Goal: Transaction & Acquisition: Purchase product/service

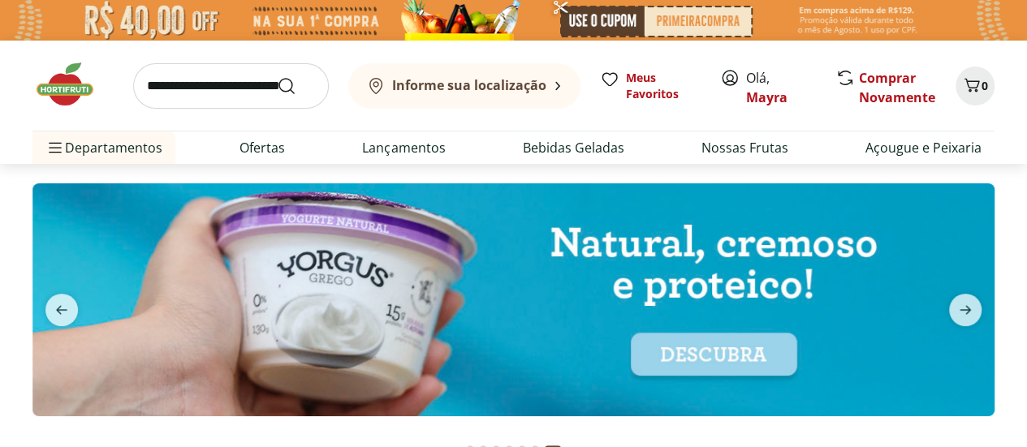
click at [731, 243] on img at bounding box center [513, 299] width 962 height 233
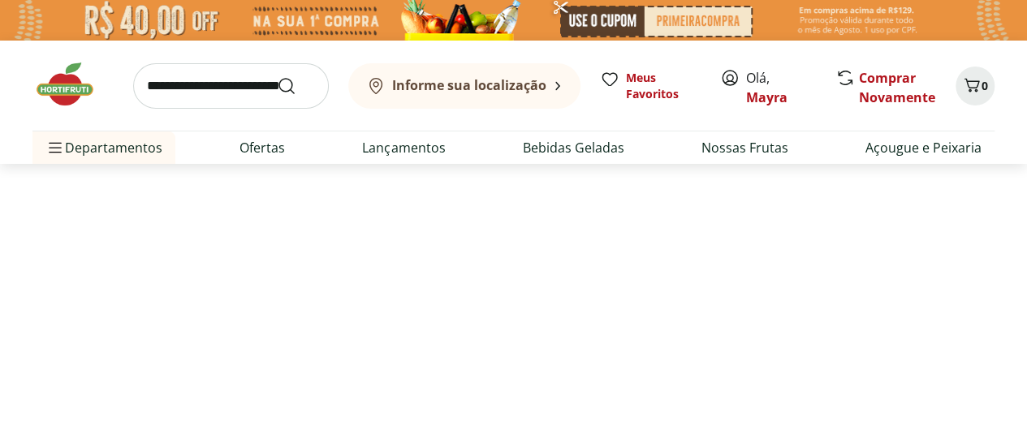
select select "**********"
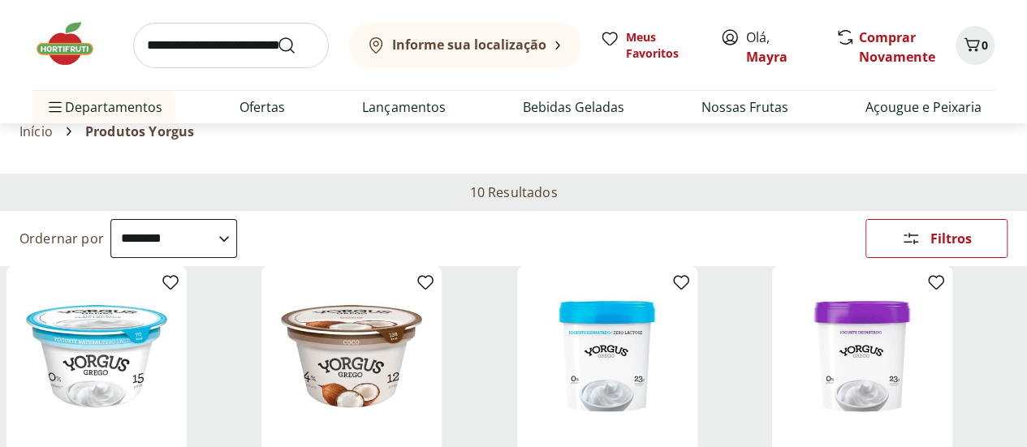
scroll to position [81, 0]
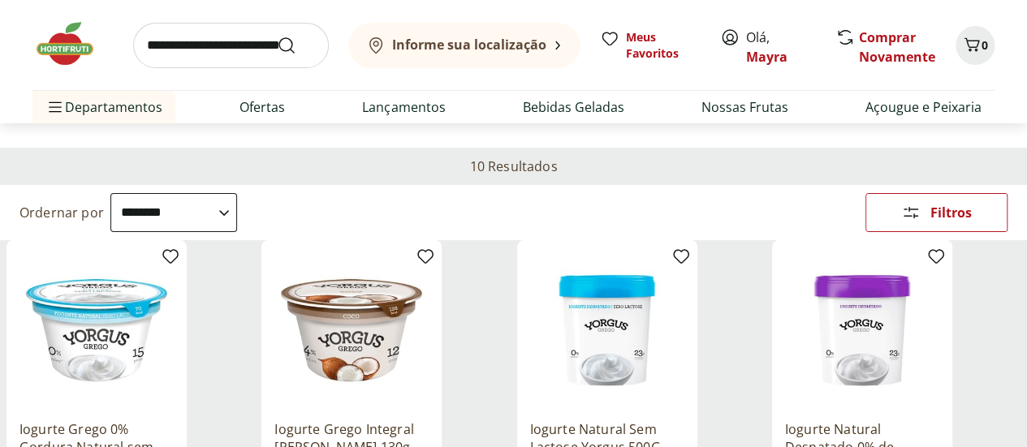
click at [684, 281] on img at bounding box center [607, 330] width 154 height 154
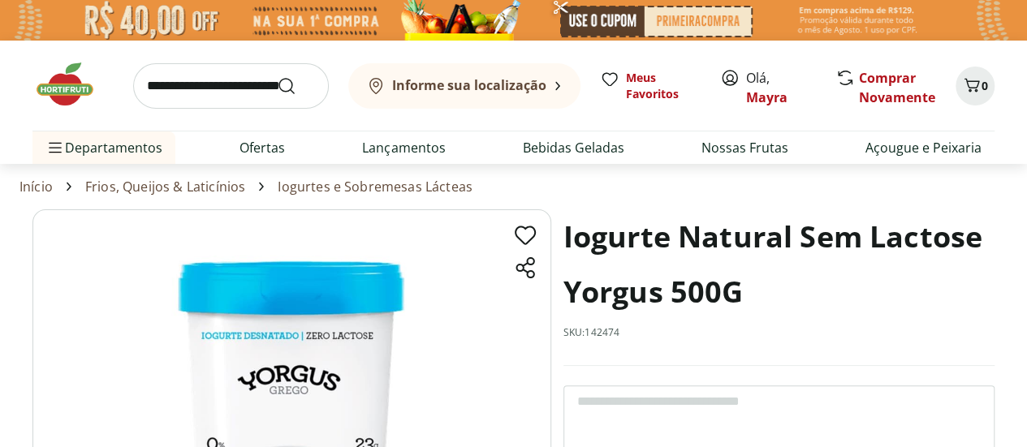
click at [332, 341] on img at bounding box center [291, 390] width 519 height 363
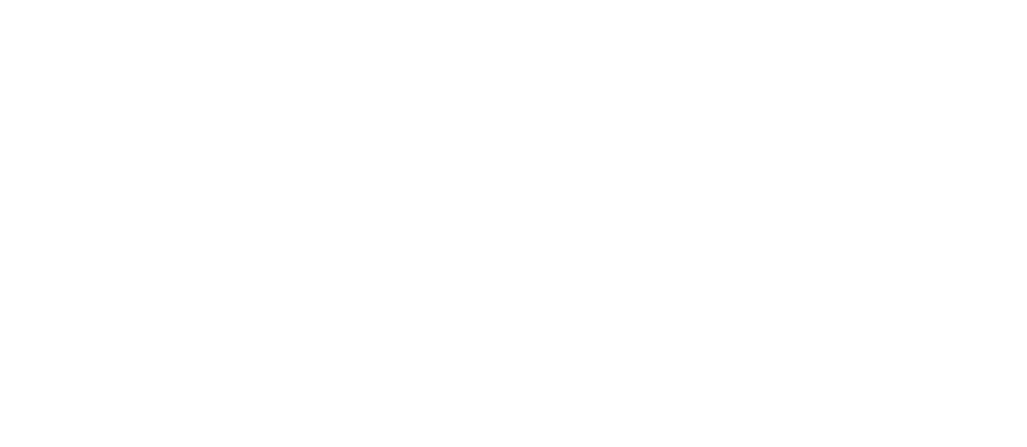
select select "**********"
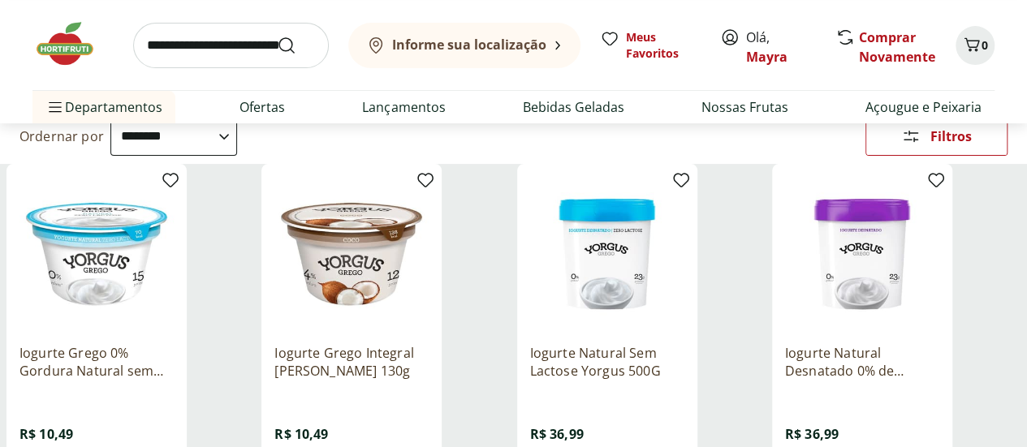
scroll to position [162, 0]
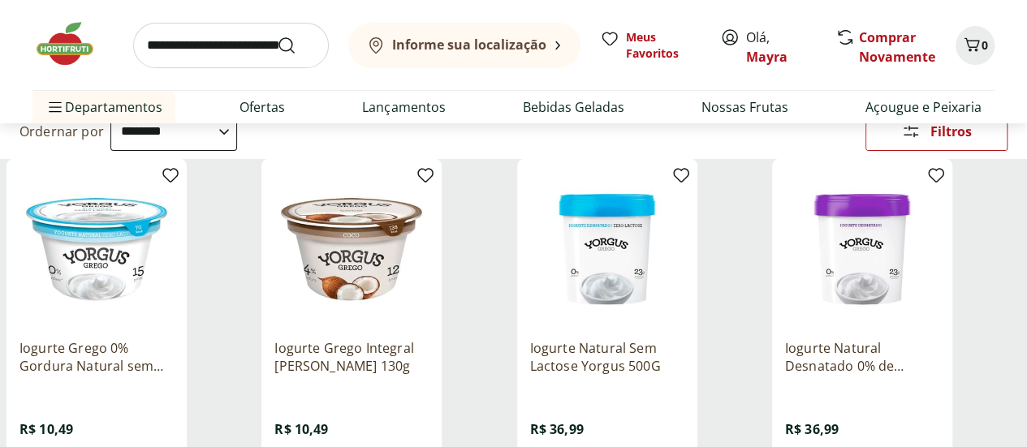
click at [920, 206] on img at bounding box center [862, 249] width 154 height 154
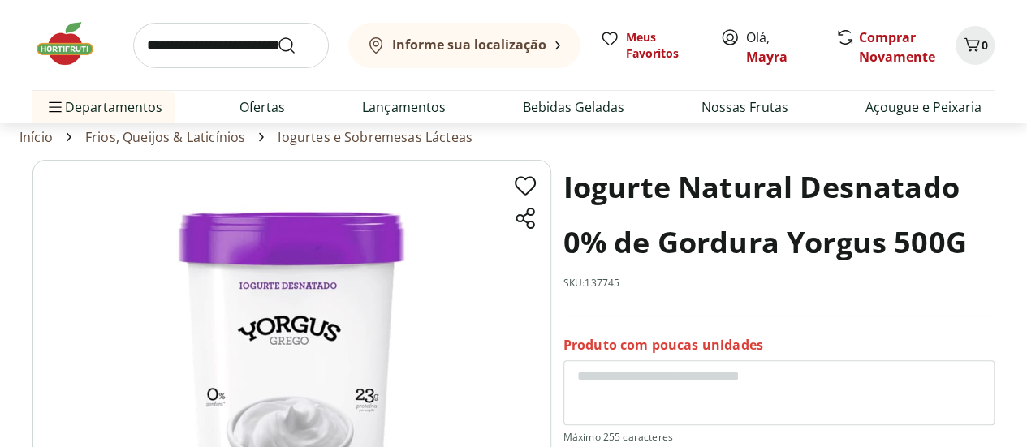
scroll to position [162, 0]
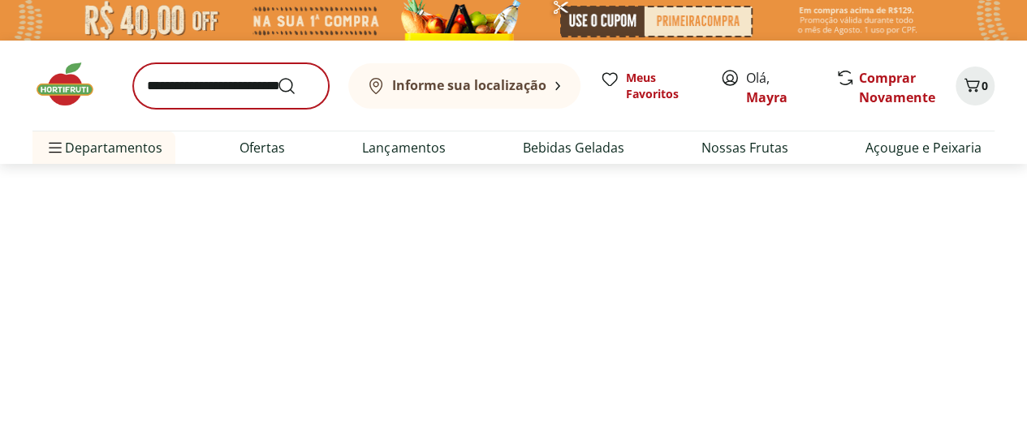
select select "**********"
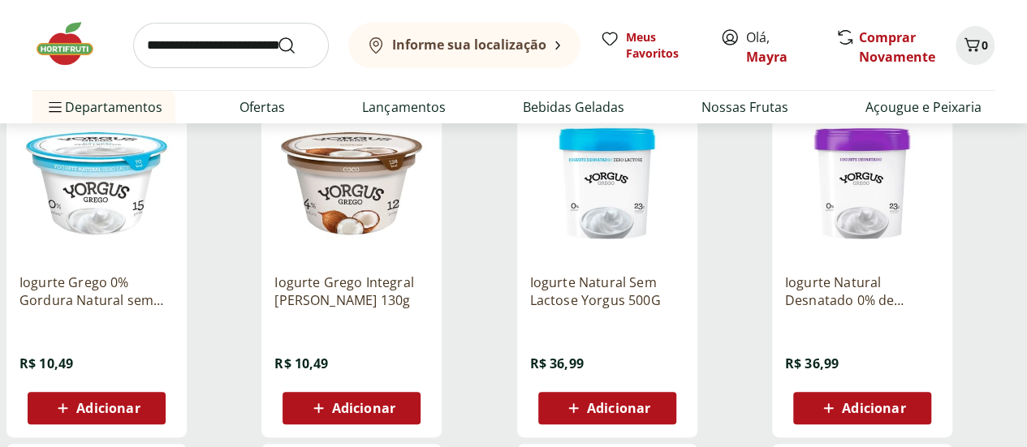
scroll to position [244, 0]
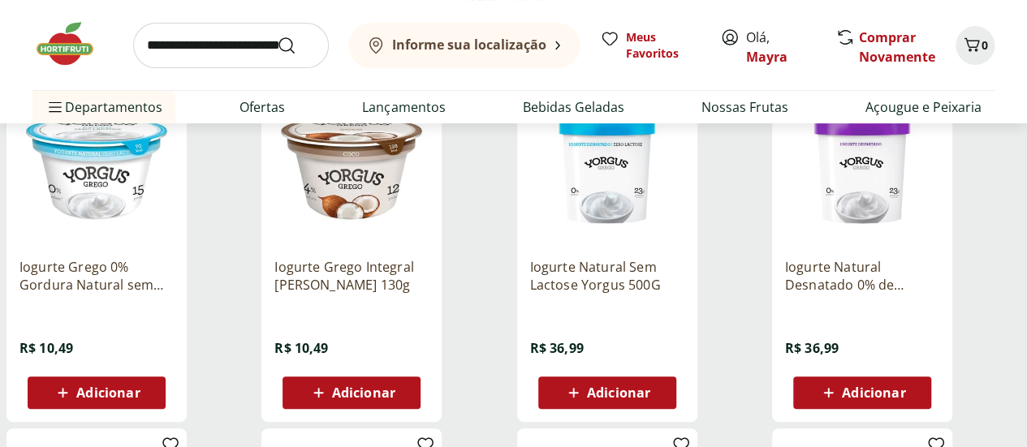
click at [650, 386] on span "Adicionar" at bounding box center [618, 392] width 63 height 13
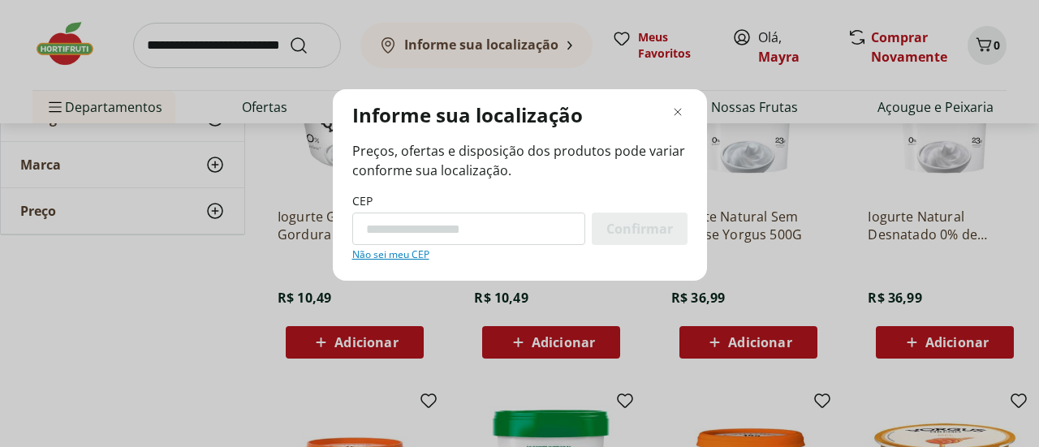
paste input "*********"
type input "*********"
click at [650, 226] on span "Confirmar" at bounding box center [639, 228] width 67 height 13
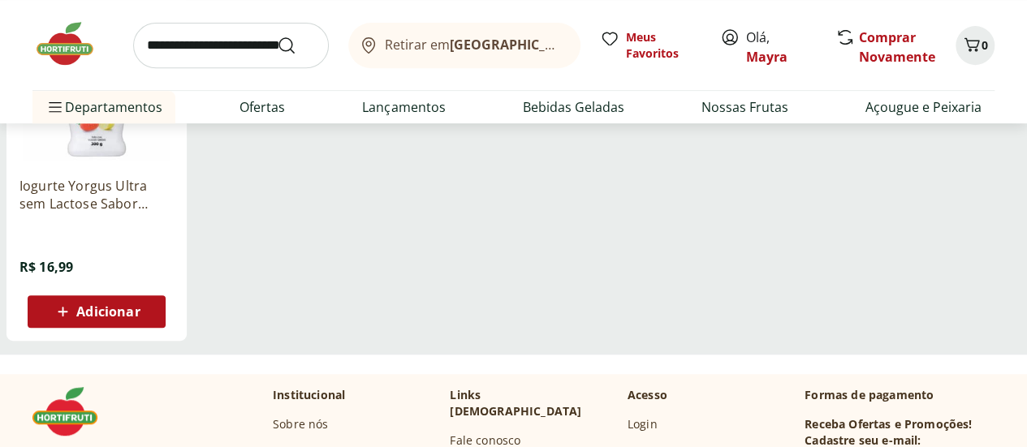
scroll to position [0, 0]
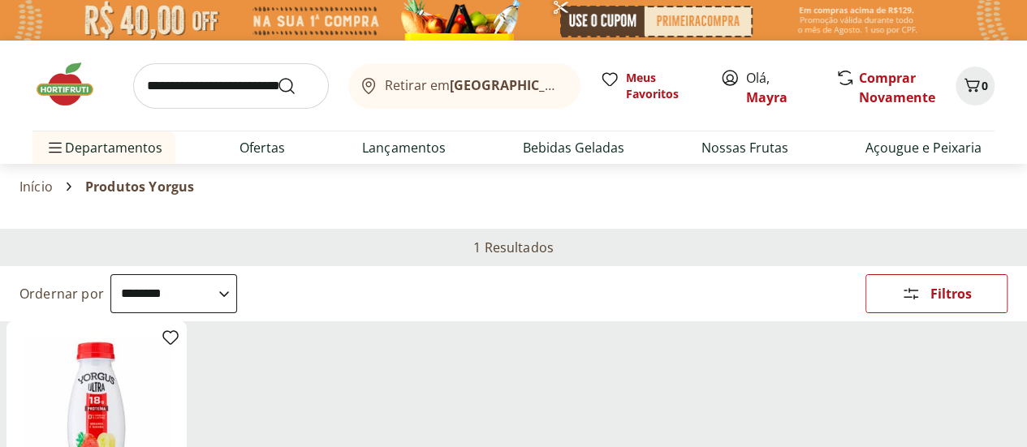
click at [45, 184] on link "Início" at bounding box center [35, 186] width 33 height 15
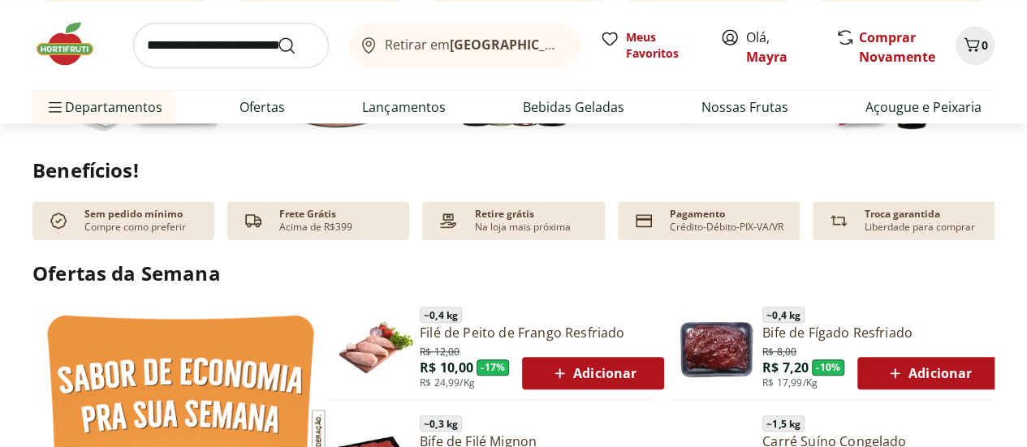
scroll to position [731, 0]
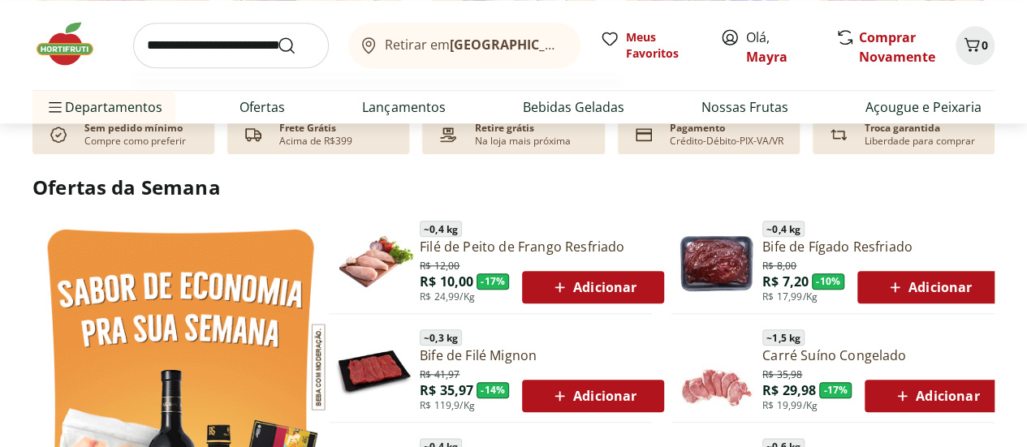
click at [254, 47] on input "search" at bounding box center [231, 45] width 196 height 45
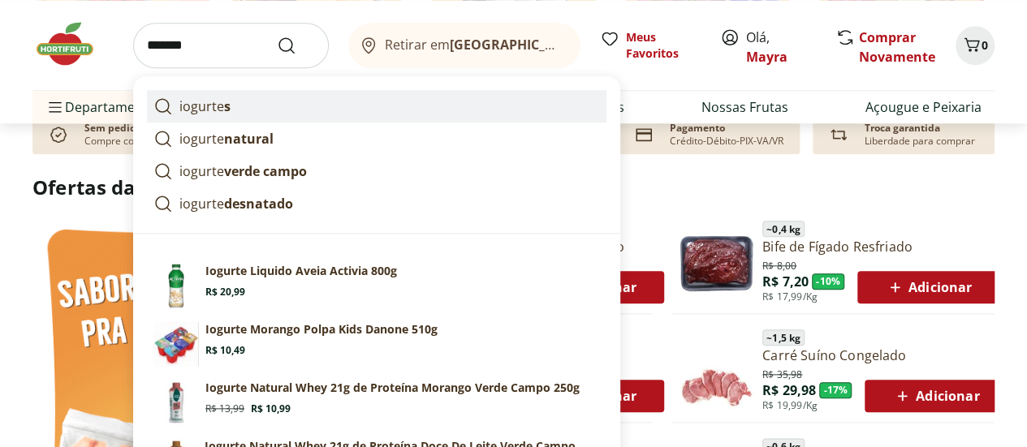
click at [265, 112] on link "iogurte s" at bounding box center [377, 106] width 460 height 32
type input "********"
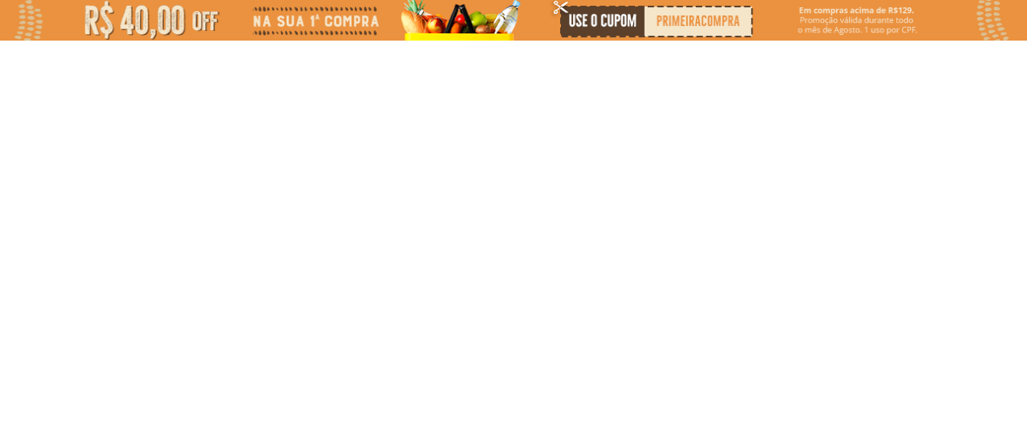
select select "**********"
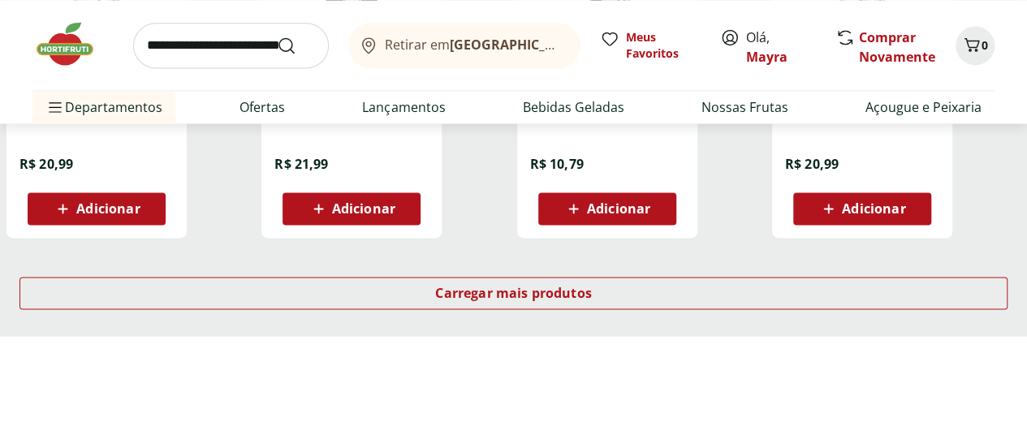
scroll to position [1137, 0]
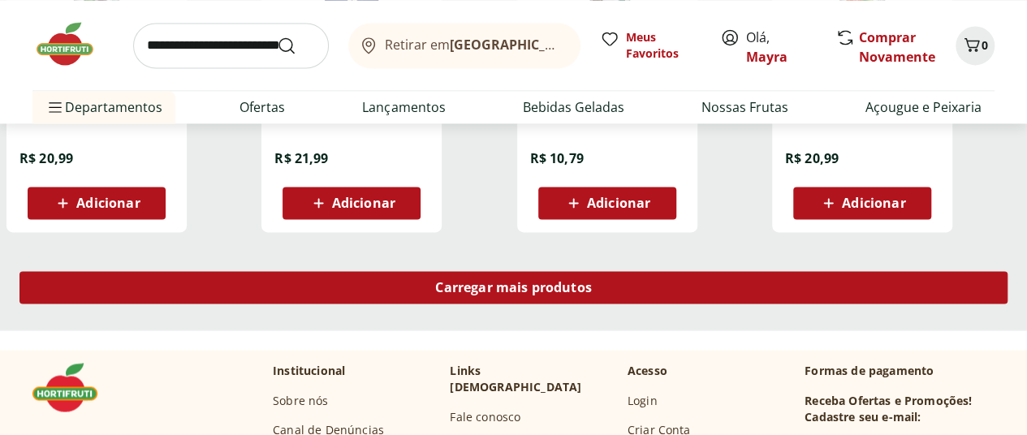
click at [626, 304] on div "Carregar mais produtos" at bounding box center [513, 287] width 988 height 32
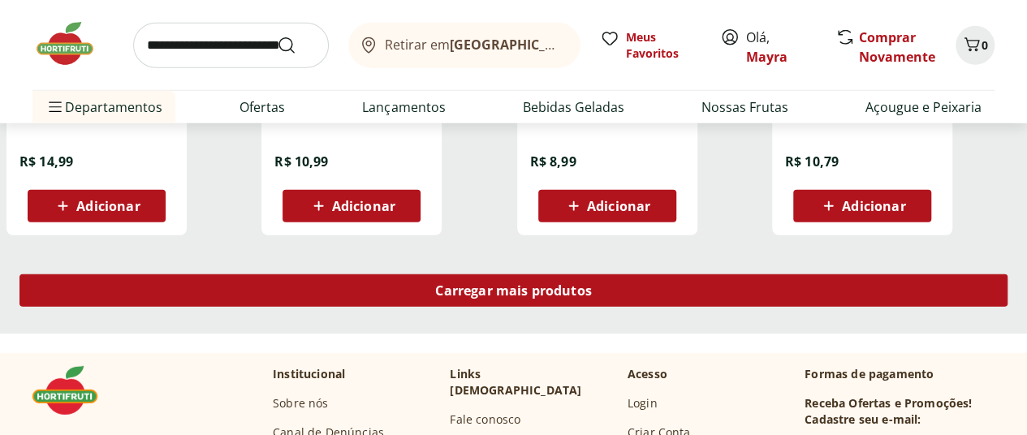
scroll to position [2273, 0]
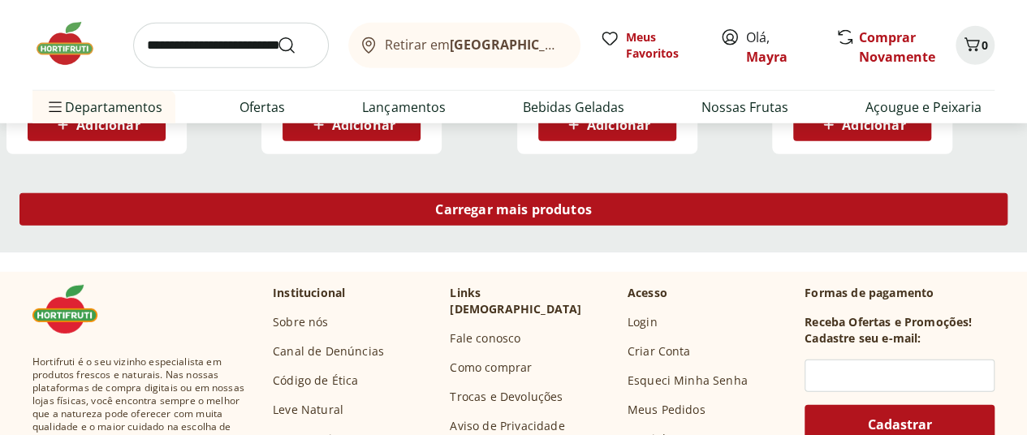
click at [592, 214] on span "Carregar mais produtos" at bounding box center [513, 209] width 157 height 13
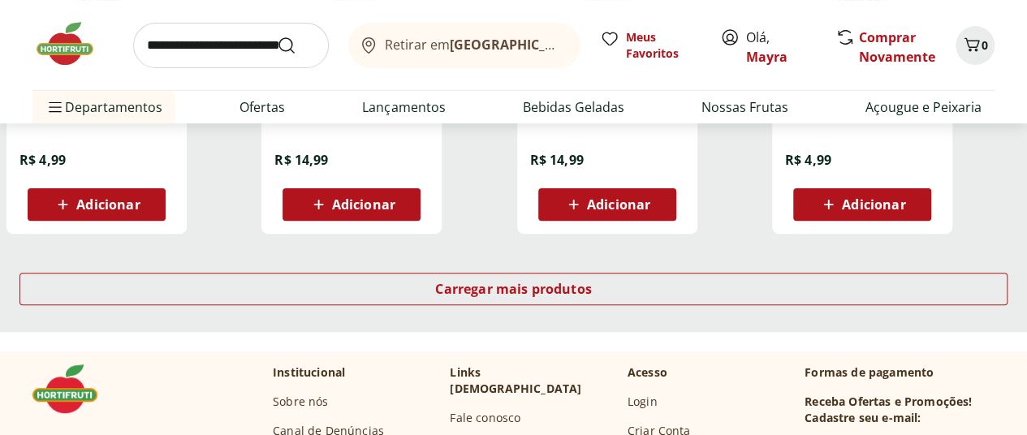
scroll to position [3329, 0]
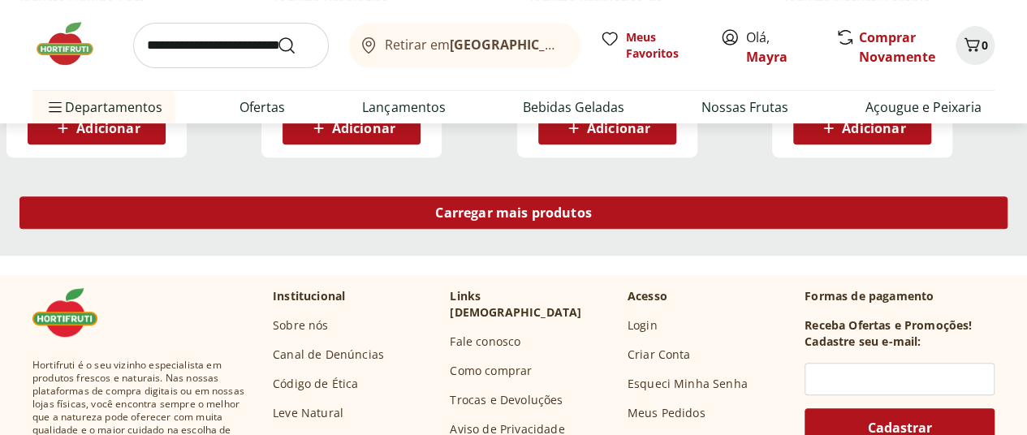
click at [624, 229] on div "Carregar mais produtos" at bounding box center [513, 212] width 988 height 32
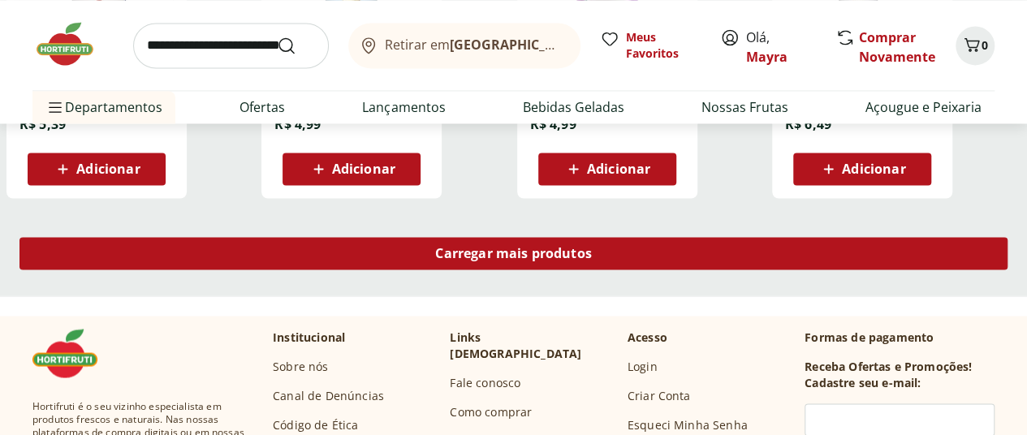
scroll to position [4384, 0]
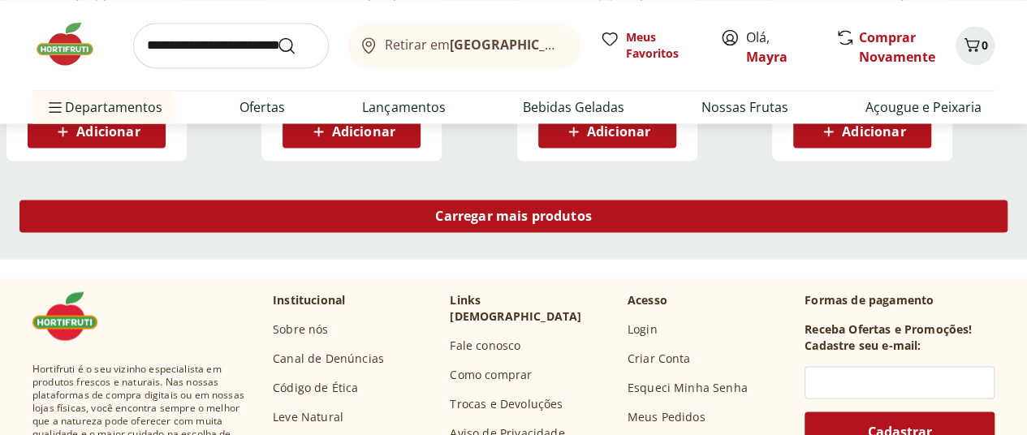
click at [592, 222] on span "Carregar mais produtos" at bounding box center [513, 215] width 157 height 13
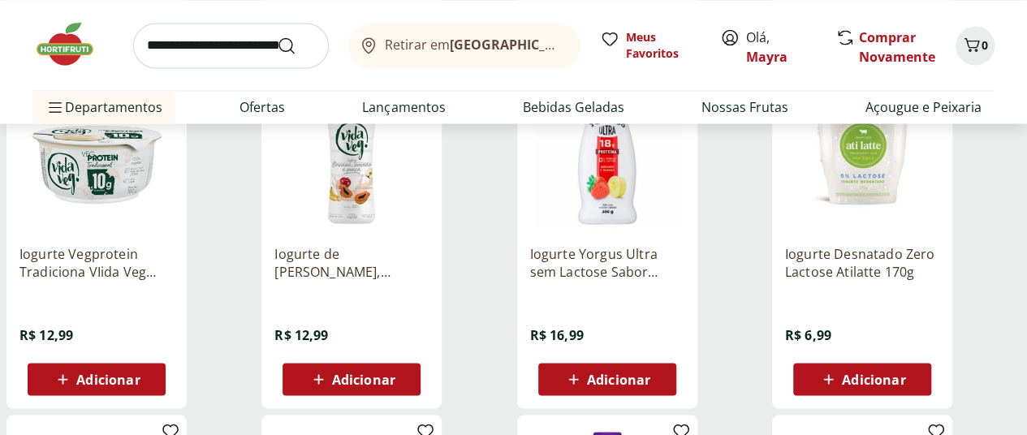
scroll to position [4465, 0]
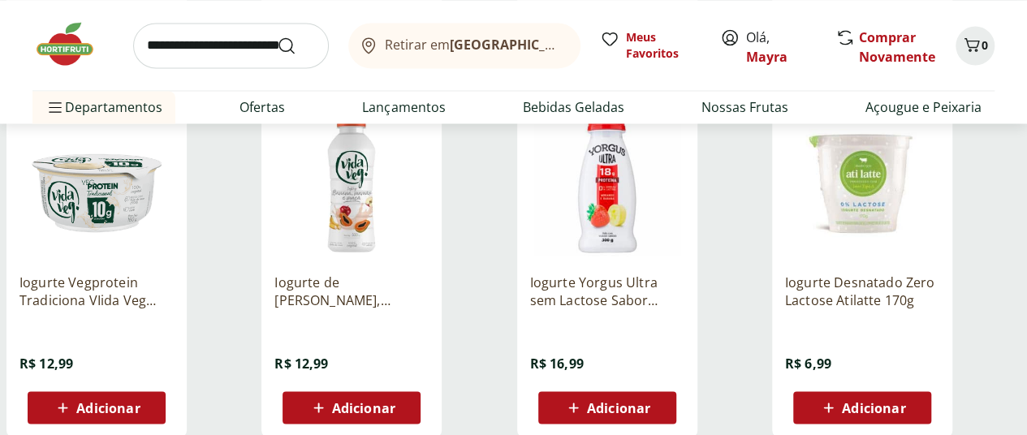
click at [924, 214] on img at bounding box center [862, 183] width 154 height 154
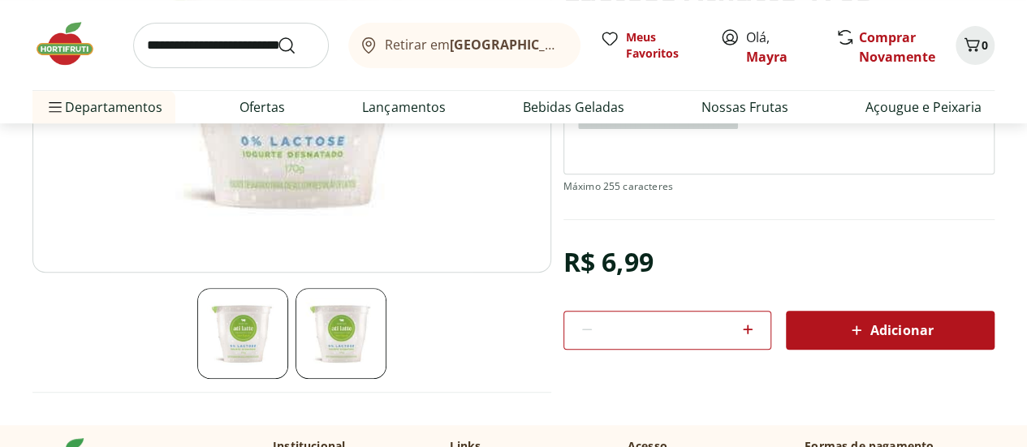
scroll to position [325, 0]
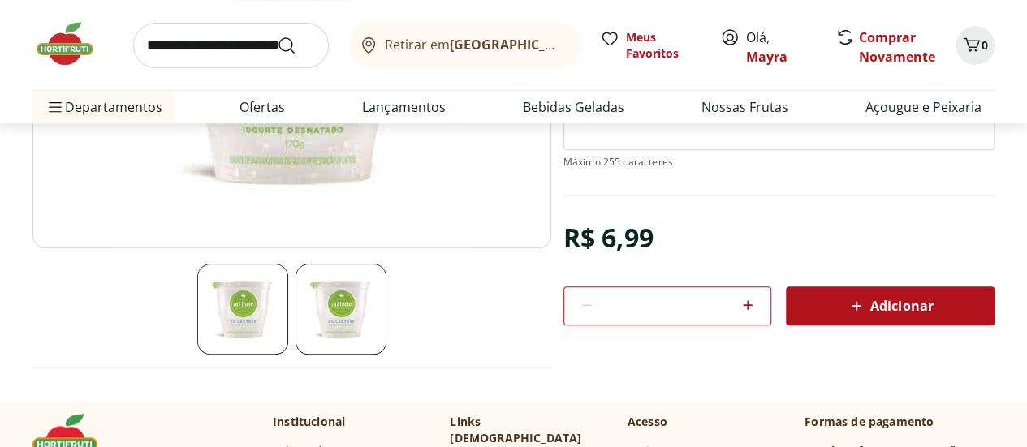
click at [750, 299] on icon at bounding box center [747, 305] width 19 height 19
type input "*"
click at [880, 300] on span "Adicionar" at bounding box center [890, 305] width 86 height 19
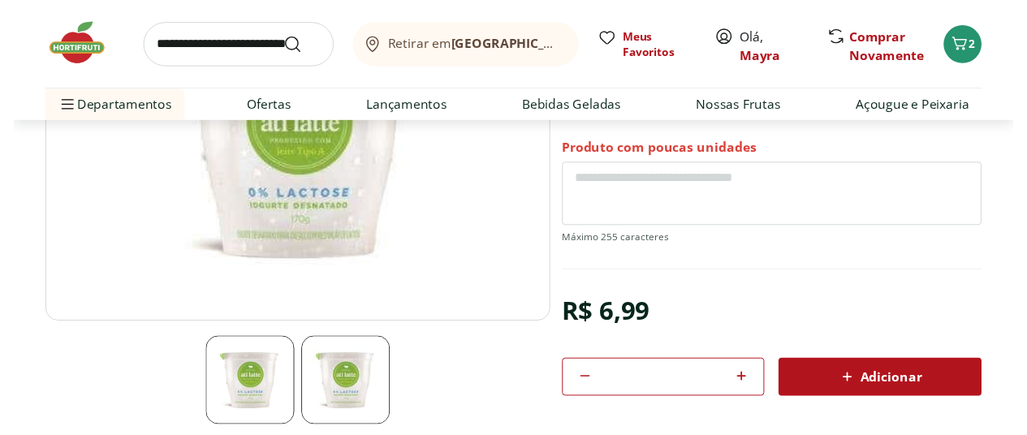
scroll to position [0, 0]
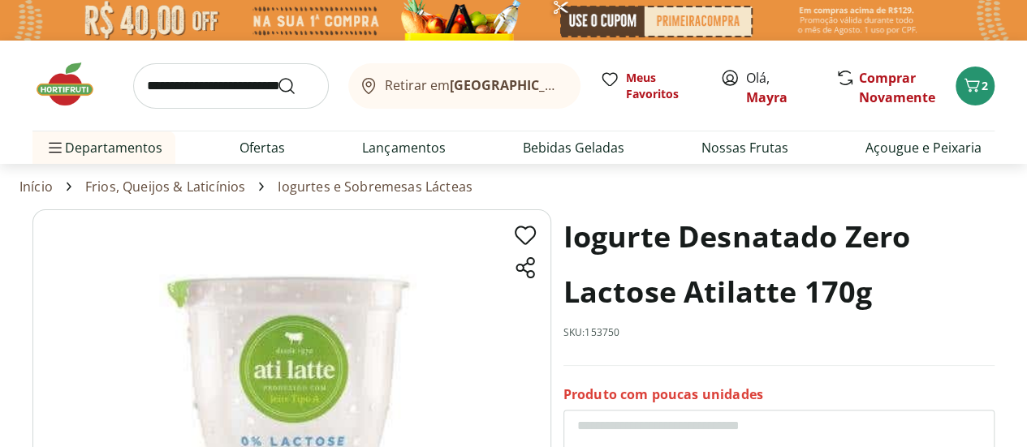
click at [199, 186] on link "Frios, Queijos & Laticínios" at bounding box center [165, 186] width 160 height 15
select select "**********"
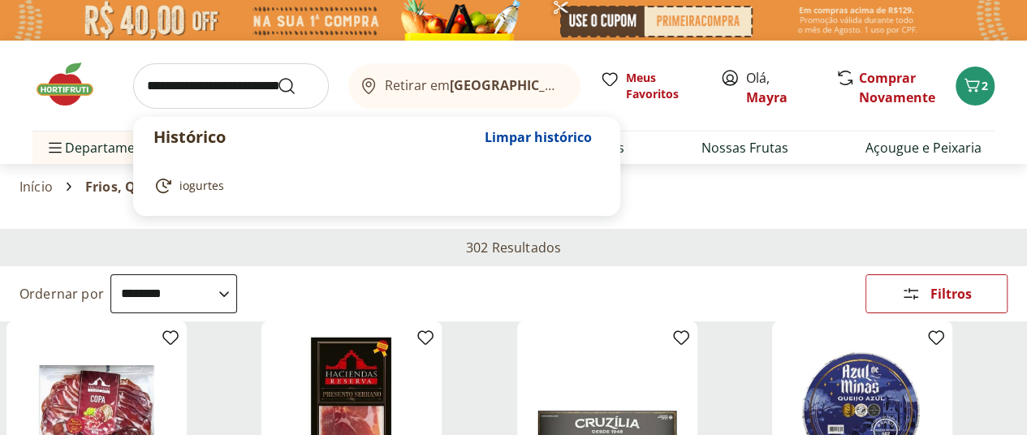
click at [222, 93] on input "search" at bounding box center [231, 85] width 196 height 45
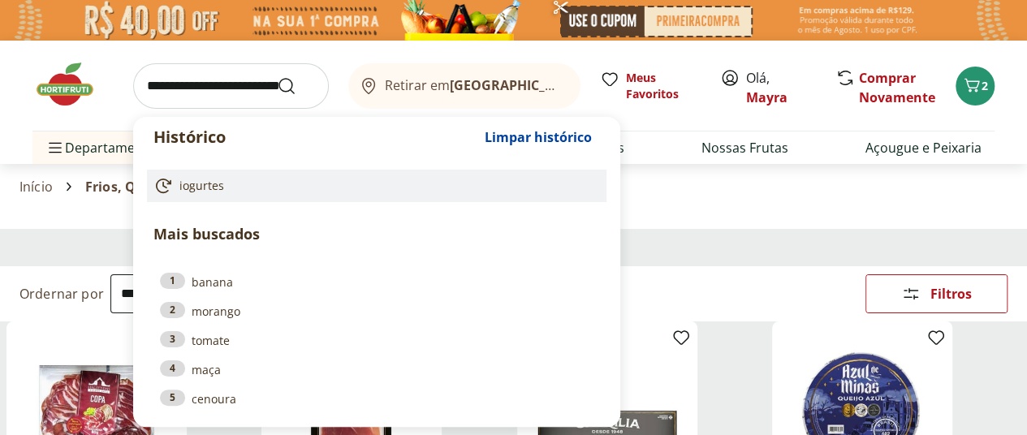
click at [219, 189] on span "iogurtes" at bounding box center [201, 186] width 45 height 16
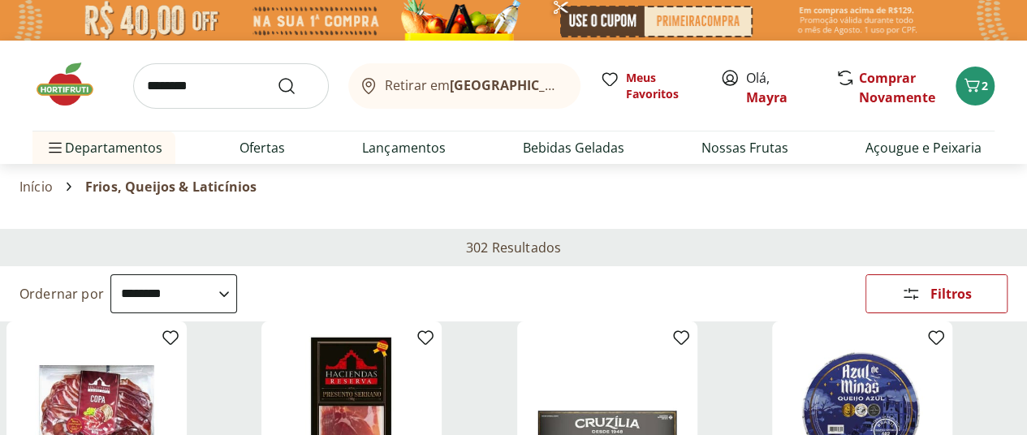
type input "********"
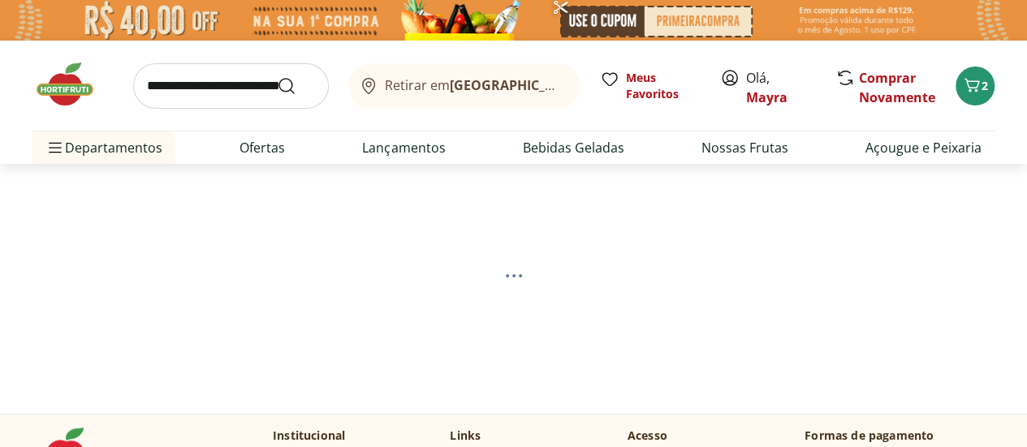
select select "**********"
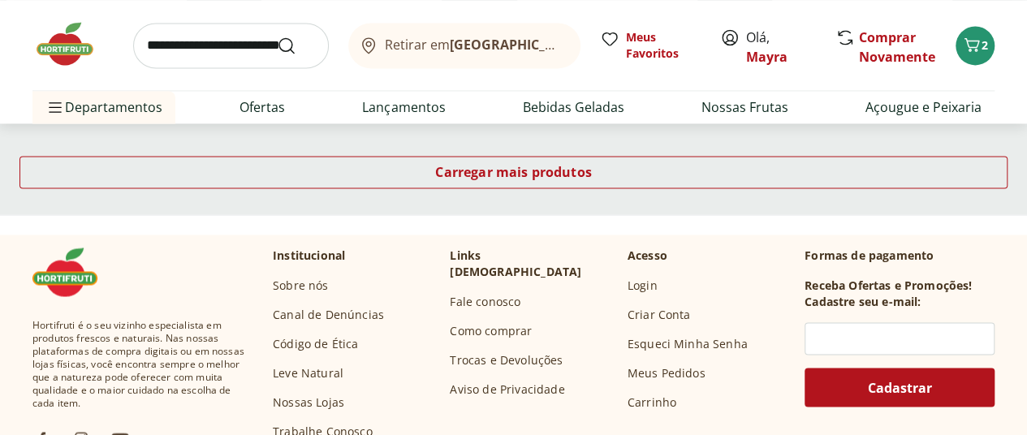
scroll to position [1055, 0]
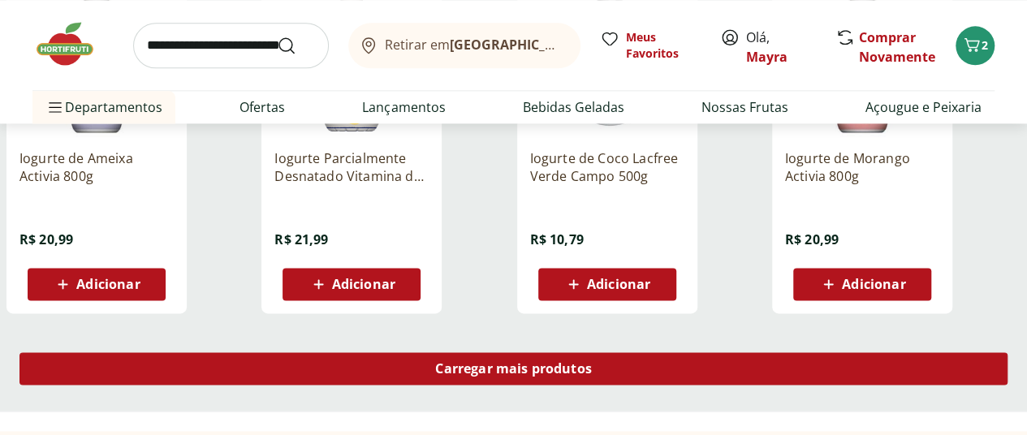
click at [592, 375] on span "Carregar mais produtos" at bounding box center [513, 368] width 157 height 13
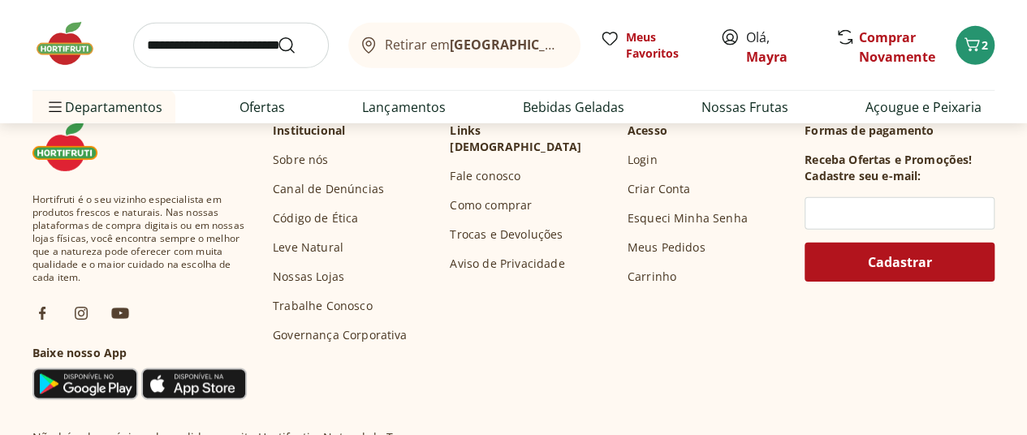
scroll to position [2192, 0]
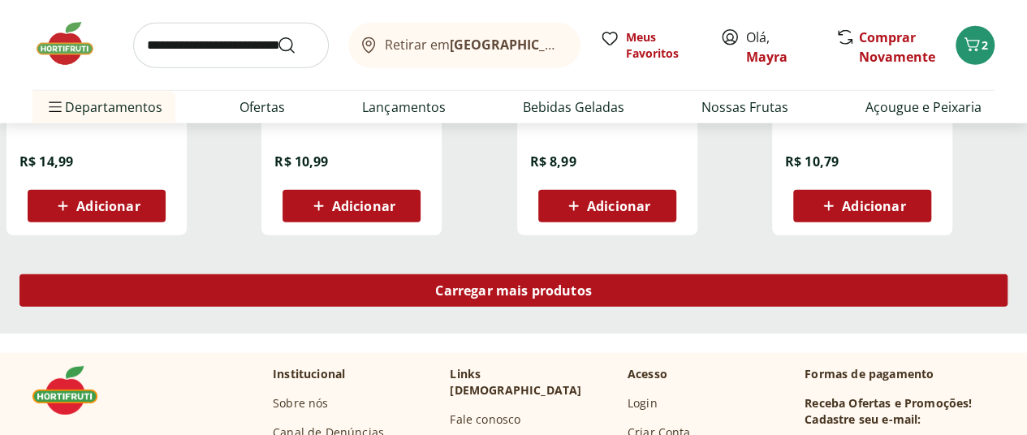
click at [592, 297] on span "Carregar mais produtos" at bounding box center [513, 290] width 157 height 13
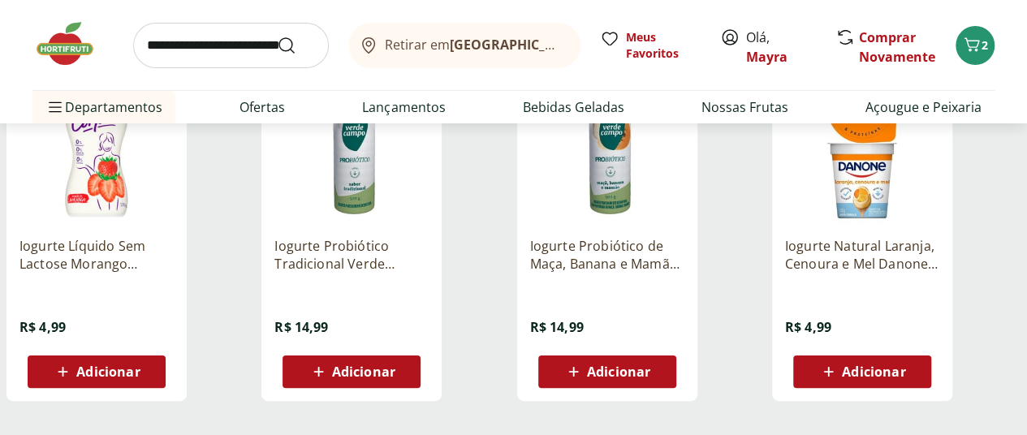
scroll to position [3329, 0]
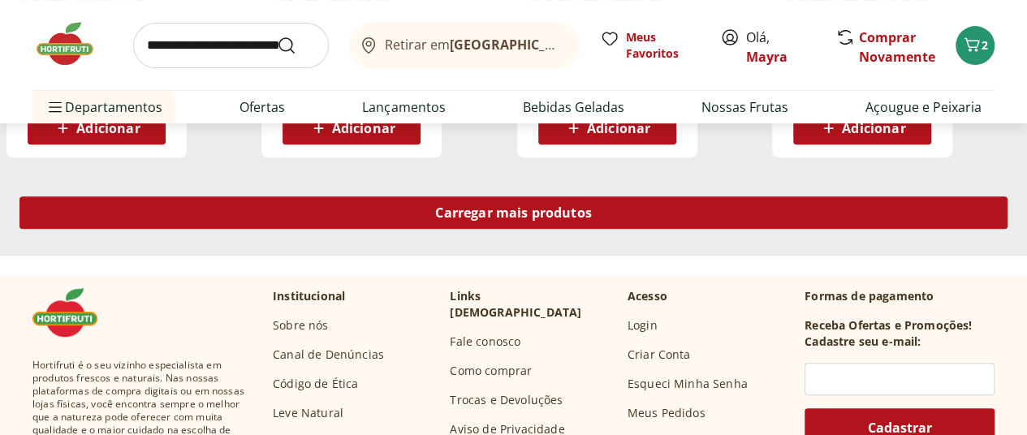
click at [592, 219] on span "Carregar mais produtos" at bounding box center [513, 212] width 157 height 13
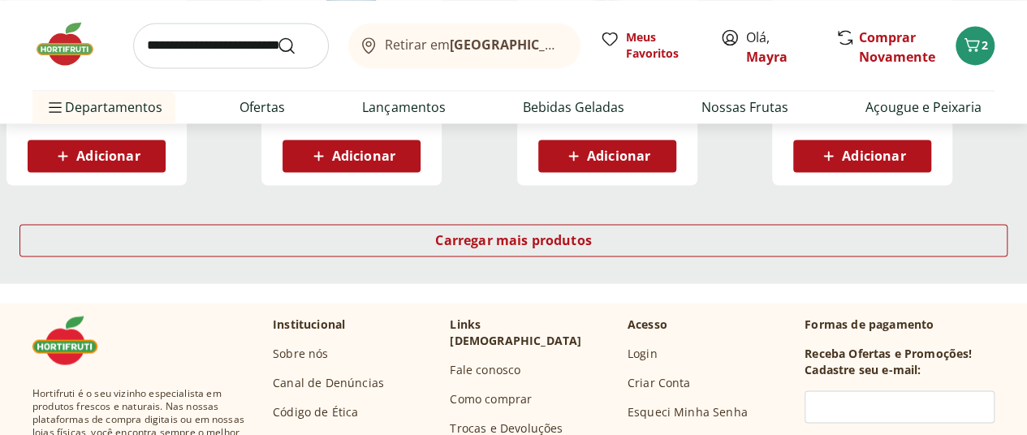
scroll to position [4384, 0]
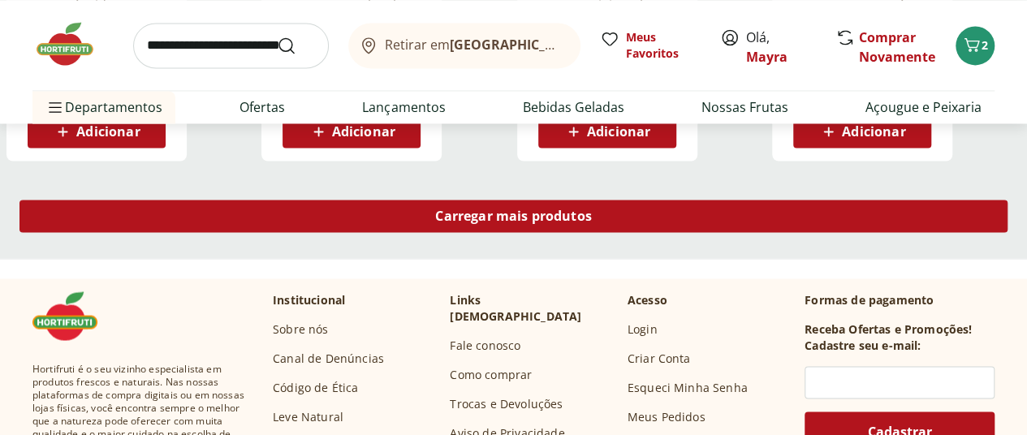
click at [592, 222] on span "Carregar mais produtos" at bounding box center [513, 215] width 157 height 13
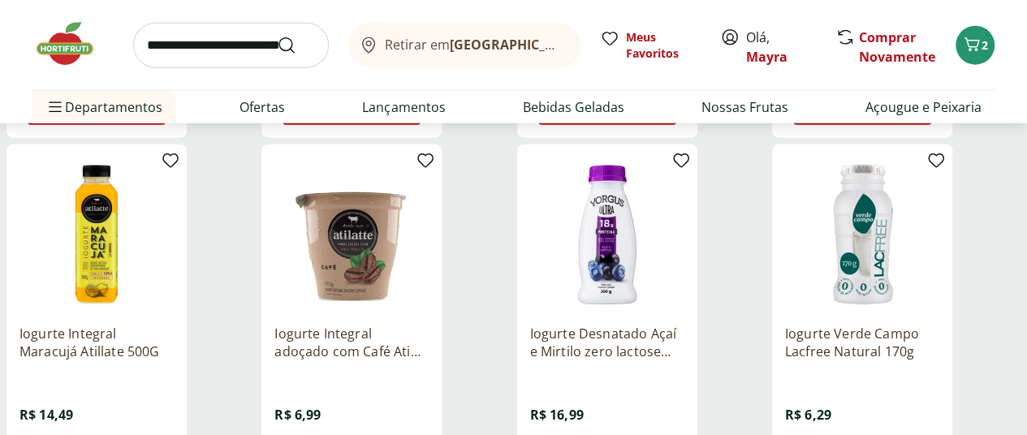
scroll to position [5196, 0]
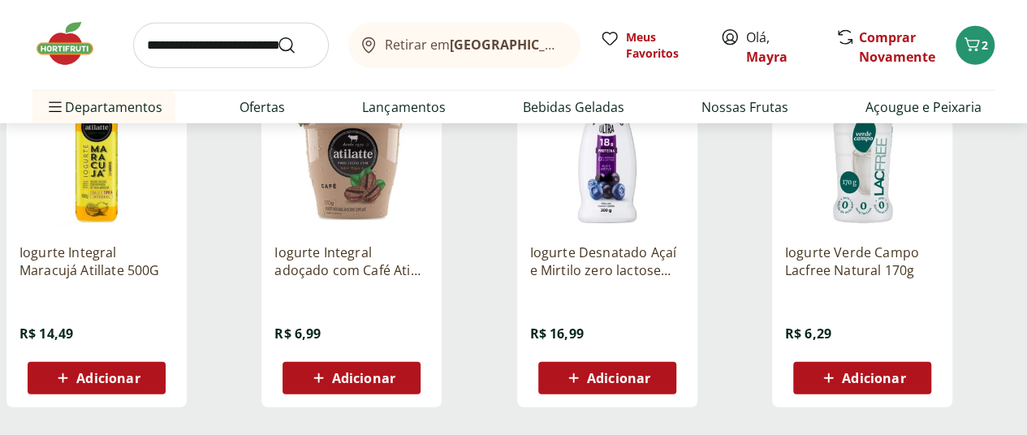
click at [140, 385] on span "Adicionar" at bounding box center [107, 378] width 63 height 13
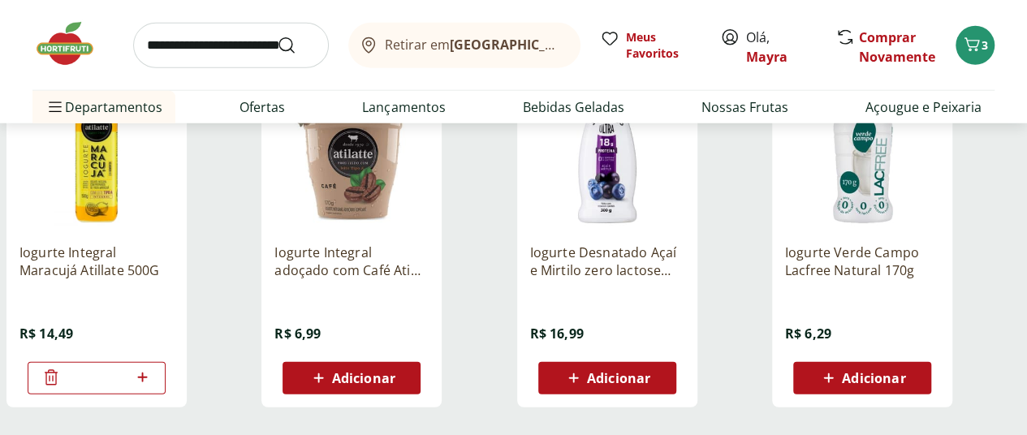
click at [488, 50] on b "[GEOGRAPHIC_DATA]/[GEOGRAPHIC_DATA]" at bounding box center [587, 45] width 274 height 18
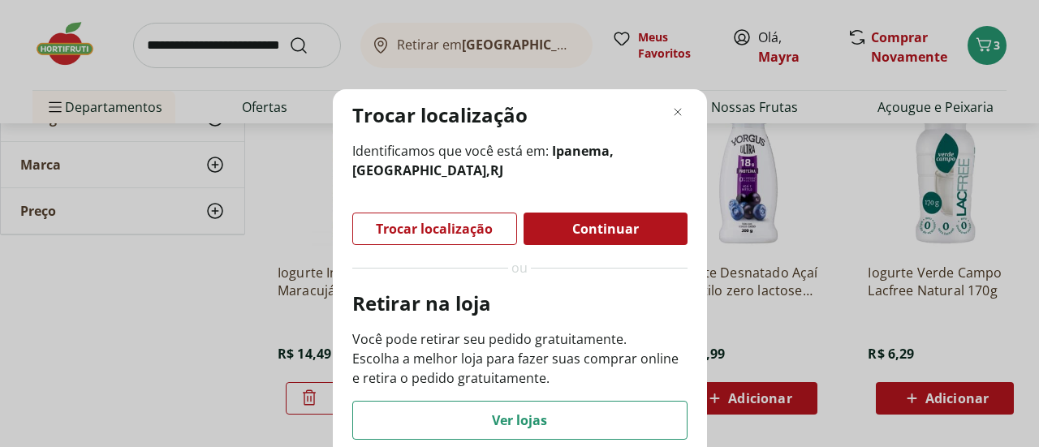
click at [505, 307] on p "Retirar na loja" at bounding box center [519, 304] width 335 height 26
click at [676, 111] on icon "Fechar modal de regionalização" at bounding box center [677, 111] width 19 height 19
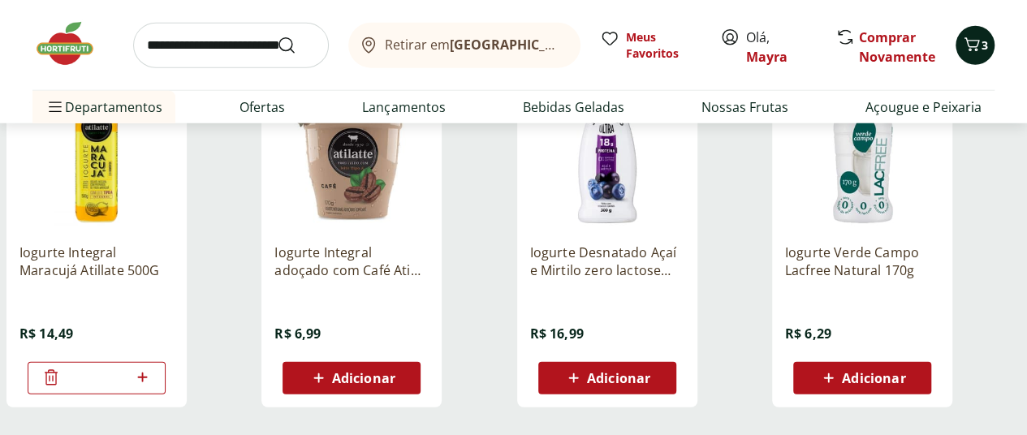
click at [978, 41] on icon "Carrinho" at bounding box center [972, 44] width 15 height 14
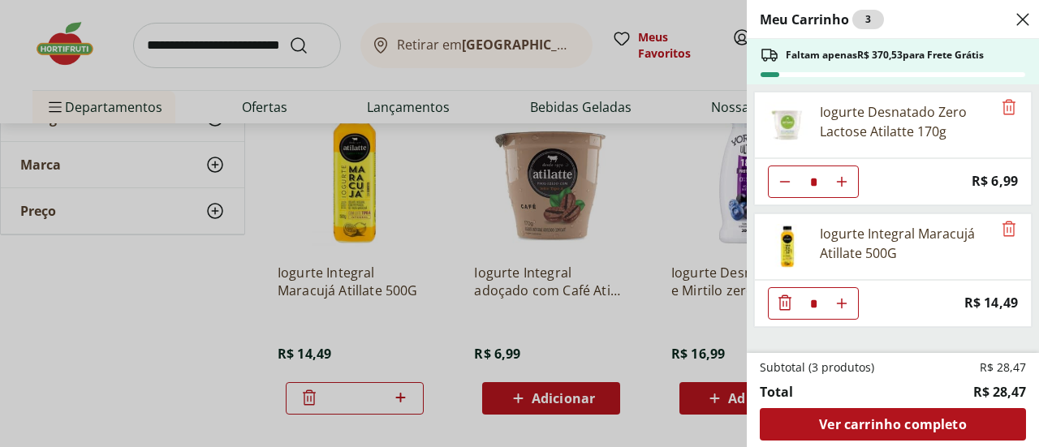
click at [194, 348] on div "Meu Carrinho 3 Faltam apenas R$ 370,53 para Frete Grátis Iogurte Desnatado Zero…" at bounding box center [519, 223] width 1039 height 447
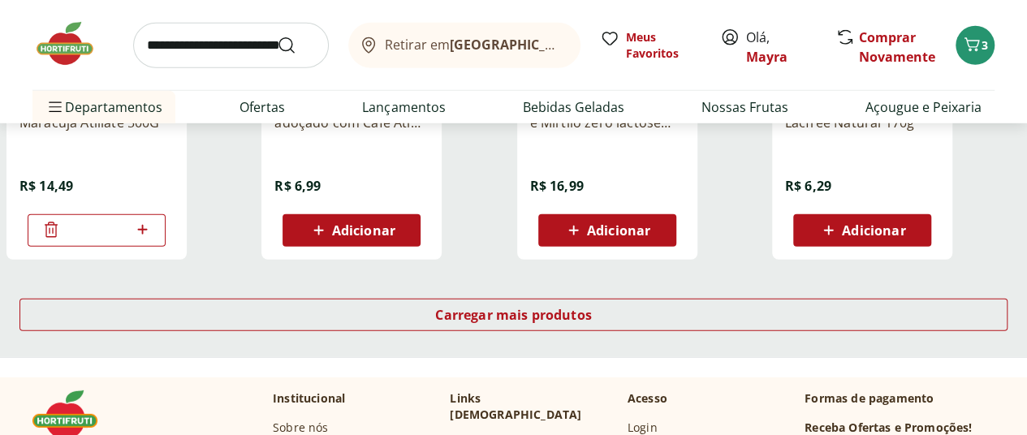
scroll to position [5359, 0]
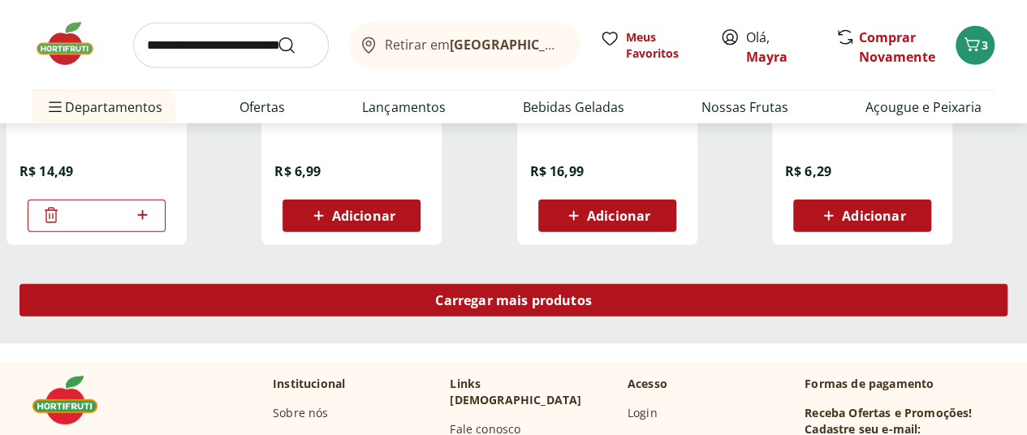
click at [592, 307] on span "Carregar mais produtos" at bounding box center [513, 300] width 157 height 13
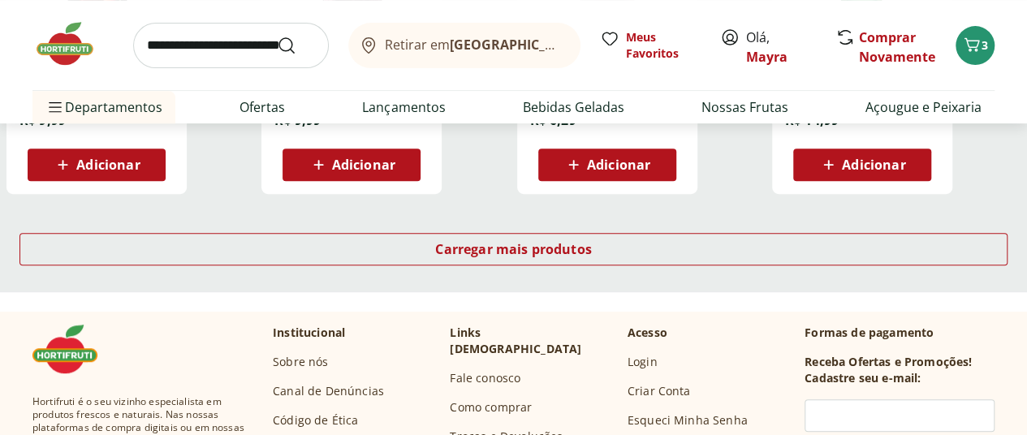
scroll to position [6495, 0]
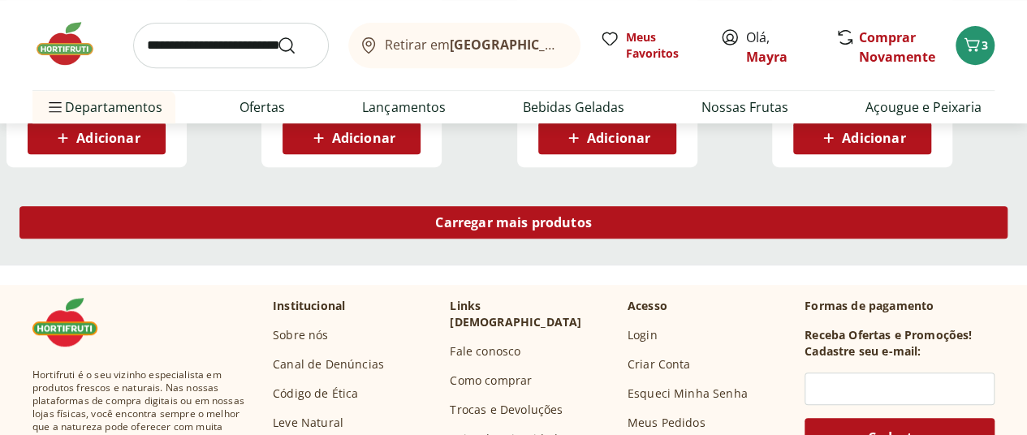
click at [592, 223] on span "Carregar mais produtos" at bounding box center [513, 222] width 157 height 13
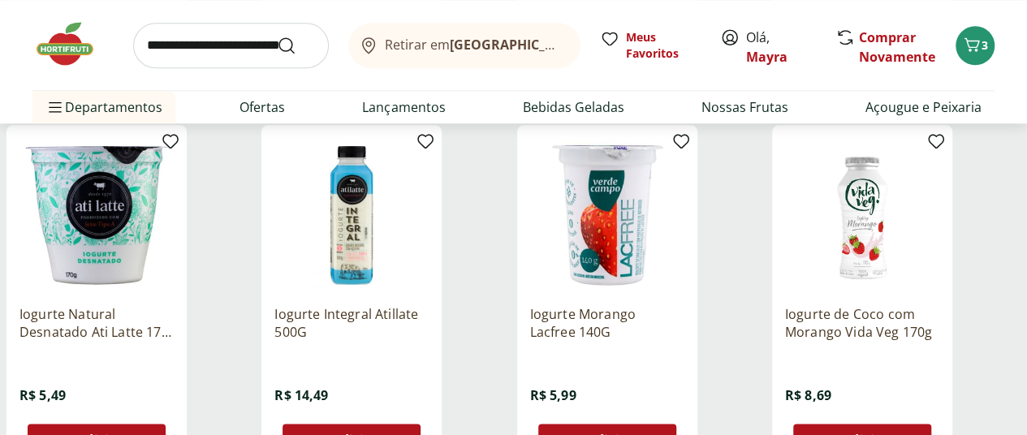
scroll to position [6982, 0]
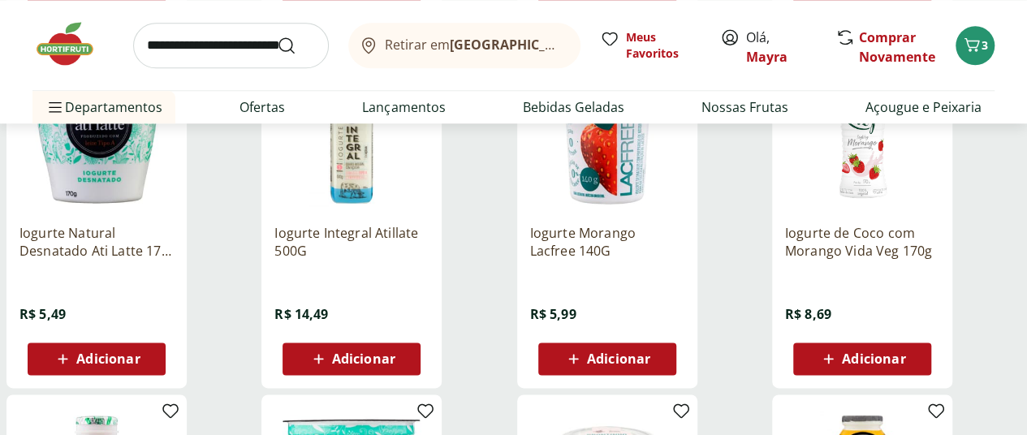
click at [140, 365] on span "Adicionar" at bounding box center [107, 358] width 63 height 13
click at [58, 365] on icon at bounding box center [51, 357] width 13 height 15
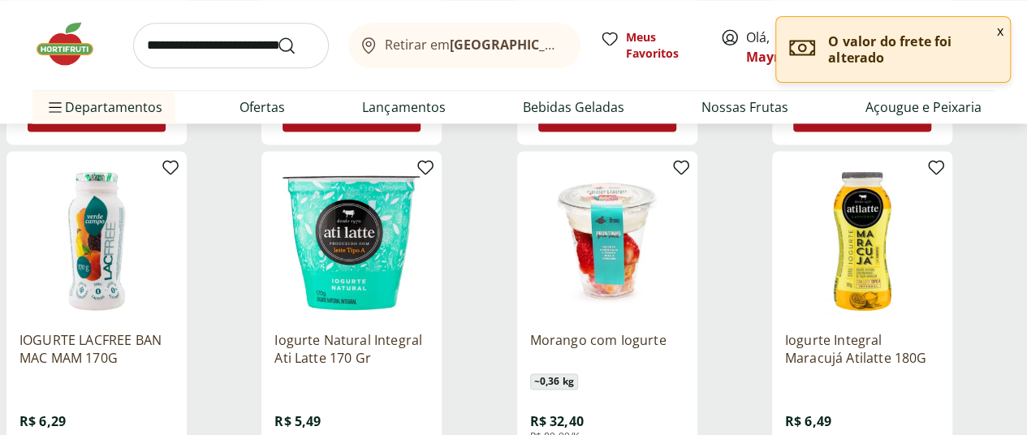
scroll to position [7307, 0]
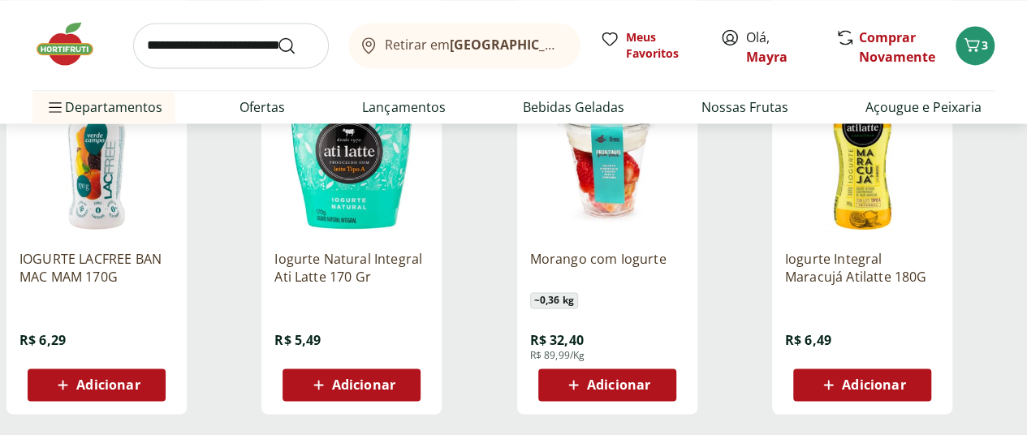
click at [429, 219] on img at bounding box center [351, 160] width 154 height 154
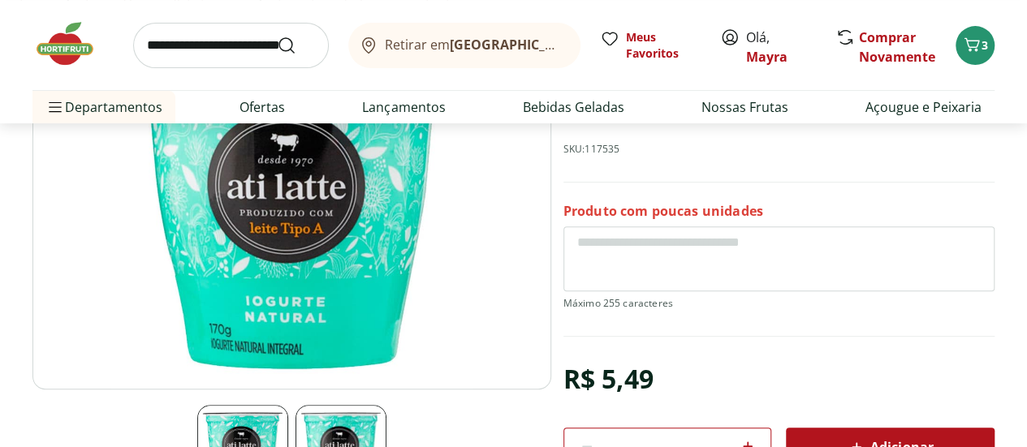
scroll to position [244, 0]
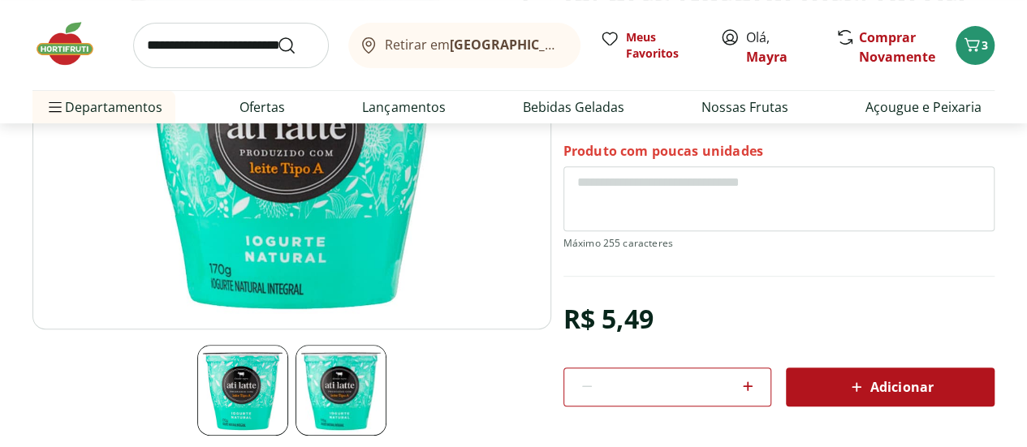
click at [361, 382] on img at bounding box center [341, 390] width 91 height 91
click at [252, 391] on img at bounding box center [242, 390] width 91 height 91
click at [751, 391] on icon at bounding box center [747, 386] width 19 height 19
type input "*"
click at [828, 389] on div "Adicionar" at bounding box center [890, 387] width 183 height 29
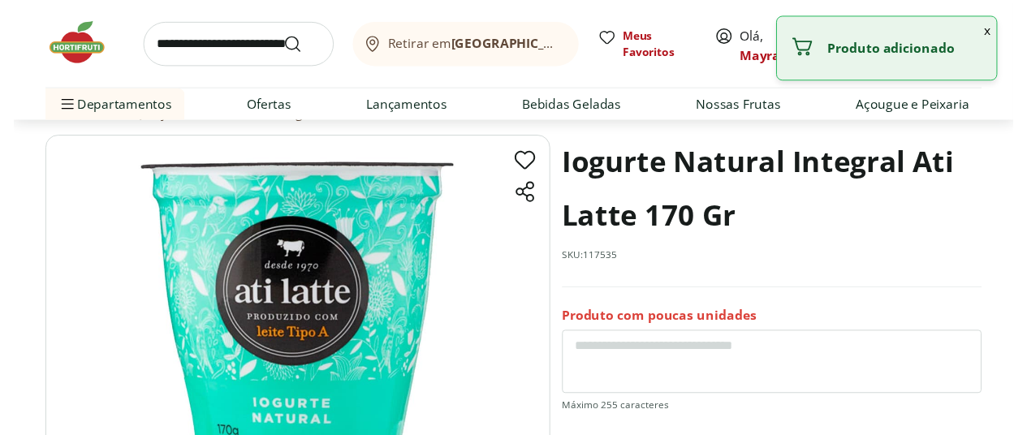
scroll to position [0, 0]
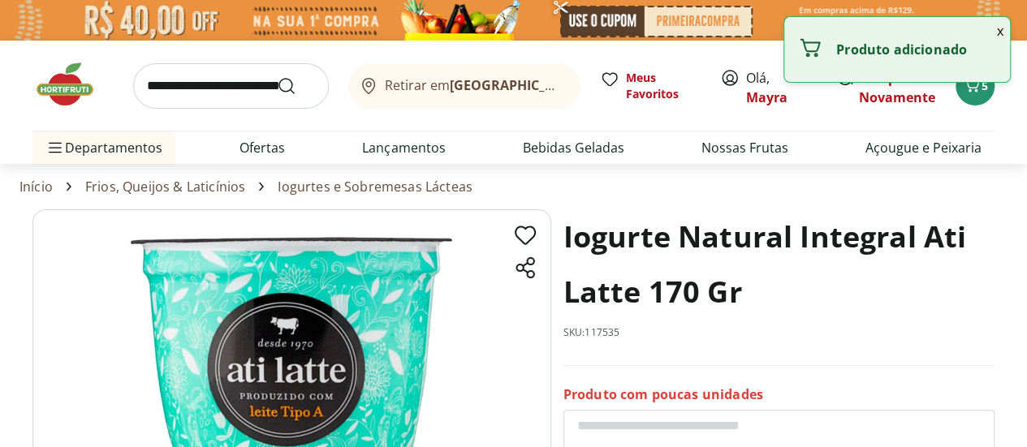
click at [347, 188] on link "Iogurtes e Sobremesas Lácteas" at bounding box center [375, 186] width 195 height 15
select select "**********"
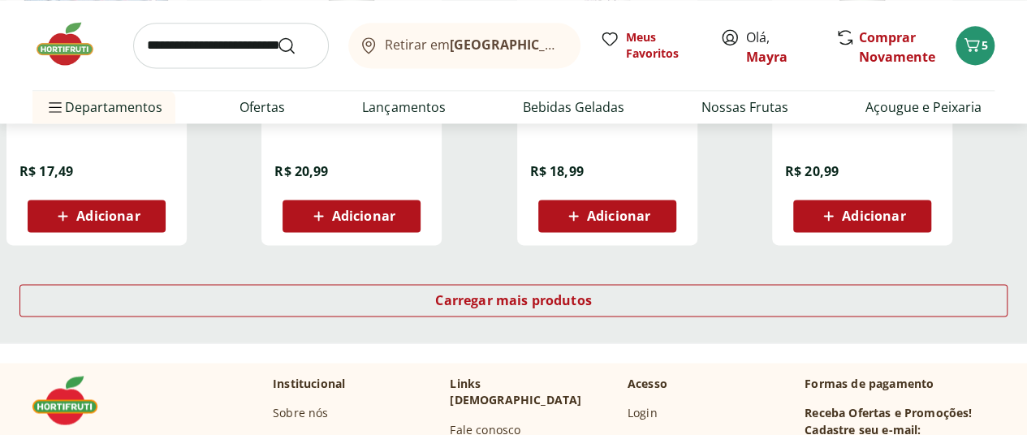
scroll to position [1087, 0]
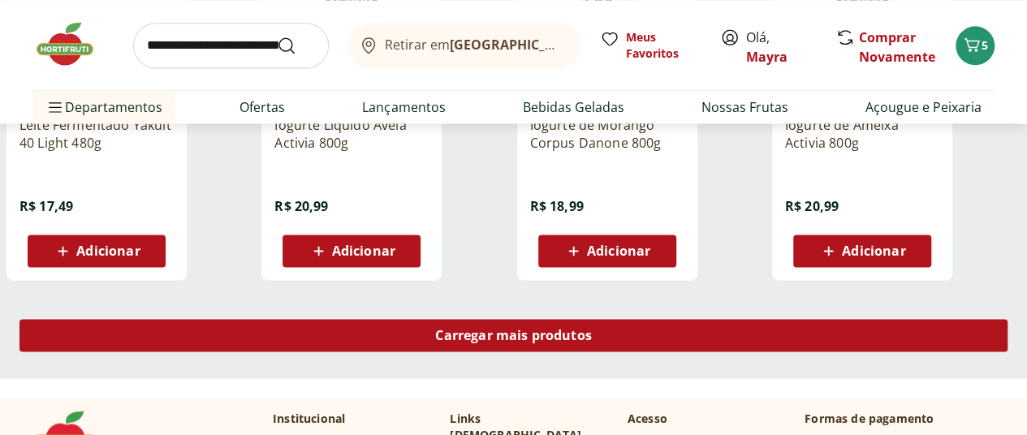
click at [680, 319] on div "Carregar mais produtos" at bounding box center [513, 335] width 988 height 32
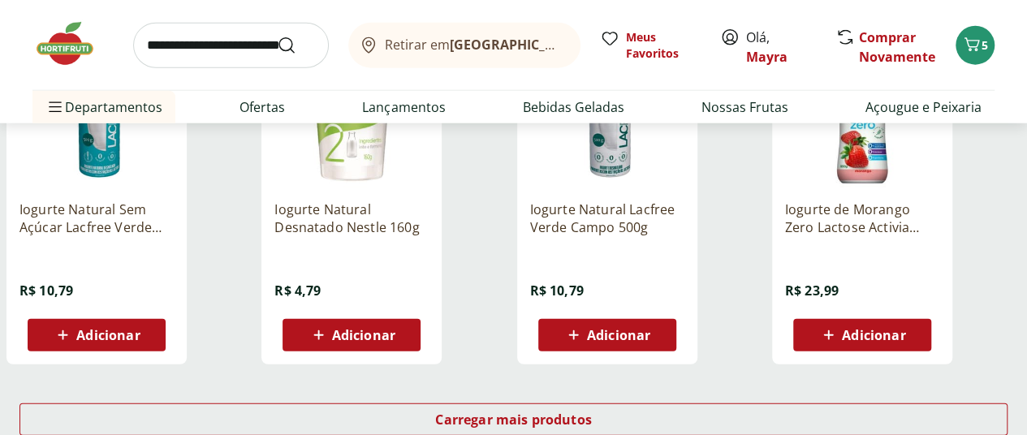
scroll to position [2143, 0]
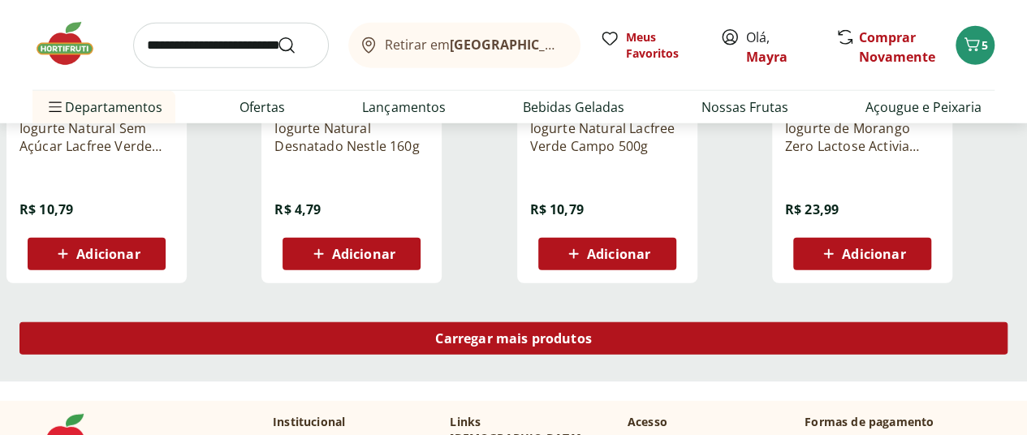
click at [663, 322] on div "Carregar mais produtos" at bounding box center [513, 338] width 988 height 32
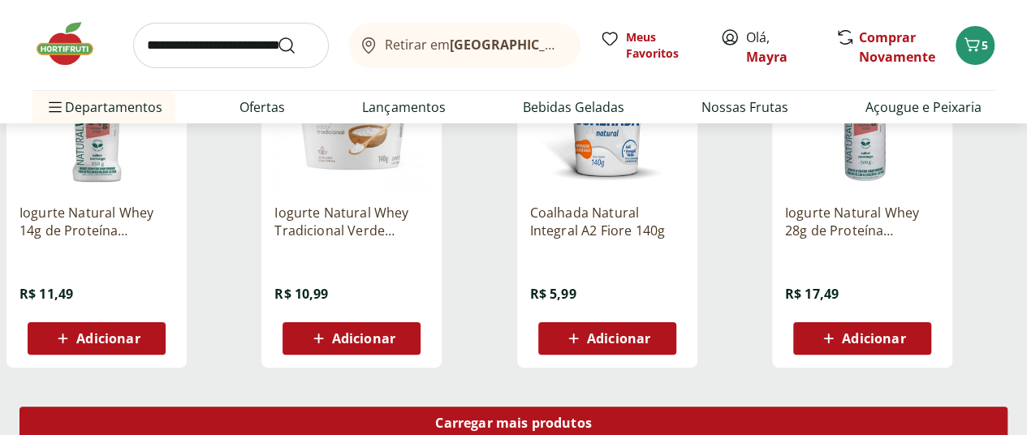
scroll to position [3198, 0]
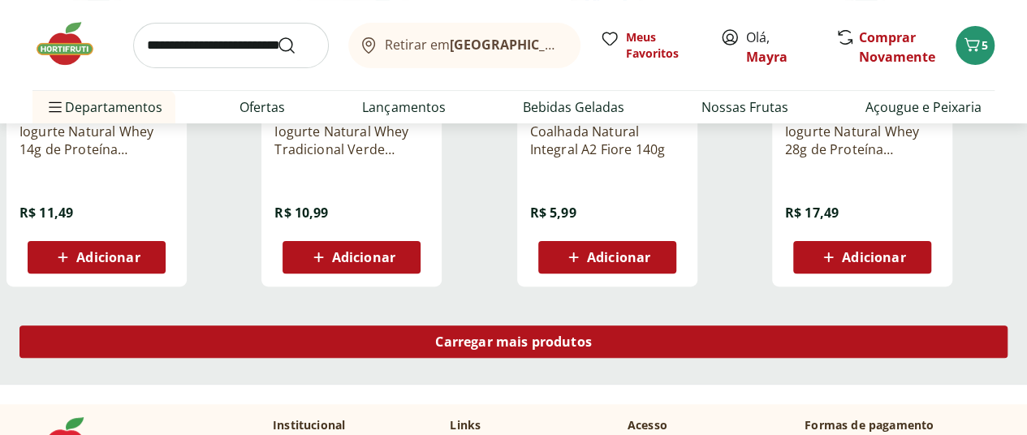
click at [663, 326] on div "Carregar mais produtos" at bounding box center [513, 342] width 988 height 32
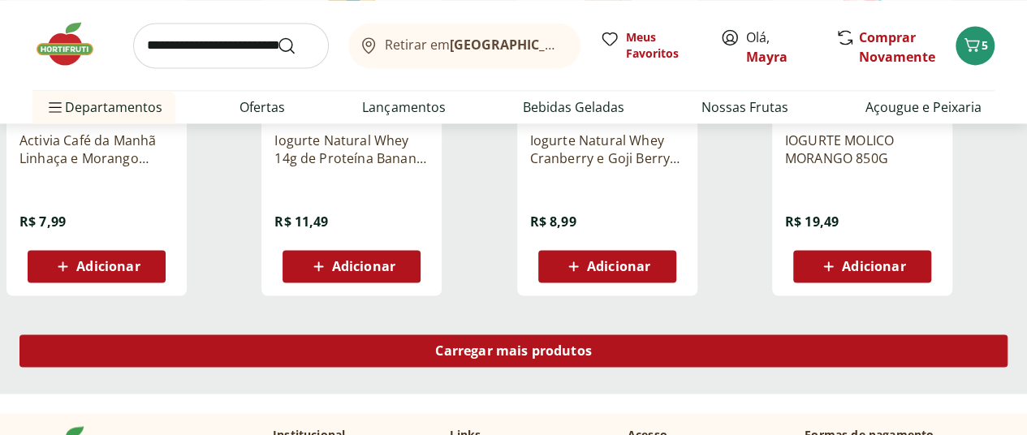
scroll to position [4254, 0]
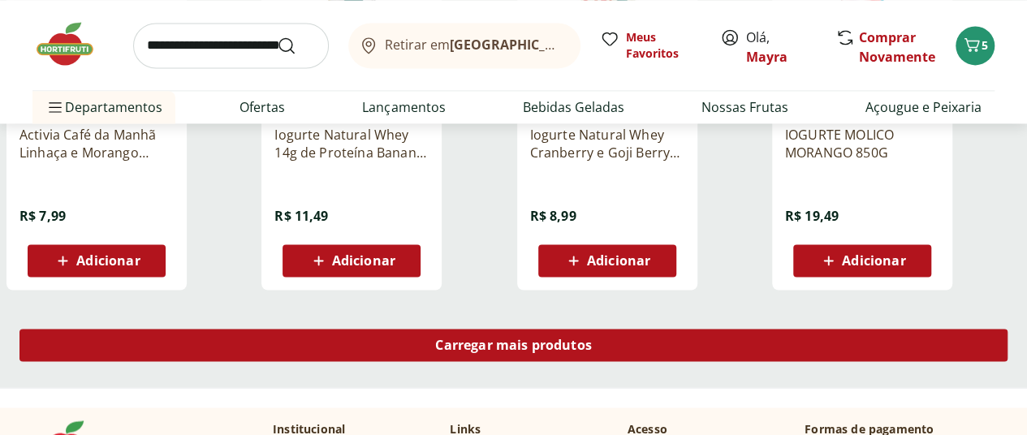
click at [592, 339] on span "Carregar mais produtos" at bounding box center [513, 345] width 157 height 13
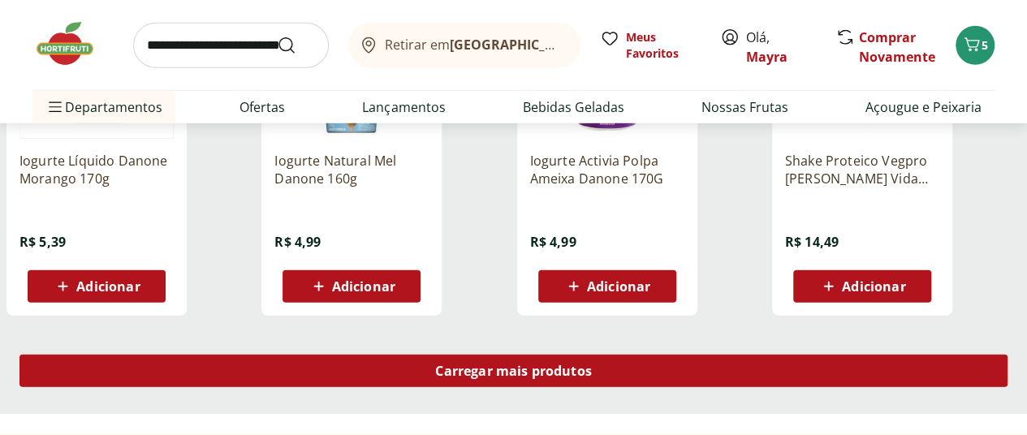
scroll to position [5309, 0]
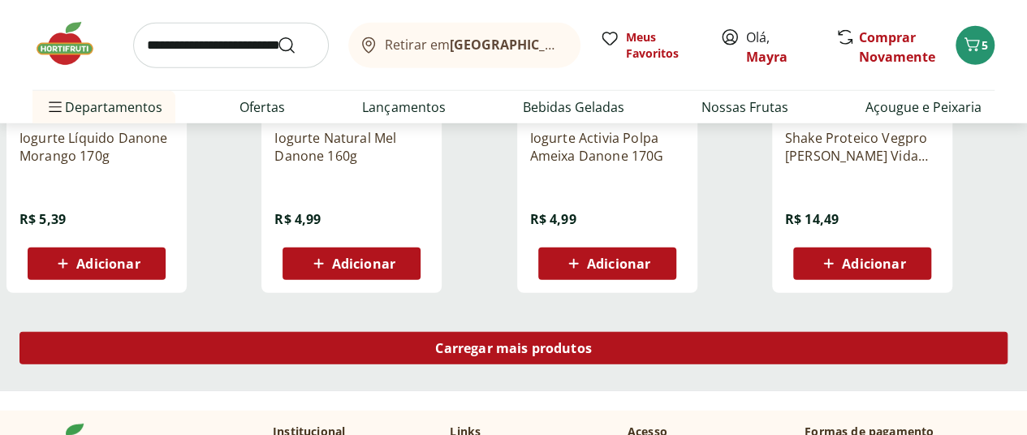
click at [592, 342] on span "Carregar mais produtos" at bounding box center [513, 348] width 157 height 13
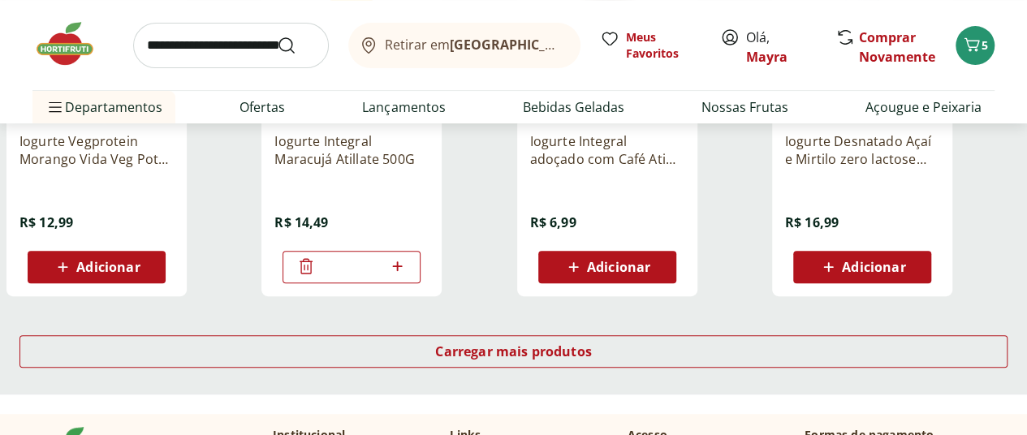
scroll to position [6446, 0]
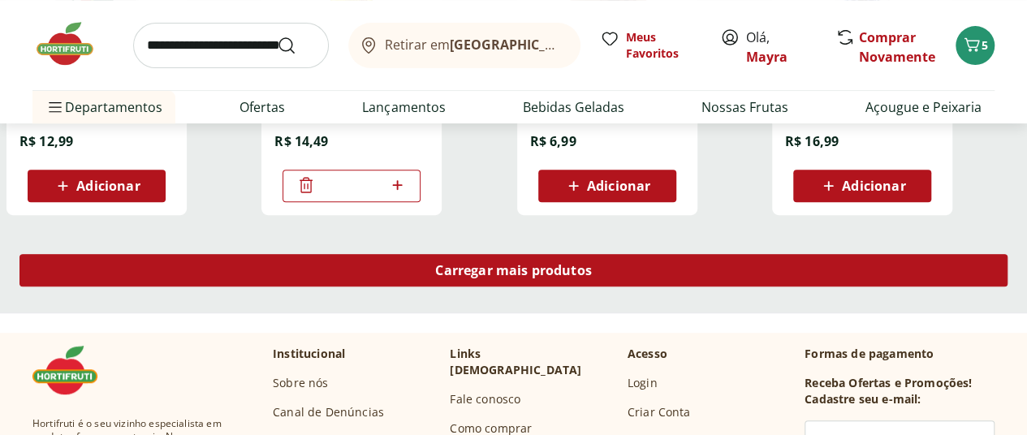
click at [592, 264] on span "Carregar mais produtos" at bounding box center [513, 270] width 157 height 13
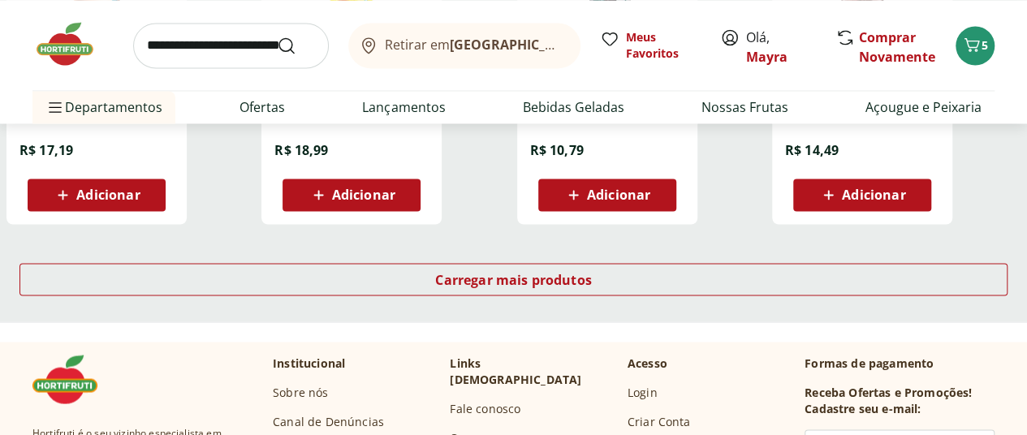
scroll to position [7501, 0]
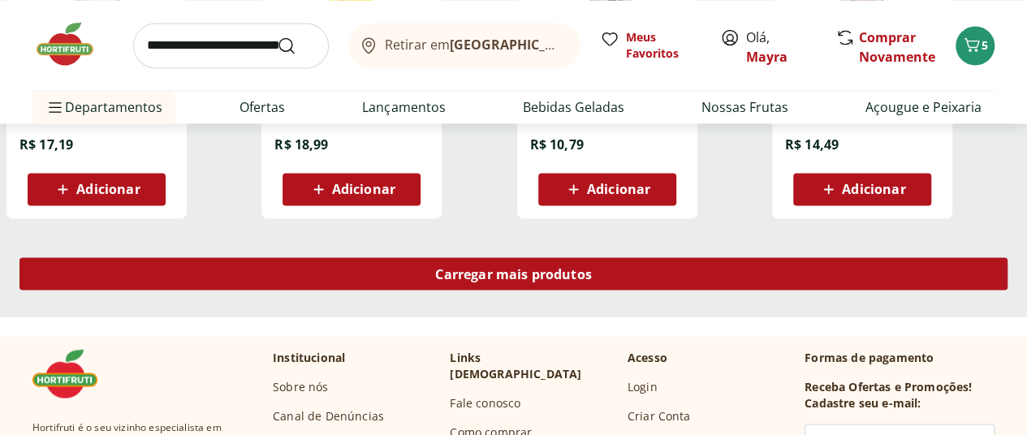
click at [592, 267] on span "Carregar mais produtos" at bounding box center [513, 273] width 157 height 13
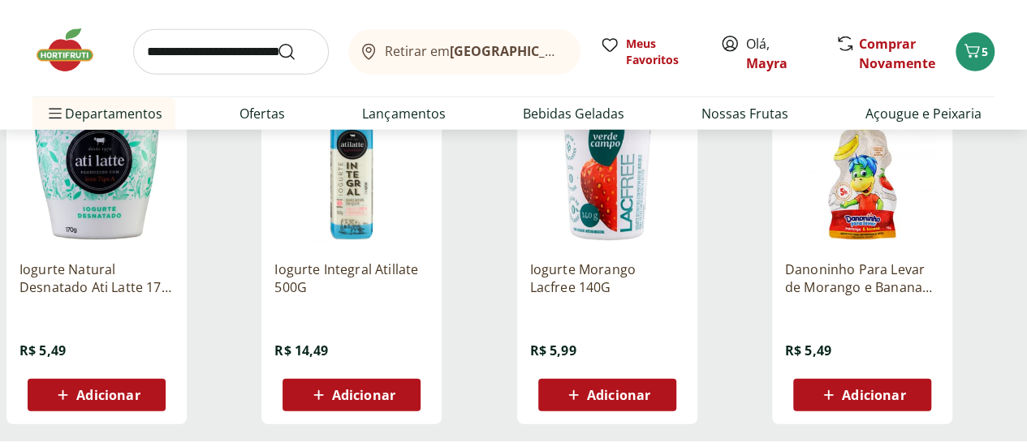
scroll to position [8394, 0]
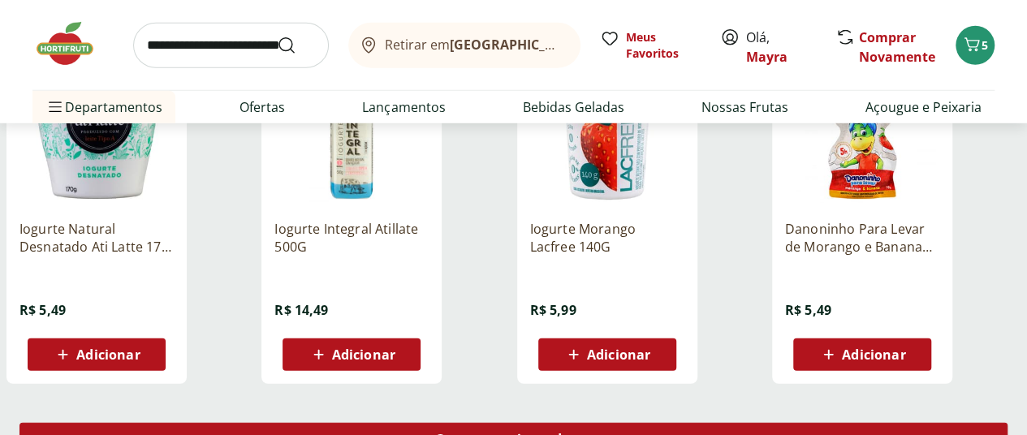
click at [592, 433] on span "Carregar mais produtos" at bounding box center [513, 439] width 157 height 13
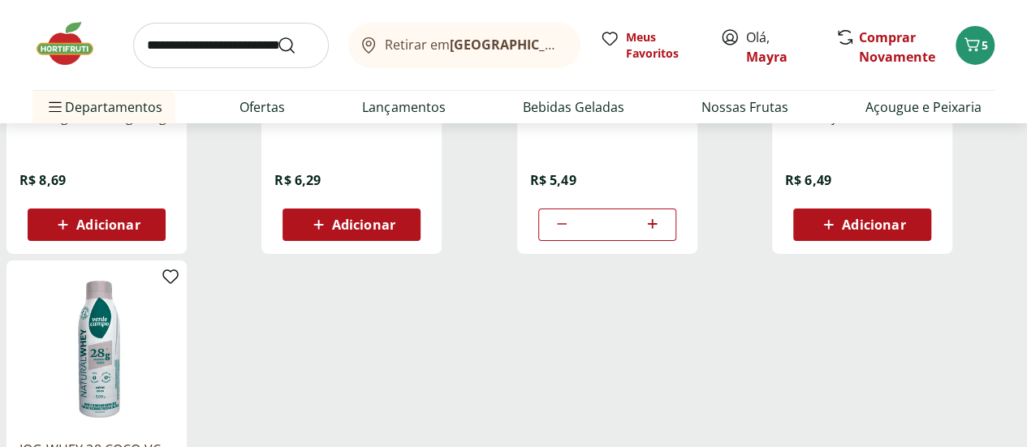
scroll to position [8638, 0]
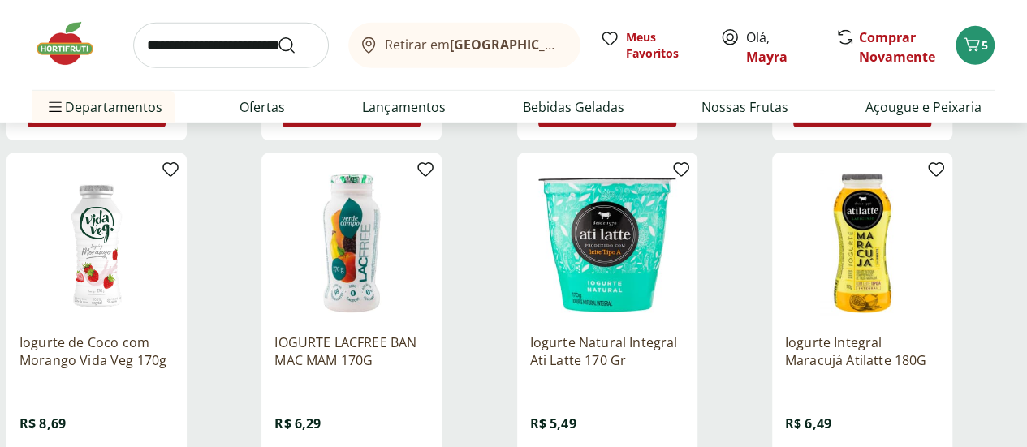
type input "*"
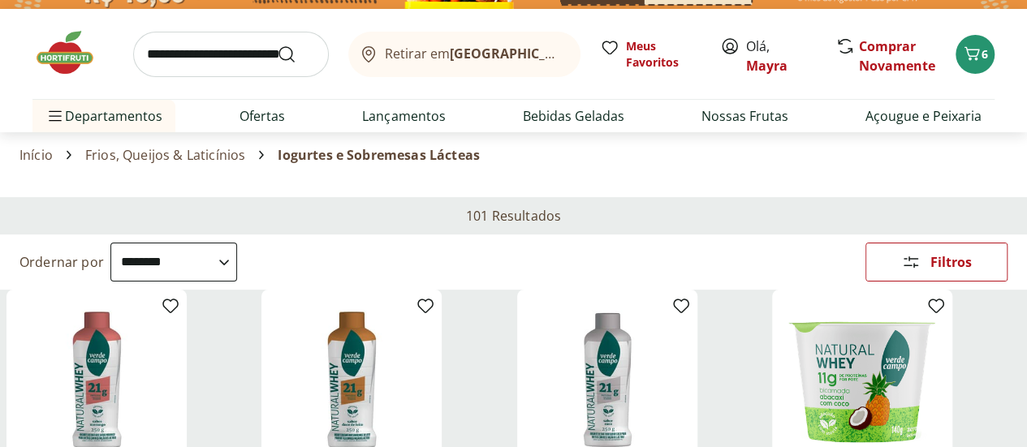
scroll to position [0, 0]
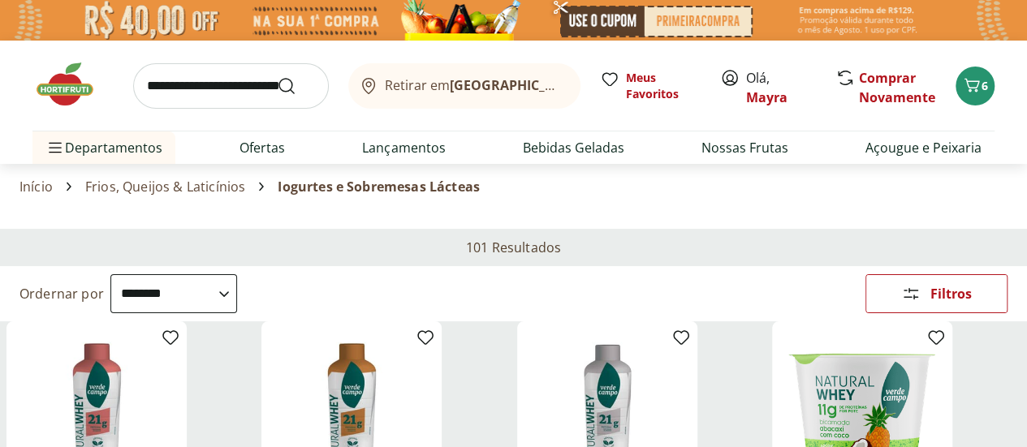
click at [187, 84] on input "search" at bounding box center [231, 85] width 196 height 45
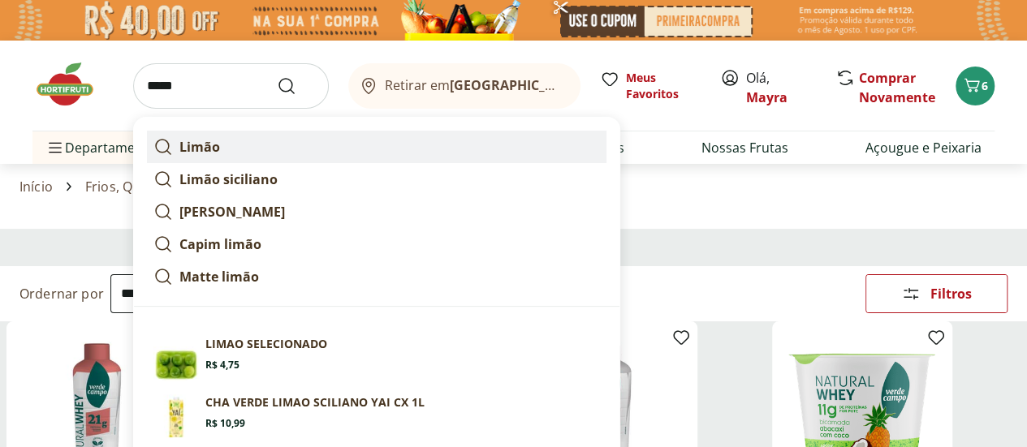
click at [196, 138] on strong "Limão" at bounding box center [199, 147] width 41 height 18
type input "*****"
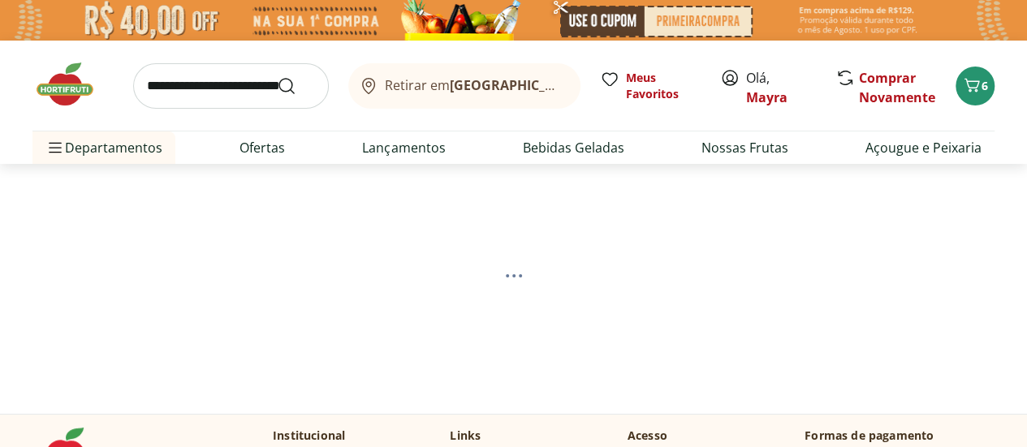
select select "**********"
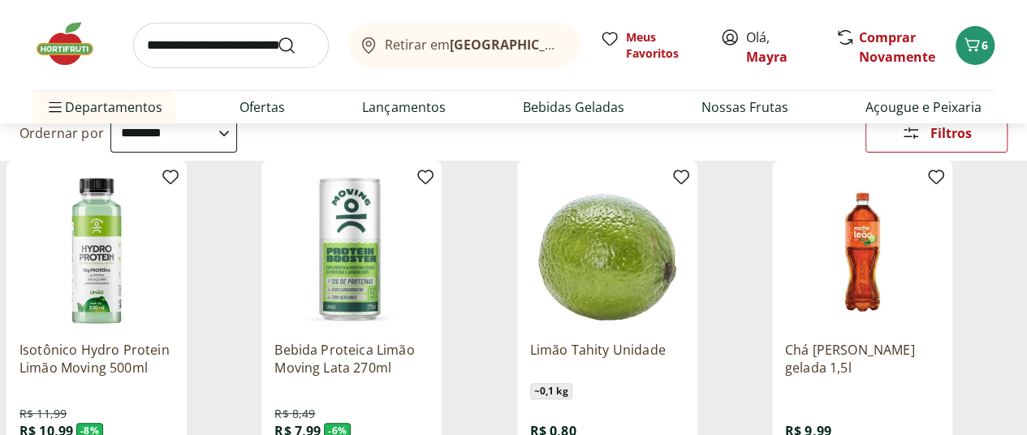
scroll to position [244, 0]
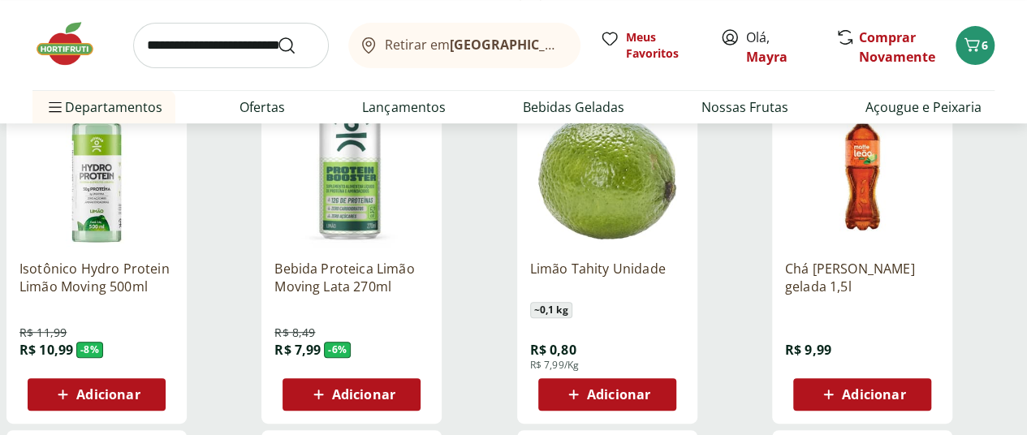
click at [584, 402] on icon at bounding box center [573, 394] width 20 height 19
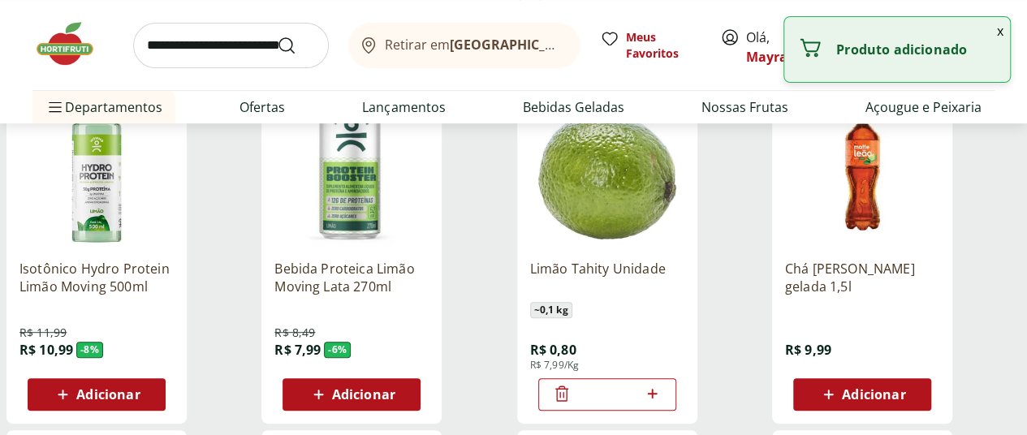
click at [663, 401] on icon at bounding box center [652, 393] width 20 height 19
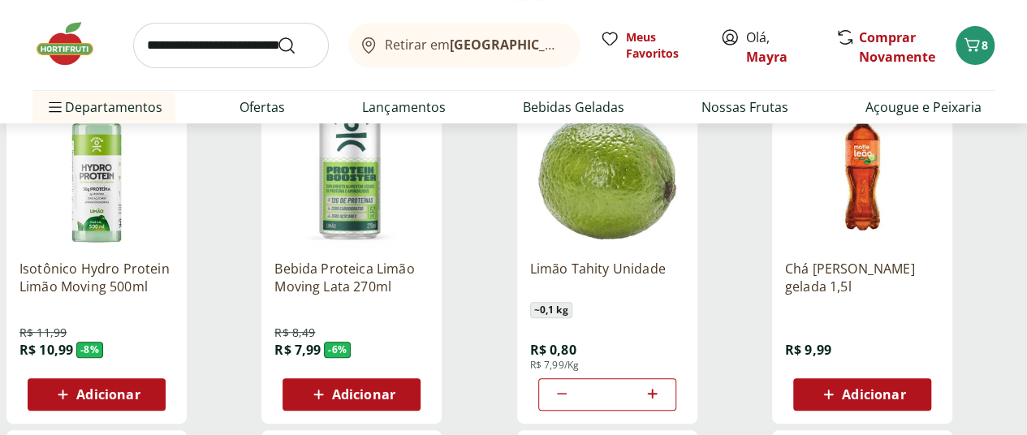
click at [663, 401] on icon at bounding box center [652, 393] width 20 height 19
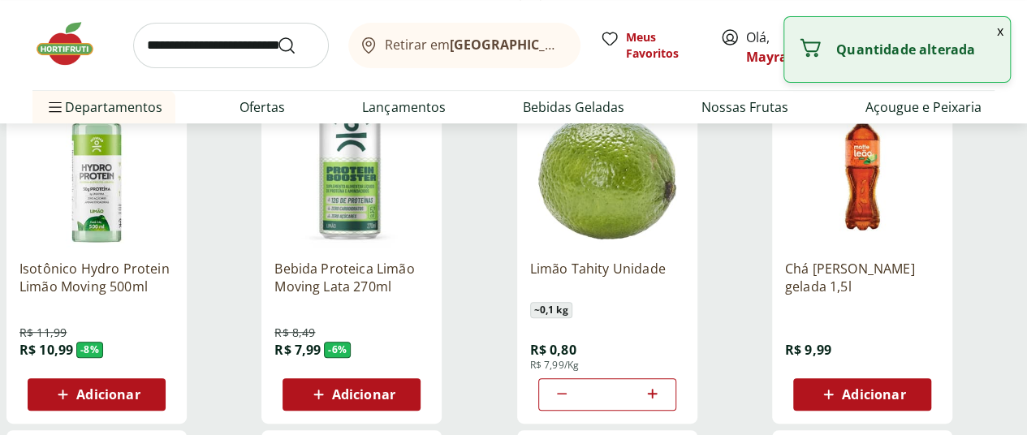
click at [663, 401] on icon at bounding box center [652, 393] width 20 height 19
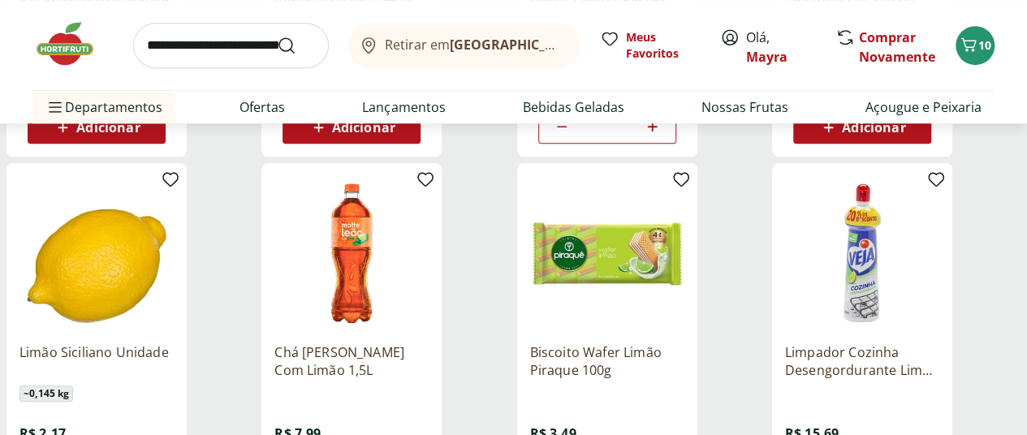
scroll to position [406, 0]
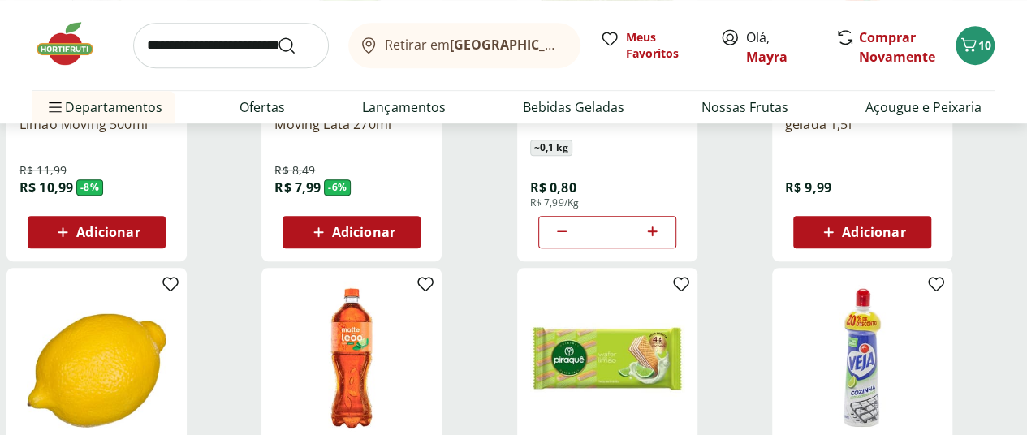
click at [572, 241] on icon at bounding box center [561, 231] width 19 height 19
click at [663, 236] on icon at bounding box center [652, 231] width 20 height 19
type input "*"
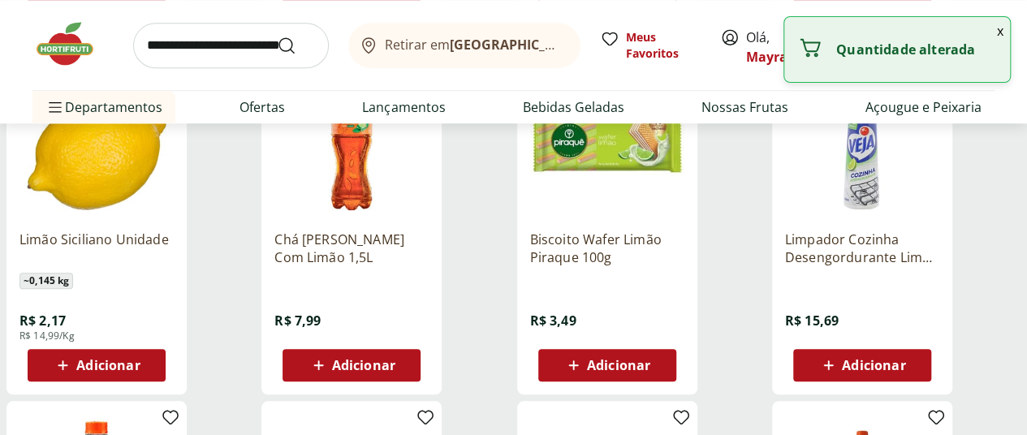
scroll to position [650, 0]
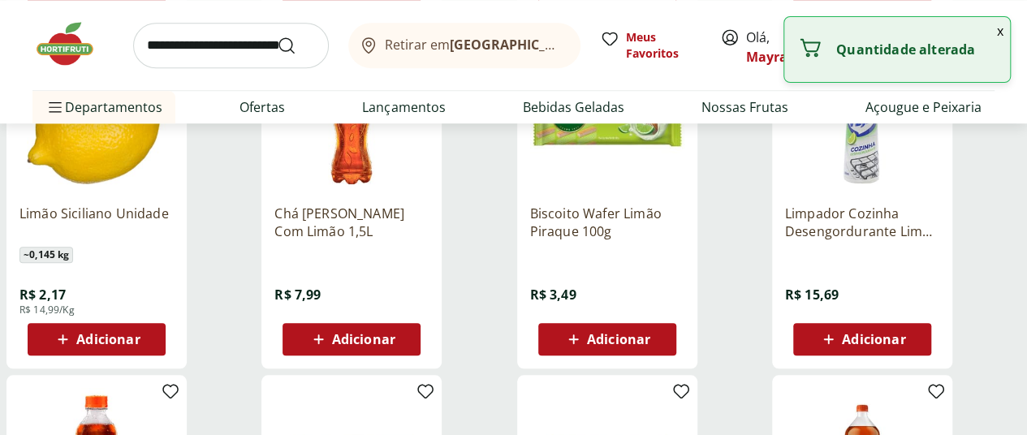
click at [140, 346] on span "Adicionar" at bounding box center [107, 339] width 63 height 13
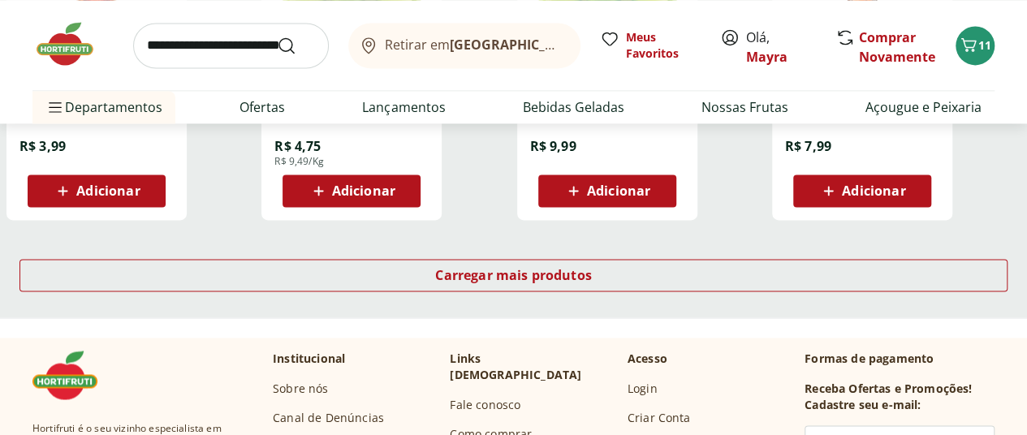
scroll to position [1218, 0]
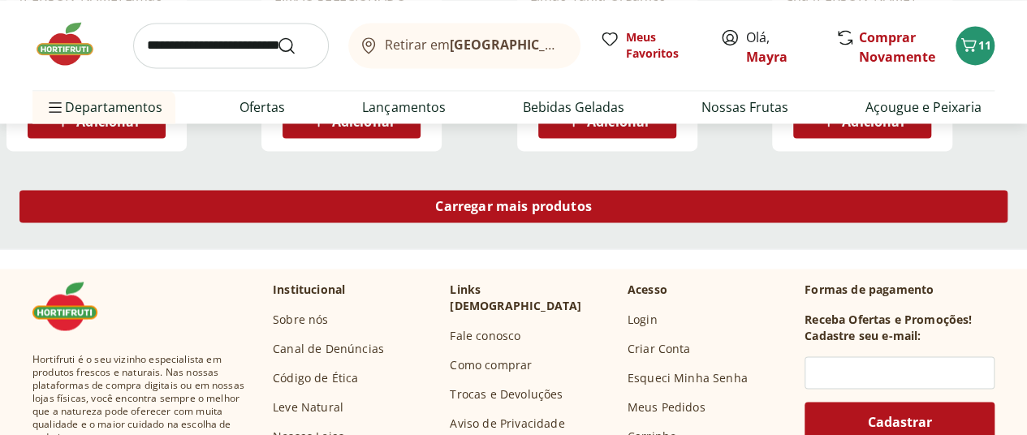
click at [645, 222] on div "Carregar mais produtos" at bounding box center [513, 206] width 988 height 32
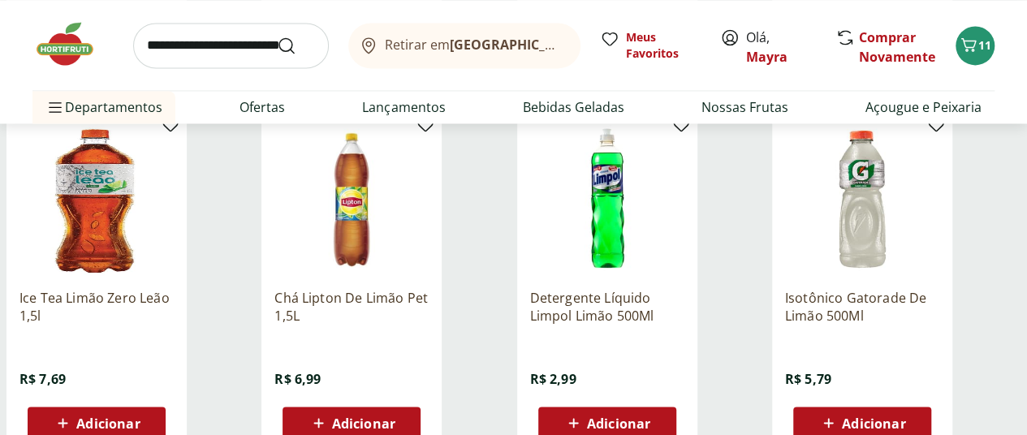
scroll to position [1380, 0]
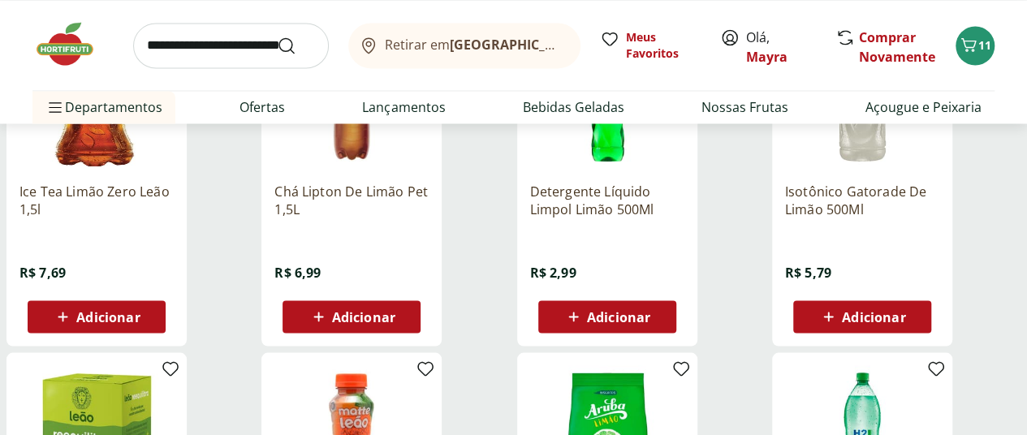
click at [650, 322] on span "Adicionar" at bounding box center [618, 316] width 63 height 13
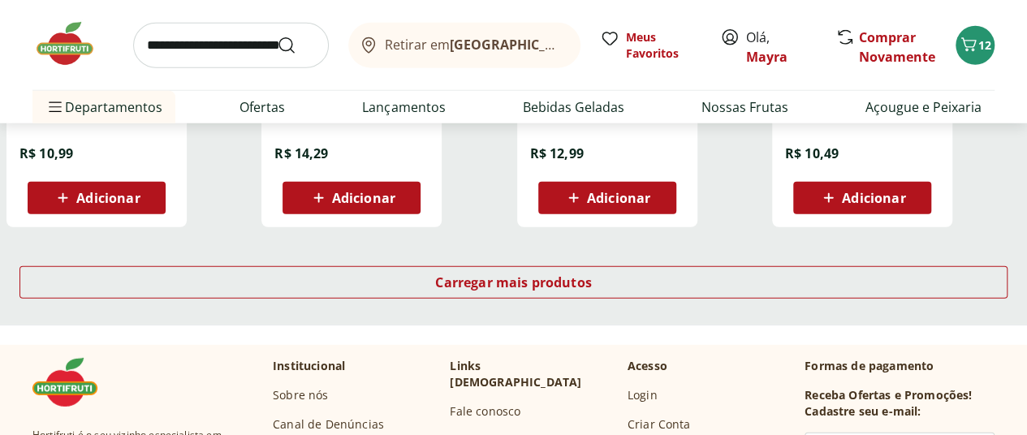
scroll to position [2273, 0]
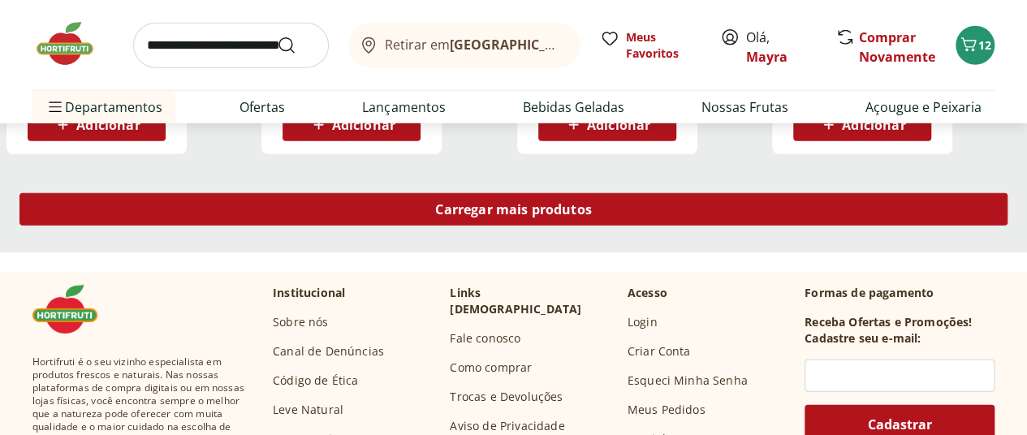
click at [592, 216] on span "Carregar mais produtos" at bounding box center [513, 209] width 157 height 13
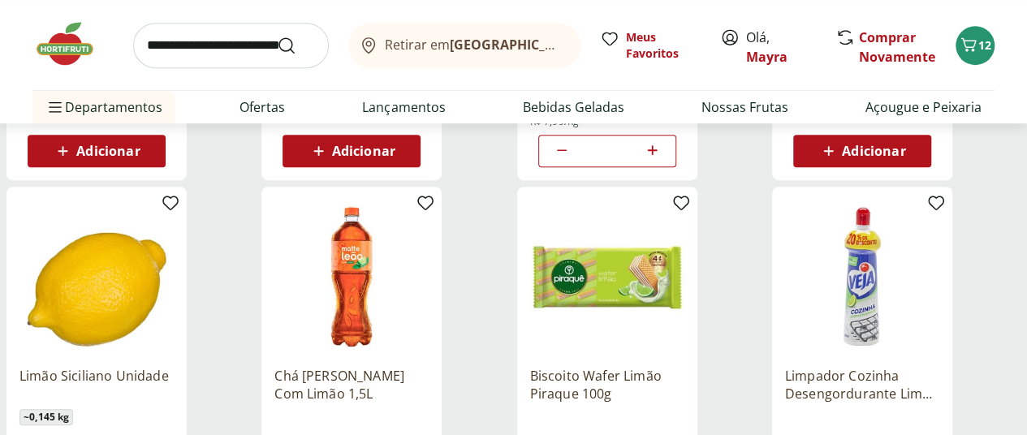
scroll to position [650, 0]
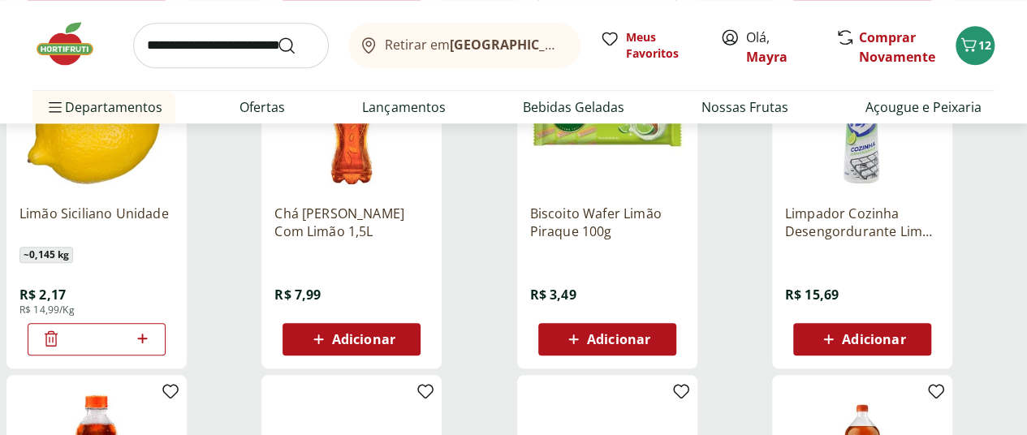
click at [153, 348] on icon at bounding box center [142, 338] width 20 height 19
type input "*"
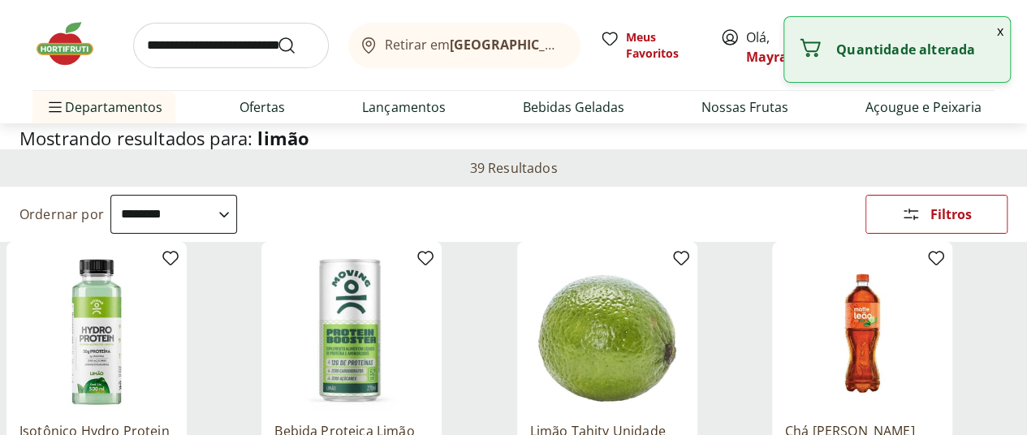
scroll to position [0, 0]
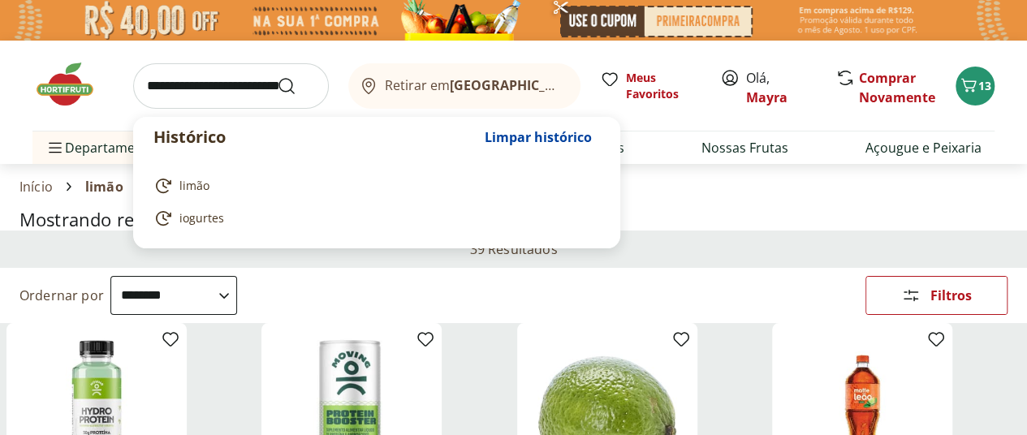
click at [196, 85] on input "search" at bounding box center [231, 85] width 196 height 45
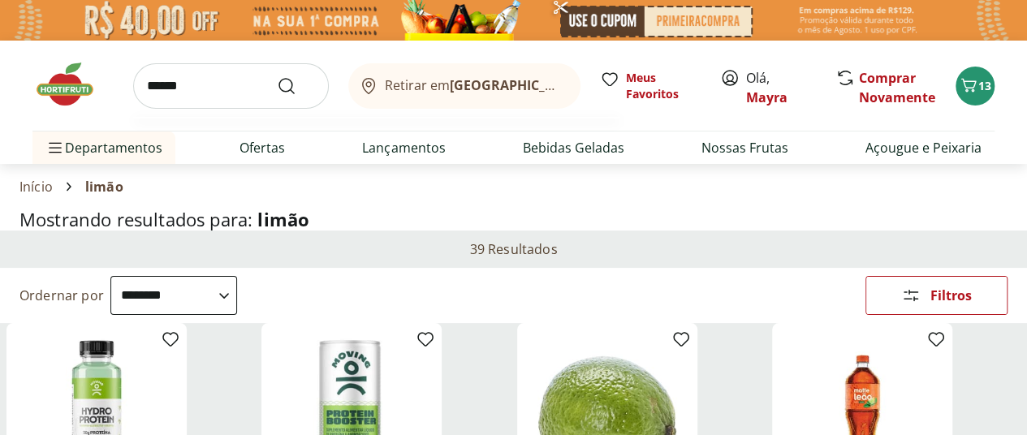
type input "******"
click at [277, 76] on button "Submit Search" at bounding box center [296, 85] width 39 height 19
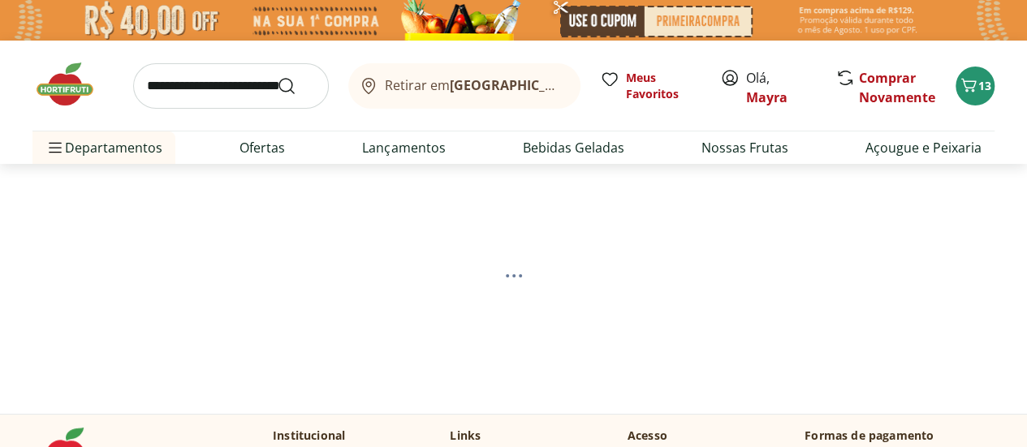
select select "**********"
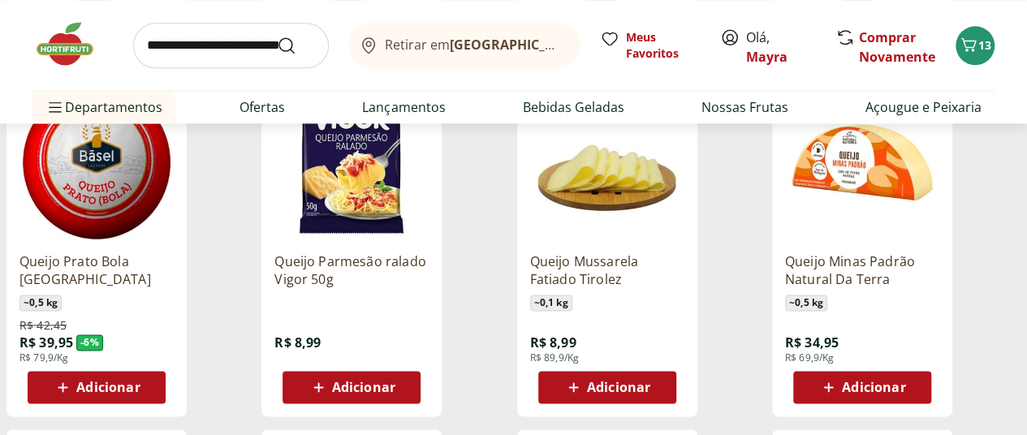
scroll to position [974, 0]
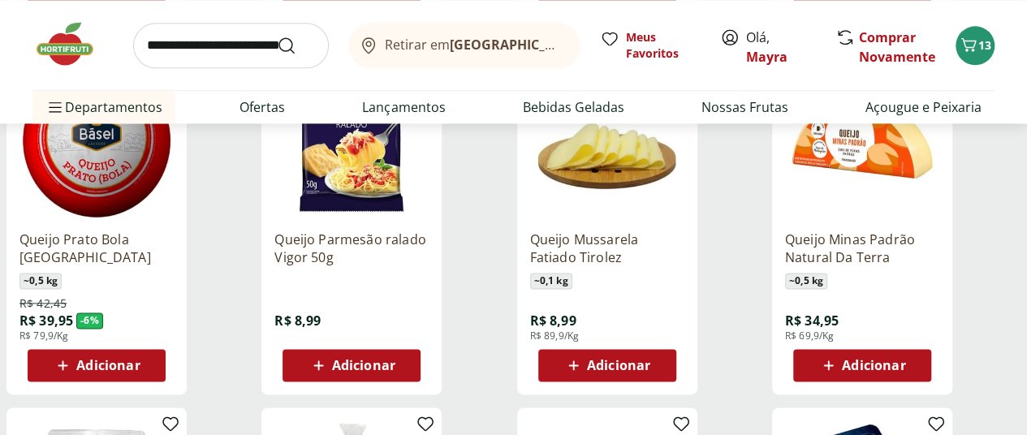
click at [395, 372] on span "Adicionar" at bounding box center [363, 365] width 63 height 13
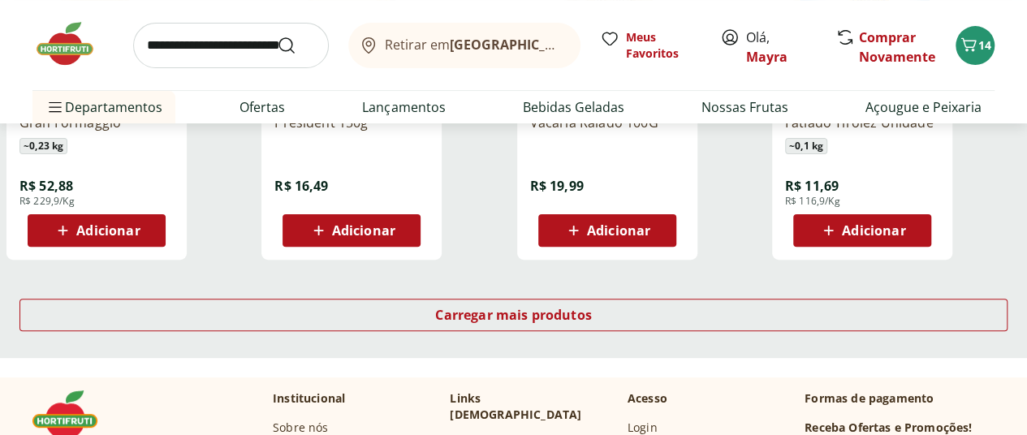
scroll to position [3248, 0]
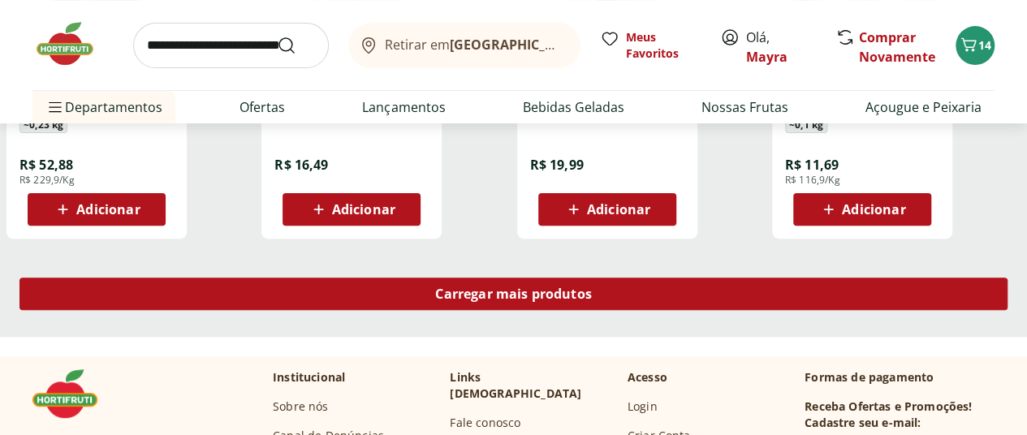
click at [581, 310] on div "Carregar mais produtos" at bounding box center [513, 294] width 988 height 32
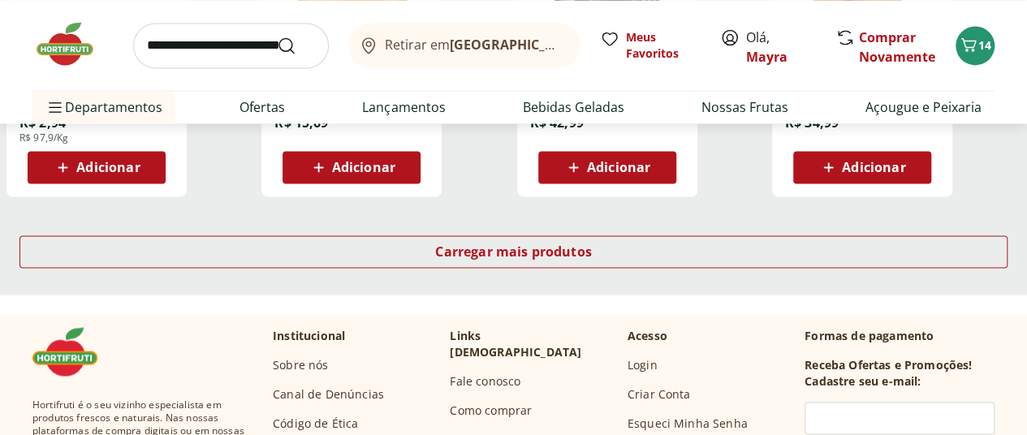
scroll to position [4384, 0]
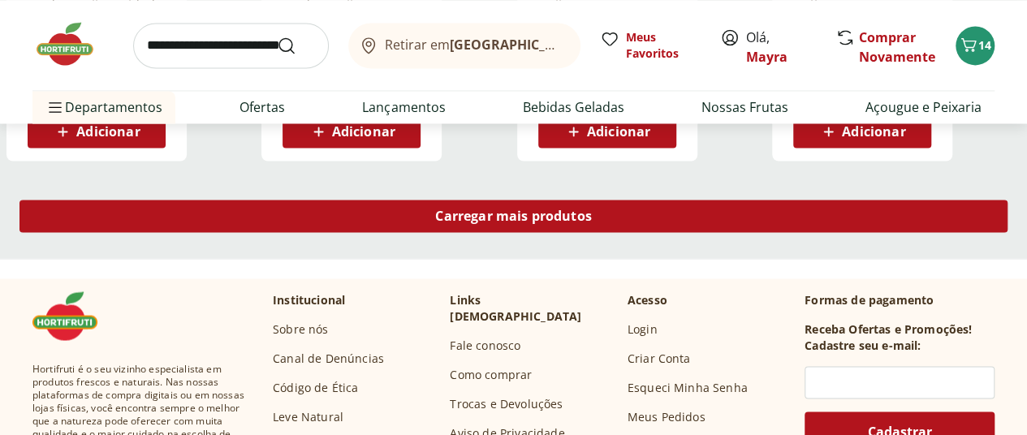
click at [588, 231] on div "Carregar mais produtos" at bounding box center [513, 216] width 988 height 32
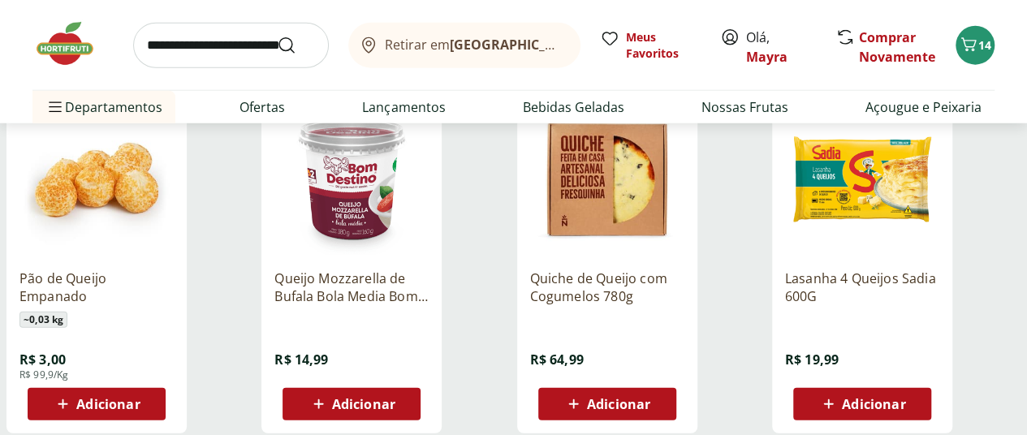
scroll to position [5196, 0]
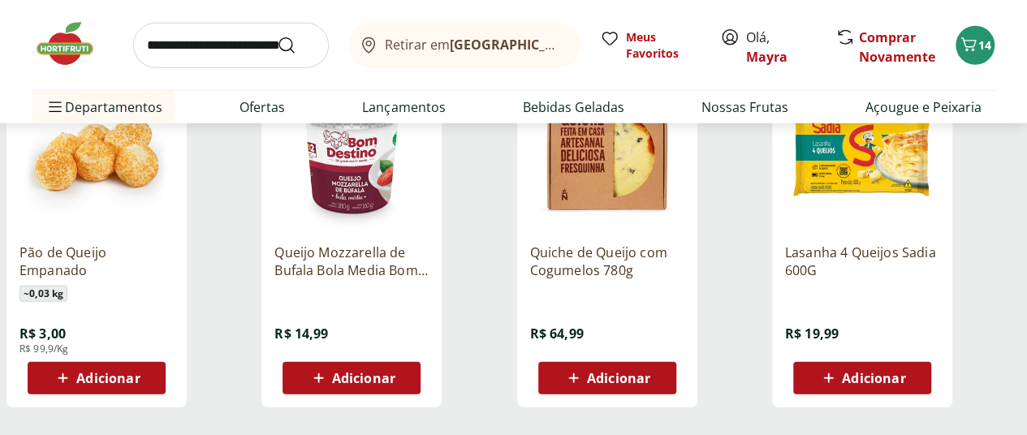
click at [429, 196] on img at bounding box center [351, 153] width 154 height 154
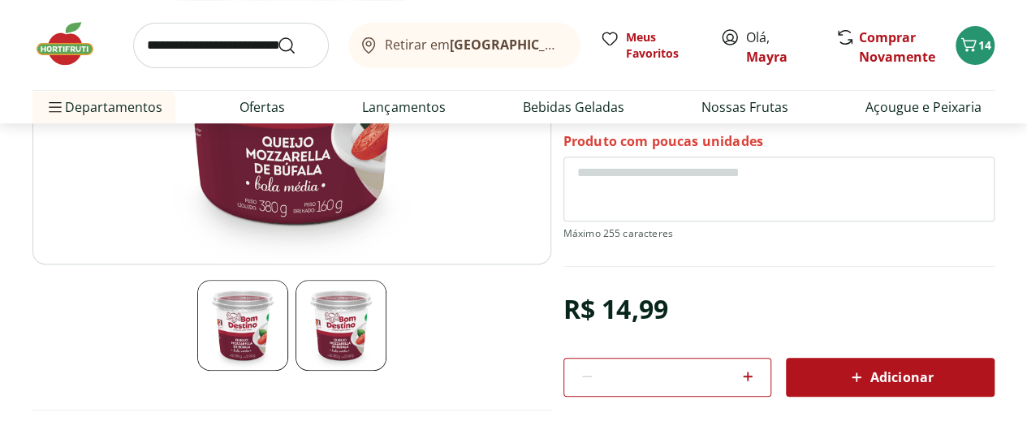
scroll to position [325, 0]
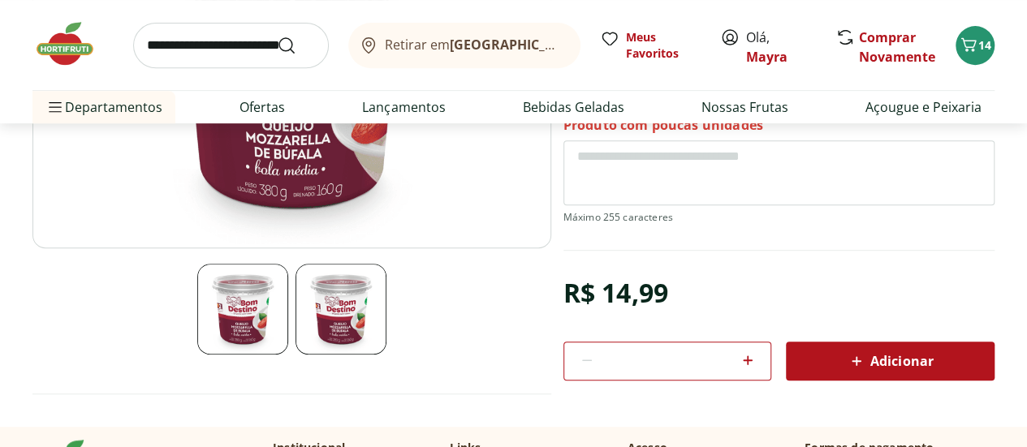
click at [888, 355] on span "Adicionar" at bounding box center [890, 361] width 86 height 19
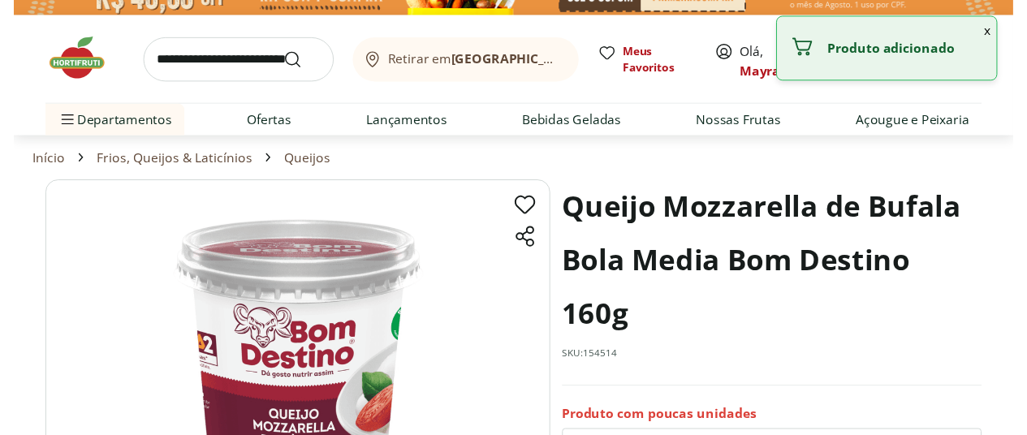
scroll to position [0, 0]
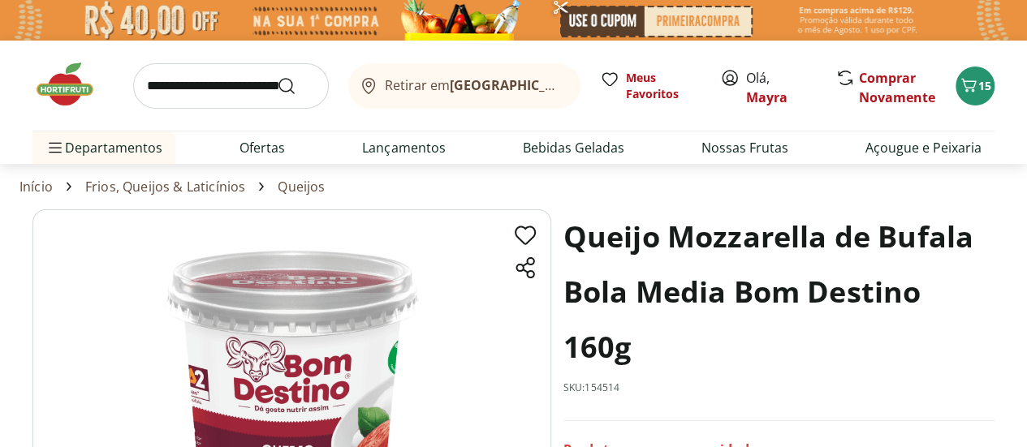
click at [214, 194] on link "Frios, Queijos & Laticínios" at bounding box center [165, 186] width 160 height 15
select select "**********"
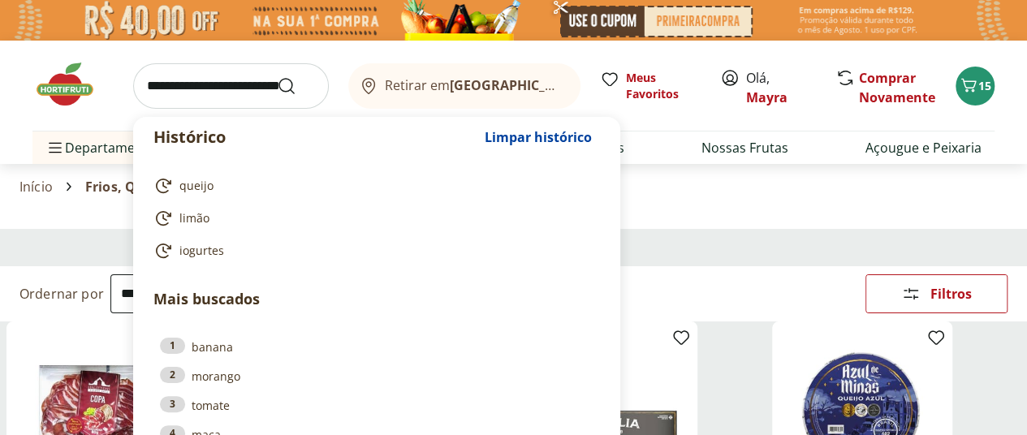
click at [250, 82] on input "search" at bounding box center [231, 85] width 196 height 45
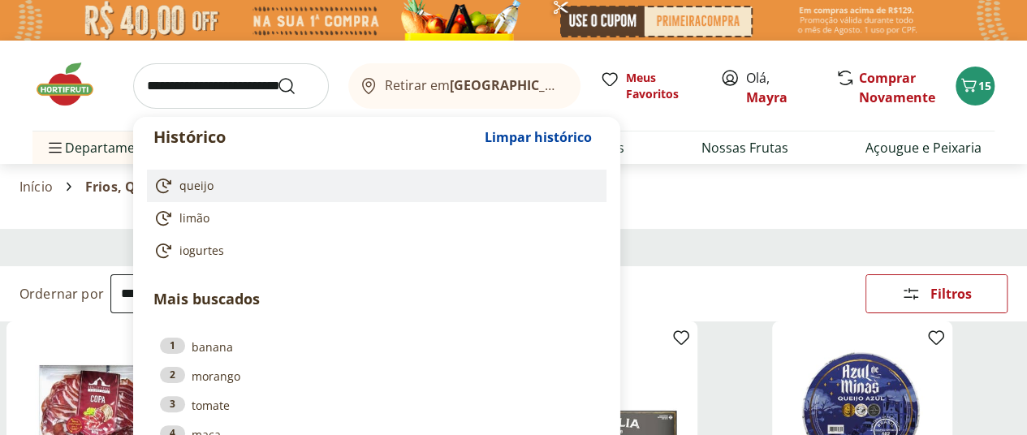
click at [209, 187] on span "queijo" at bounding box center [196, 186] width 34 height 16
type input "******"
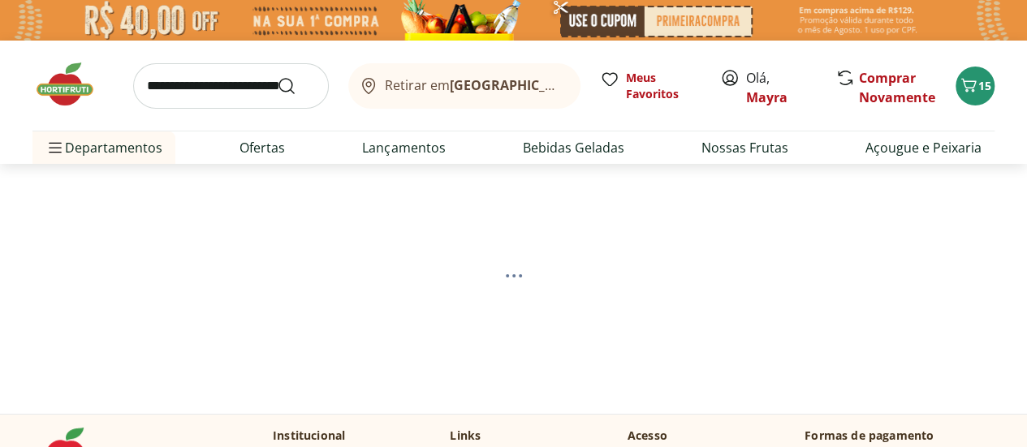
select select "**********"
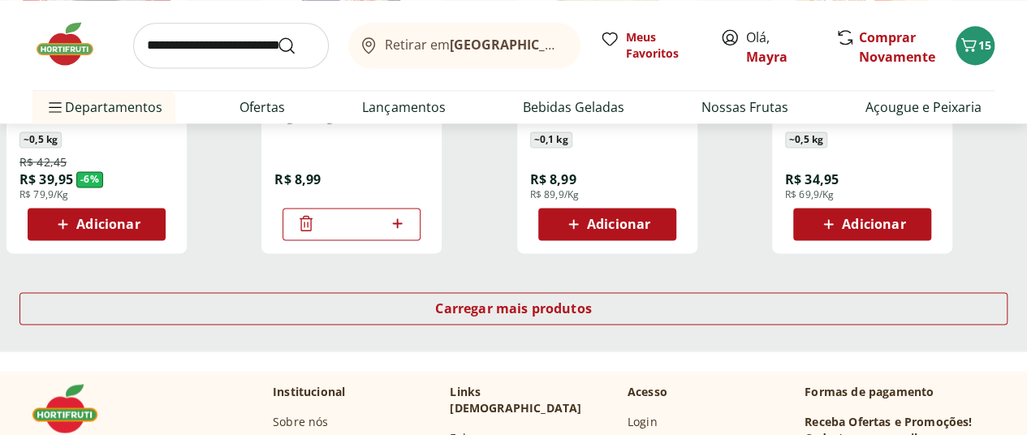
scroll to position [1218, 0]
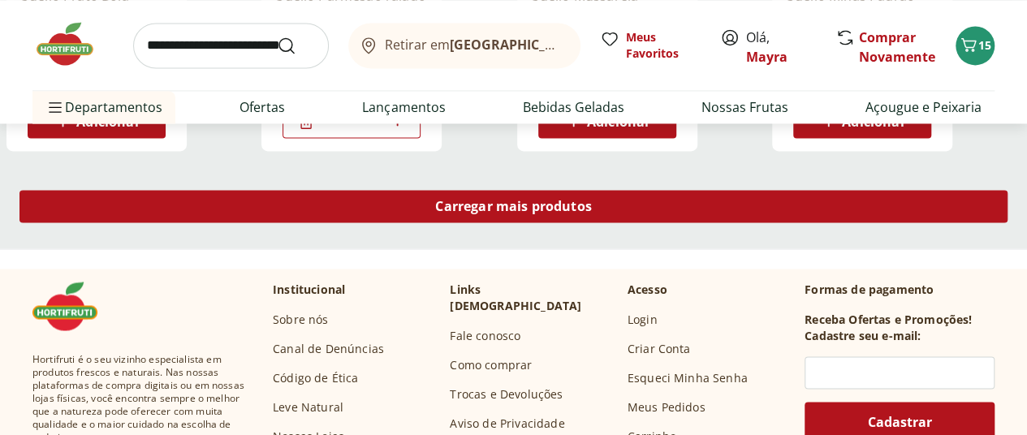
click at [592, 213] on span "Carregar mais produtos" at bounding box center [513, 206] width 157 height 13
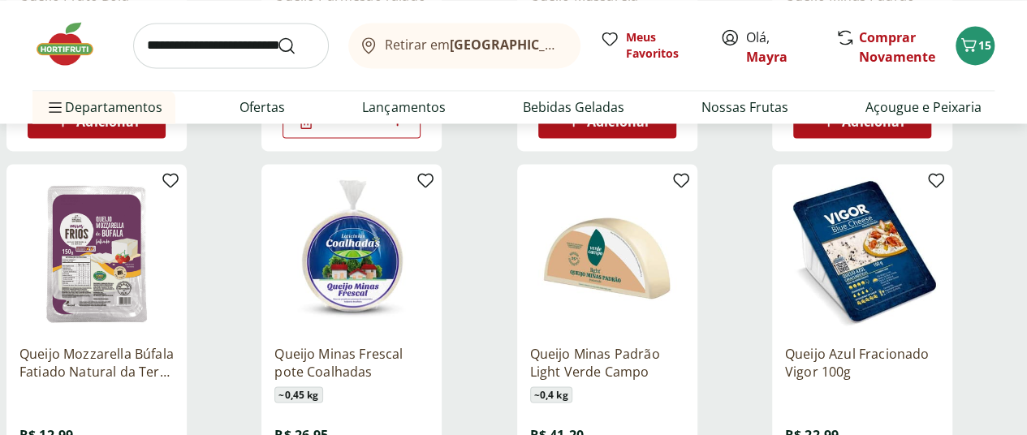
click at [429, 280] on img at bounding box center [351, 254] width 154 height 154
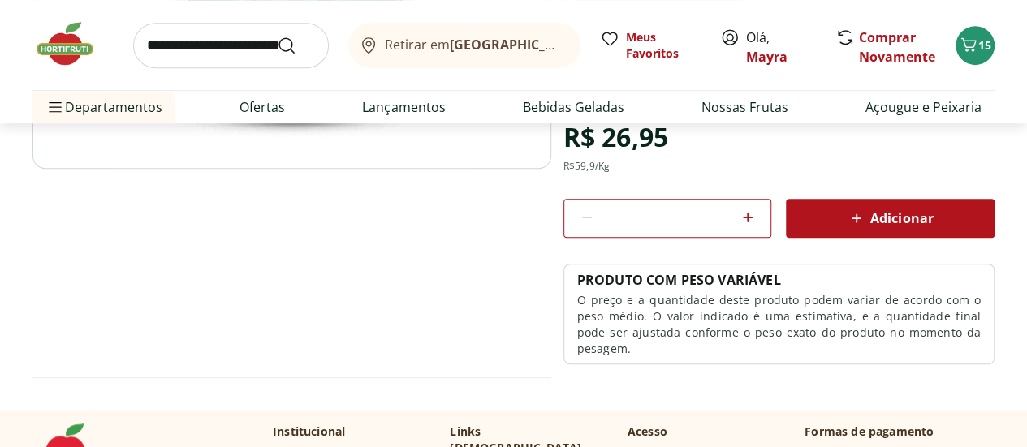
scroll to position [406, 0]
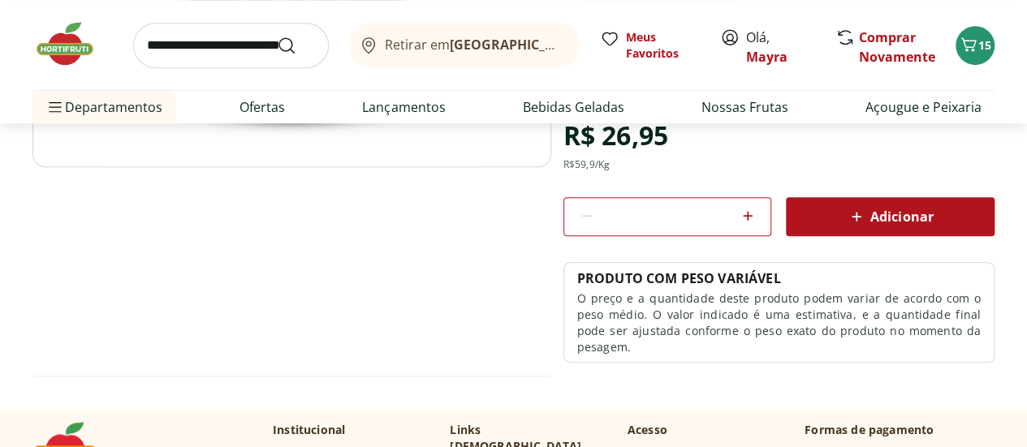
click at [869, 210] on span "Adicionar" at bounding box center [890, 216] width 86 height 19
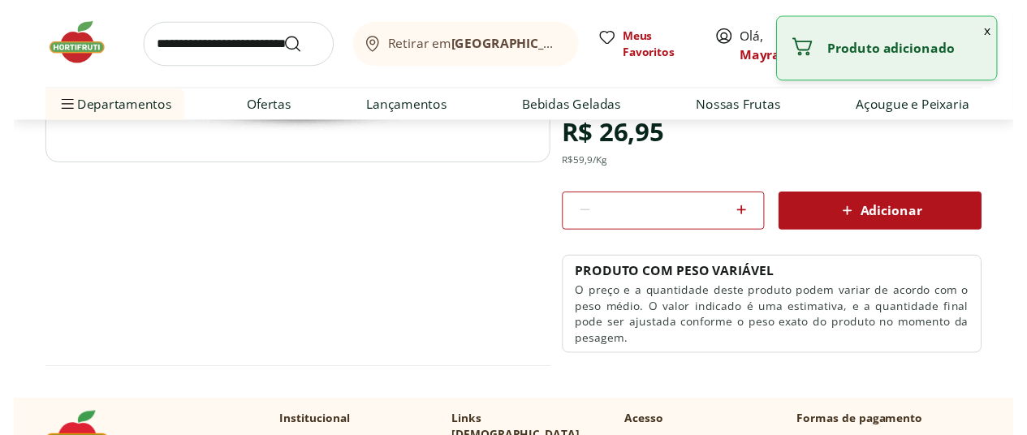
scroll to position [0, 0]
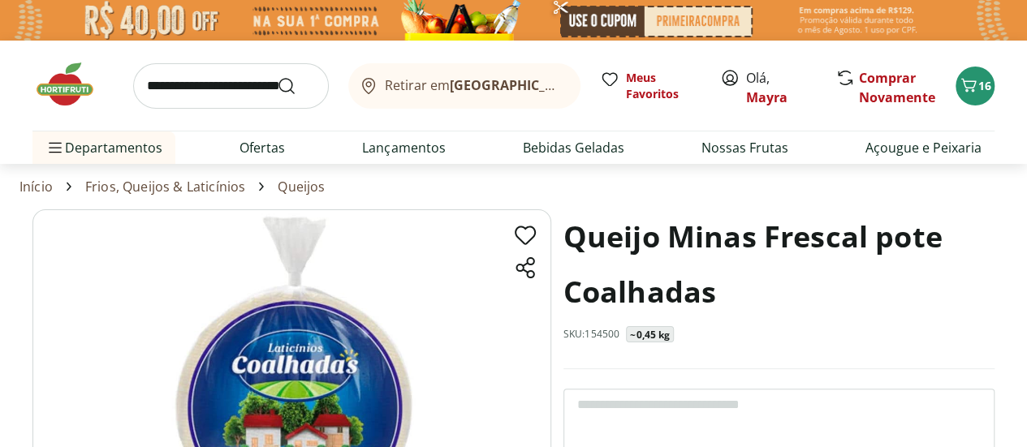
click at [302, 187] on link "Queijos" at bounding box center [301, 186] width 47 height 15
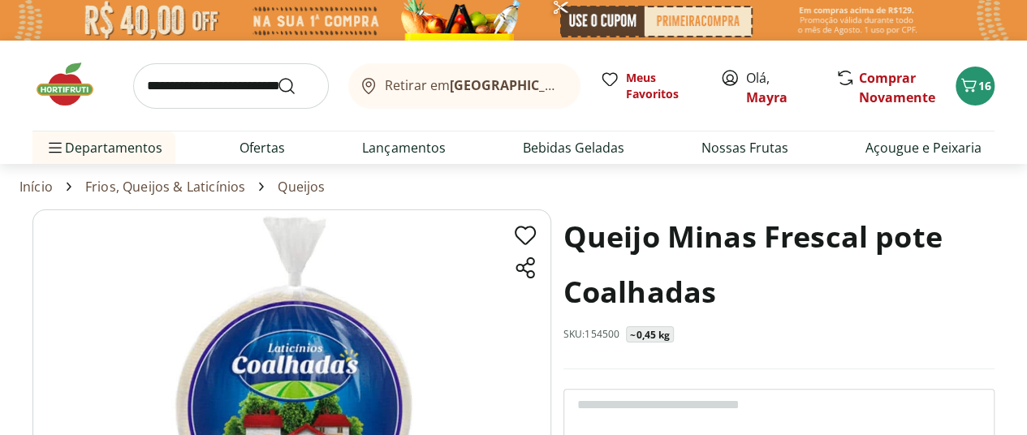
select select "**********"
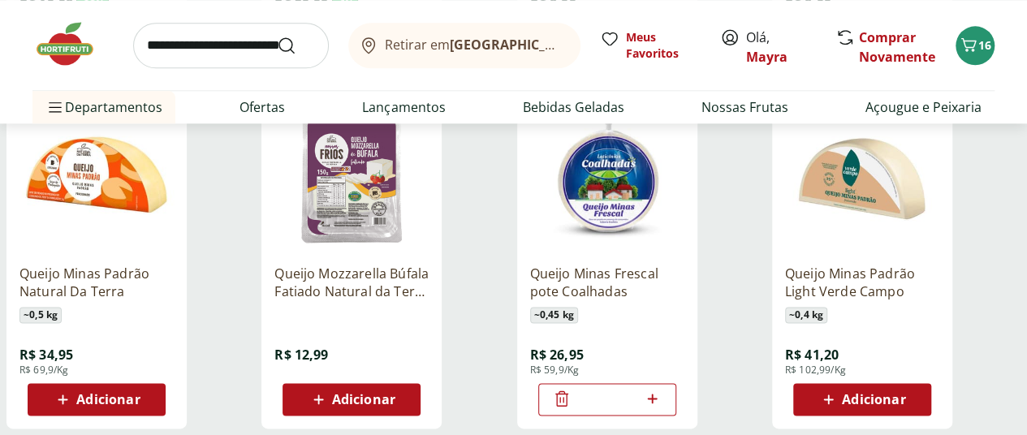
scroll to position [1137, 0]
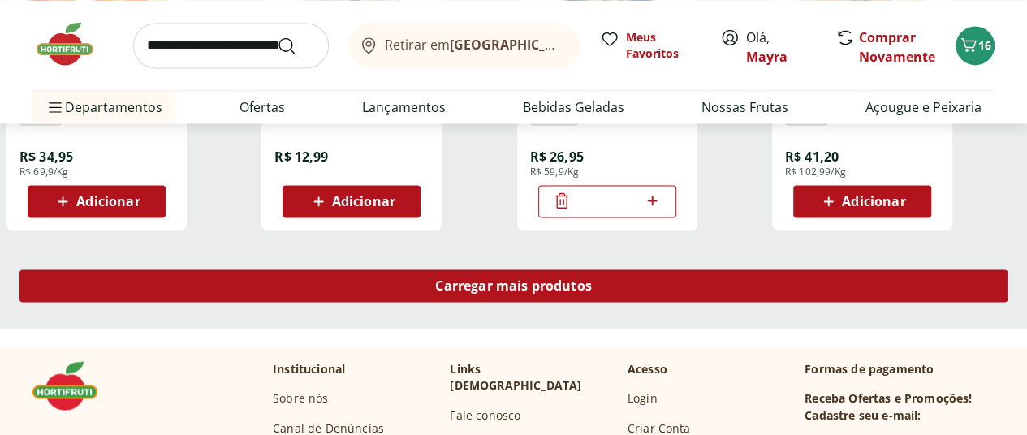
click at [592, 279] on span "Carregar mais produtos" at bounding box center [513, 285] width 157 height 13
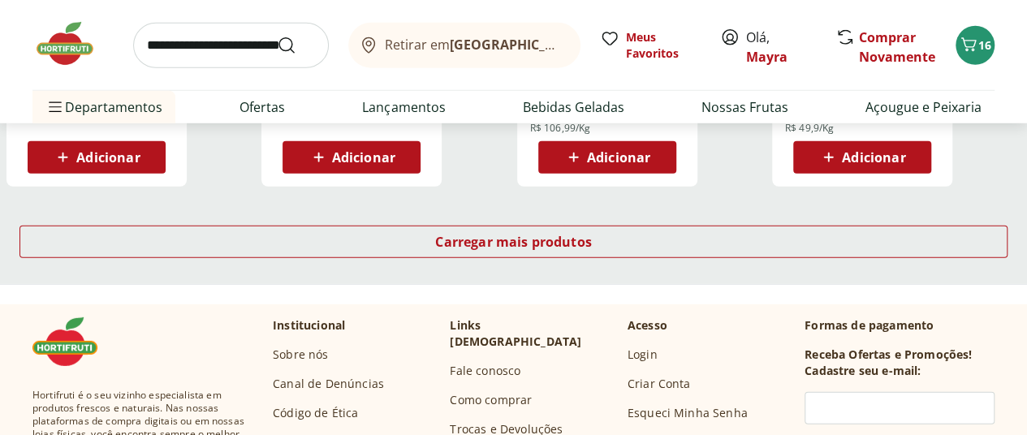
scroll to position [2273, 0]
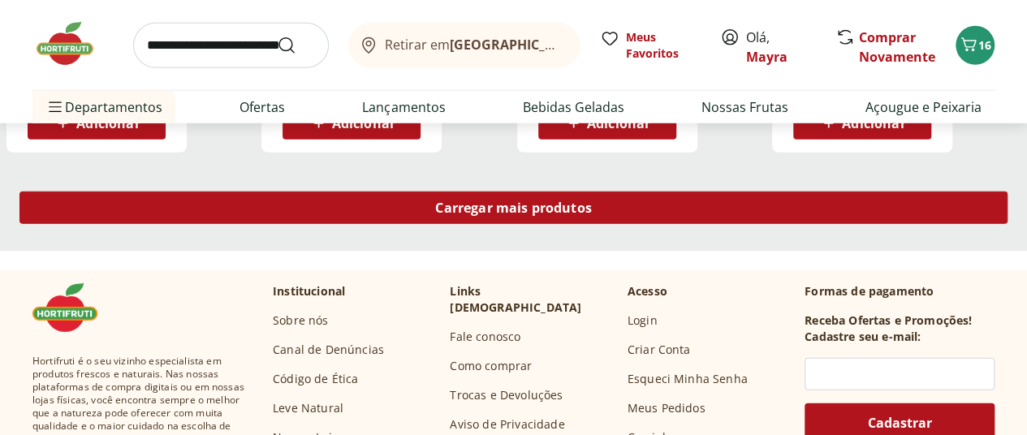
click at [592, 201] on span "Carregar mais produtos" at bounding box center [513, 207] width 157 height 13
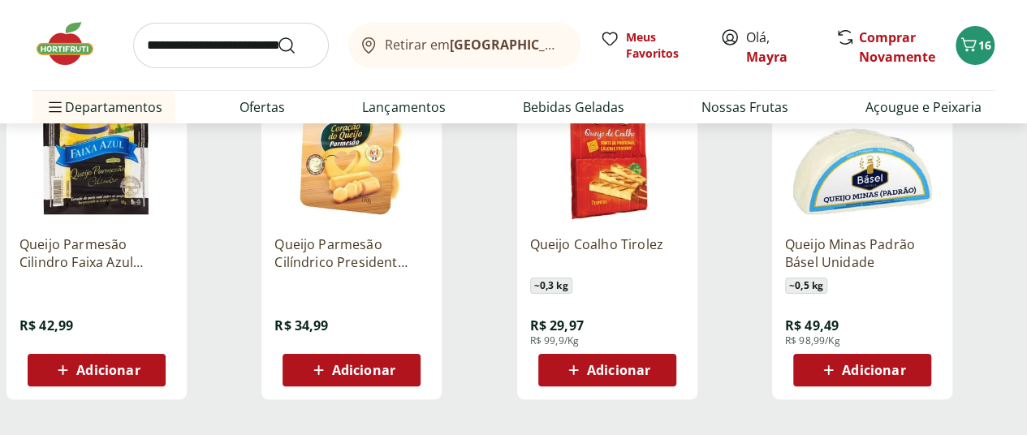
scroll to position [3329, 0]
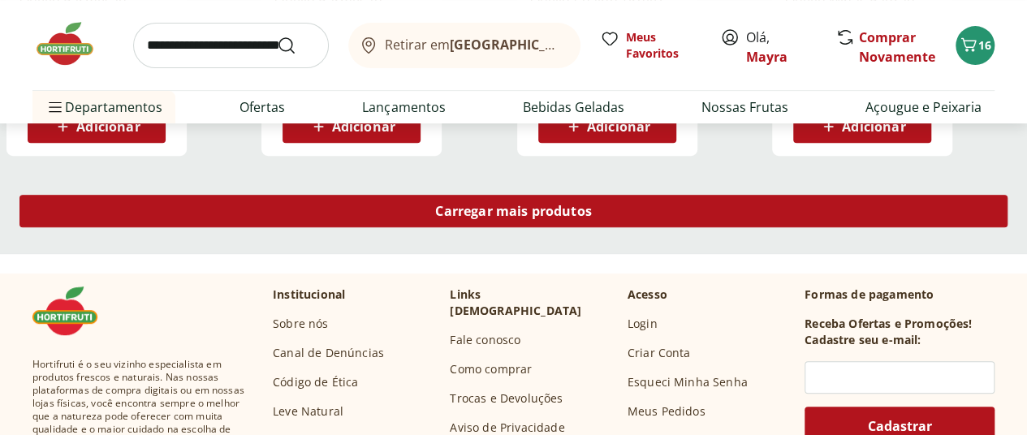
click at [654, 195] on div "Carregar mais produtos" at bounding box center [513, 211] width 988 height 32
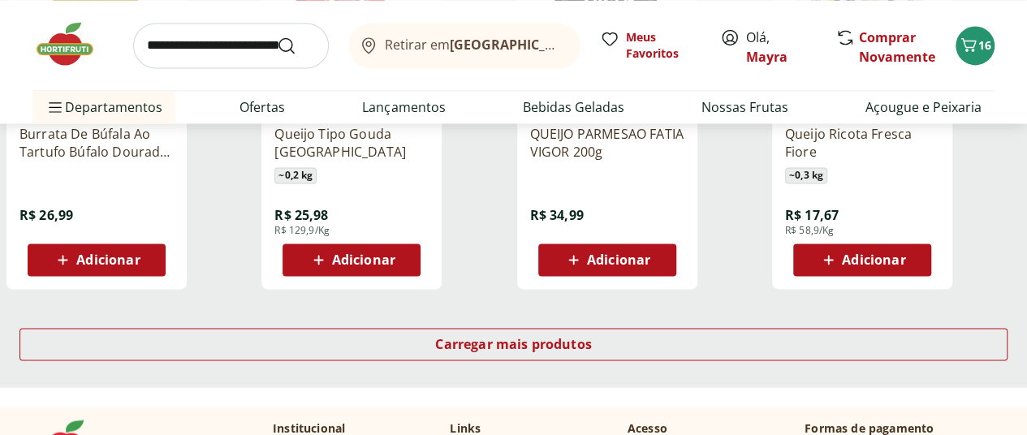
scroll to position [4303, 0]
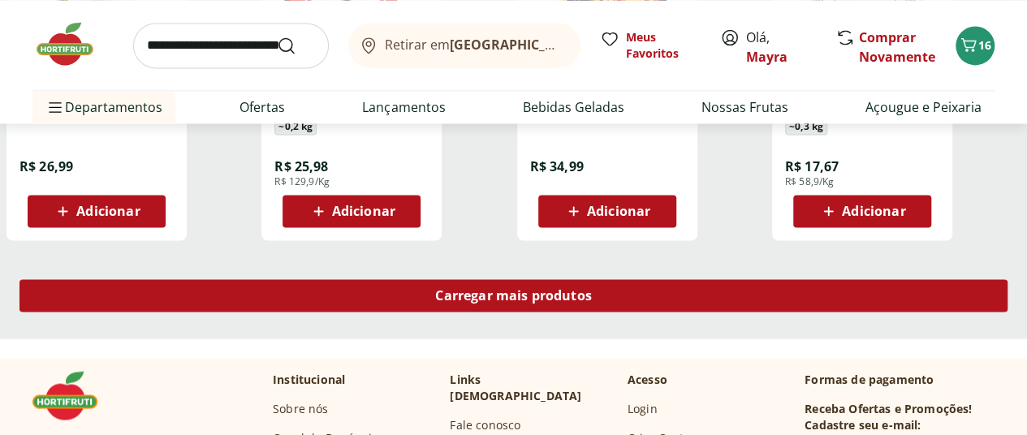
click at [592, 289] on span "Carregar mais produtos" at bounding box center [513, 295] width 157 height 13
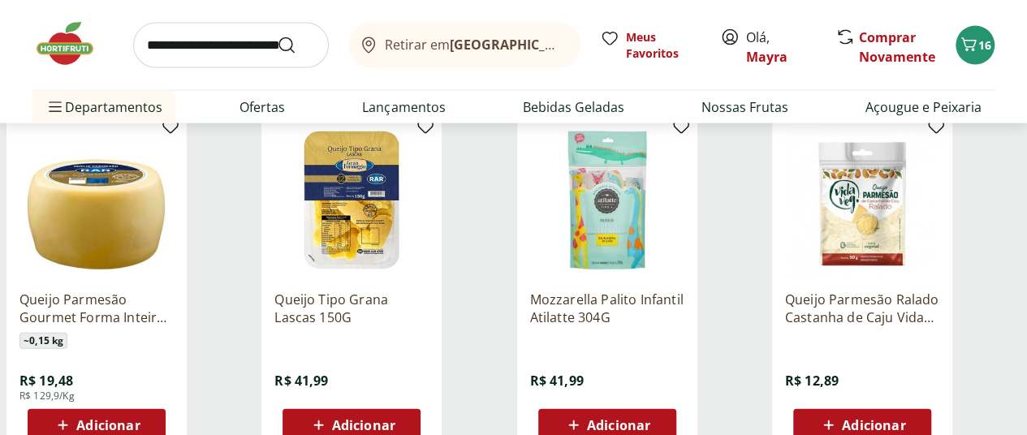
scroll to position [4790, 0]
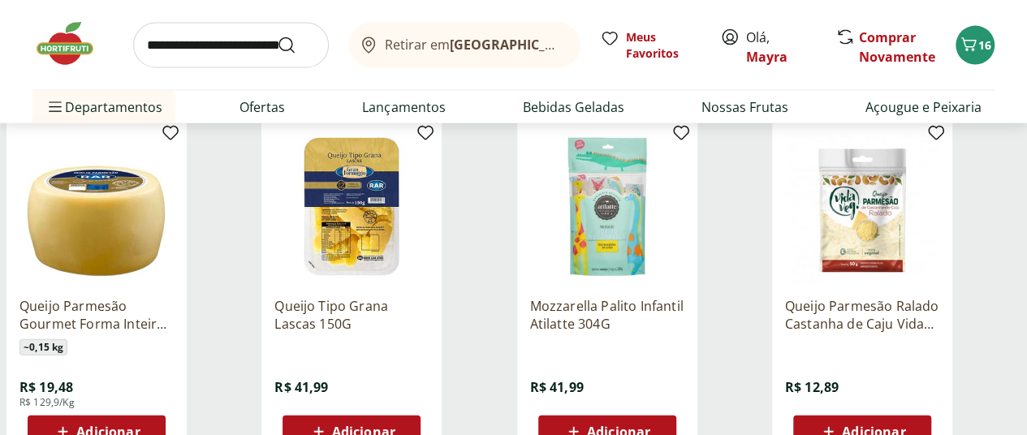
click at [650, 425] on span "Adicionar" at bounding box center [618, 431] width 63 height 13
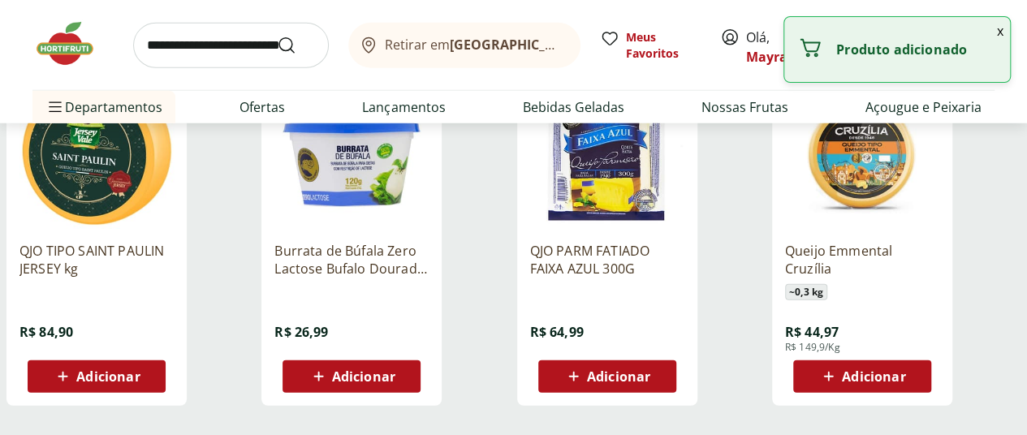
scroll to position [5359, 0]
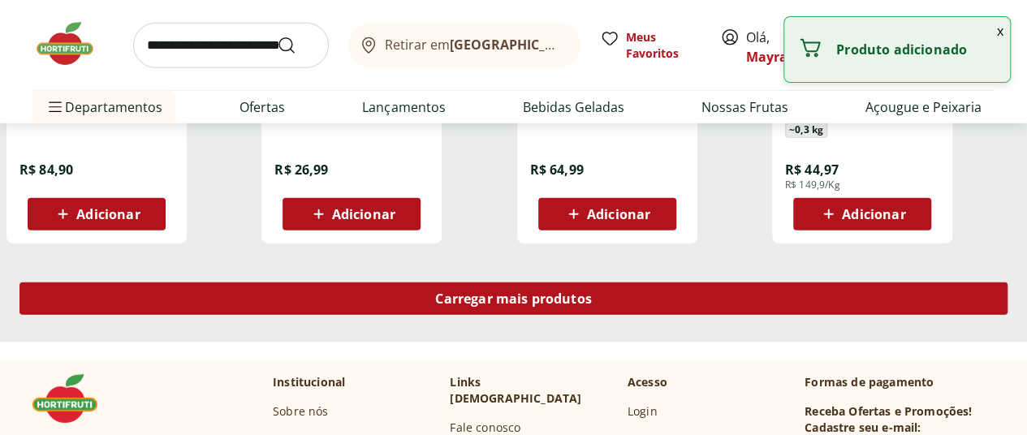
click at [688, 283] on div "Carregar mais produtos" at bounding box center [513, 299] width 988 height 32
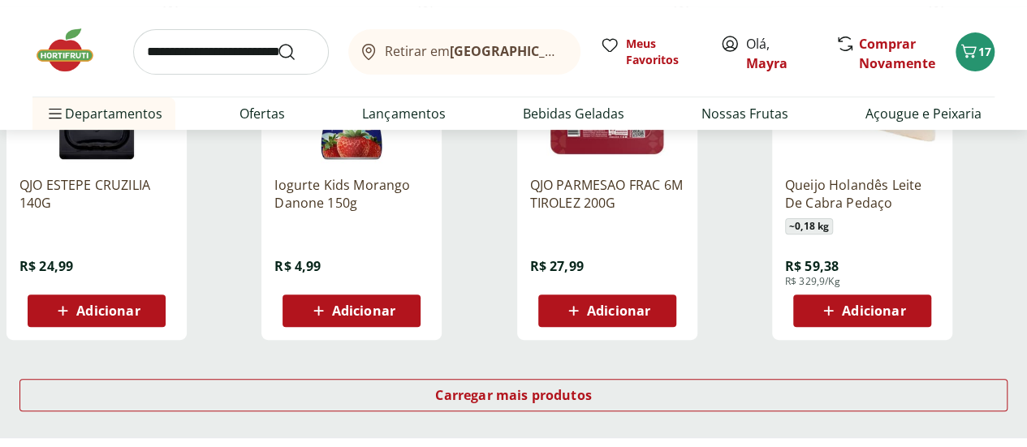
scroll to position [6333, 0]
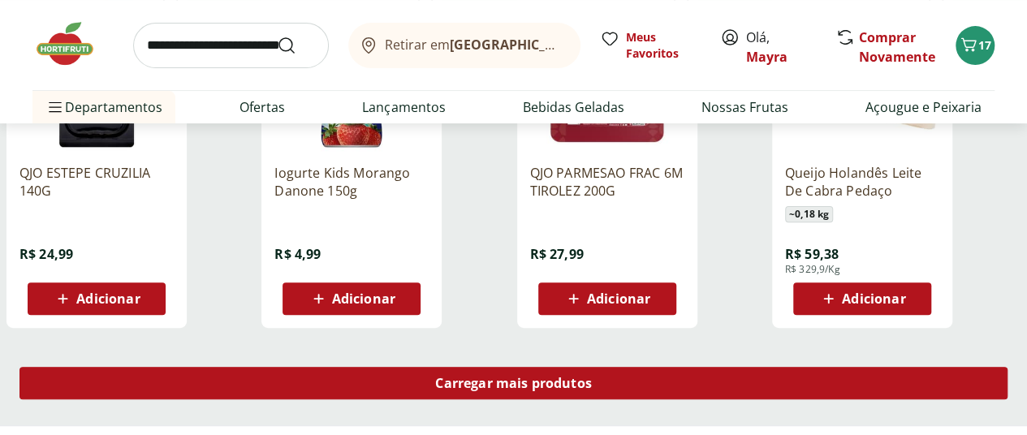
click at [592, 377] on span "Carregar mais produtos" at bounding box center [513, 383] width 157 height 13
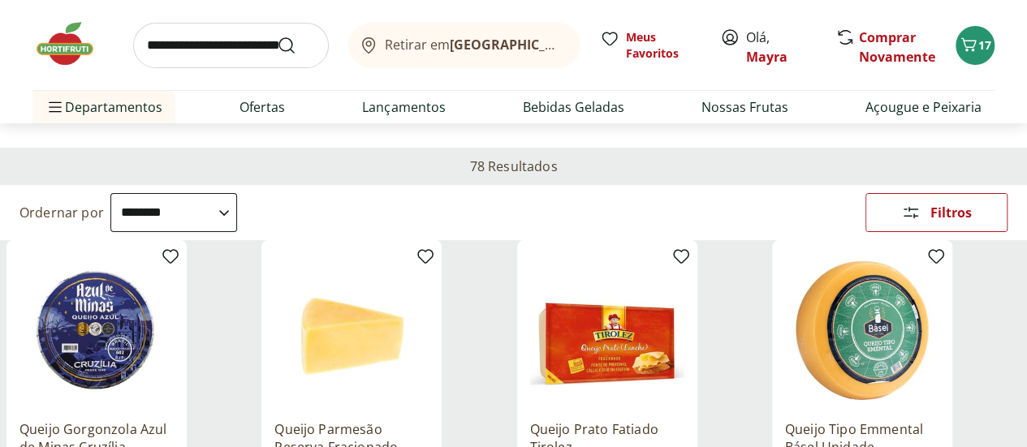
scroll to position [0, 0]
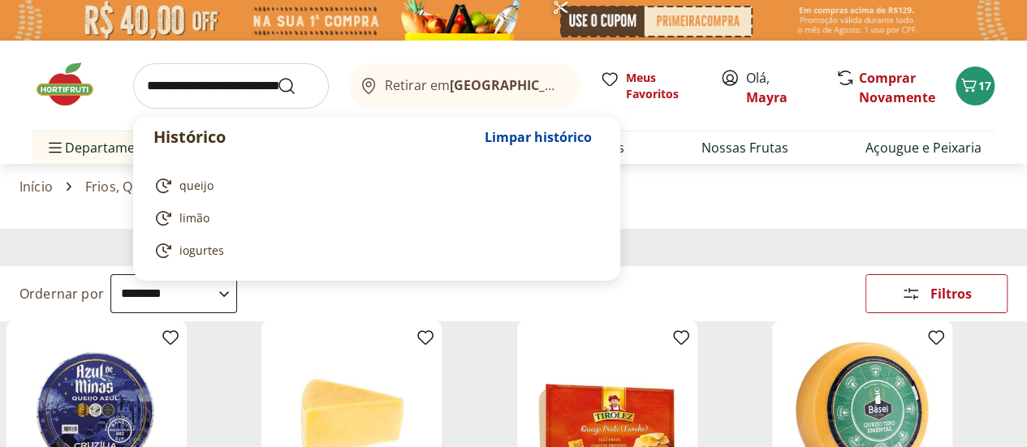
click at [197, 88] on input "search" at bounding box center [231, 85] width 196 height 45
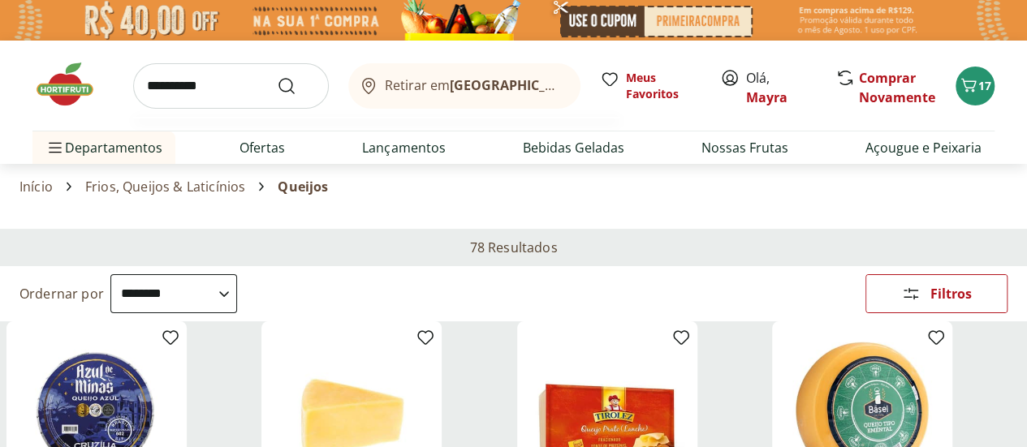
type input "**********"
click at [277, 76] on button "Submit Search" at bounding box center [296, 85] width 39 height 19
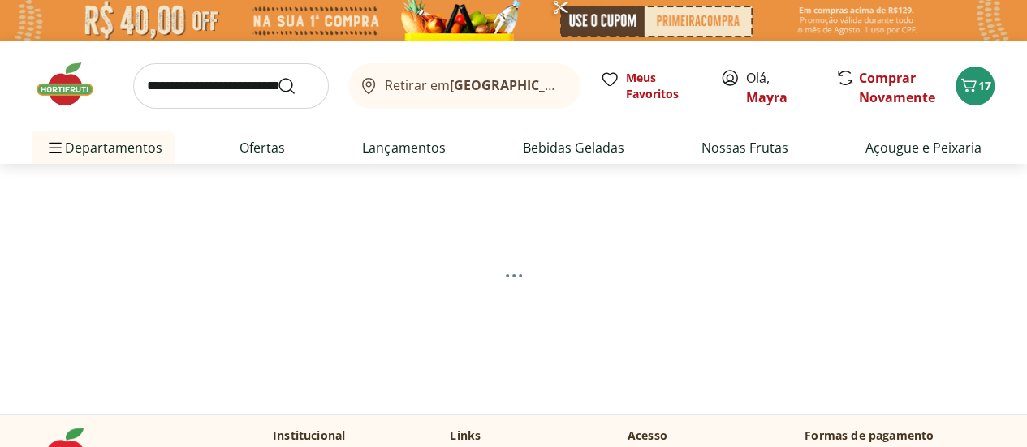
select select "**********"
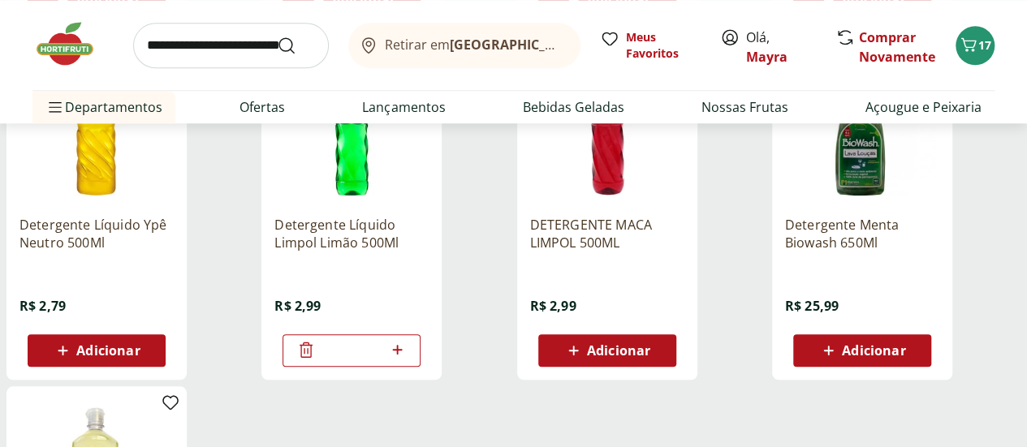
scroll to position [650, 0]
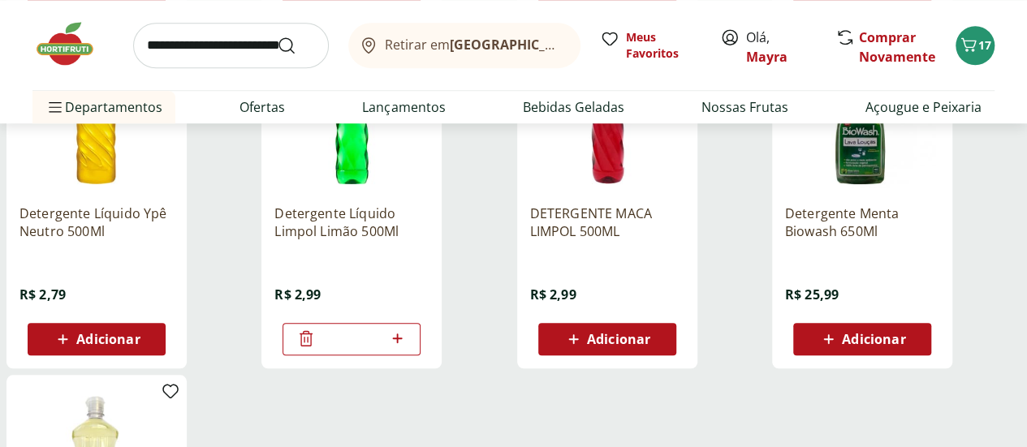
click at [313, 346] on icon at bounding box center [306, 337] width 13 height 15
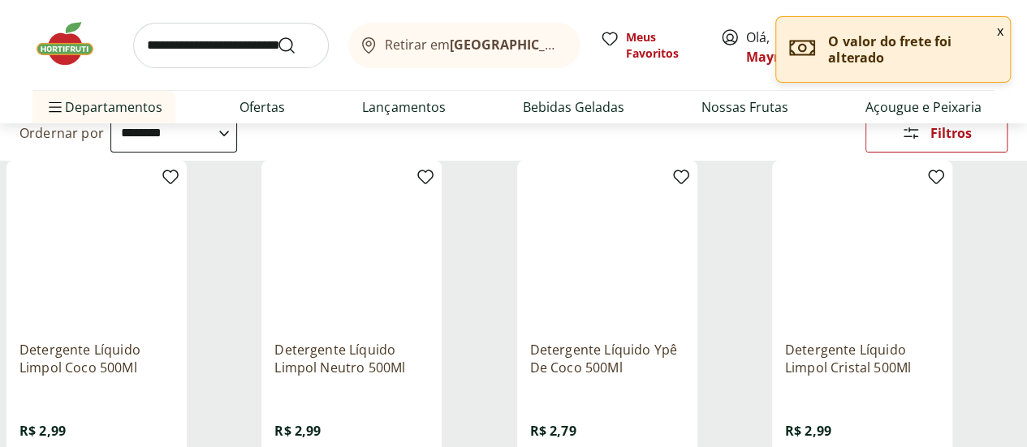
scroll to position [244, 0]
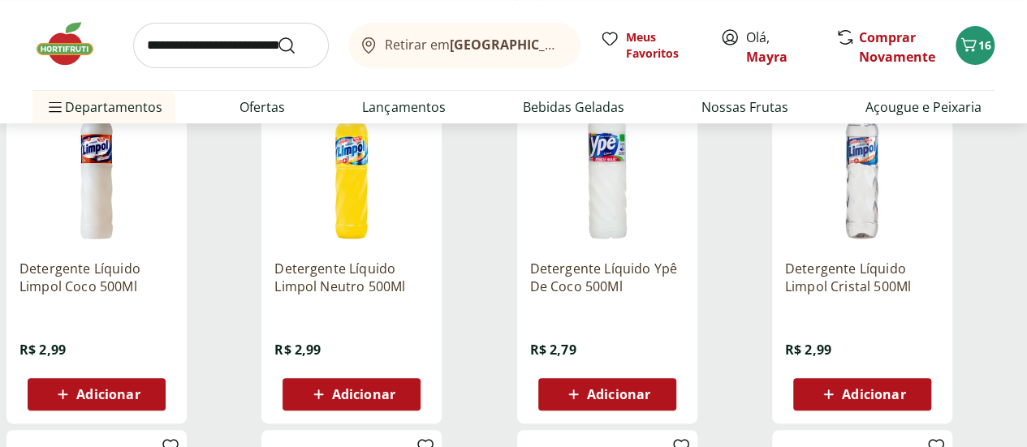
click at [73, 399] on icon at bounding box center [63, 394] width 20 height 19
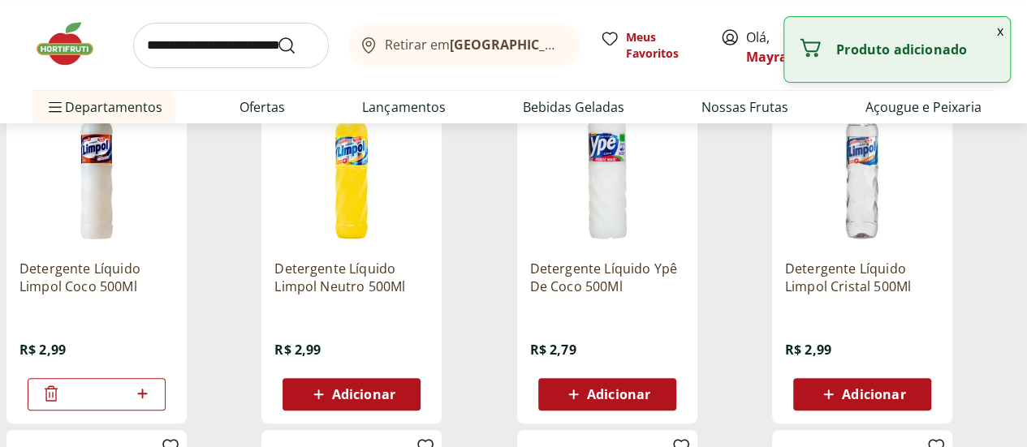
click at [153, 402] on icon at bounding box center [142, 393] width 20 height 19
type input "*"
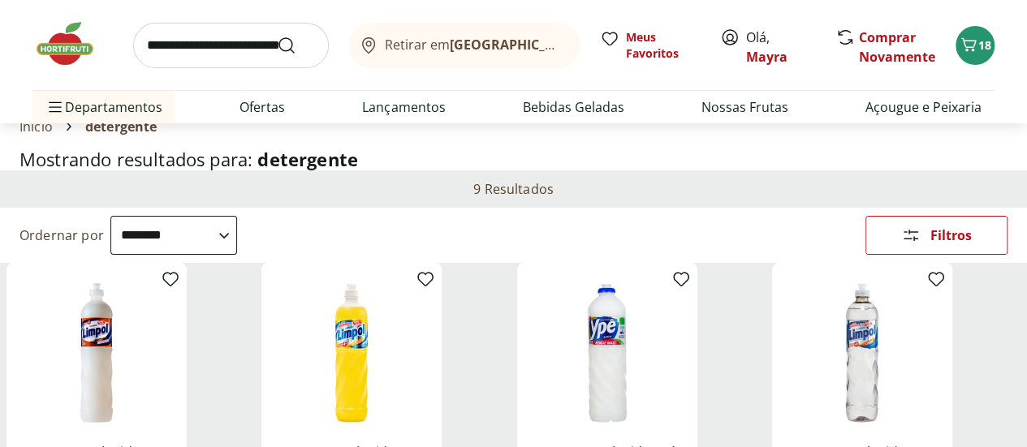
scroll to position [0, 0]
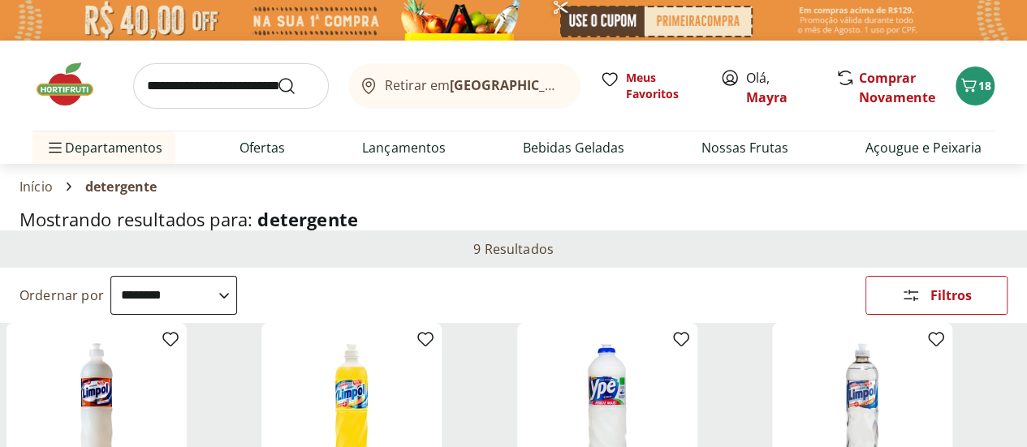
click at [213, 89] on input "search" at bounding box center [231, 85] width 196 height 45
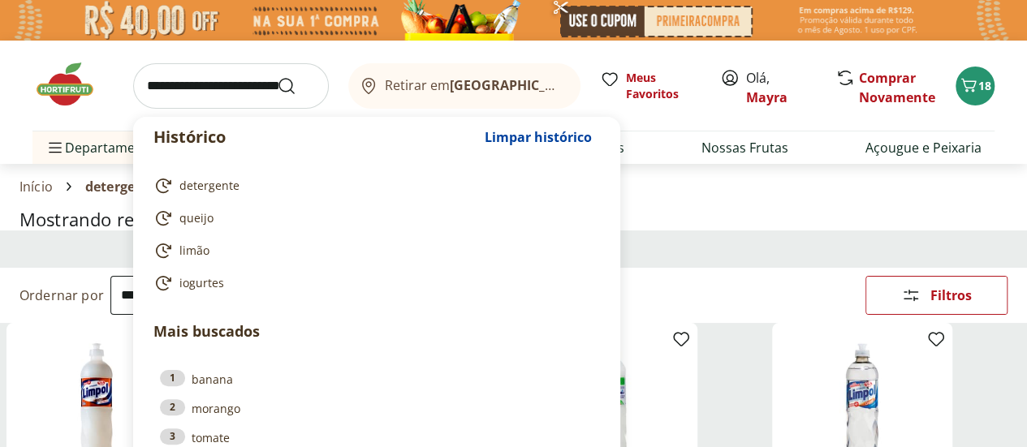
click at [32, 184] on link "Início" at bounding box center [35, 186] width 33 height 15
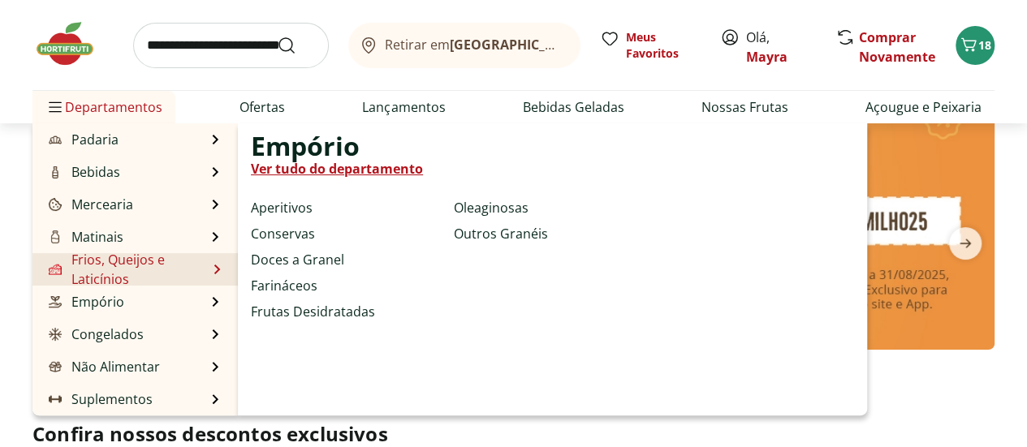
scroll to position [81, 0]
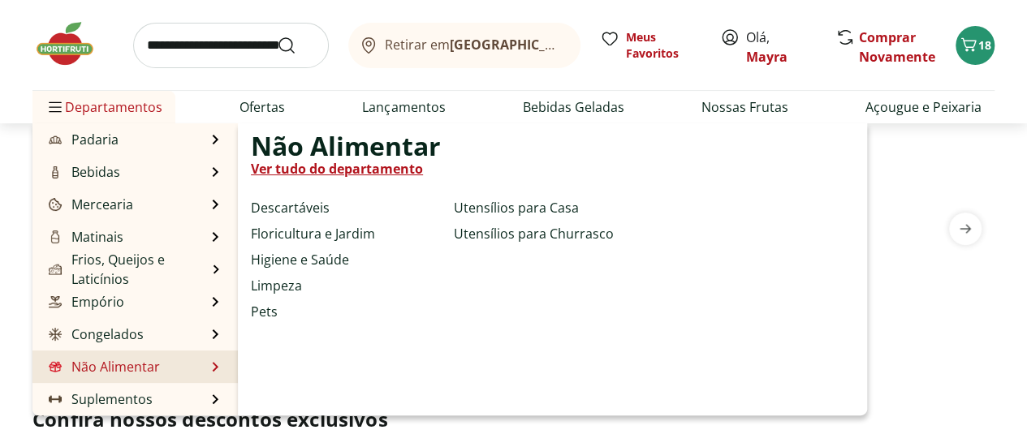
click at [137, 357] on link "Não Alimentar" at bounding box center [102, 366] width 114 height 19
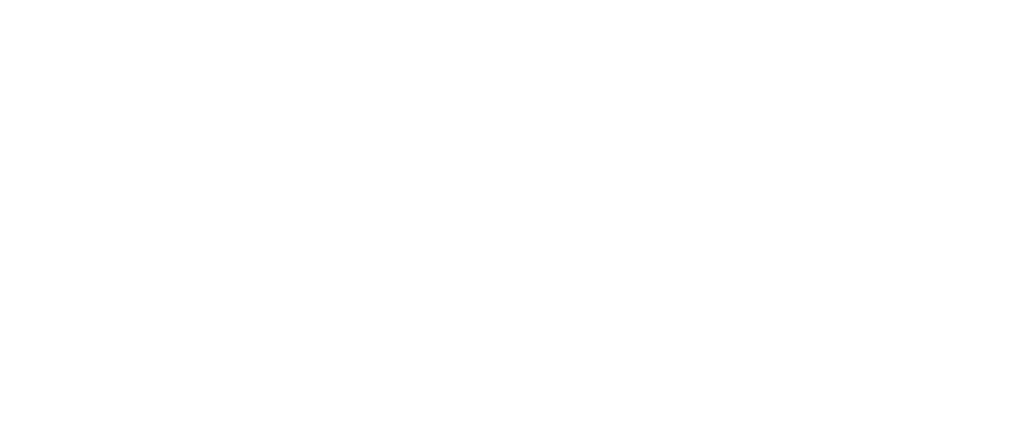
select select "**********"
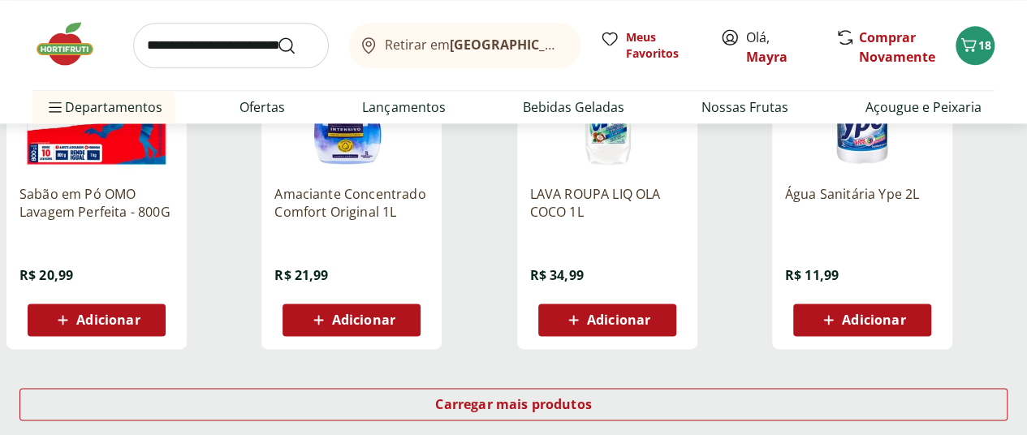
scroll to position [1055, 0]
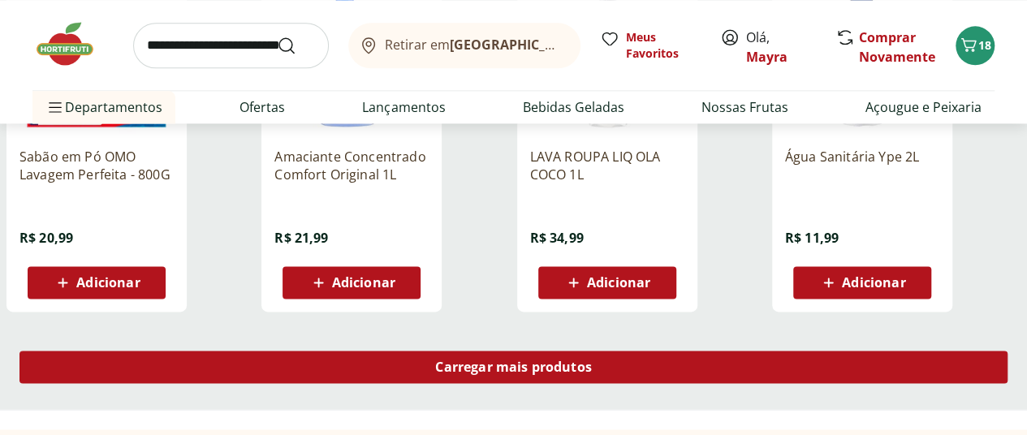
click at [592, 360] on span "Carregar mais produtos" at bounding box center [513, 366] width 157 height 13
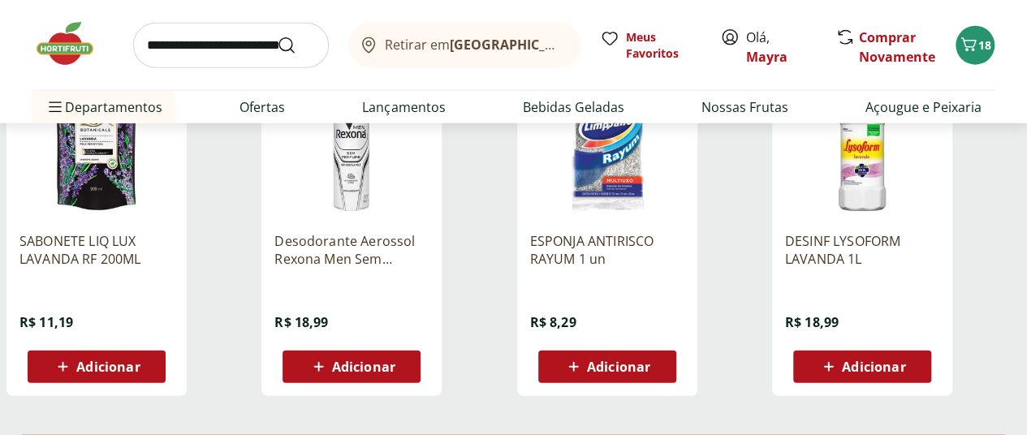
scroll to position [2111, 0]
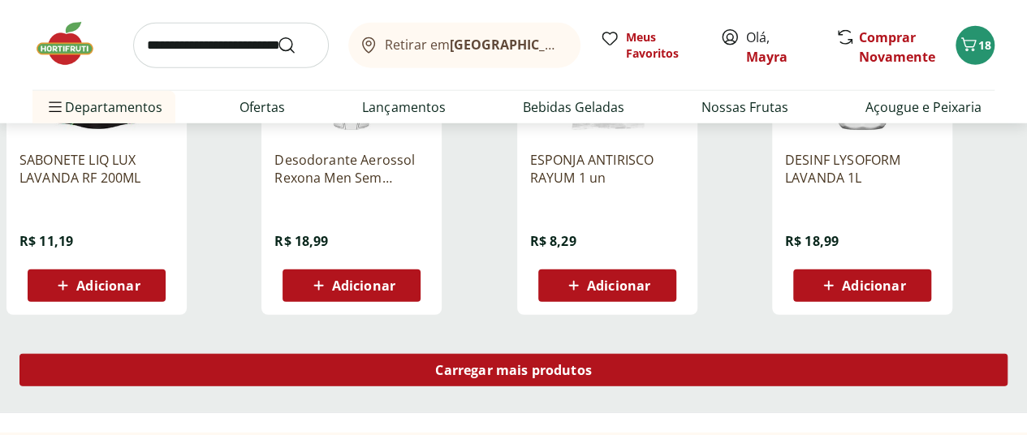
click at [592, 364] on span "Carregar mais produtos" at bounding box center [513, 370] width 157 height 13
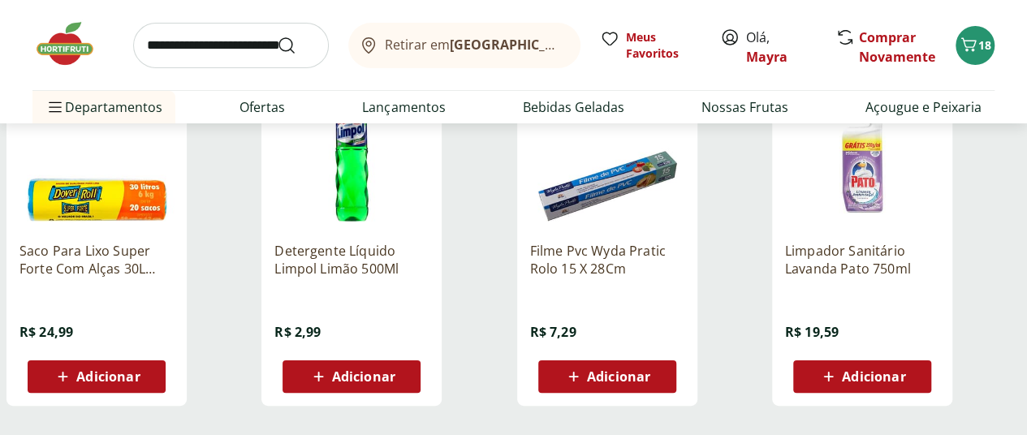
scroll to position [3085, 0]
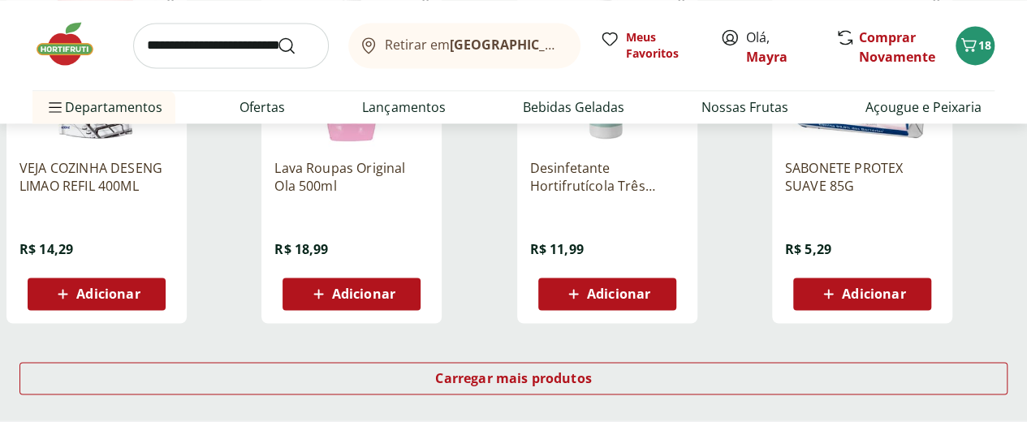
scroll to position [4222, 0]
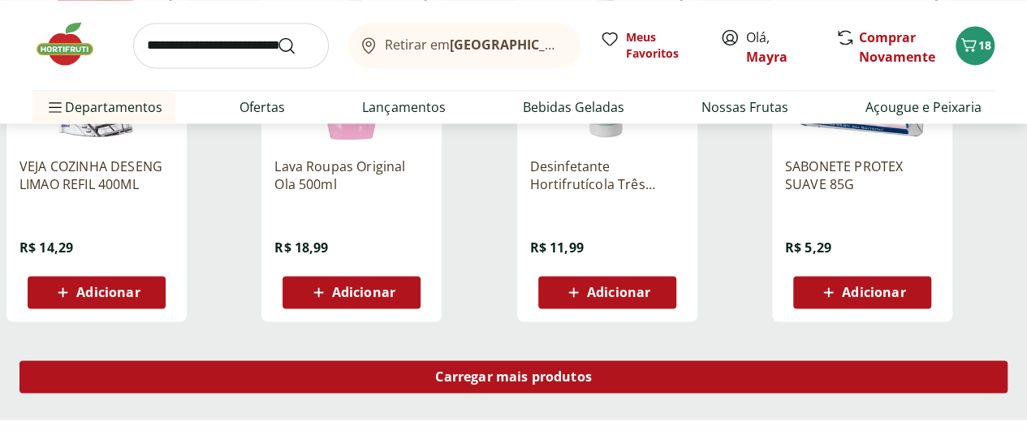
click at [592, 370] on span "Carregar mais produtos" at bounding box center [513, 376] width 157 height 13
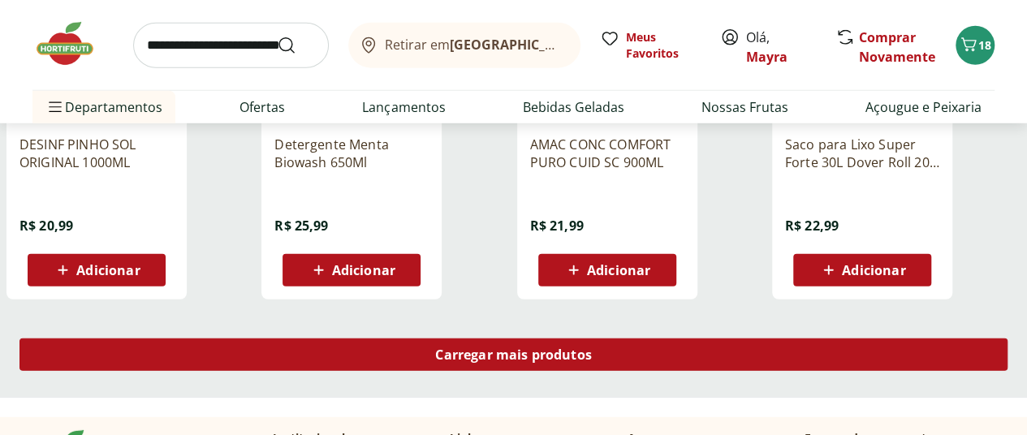
scroll to position [5359, 0]
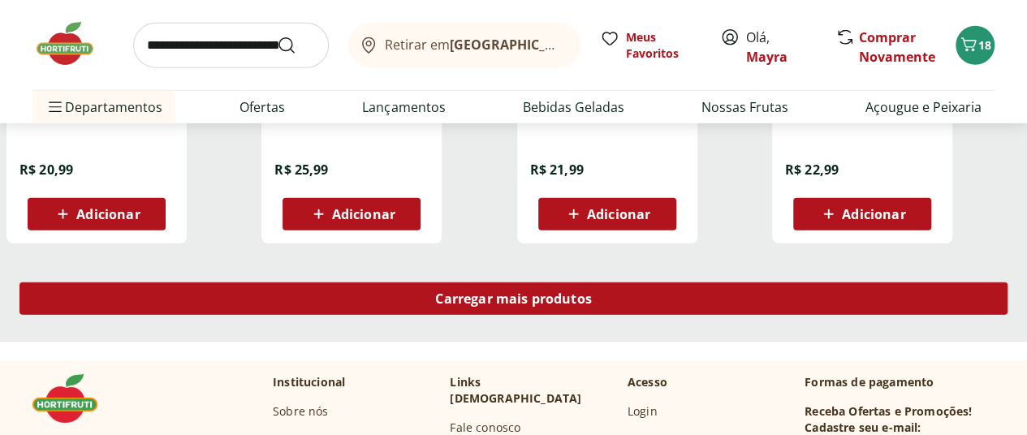
click at [592, 292] on span "Carregar mais produtos" at bounding box center [513, 298] width 157 height 13
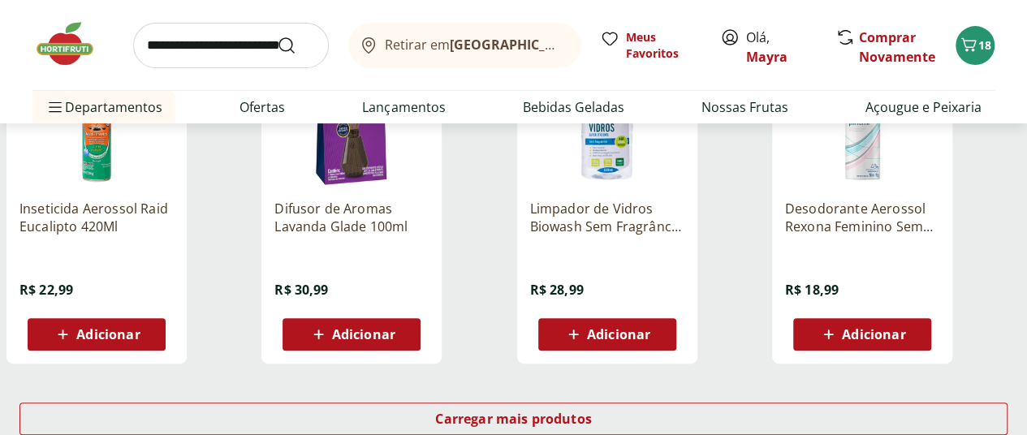
scroll to position [6333, 0]
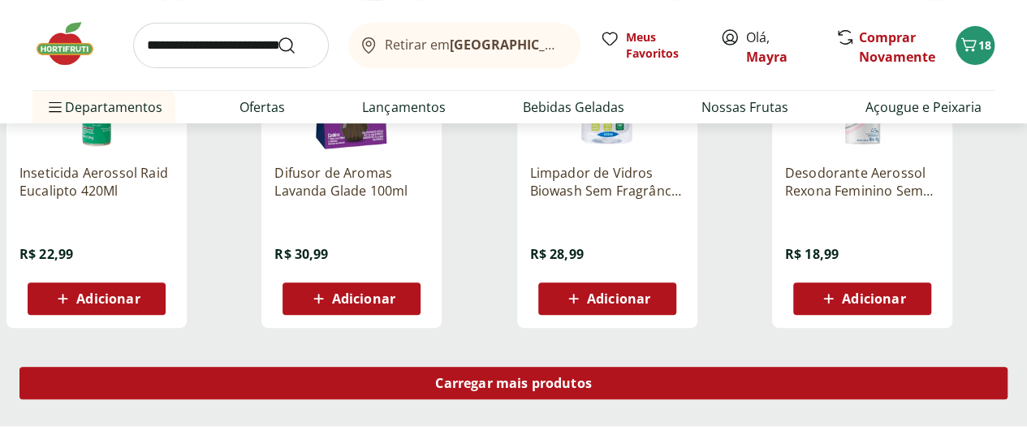
click at [592, 377] on span "Carregar mais produtos" at bounding box center [513, 383] width 157 height 13
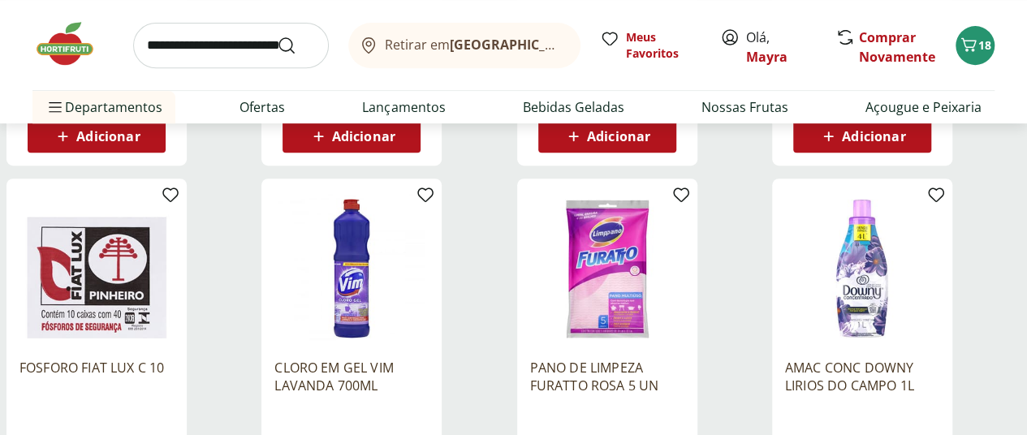
scroll to position [6576, 0]
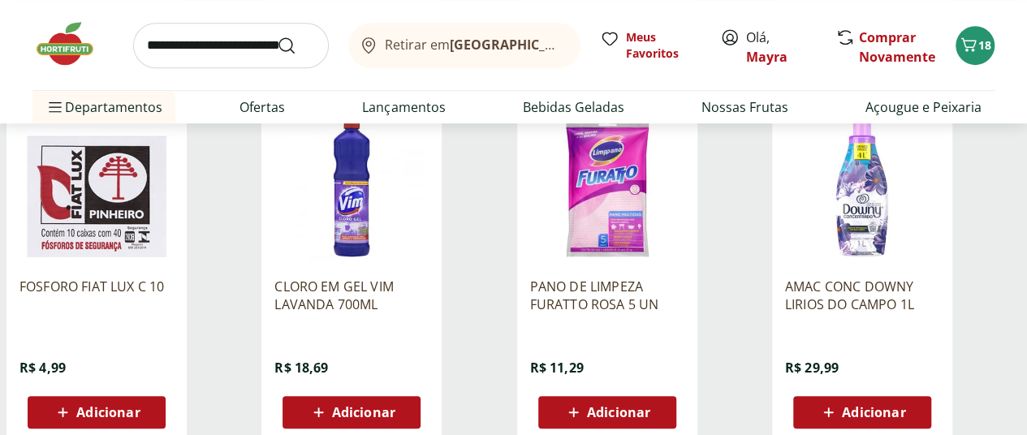
click at [140, 406] on span "Adicionar" at bounding box center [107, 412] width 63 height 13
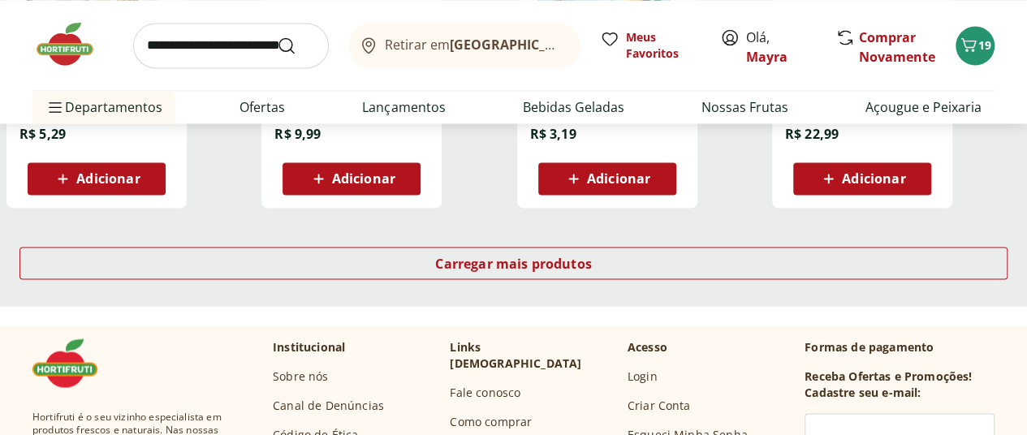
scroll to position [7551, 0]
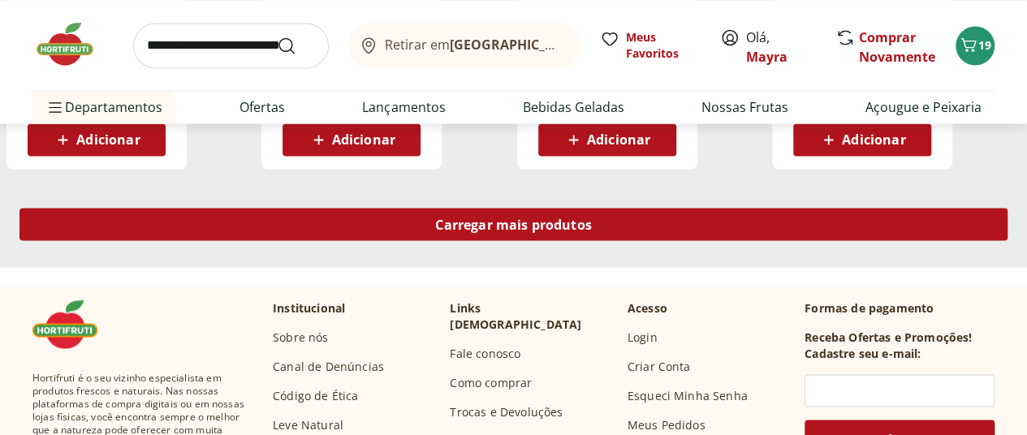
click at [592, 218] on span "Carregar mais produtos" at bounding box center [513, 224] width 157 height 13
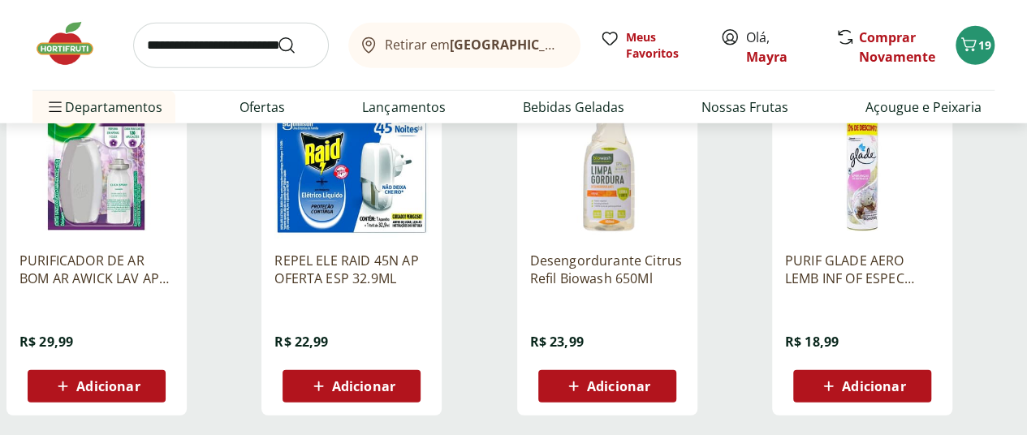
scroll to position [8444, 0]
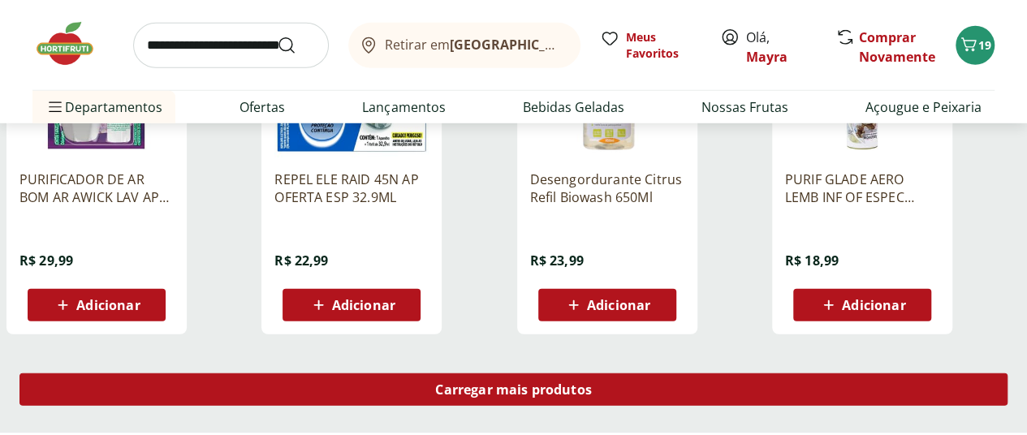
click at [615, 373] on div "Carregar mais produtos" at bounding box center [513, 389] width 988 height 32
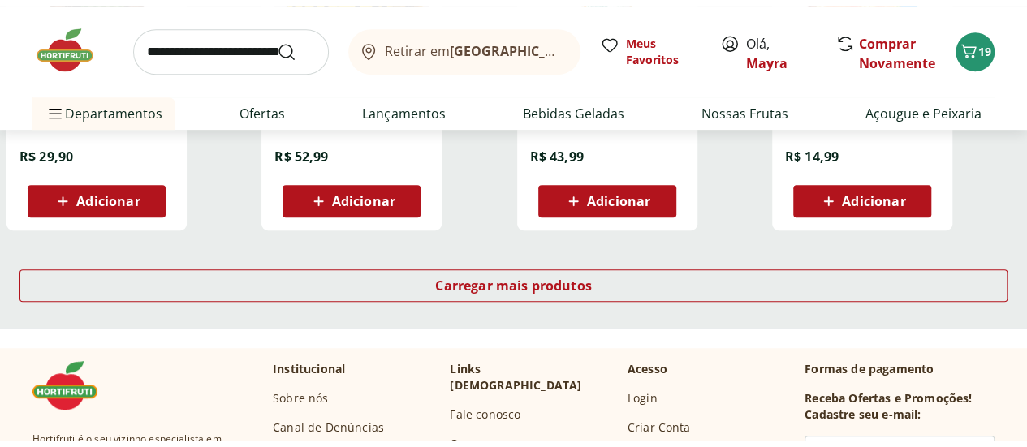
scroll to position [9662, 0]
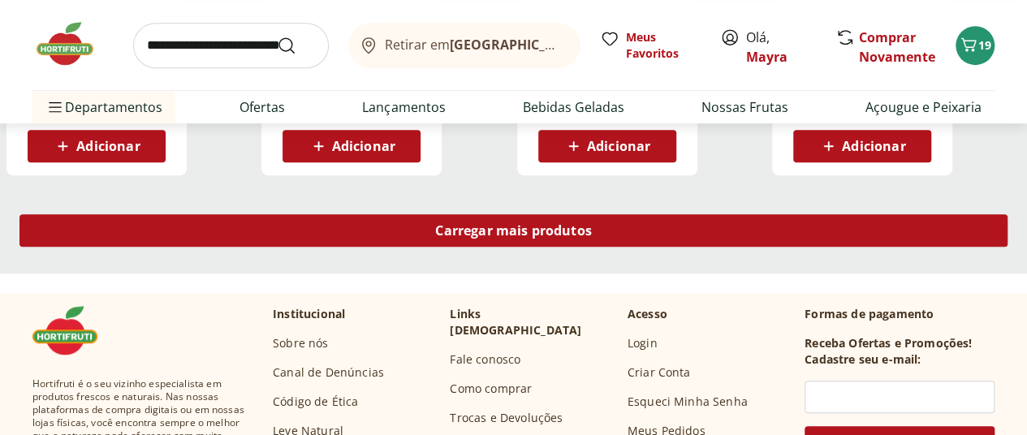
click at [592, 224] on span "Carregar mais produtos" at bounding box center [513, 230] width 157 height 13
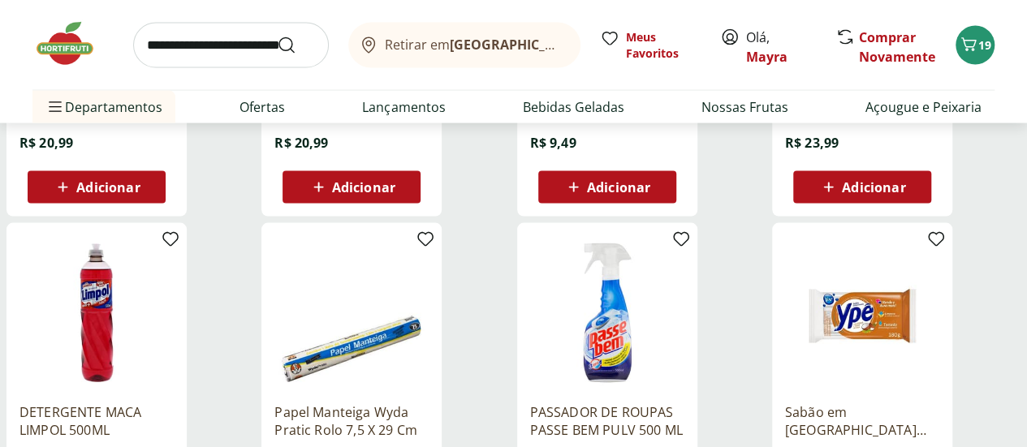
scroll to position [4709, 0]
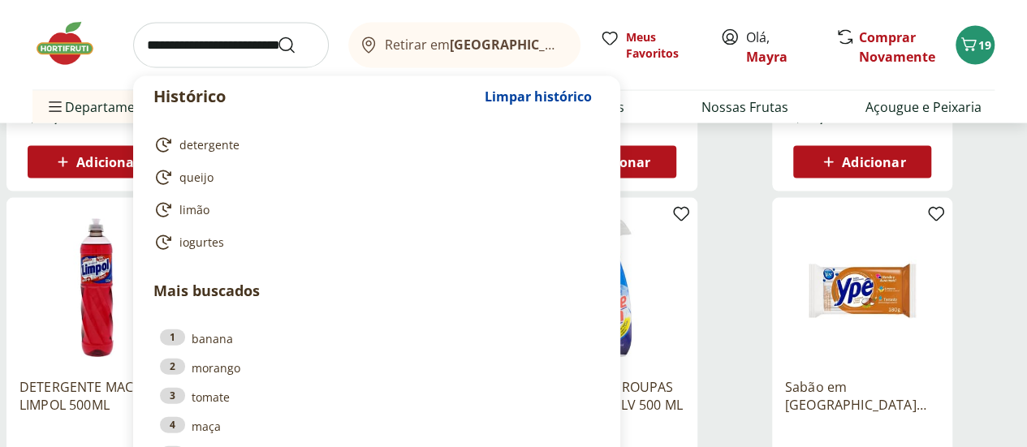
click at [206, 35] on input "search" at bounding box center [231, 45] width 196 height 45
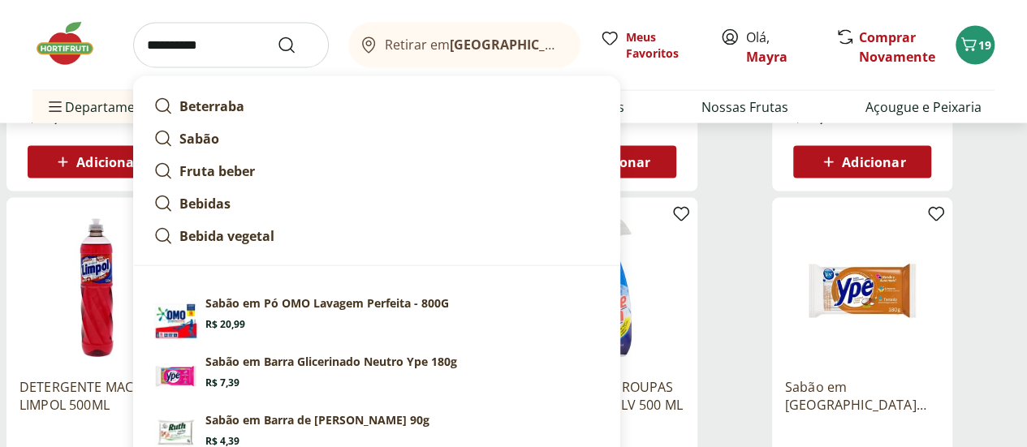
type input "**********"
click at [277, 36] on button "Submit Search" at bounding box center [296, 45] width 39 height 19
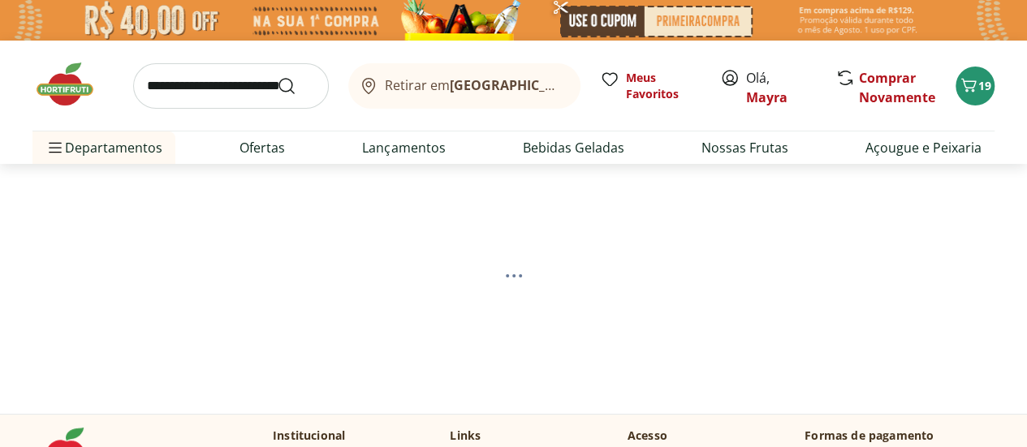
select select "**********"
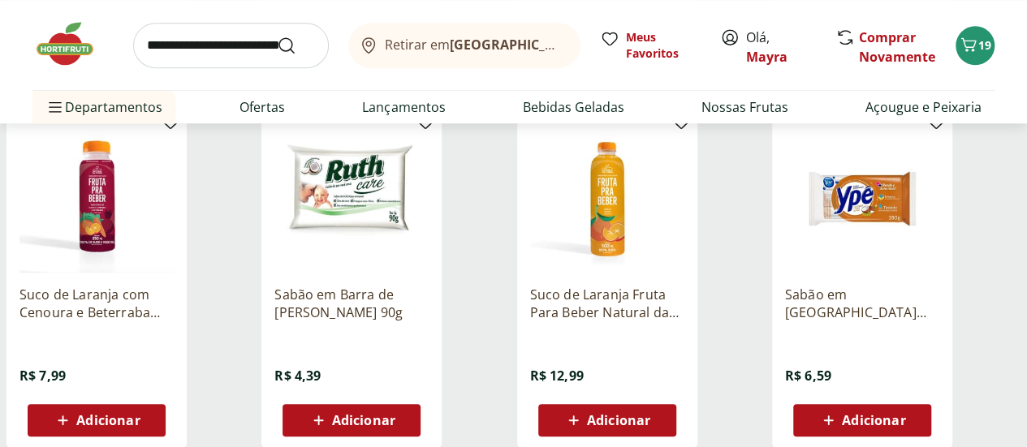
scroll to position [568, 0]
click at [429, 202] on img at bounding box center [351, 196] width 154 height 154
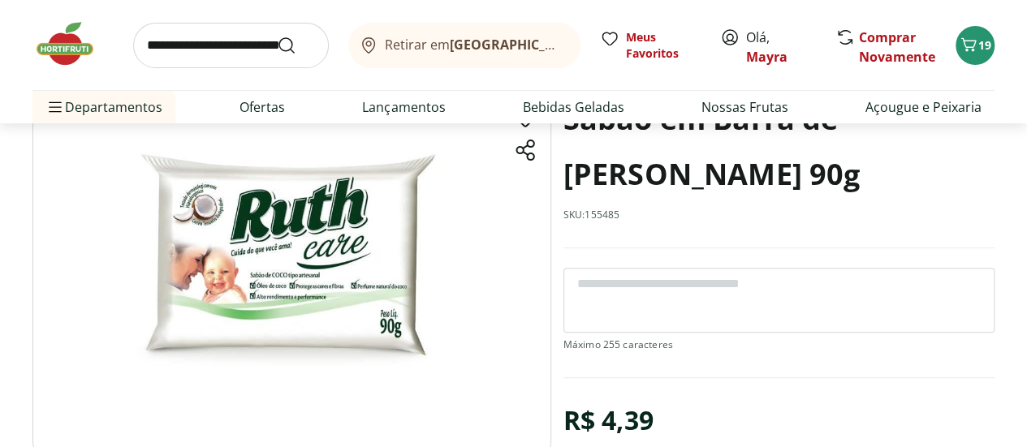
scroll to position [81, 0]
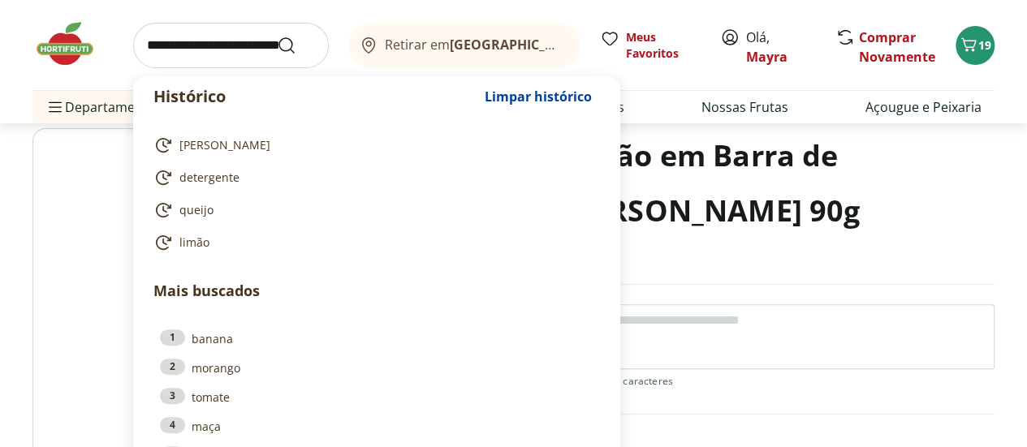
click at [208, 43] on input "search" at bounding box center [231, 45] width 196 height 45
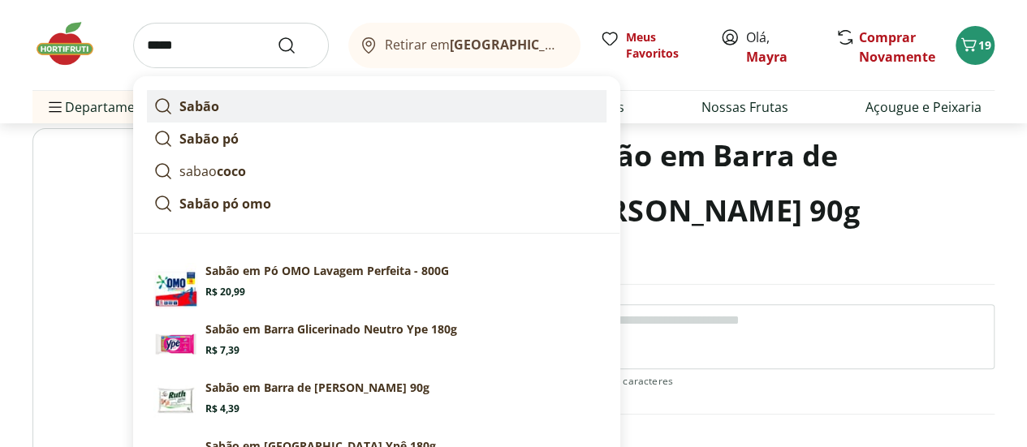
click at [240, 108] on link "Sabão" at bounding box center [377, 106] width 460 height 32
type input "*****"
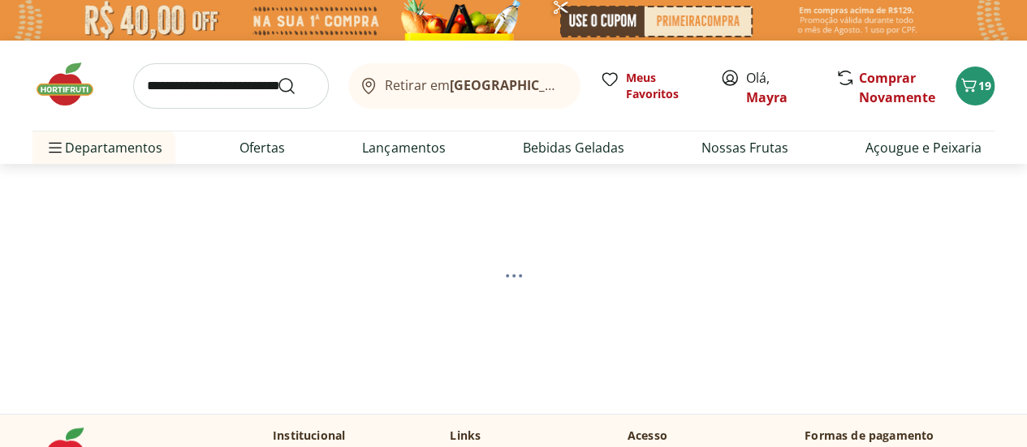
select select "**********"
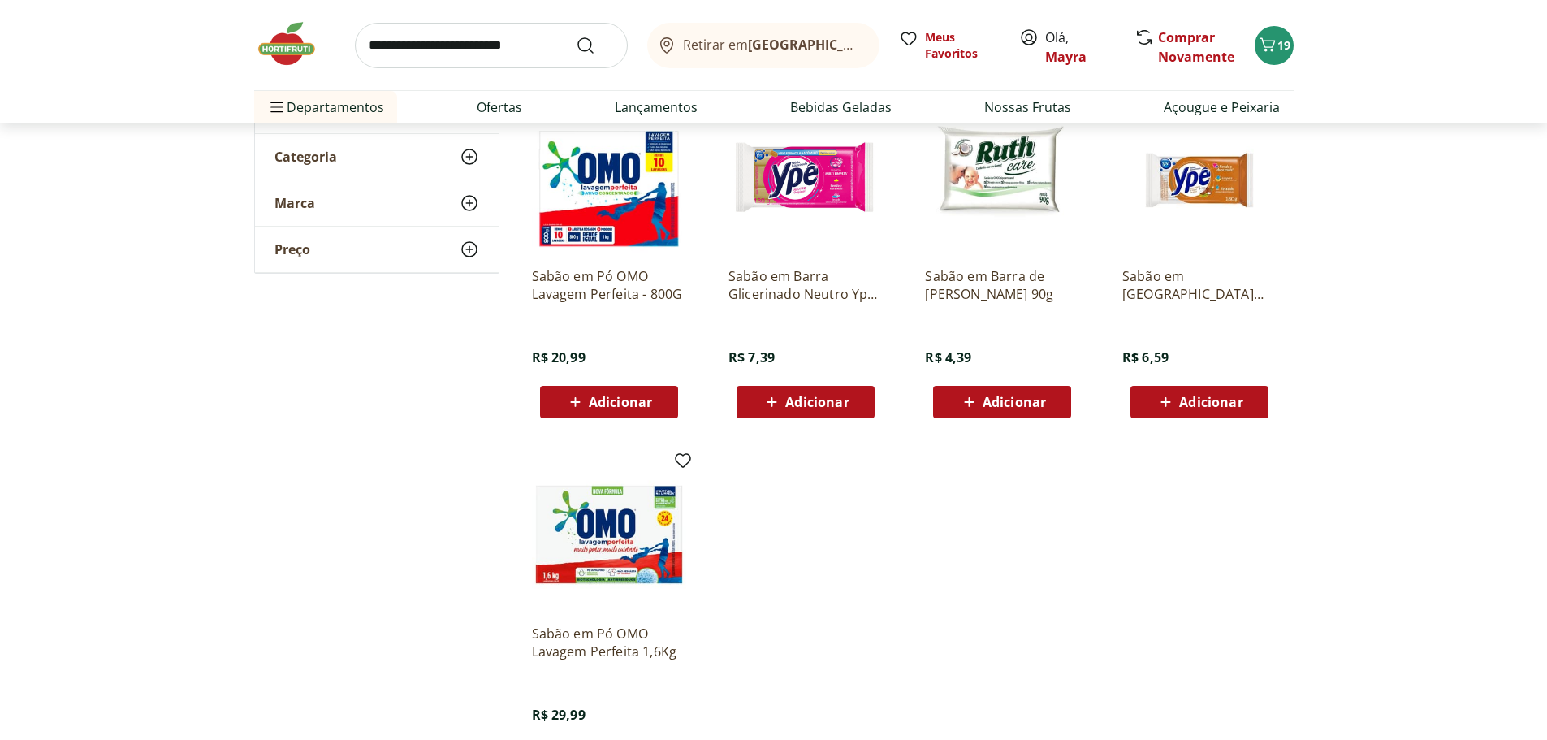
scroll to position [162, 0]
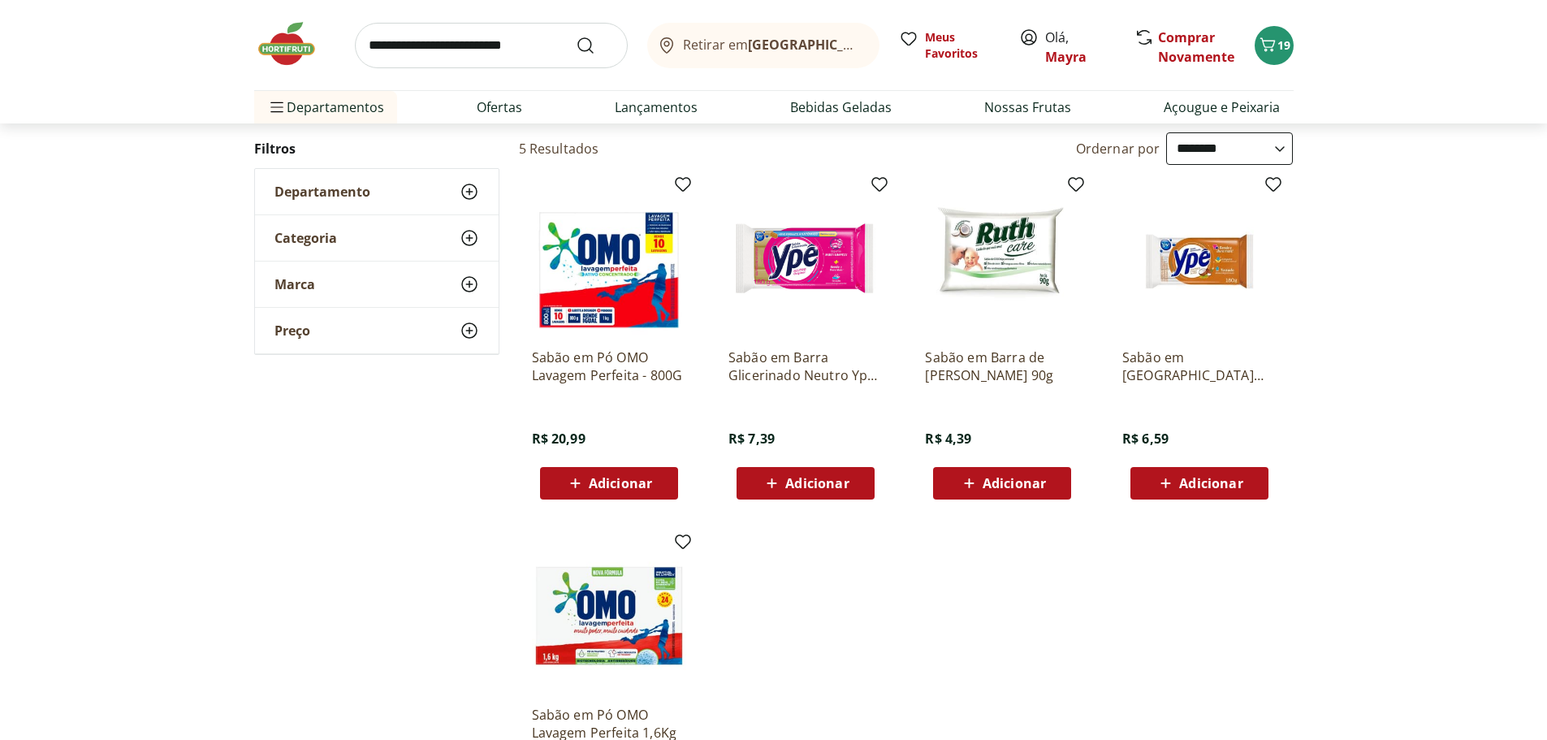
click at [974, 447] on icon at bounding box center [969, 482] width 20 height 19
click at [435, 44] on input "search" at bounding box center [491, 45] width 273 height 45
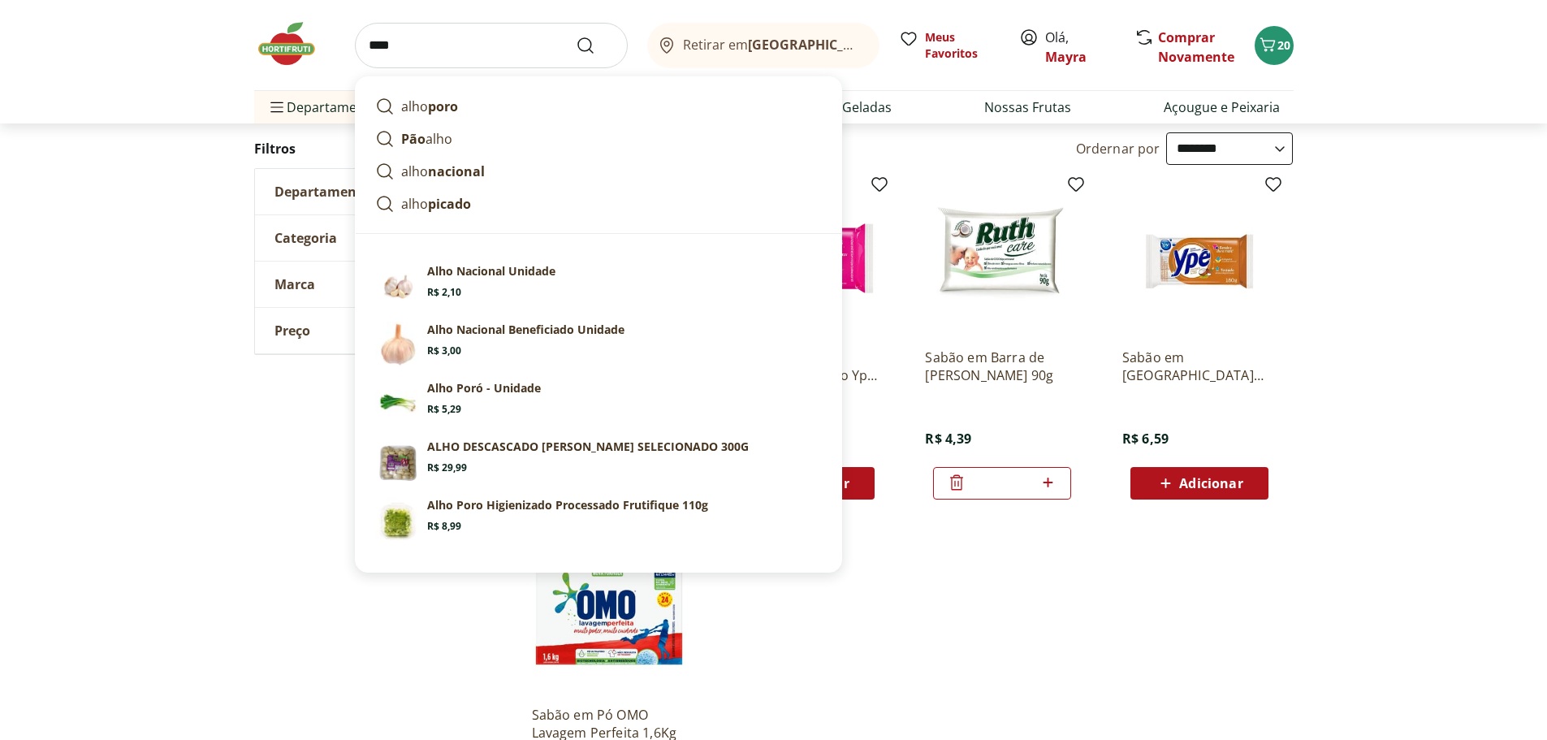
type input "****"
click at [576, 36] on button "Submit Search" at bounding box center [595, 45] width 39 height 19
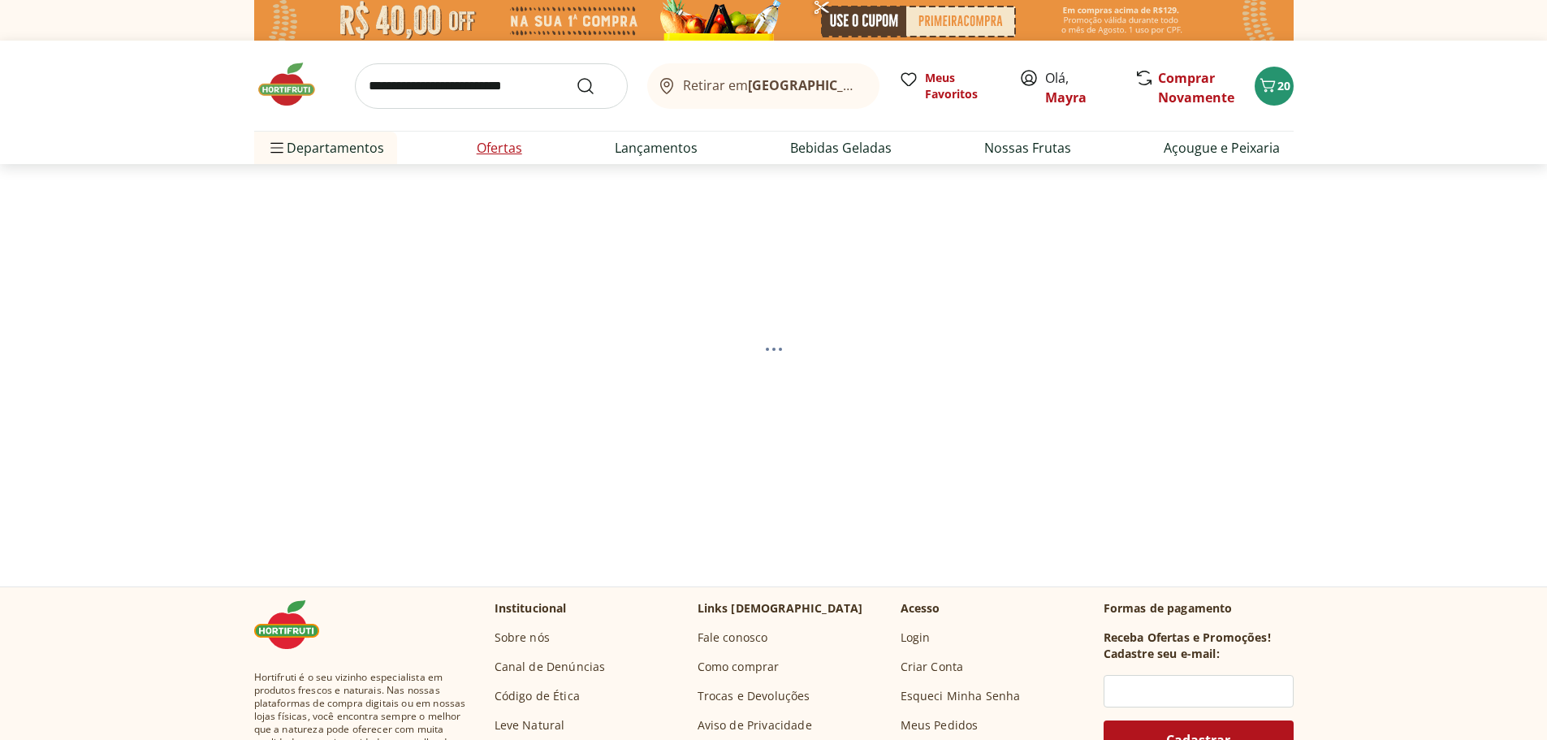
select select "**********"
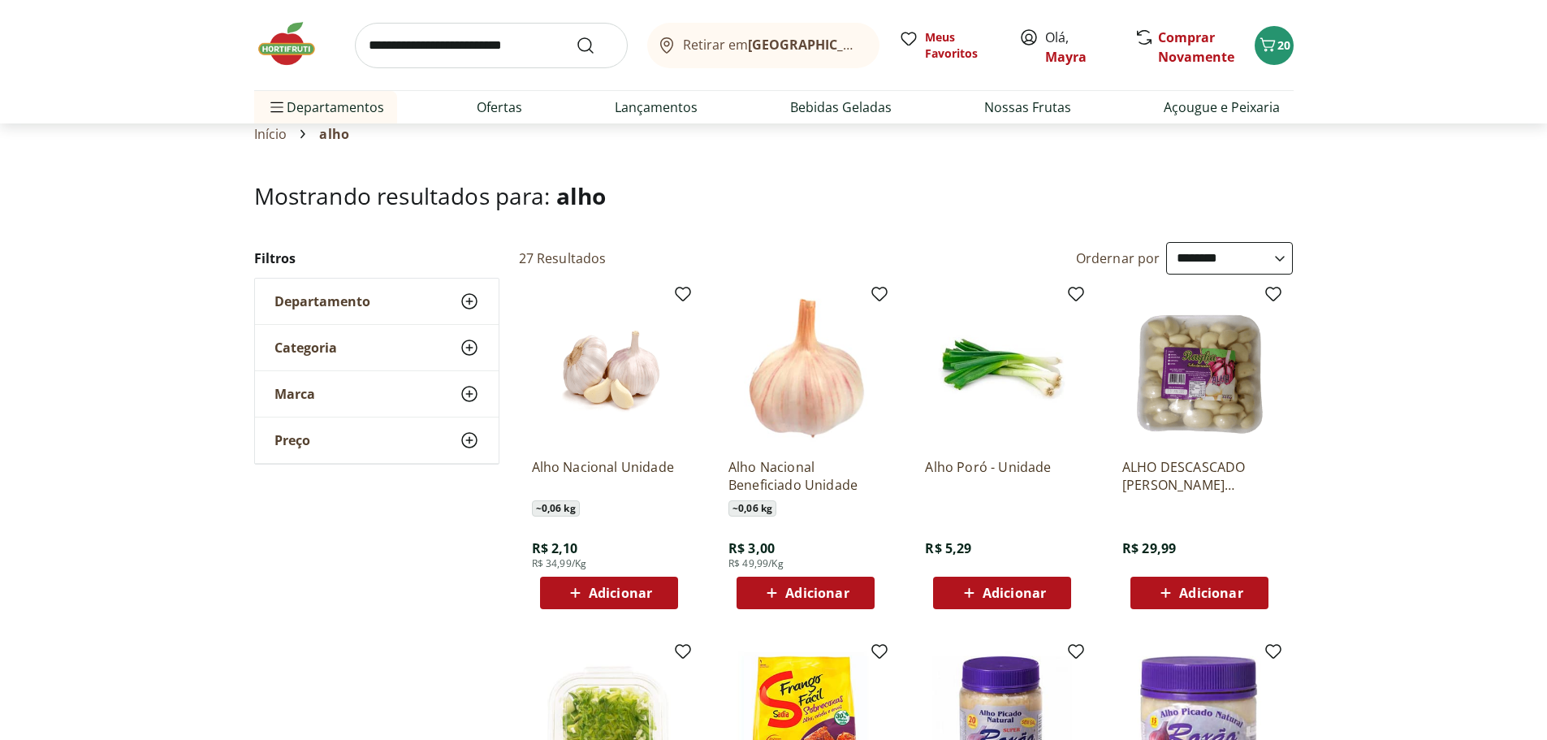
scroll to position [81, 0]
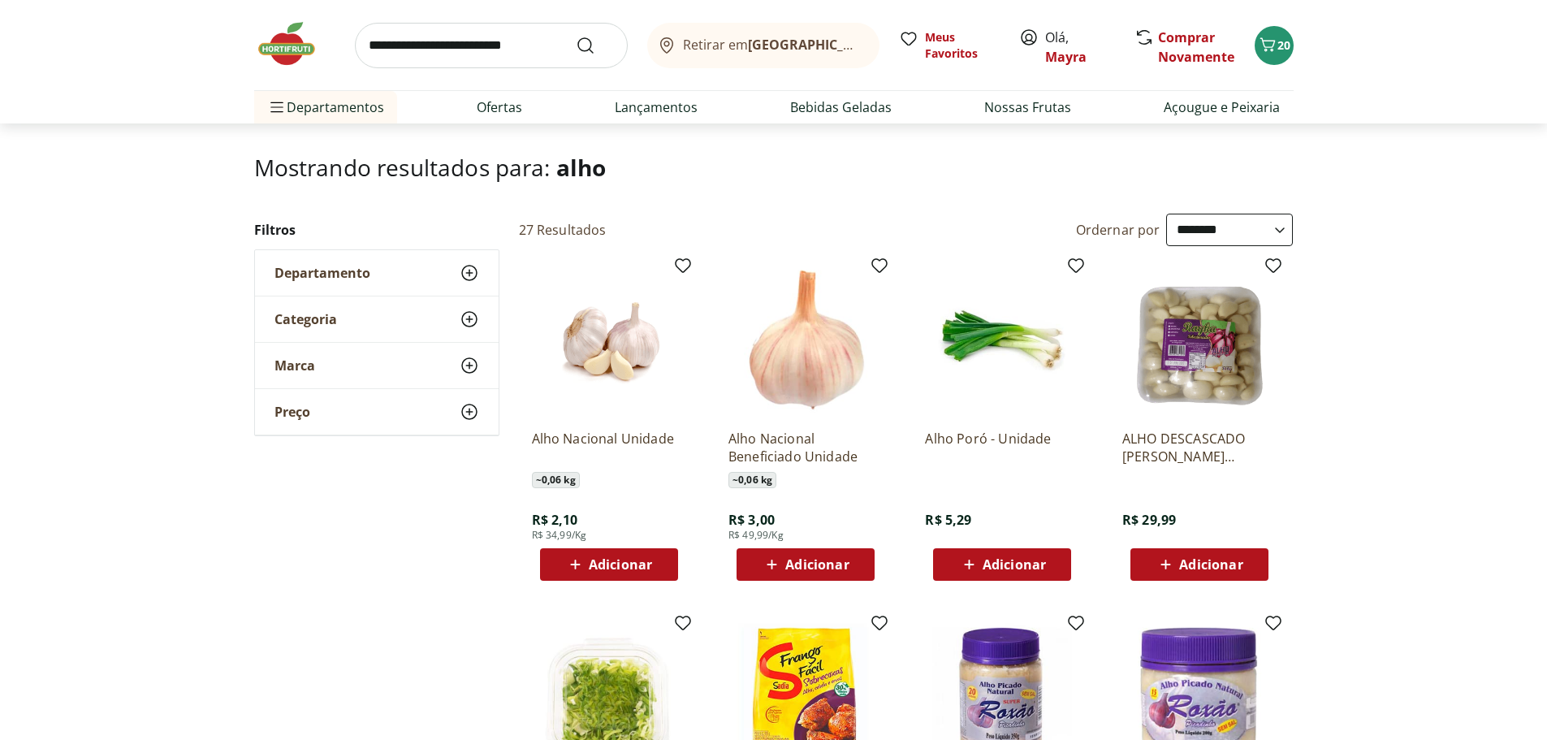
click at [579, 447] on icon at bounding box center [575, 564] width 20 height 19
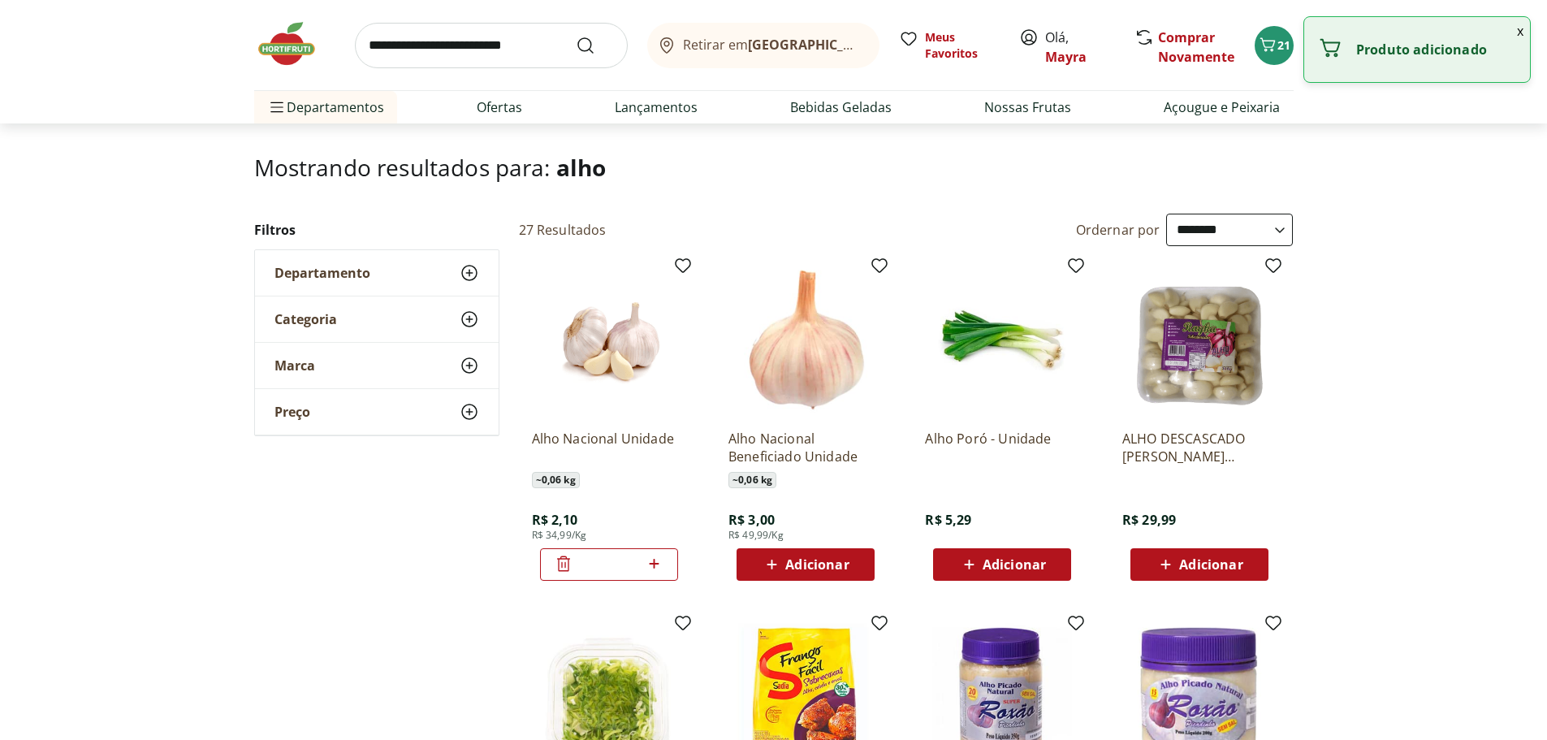
click at [659, 447] on icon at bounding box center [654, 563] width 20 height 19
type input "*"
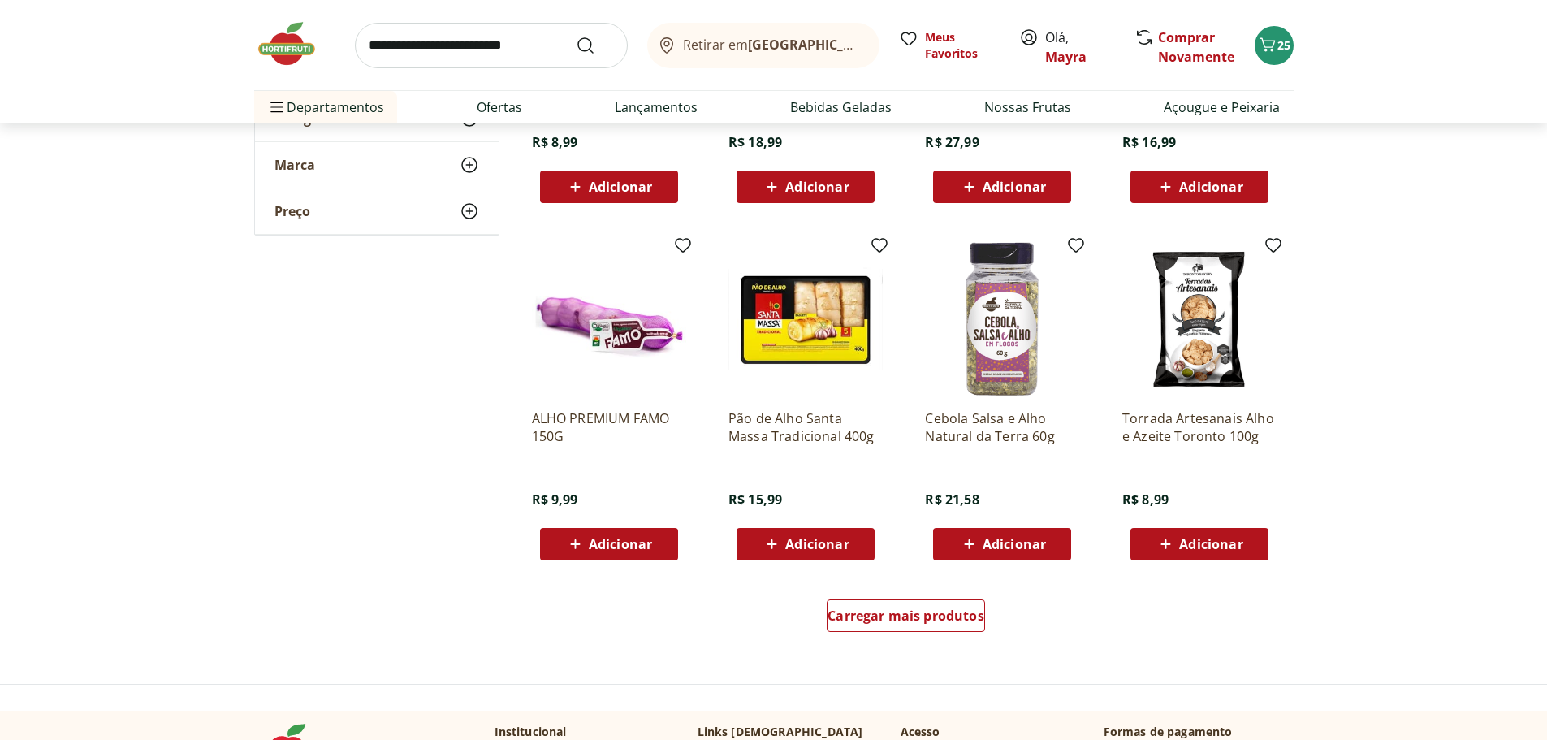
scroll to position [1055, 0]
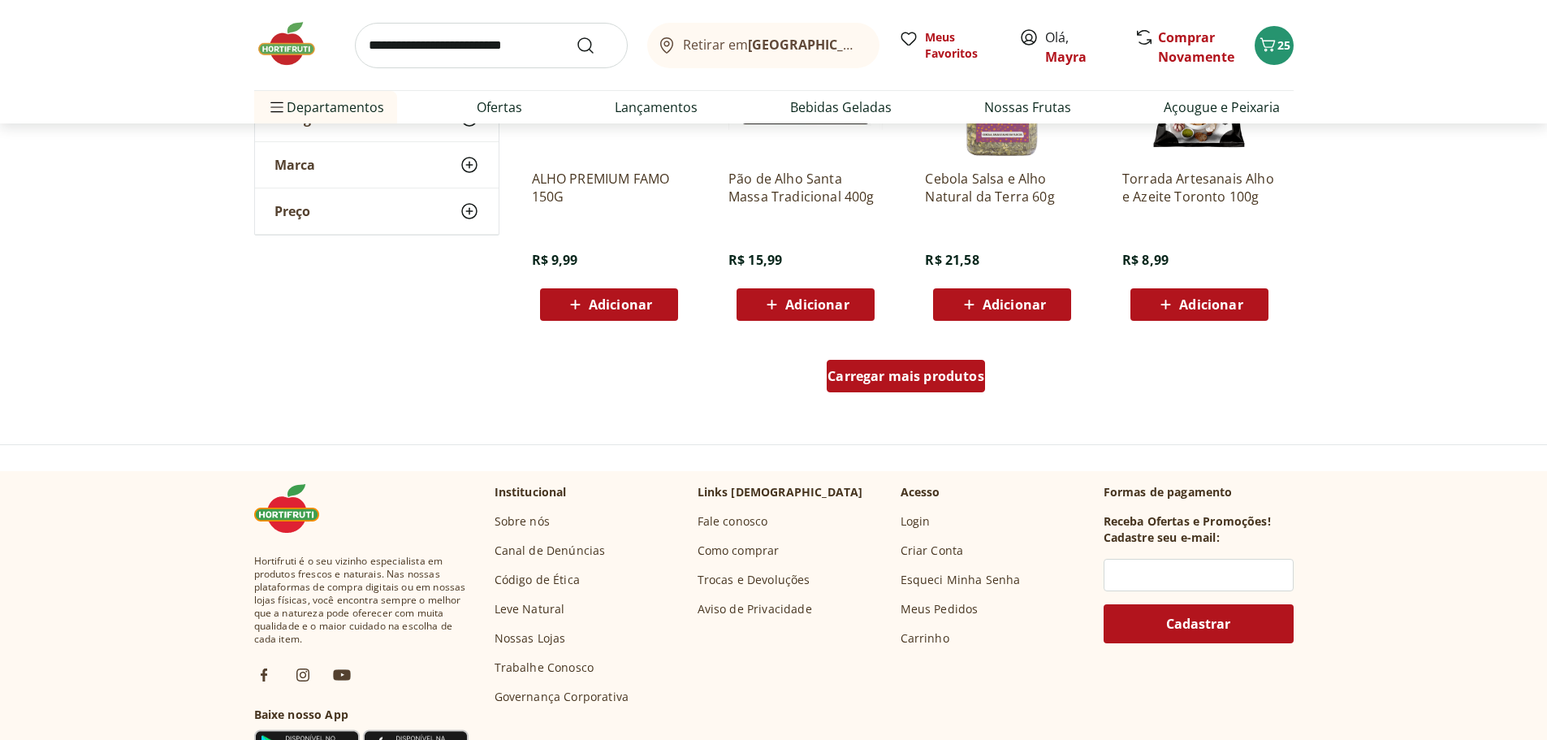
click at [946, 378] on span "Carregar mais produtos" at bounding box center [905, 375] width 157 height 13
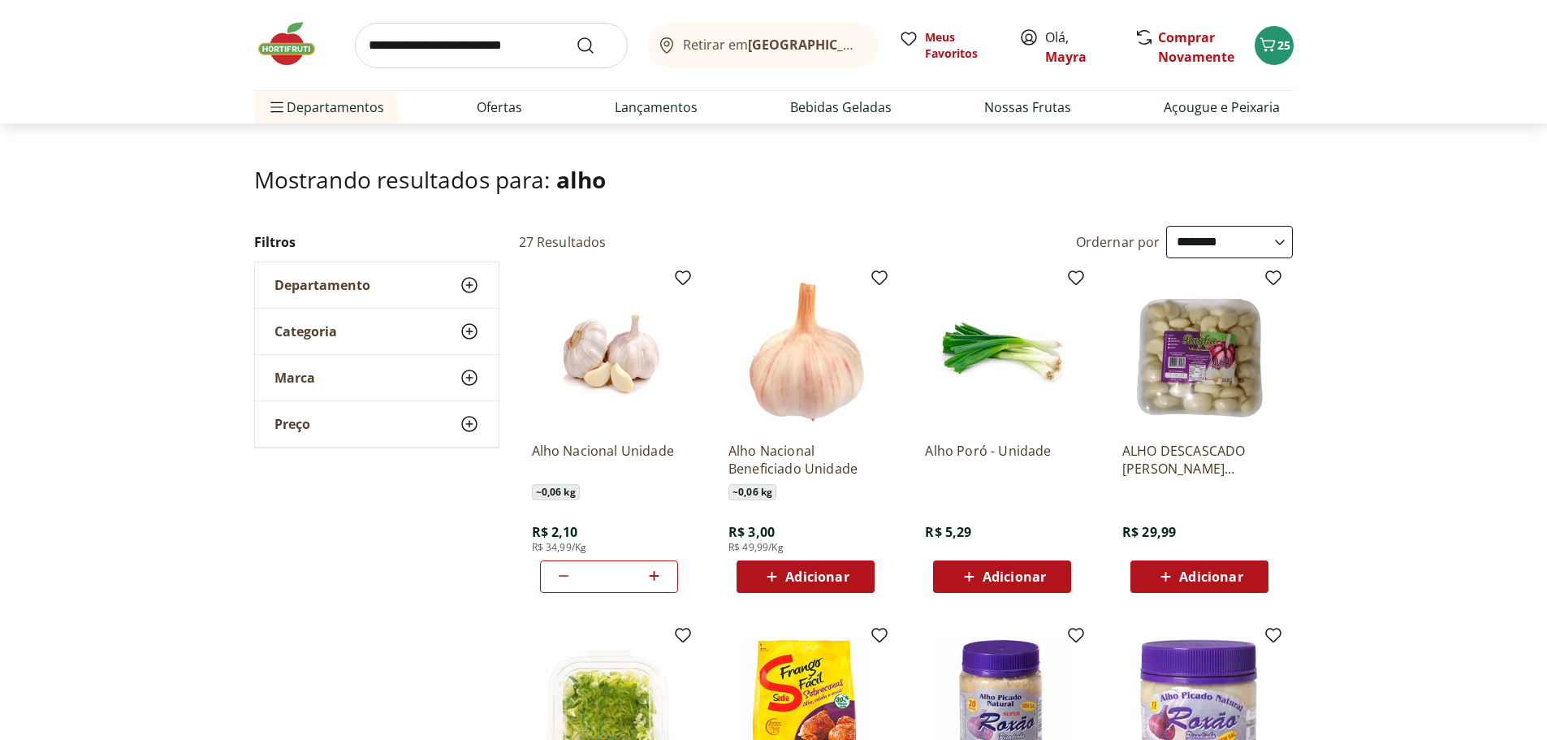
scroll to position [0, 0]
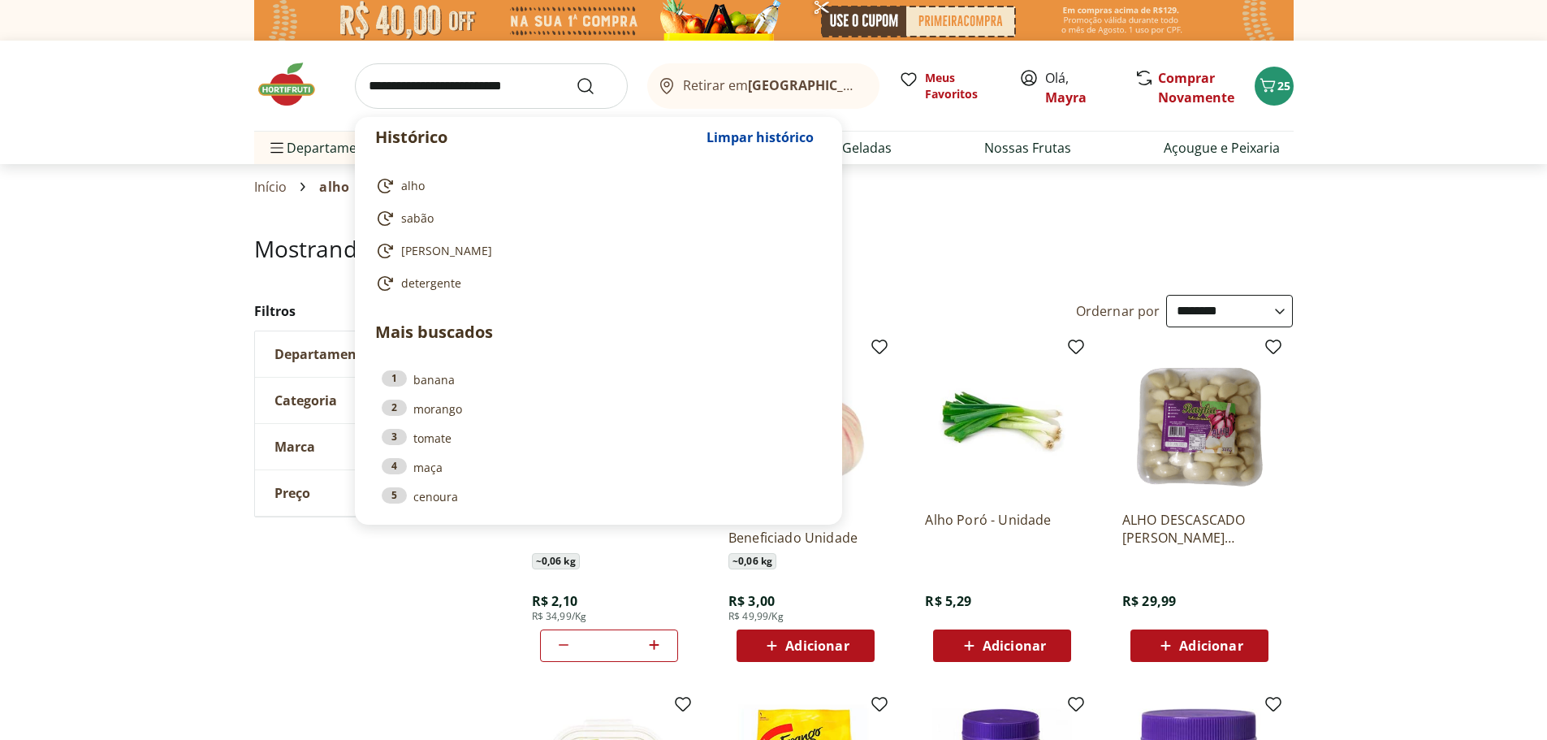
click at [441, 86] on input "search" at bounding box center [491, 85] width 273 height 45
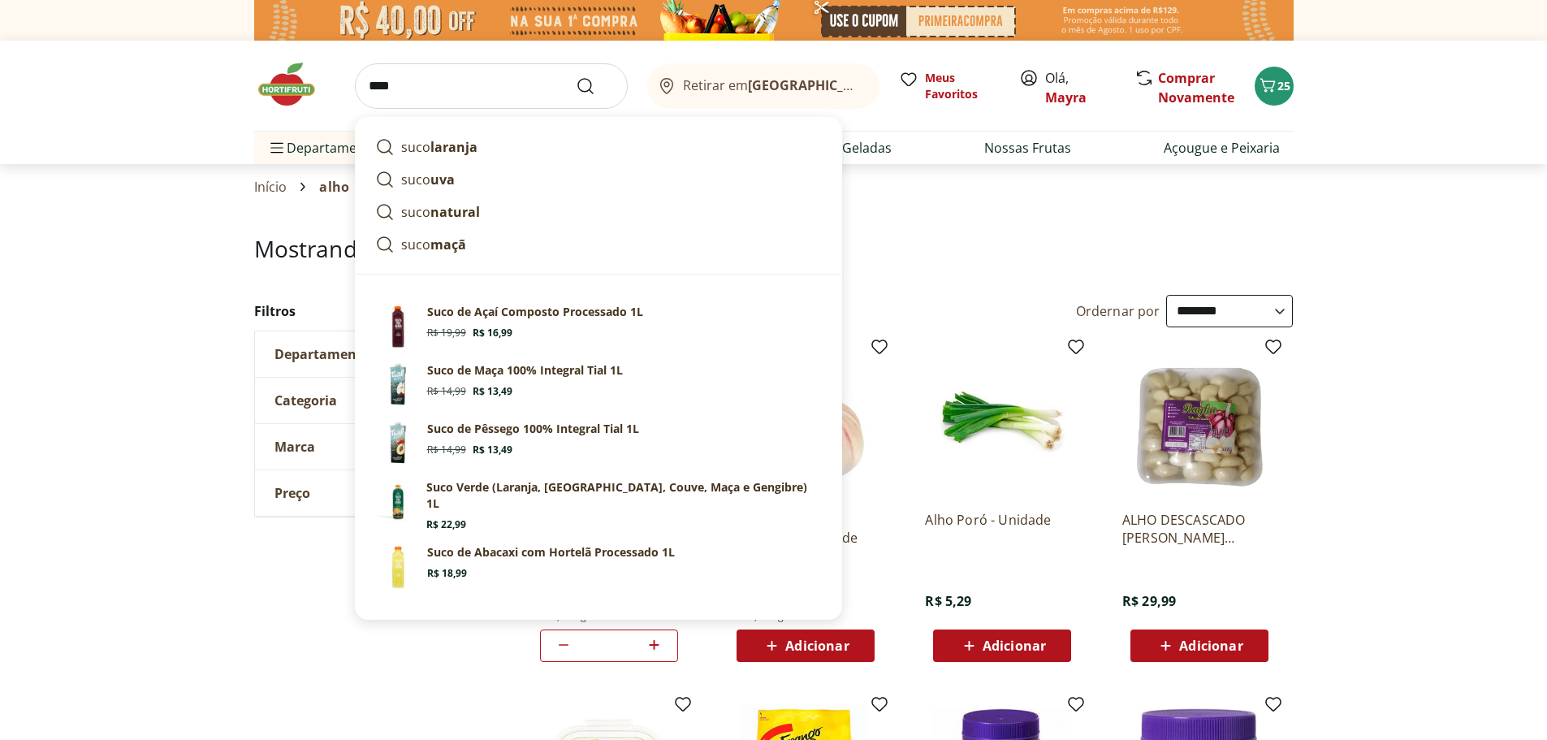
type input "****"
click at [576, 76] on button "Submit Search" at bounding box center [595, 85] width 39 height 19
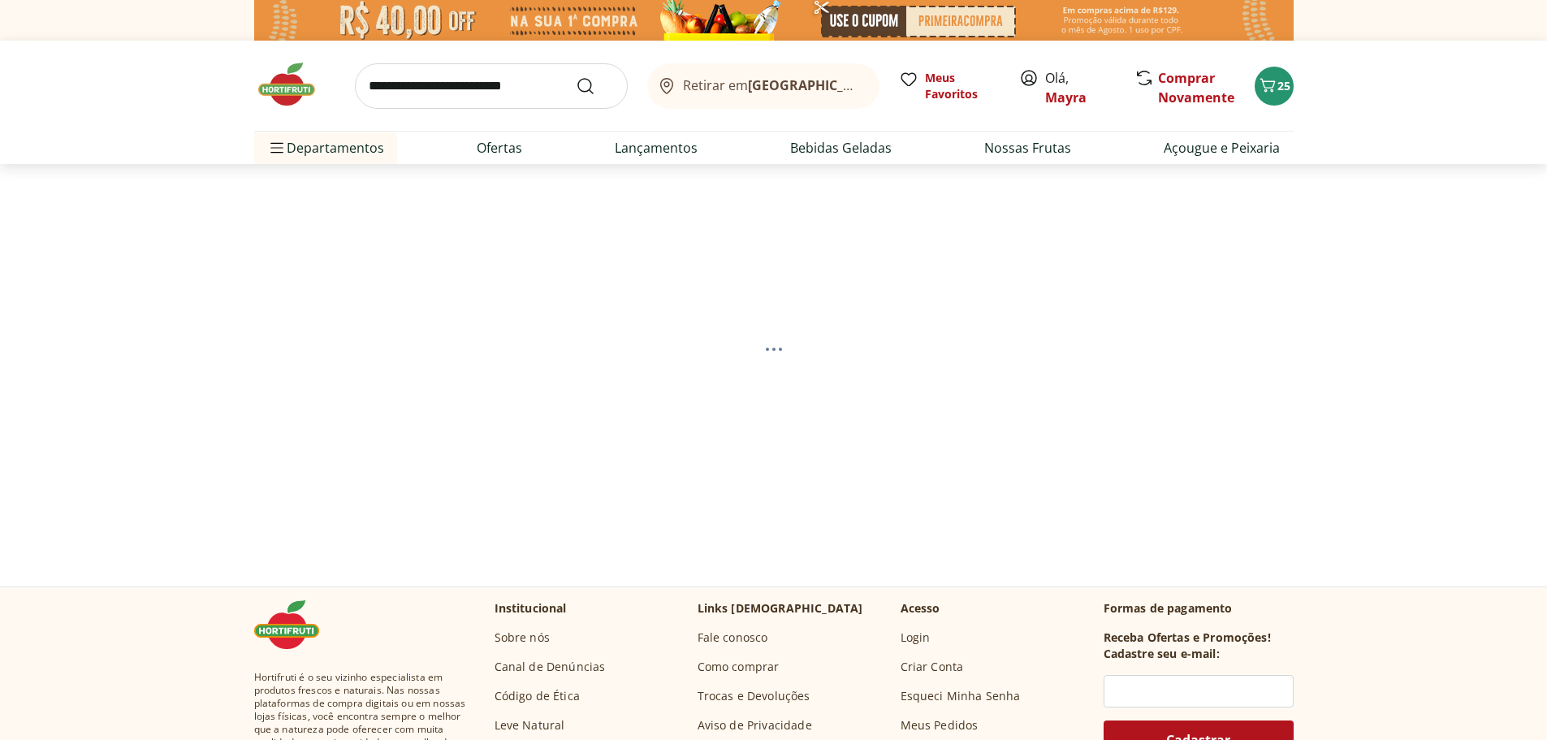
select select "**********"
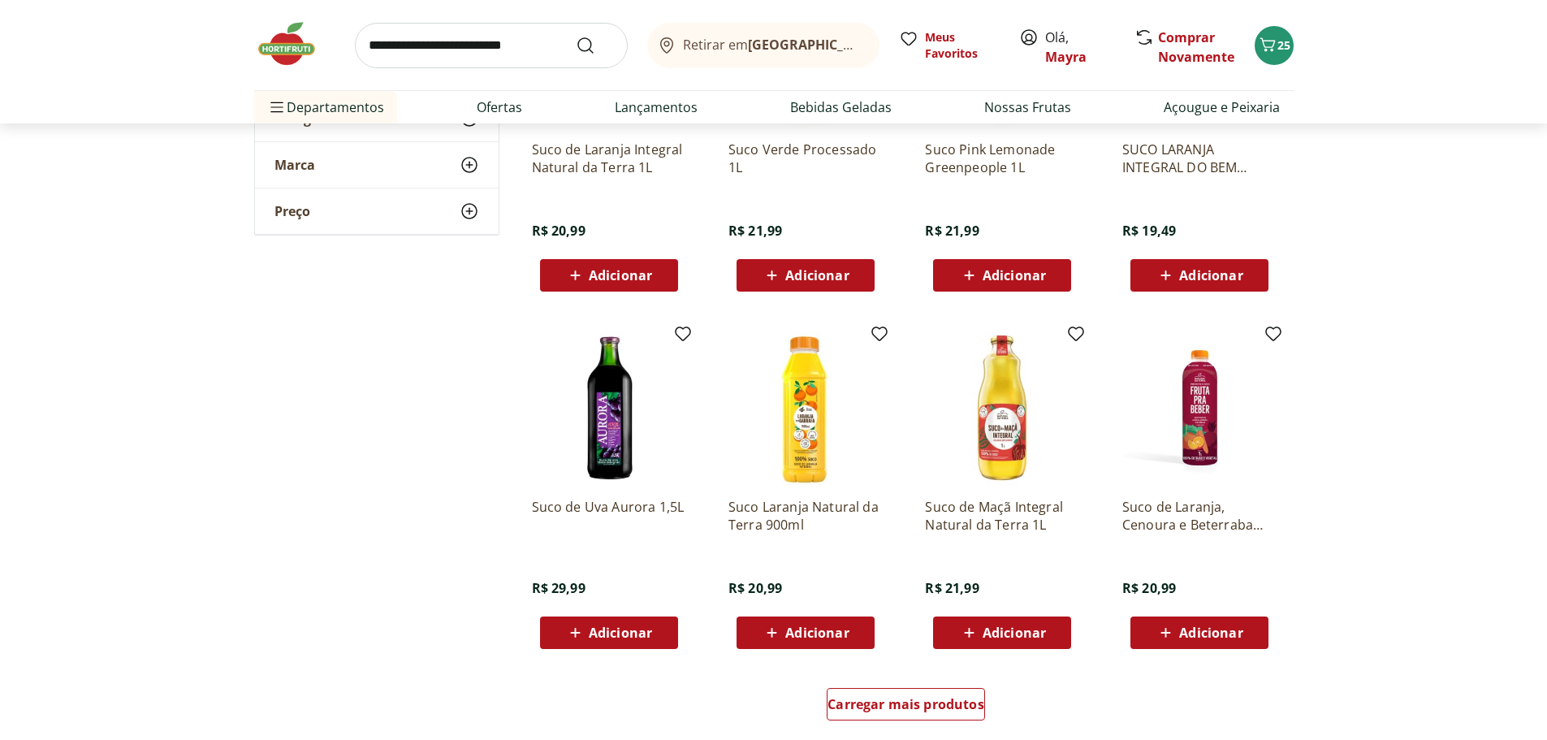
scroll to position [2030, 0]
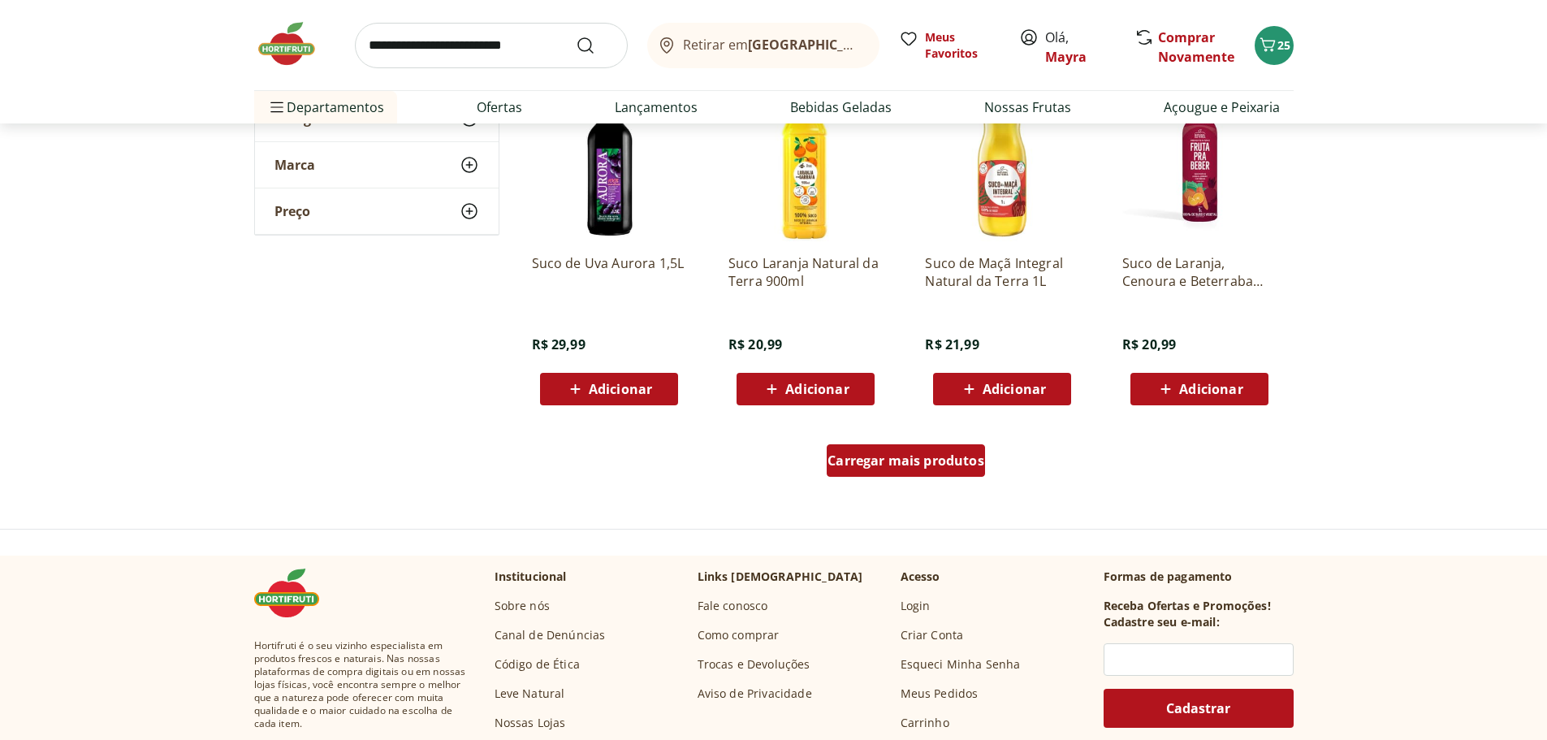
click at [917, 447] on span "Carregar mais produtos" at bounding box center [905, 460] width 157 height 13
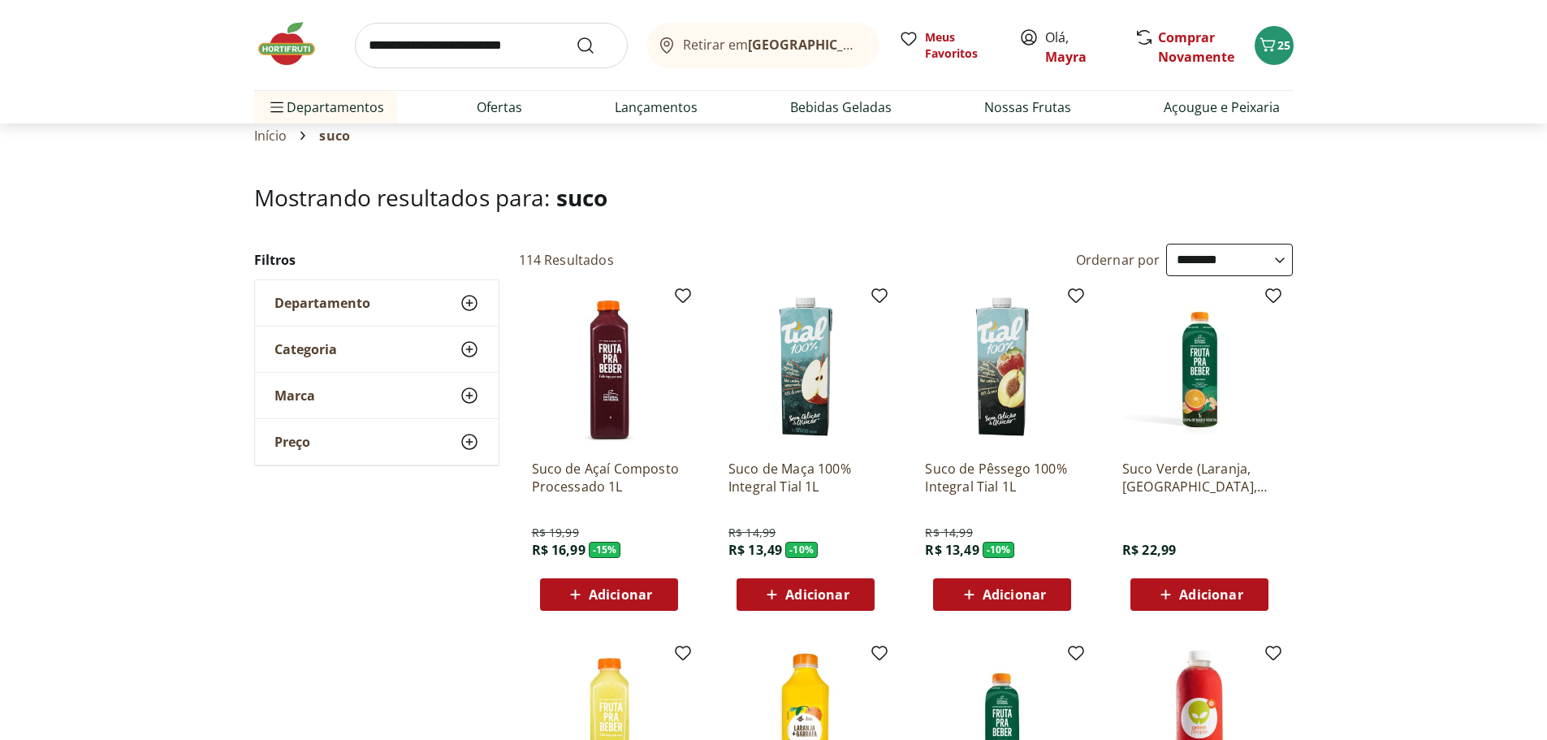
scroll to position [0, 0]
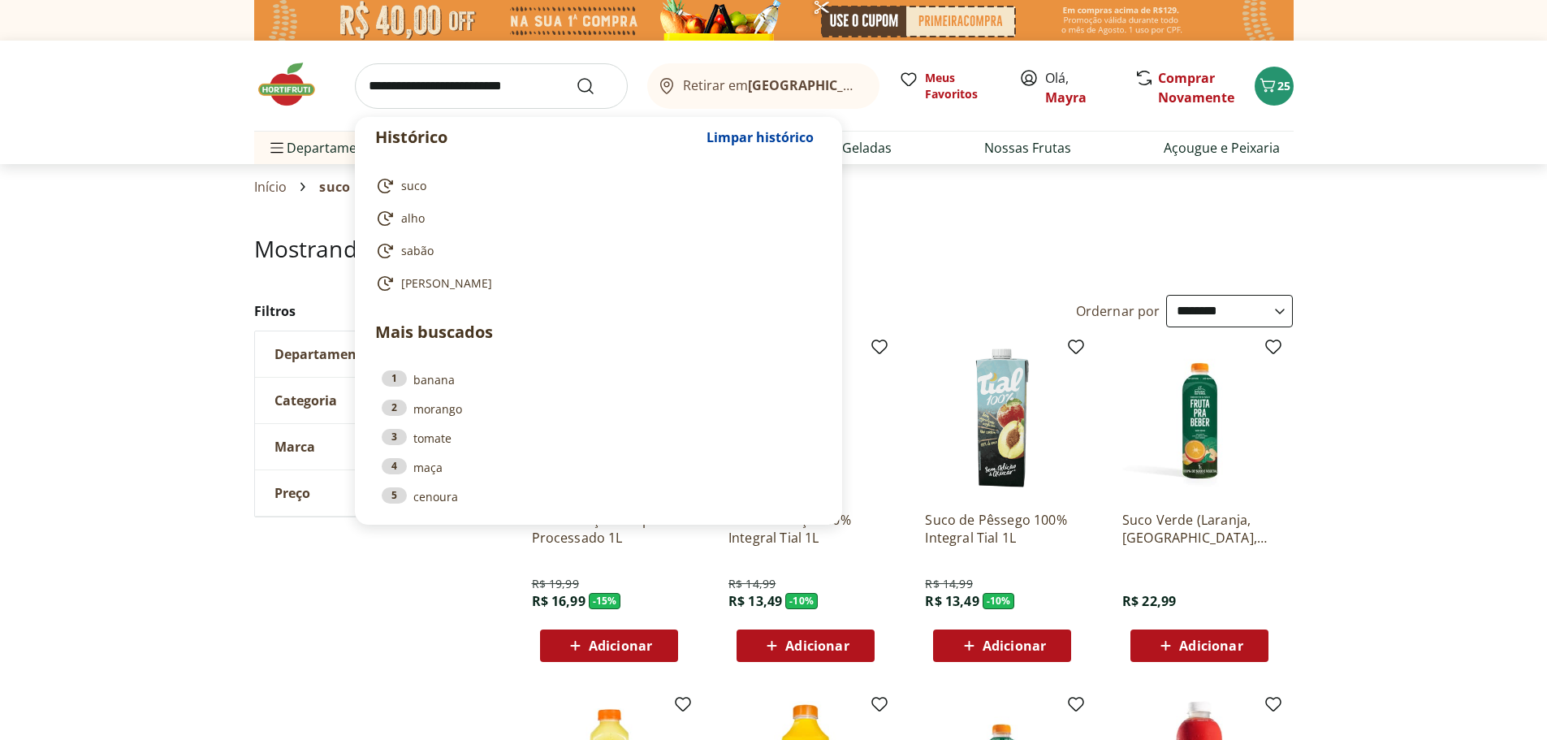
click at [542, 97] on input "search" at bounding box center [491, 85] width 273 height 45
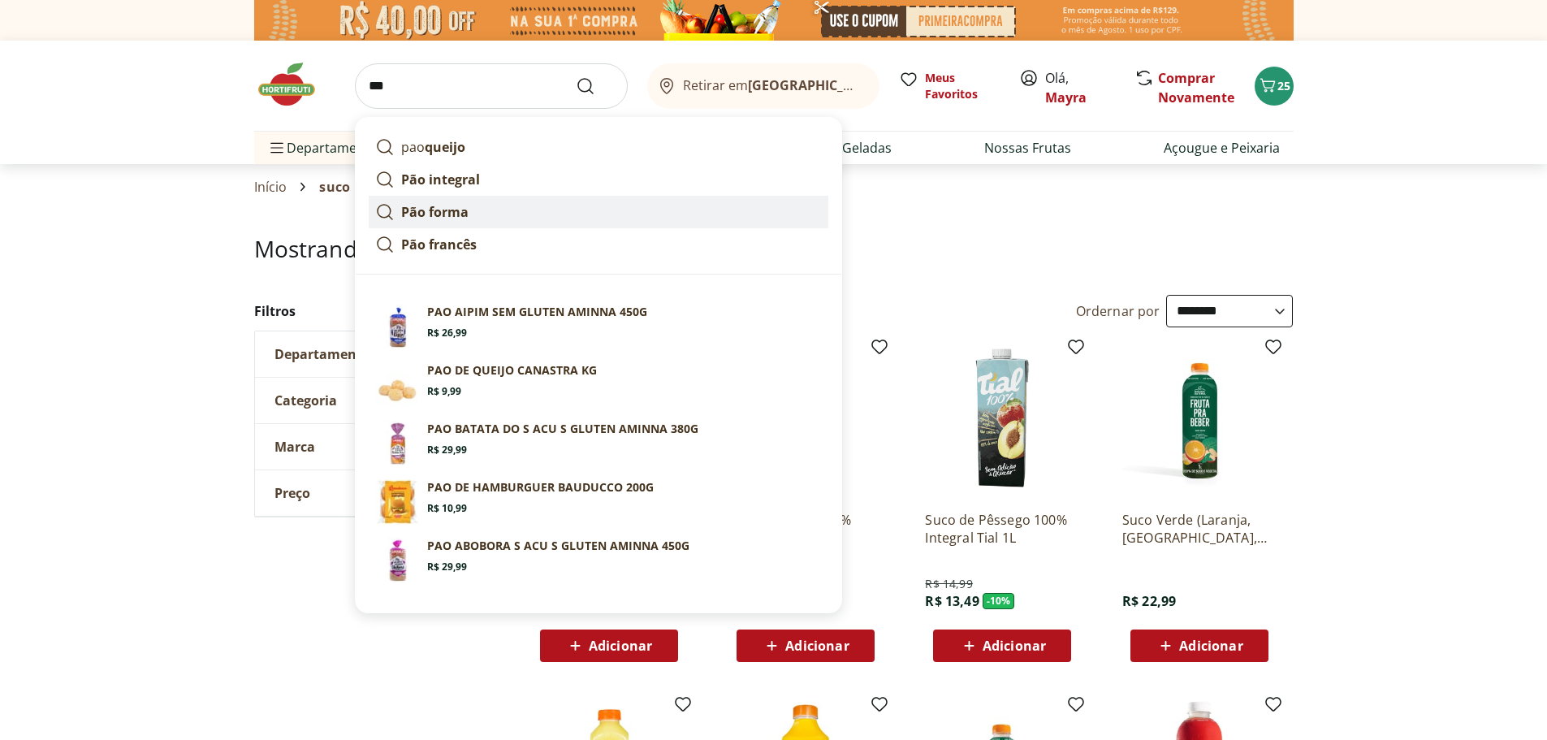
click at [455, 219] on strong "Pão forma" at bounding box center [434, 212] width 67 height 18
type input "*********"
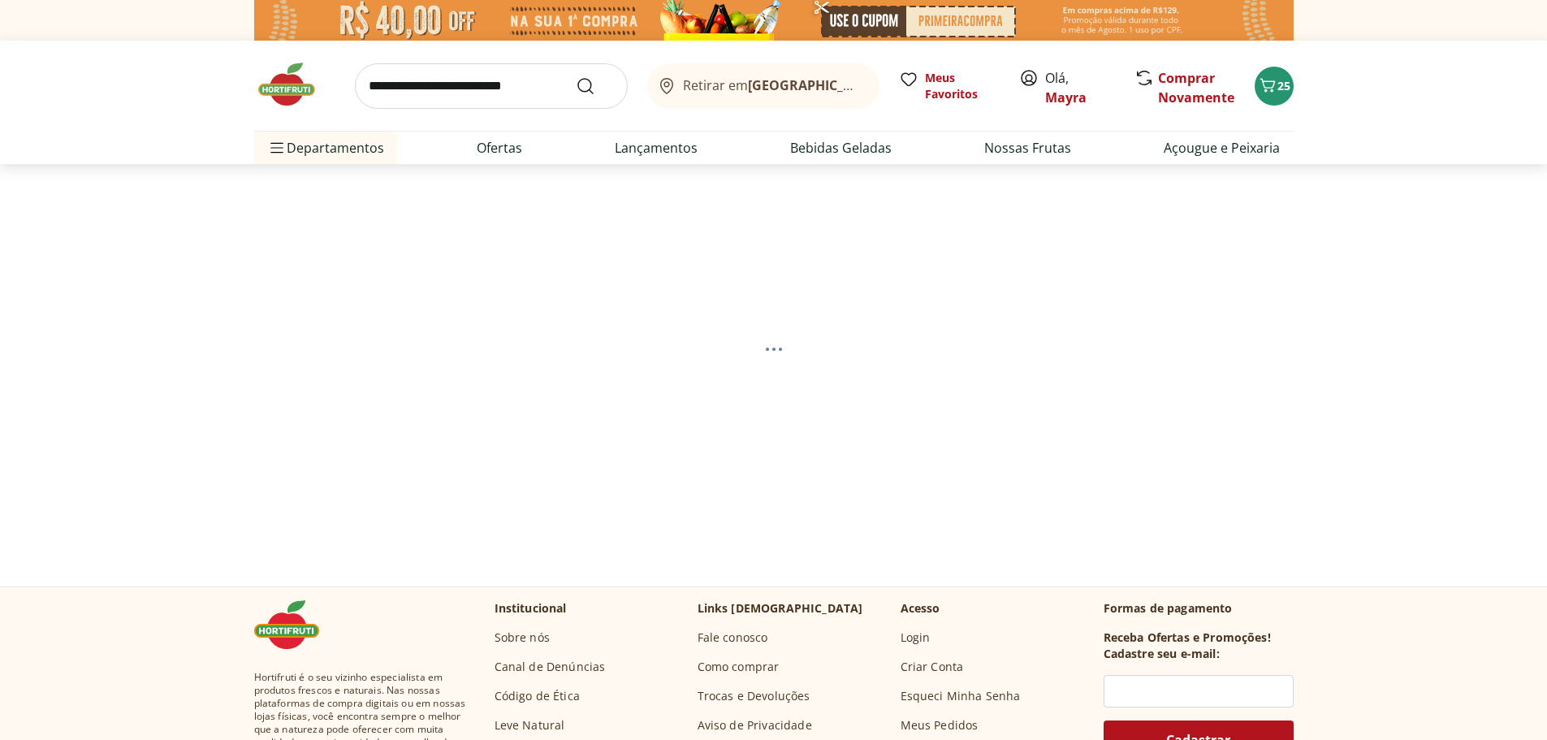
select select "**********"
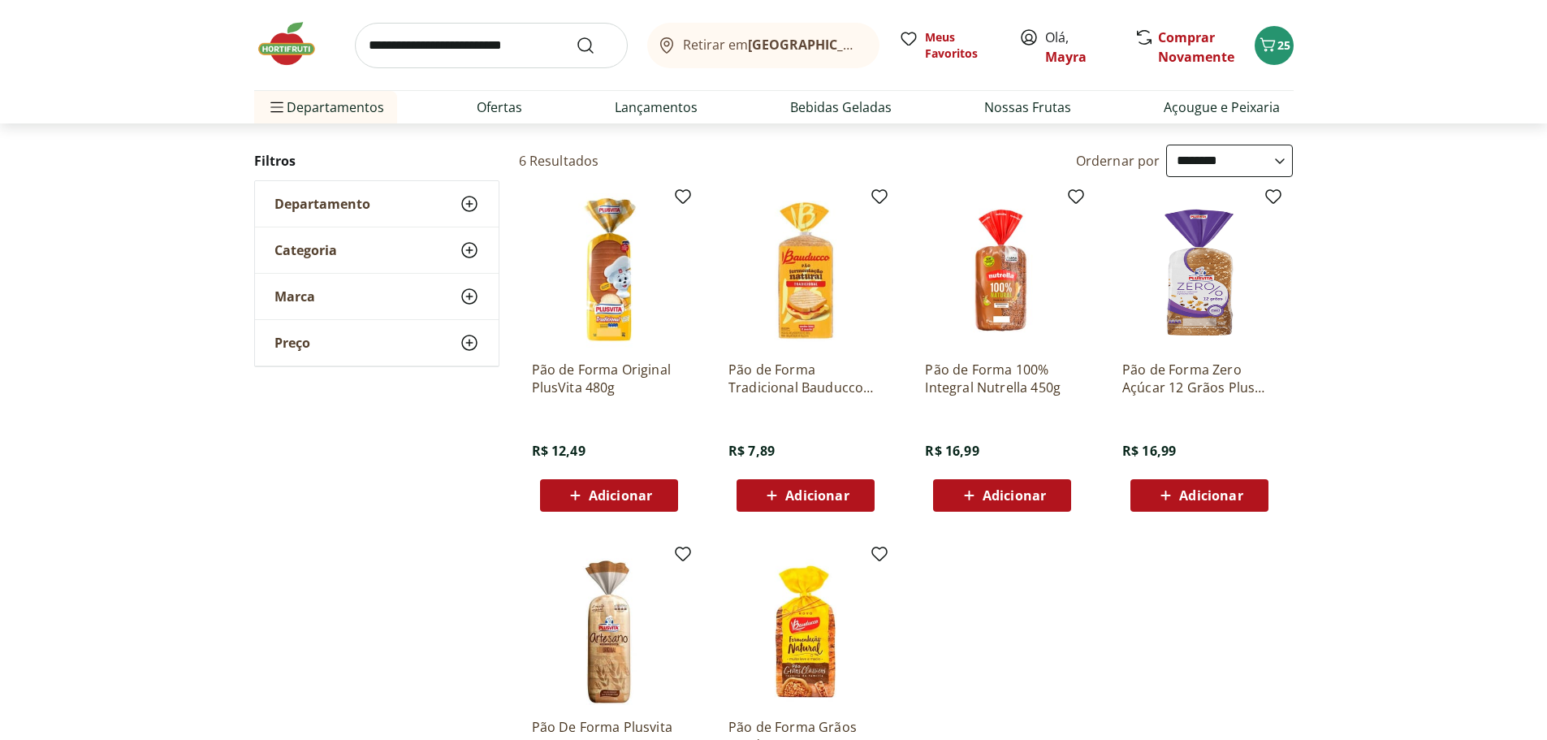
scroll to position [162, 0]
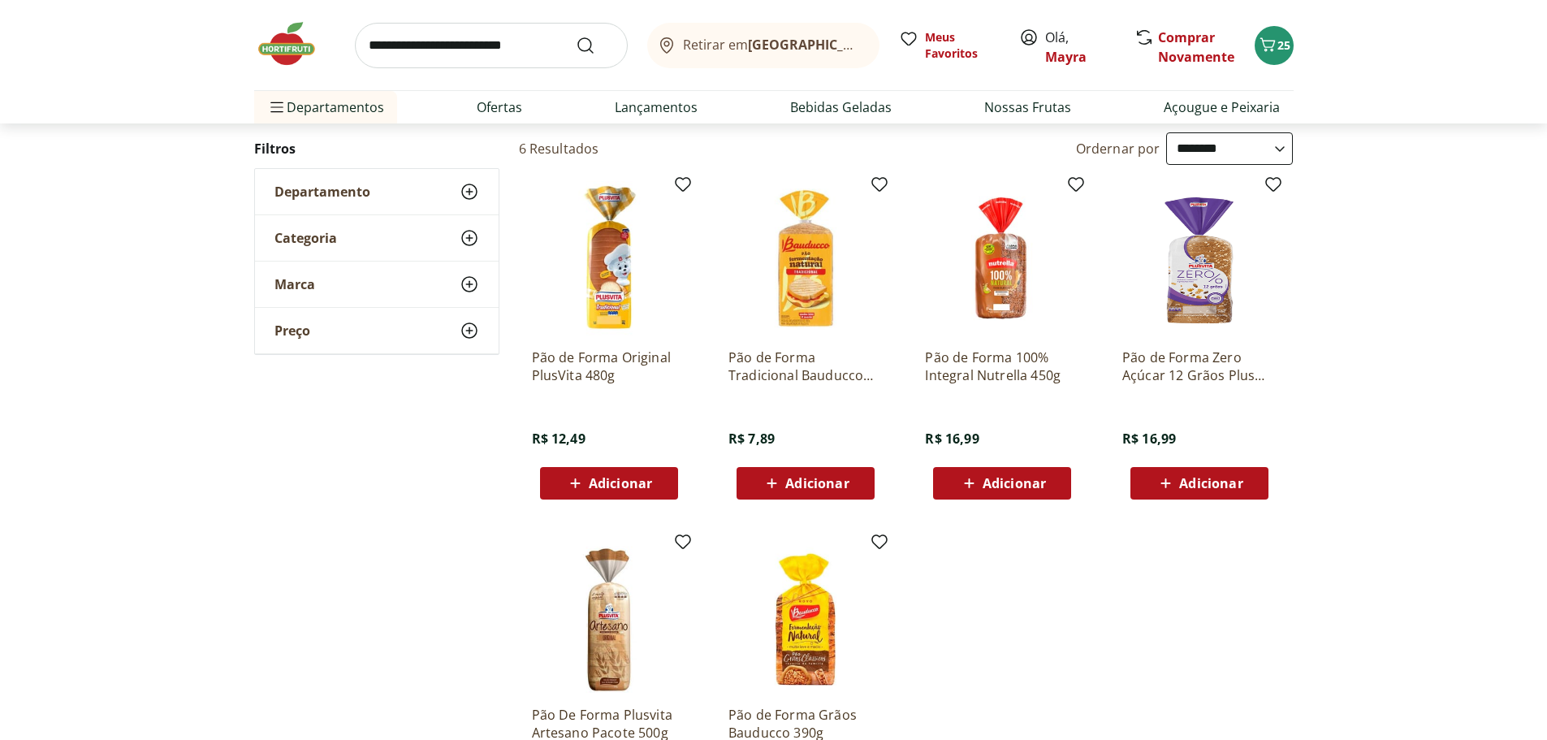
click at [454, 44] on input "search" at bounding box center [491, 45] width 273 height 45
type input "***"
click at [576, 36] on button "Submit Search" at bounding box center [595, 45] width 39 height 19
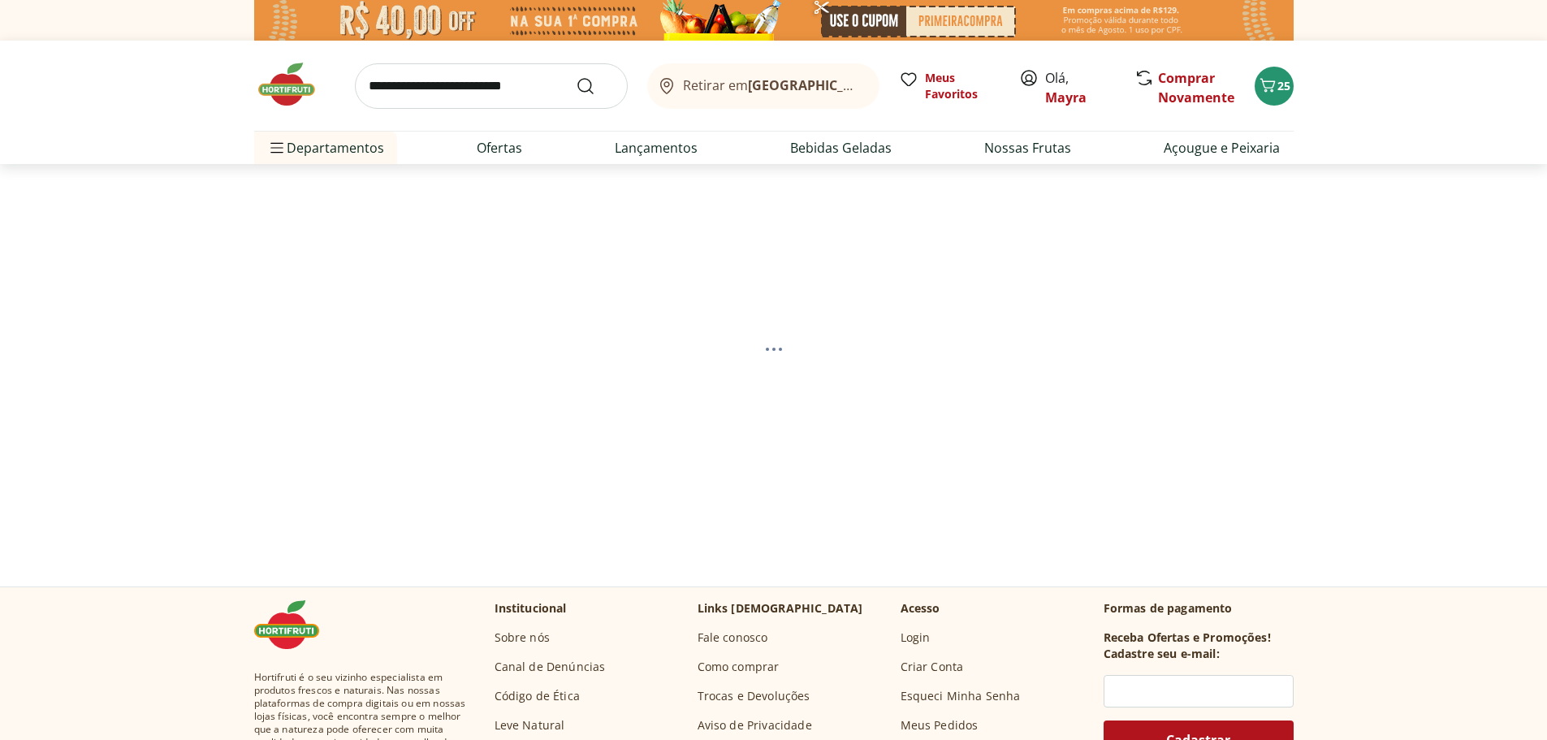
select select "**********"
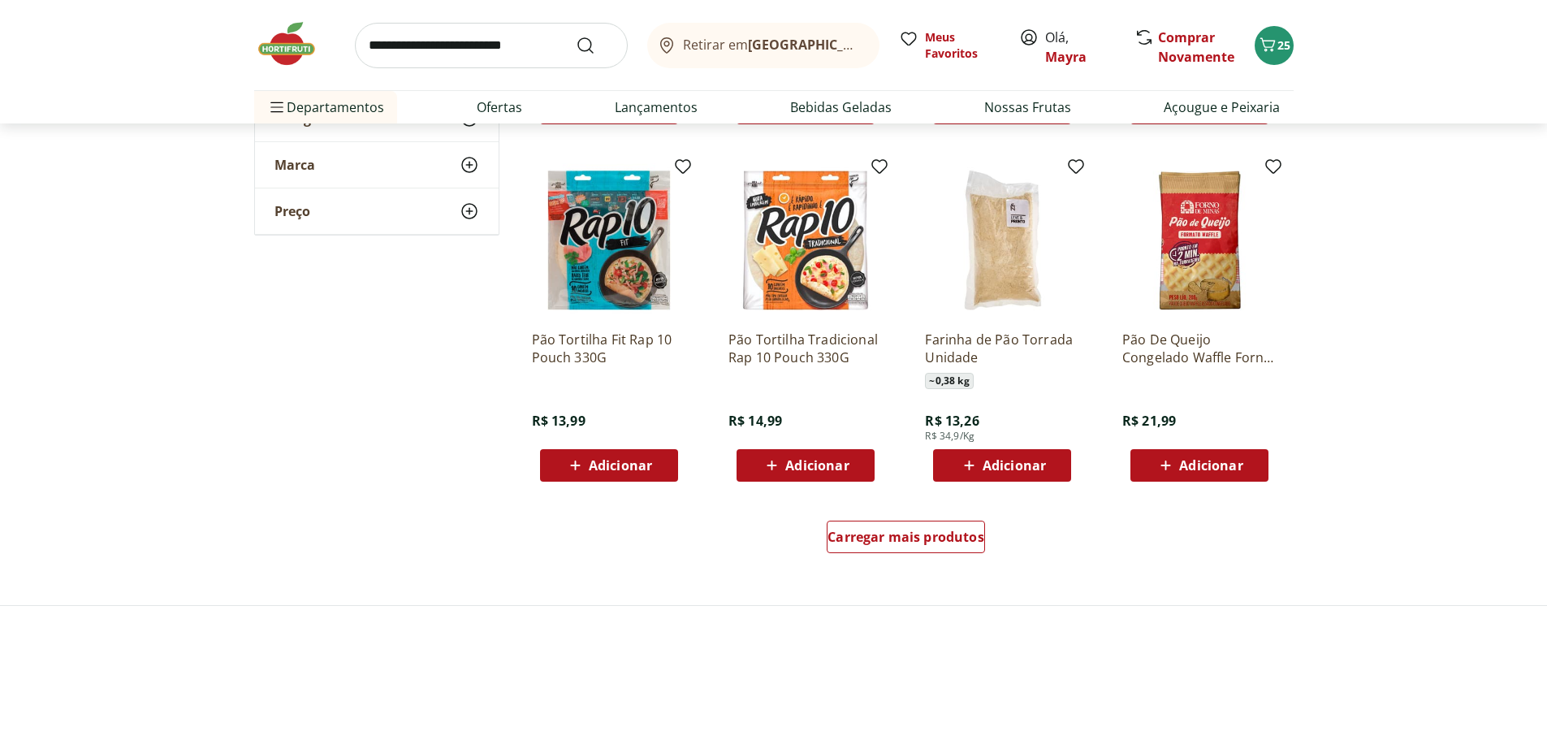
scroll to position [974, 0]
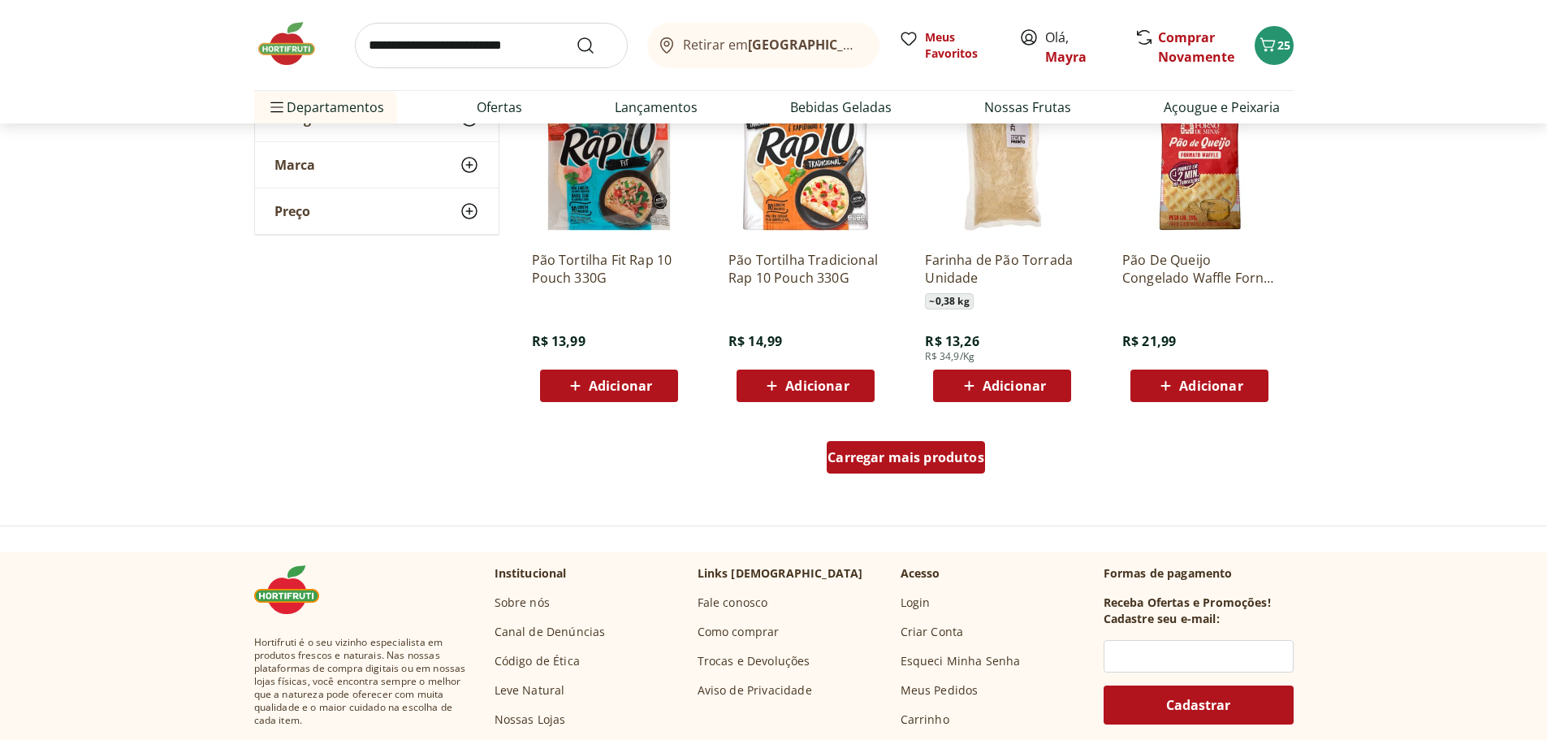
click at [868, 459] on span "Carregar mais produtos" at bounding box center [905, 457] width 157 height 13
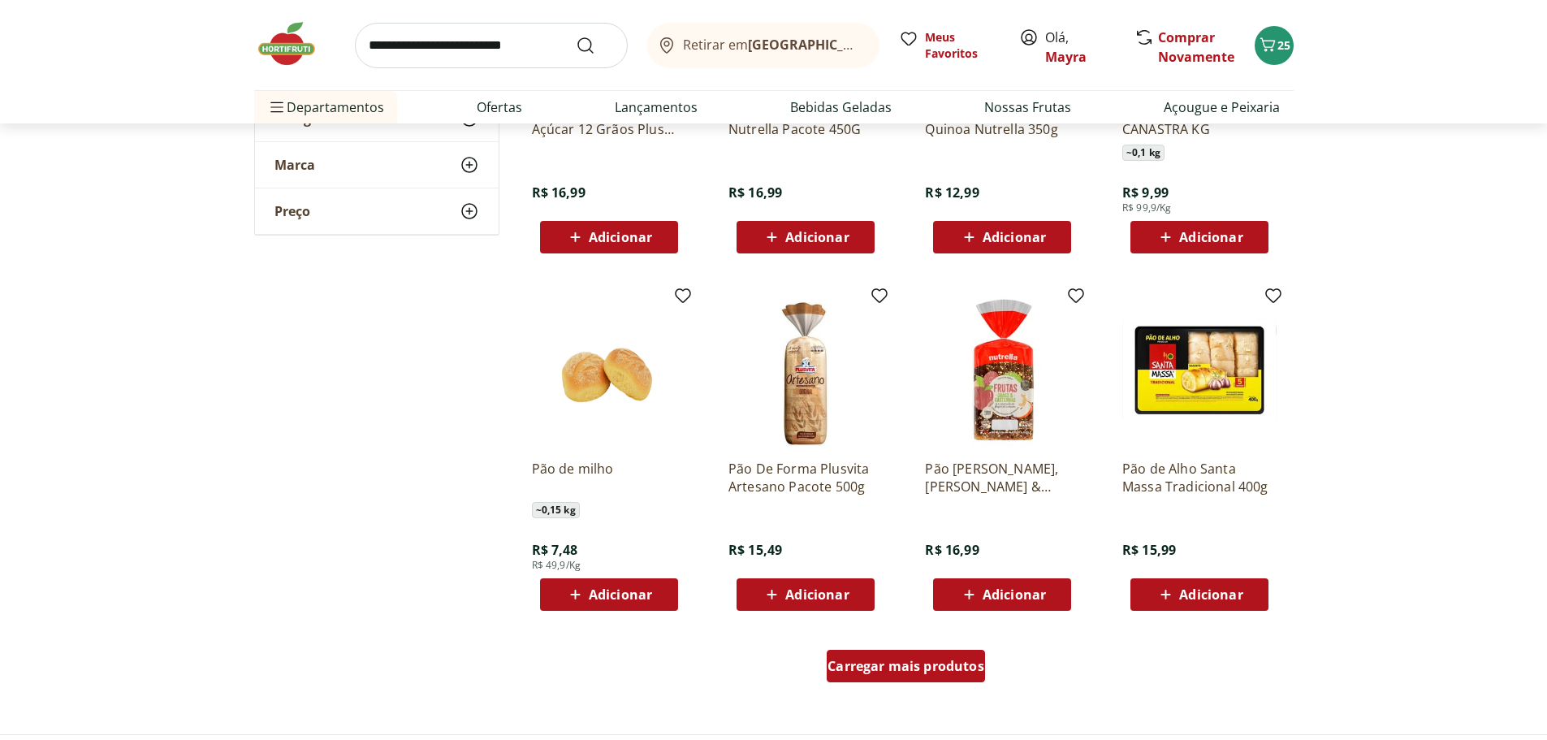
scroll to position [1867, 0]
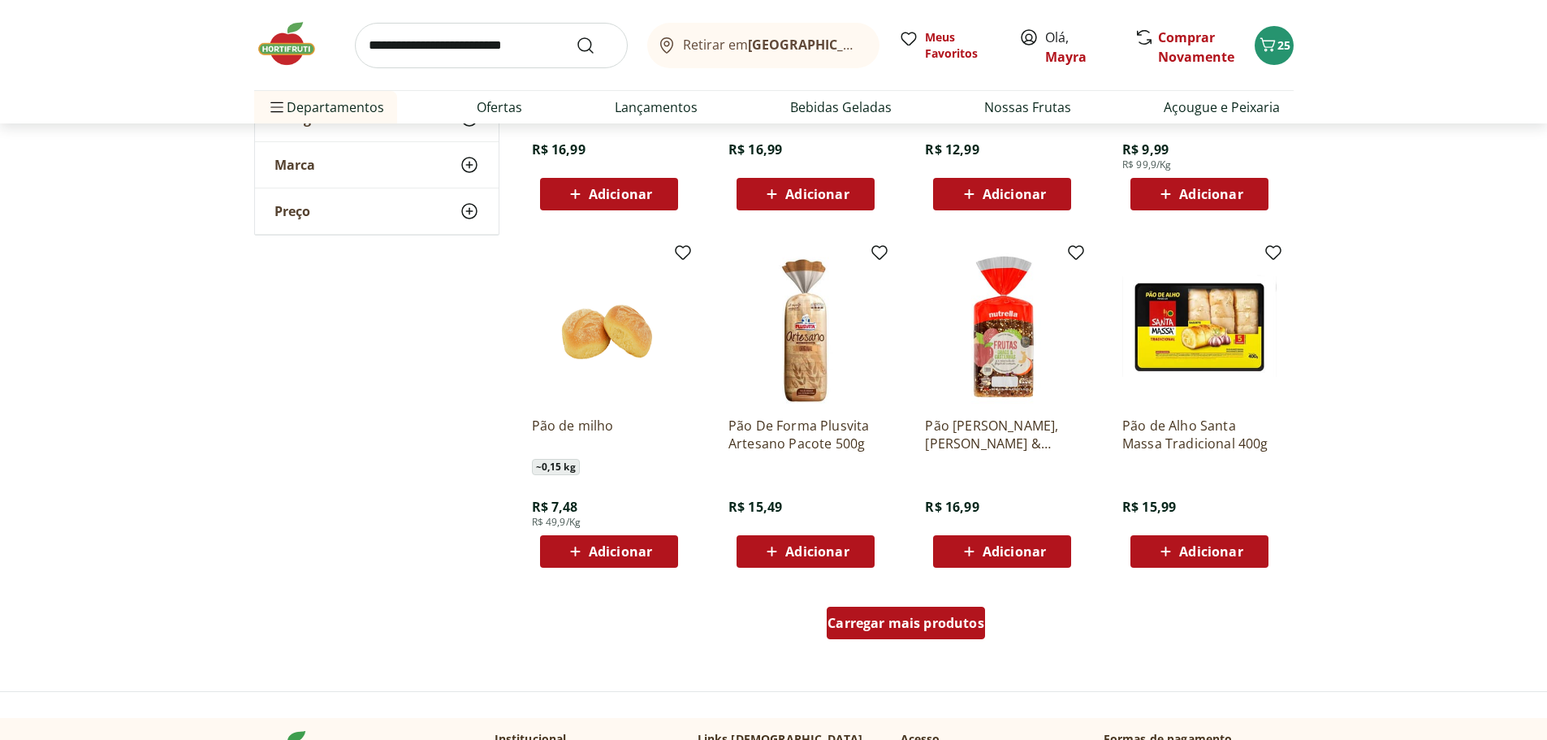
click at [896, 628] on span "Carregar mais produtos" at bounding box center [905, 622] width 157 height 13
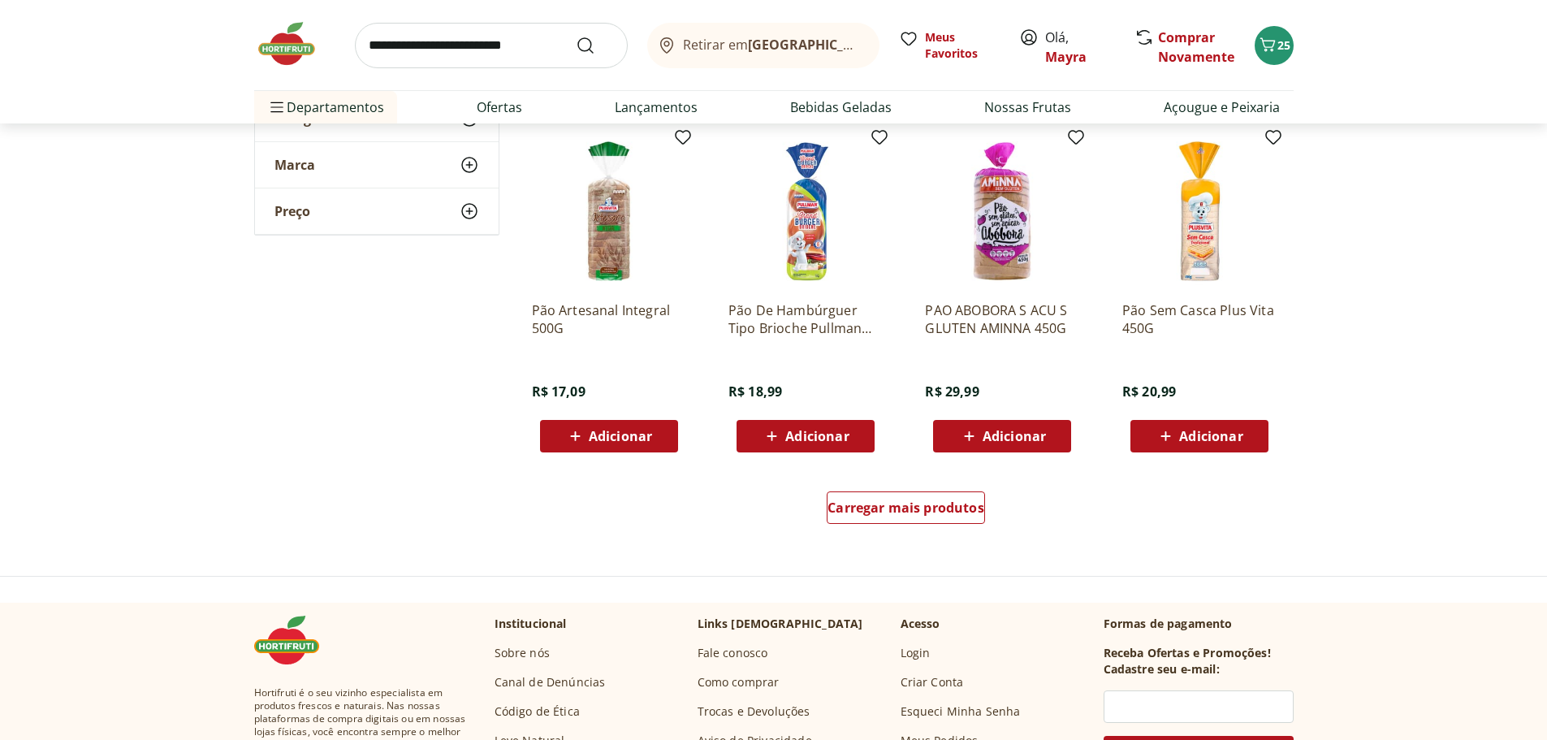
scroll to position [3085, 0]
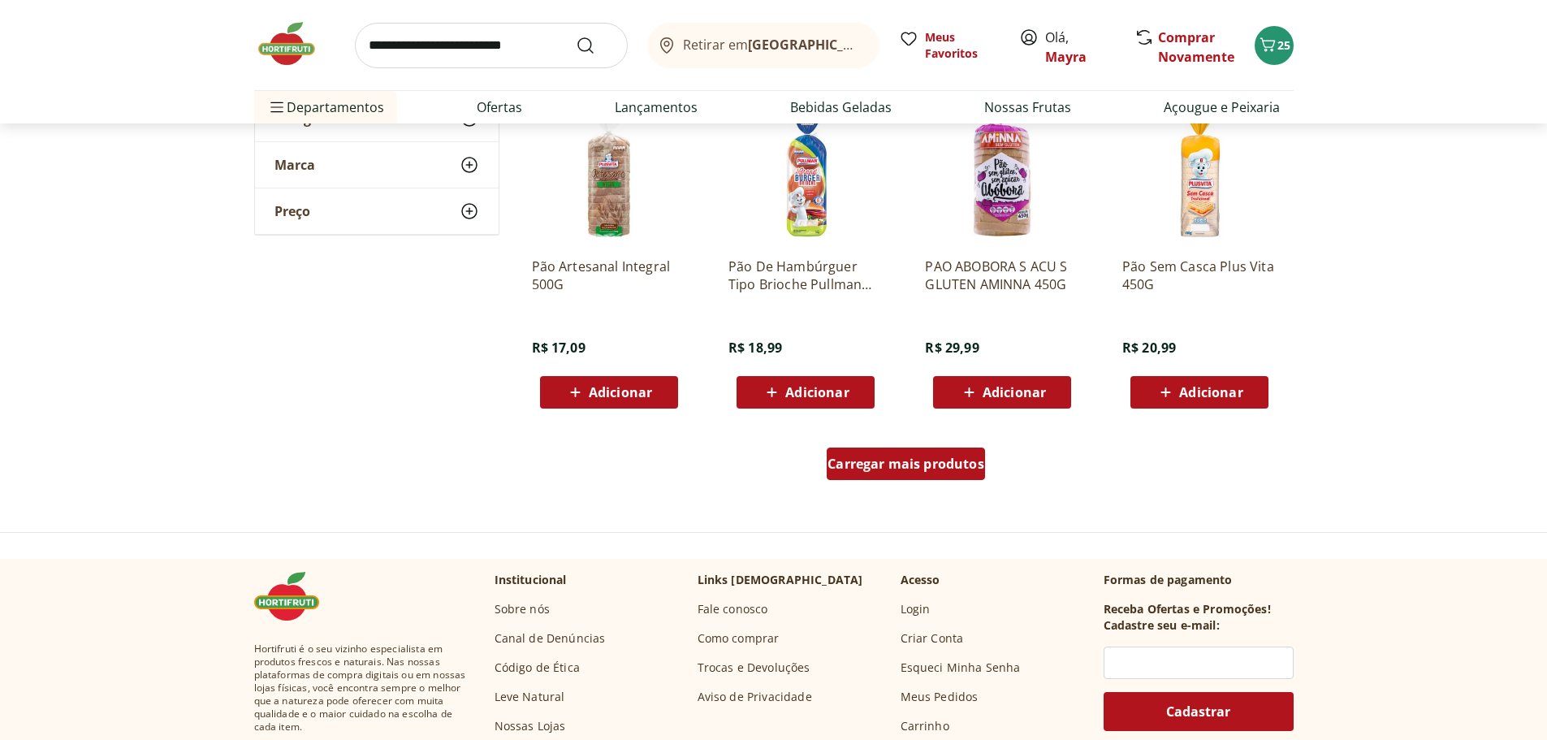
click at [909, 464] on span "Carregar mais produtos" at bounding box center [905, 463] width 157 height 13
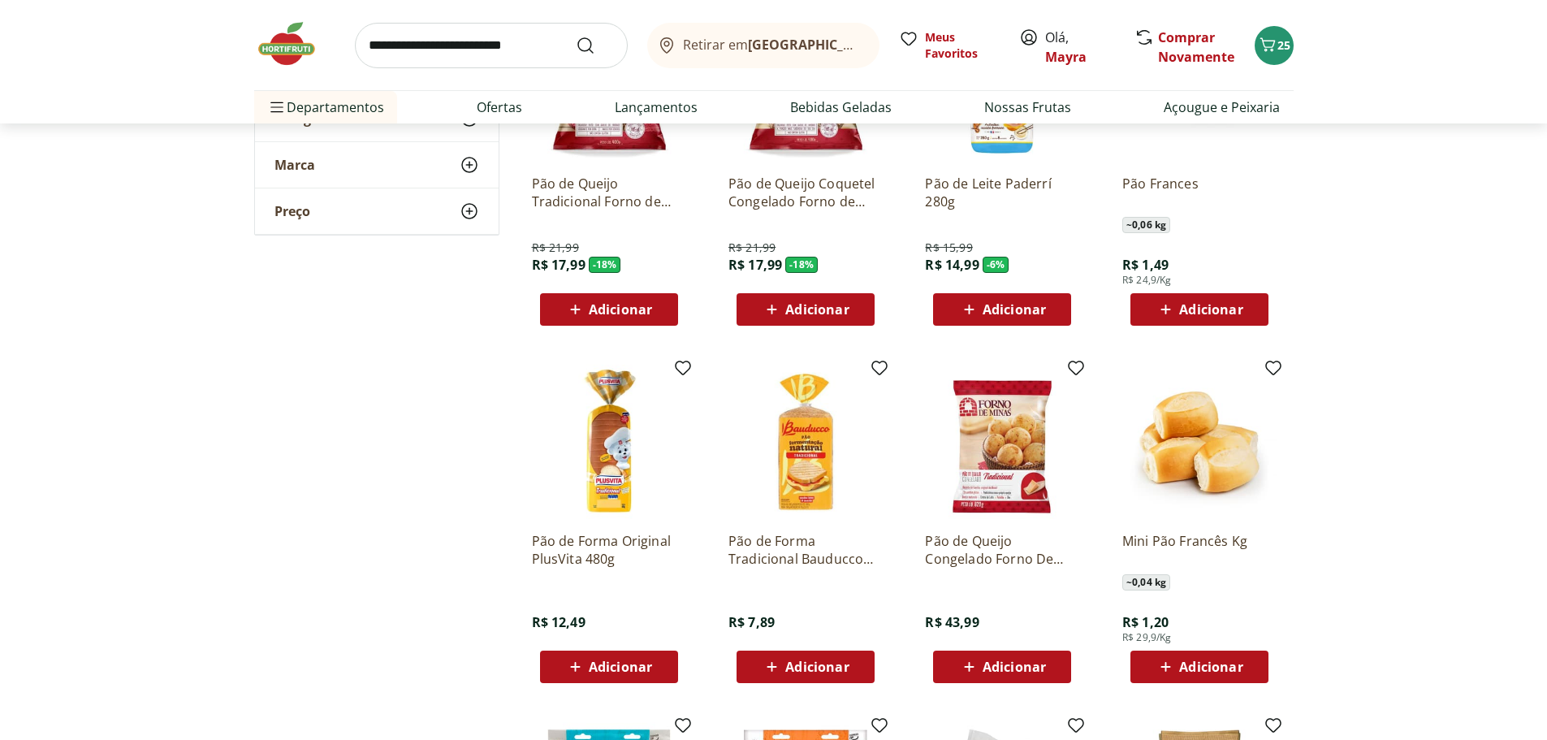
scroll to position [325, 0]
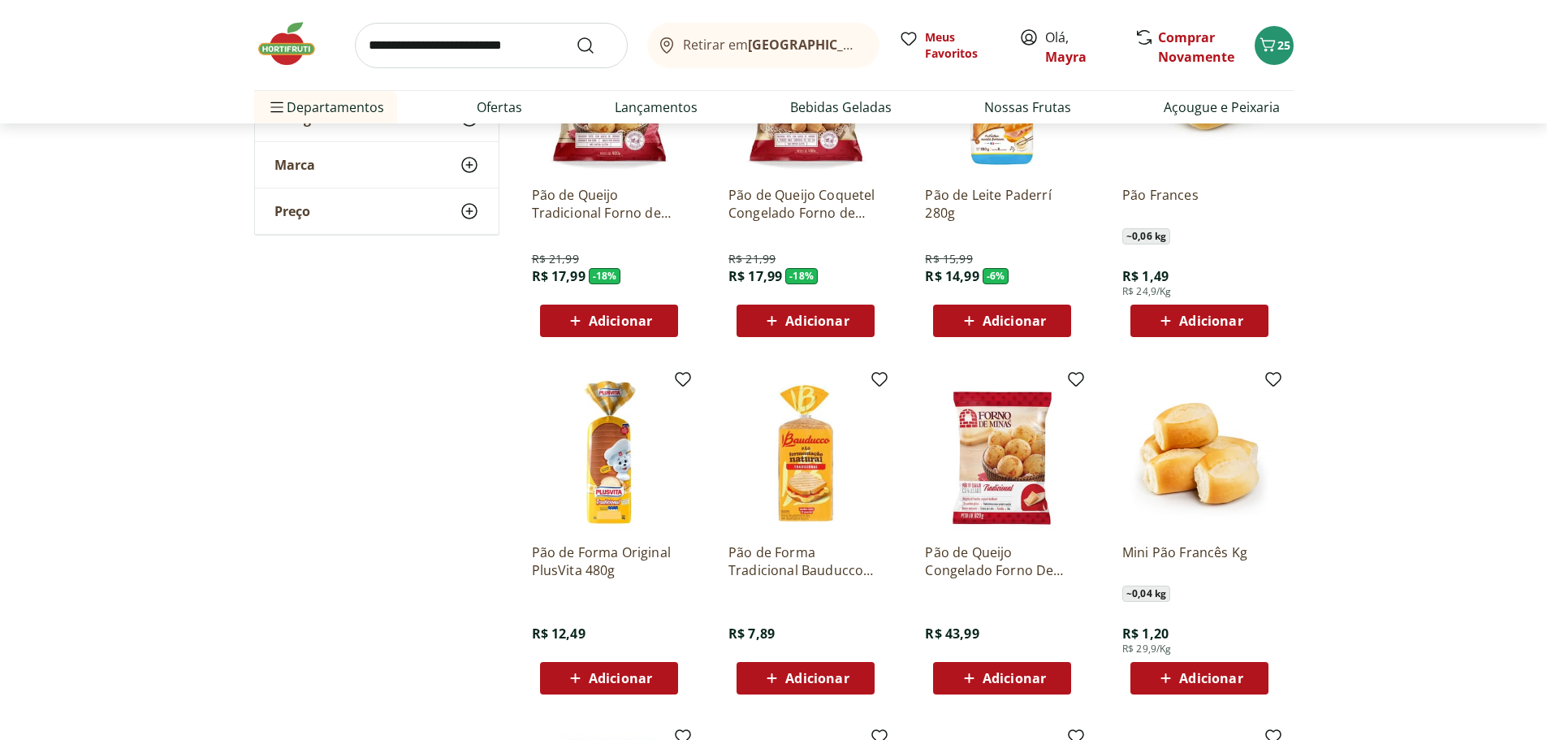
click at [808, 491] on img at bounding box center [805, 453] width 154 height 154
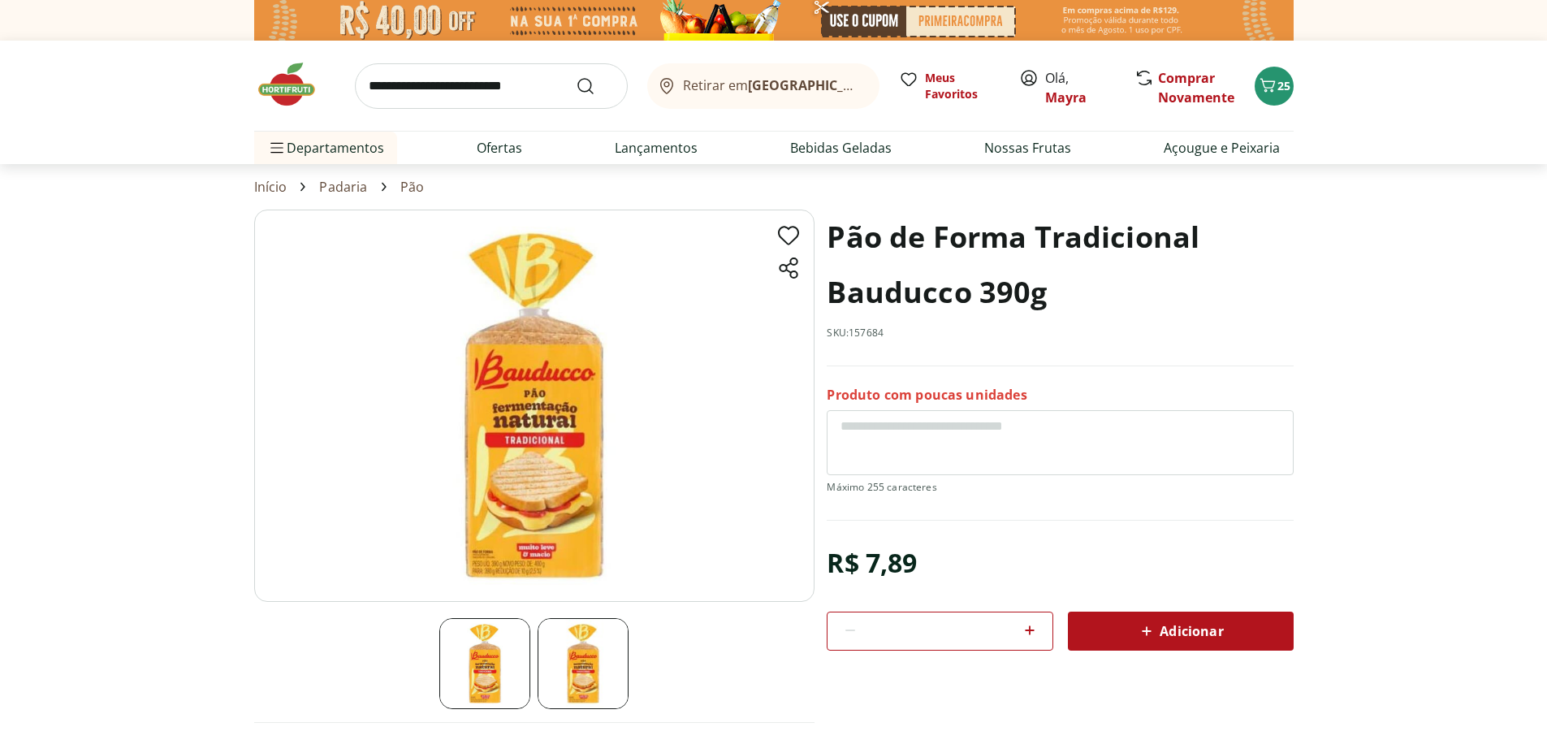
click at [576, 658] on img at bounding box center [582, 663] width 91 height 91
click at [508, 641] on img at bounding box center [484, 663] width 91 height 91
click at [582, 663] on img at bounding box center [582, 663] width 91 height 91
click at [491, 662] on img at bounding box center [484, 663] width 91 height 91
click at [1150, 627] on icon at bounding box center [1146, 630] width 19 height 19
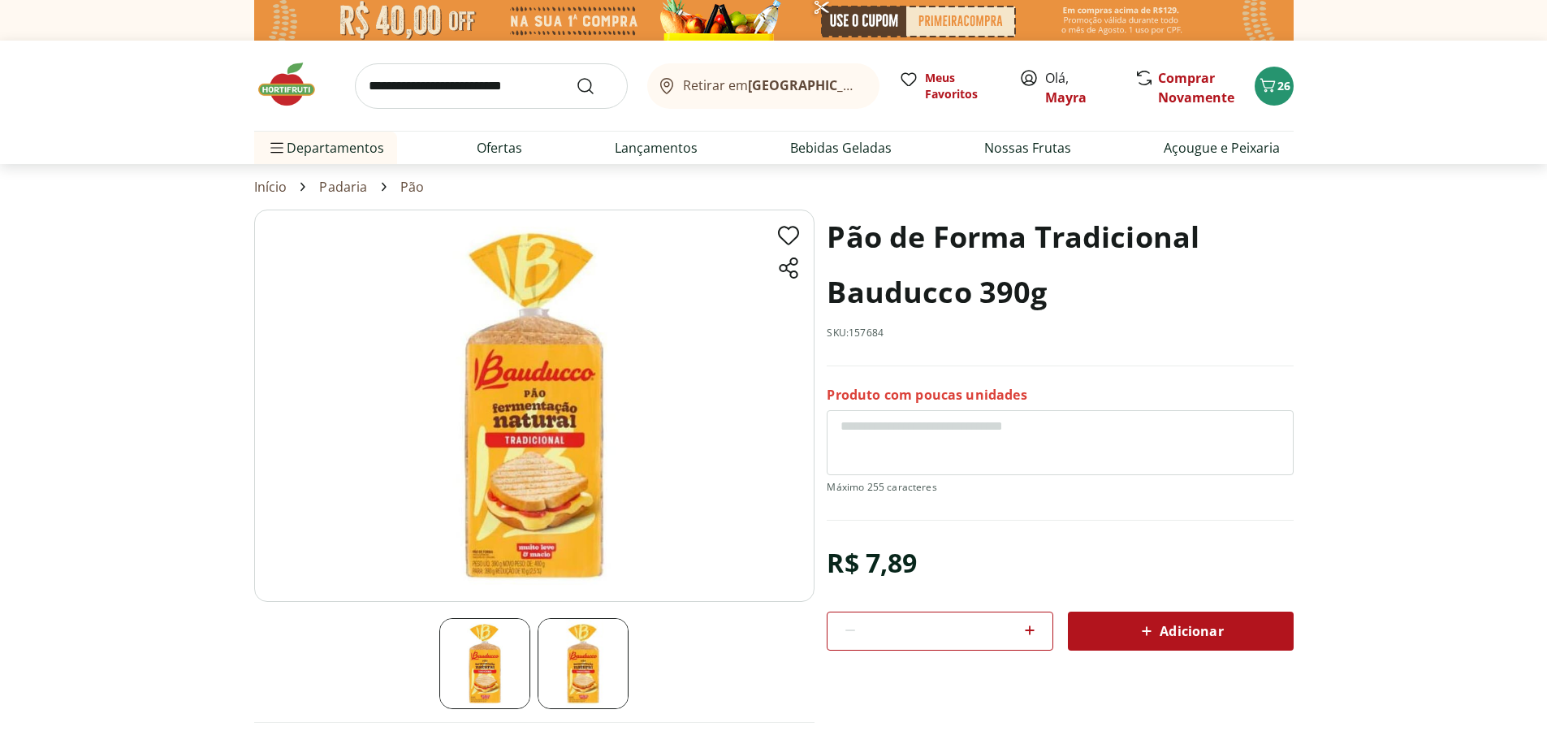
click at [338, 182] on link "Padaria" at bounding box center [343, 186] width 48 height 15
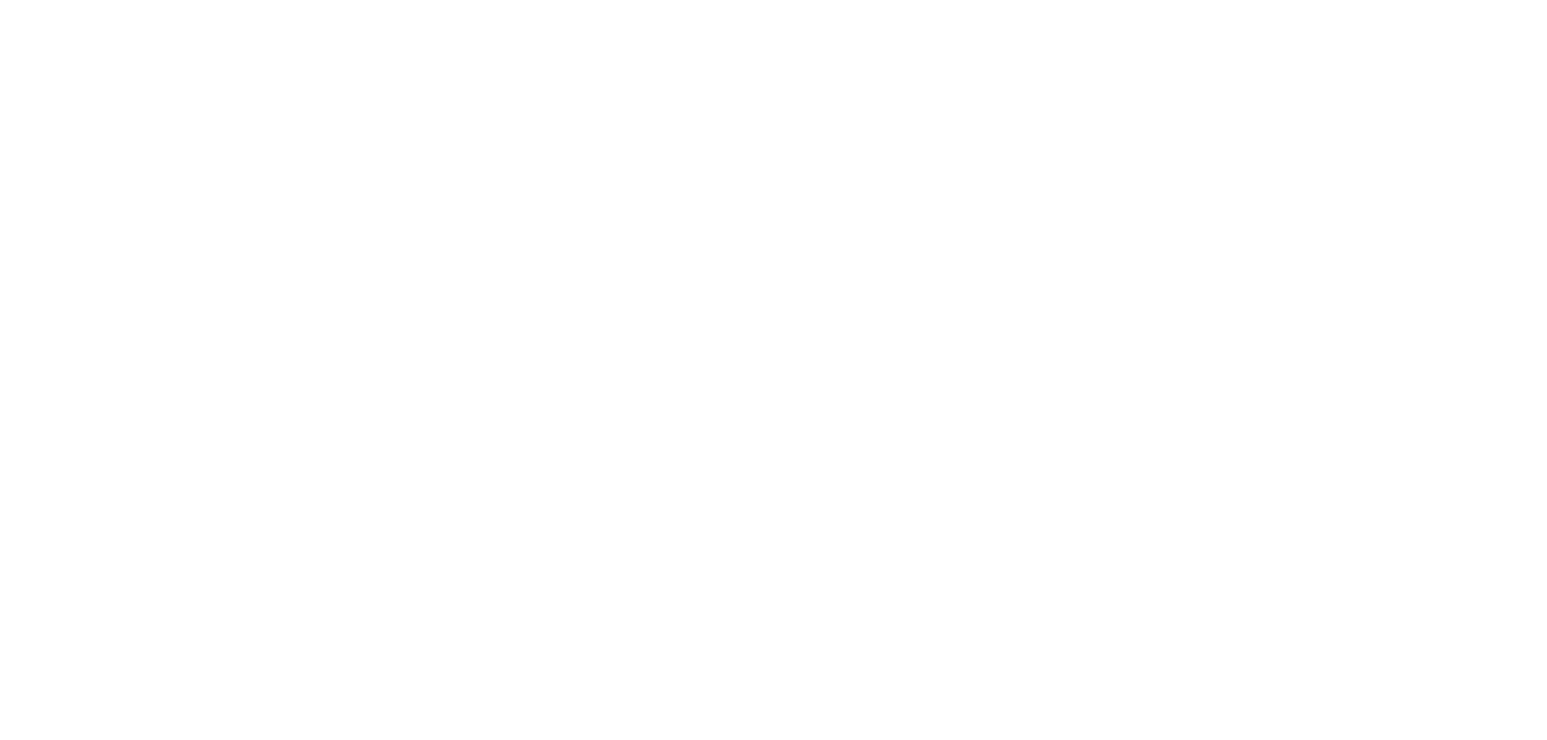
select select "**********"
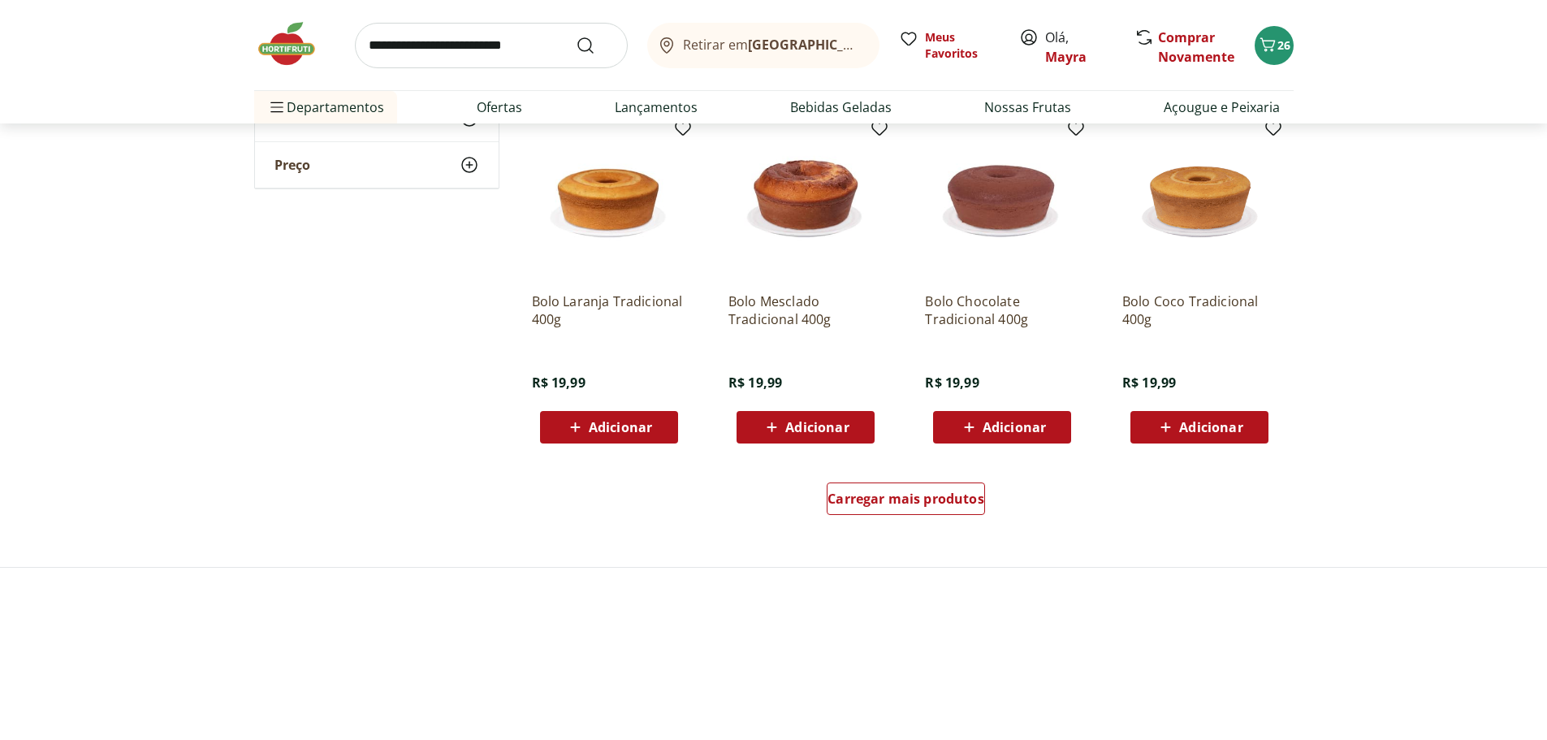
scroll to position [893, 0]
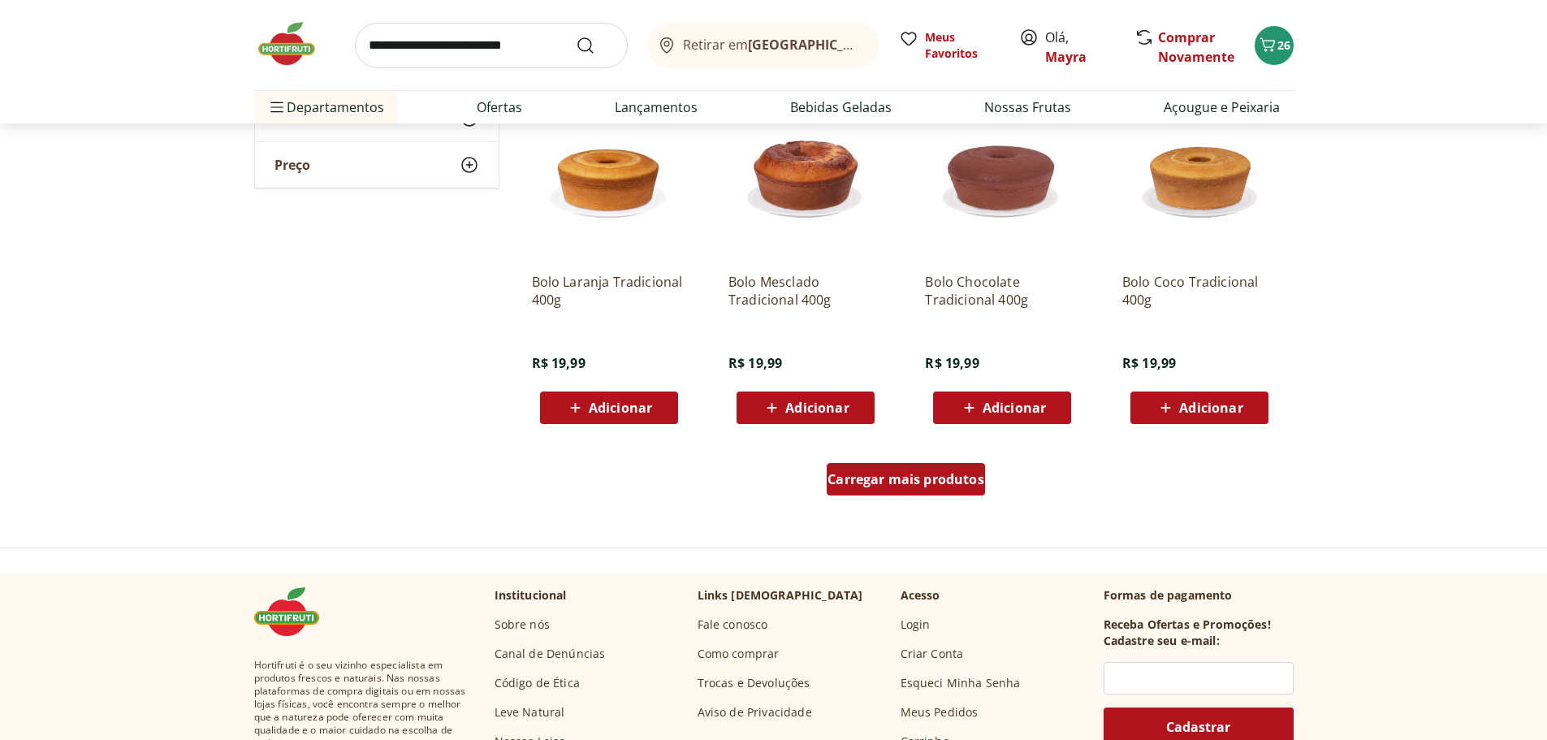
click at [939, 490] on div "Carregar mais produtos" at bounding box center [906, 479] width 158 height 32
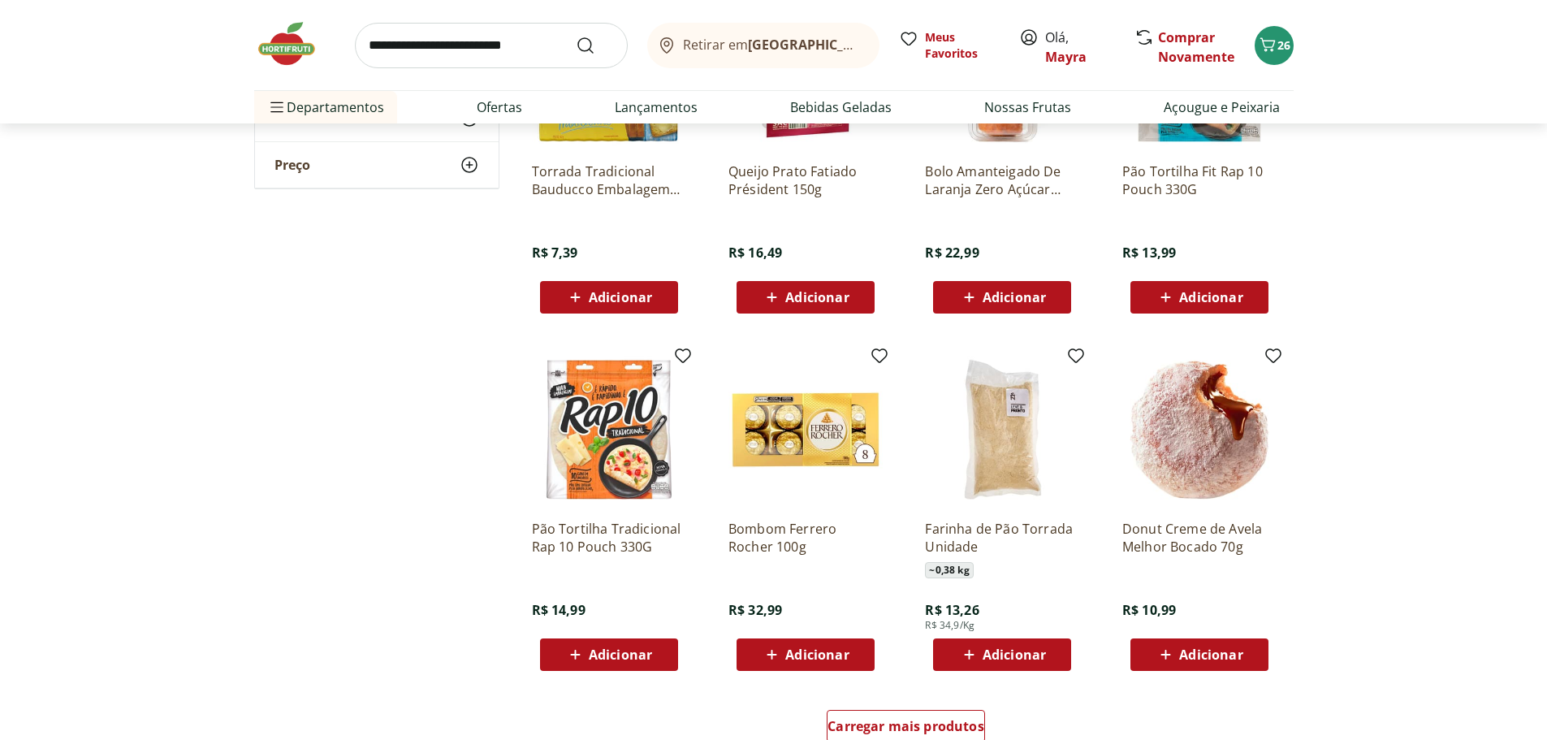
scroll to position [1786, 0]
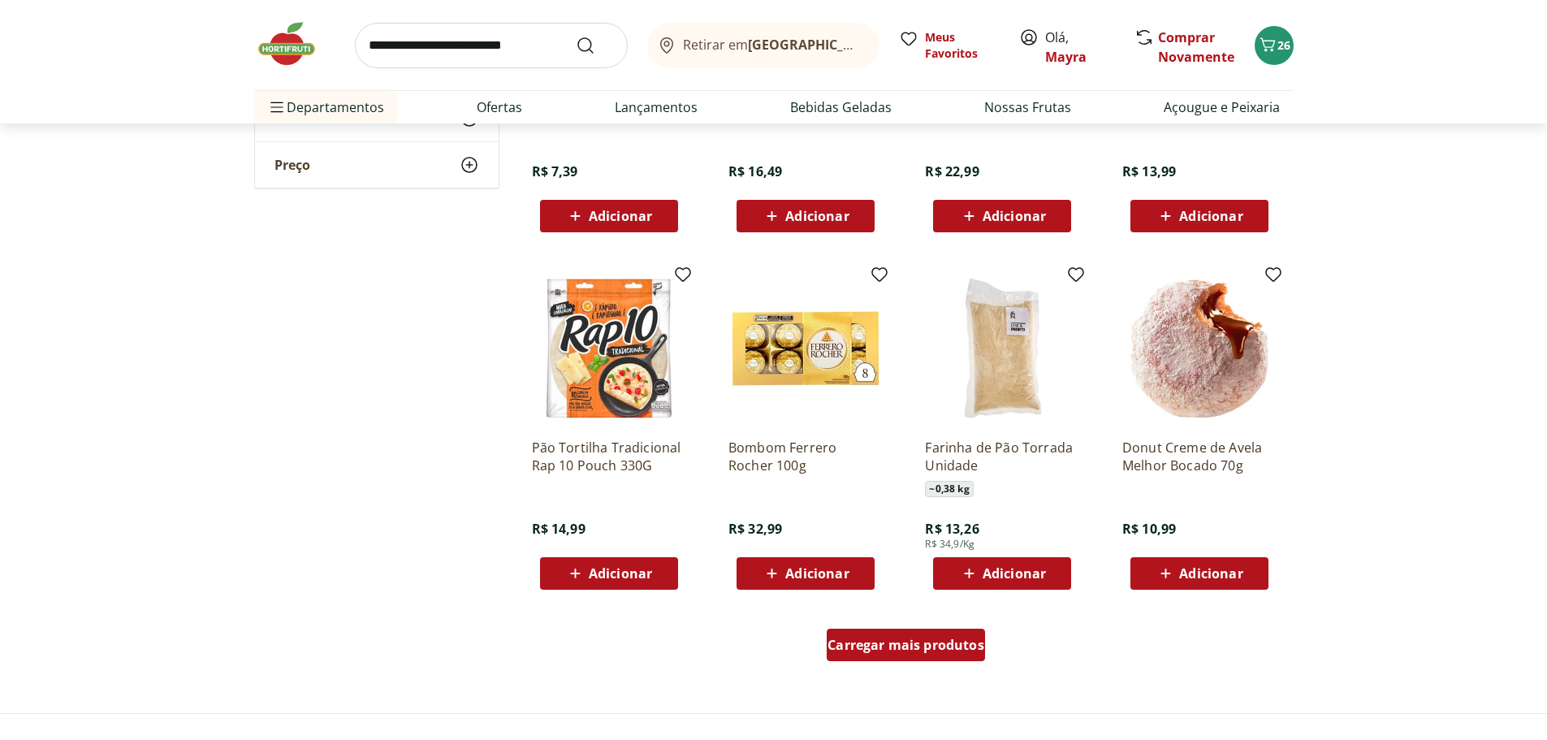
click at [941, 644] on span "Carregar mais produtos" at bounding box center [905, 644] width 157 height 13
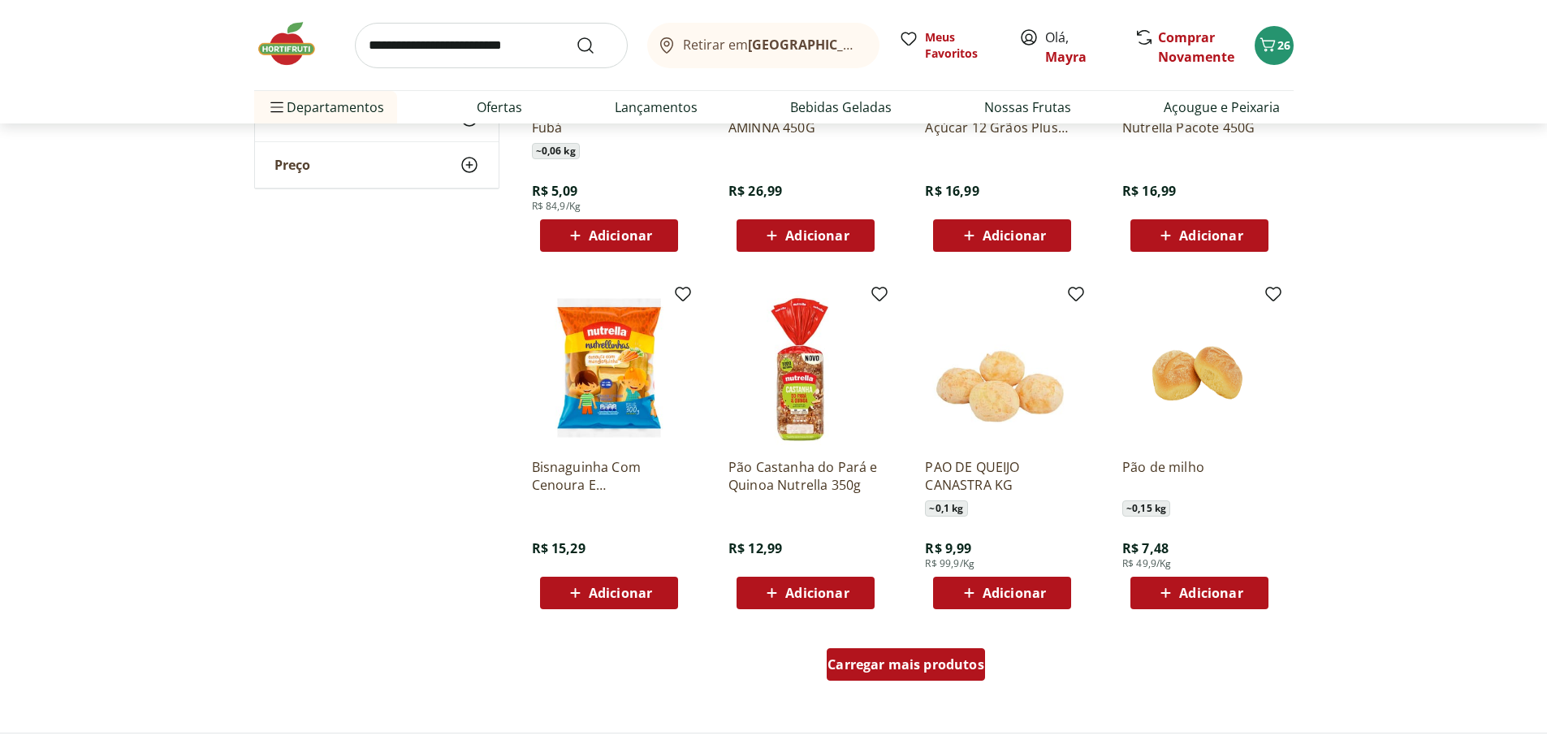
scroll to position [2923, 0]
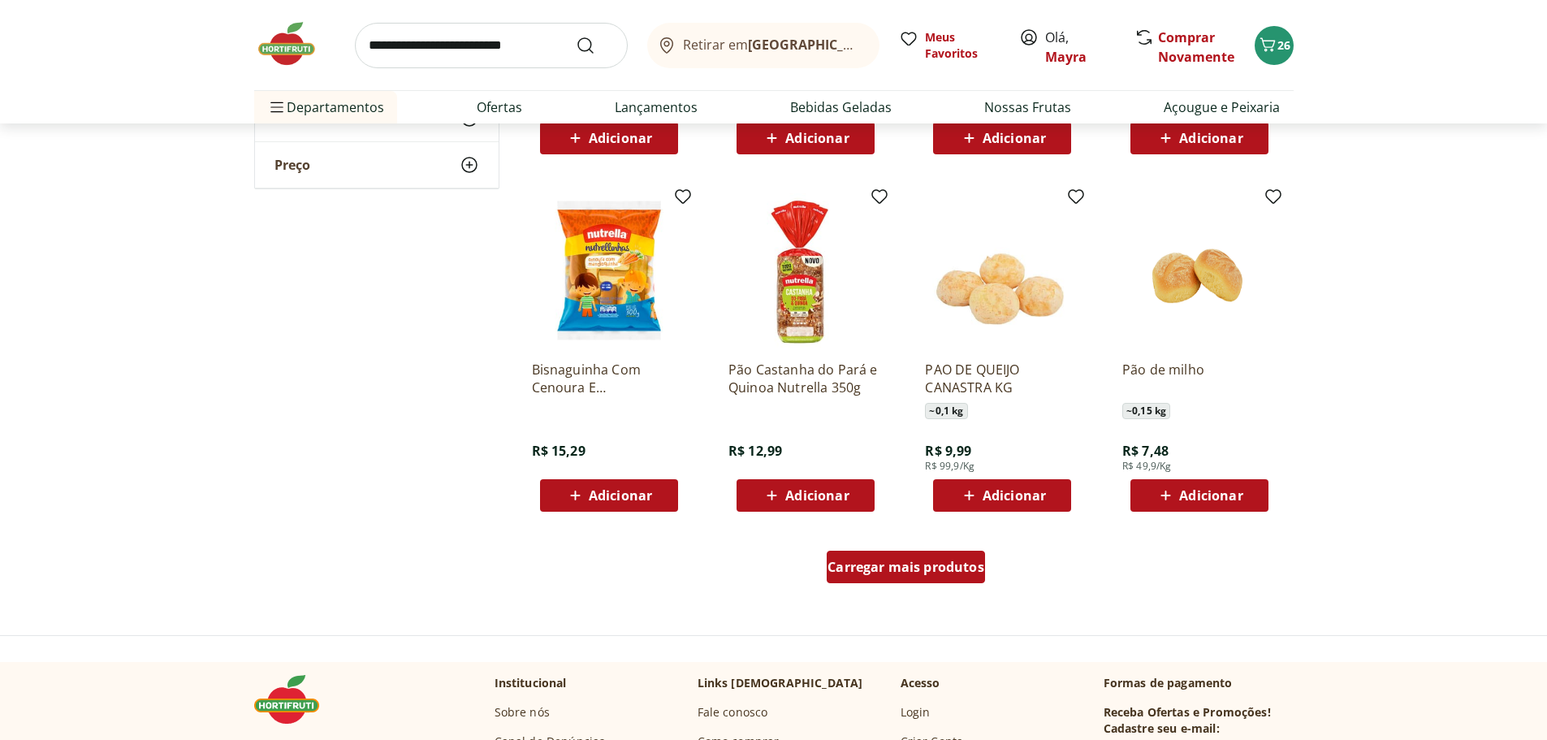
click at [947, 560] on span "Carregar mais produtos" at bounding box center [905, 566] width 157 height 13
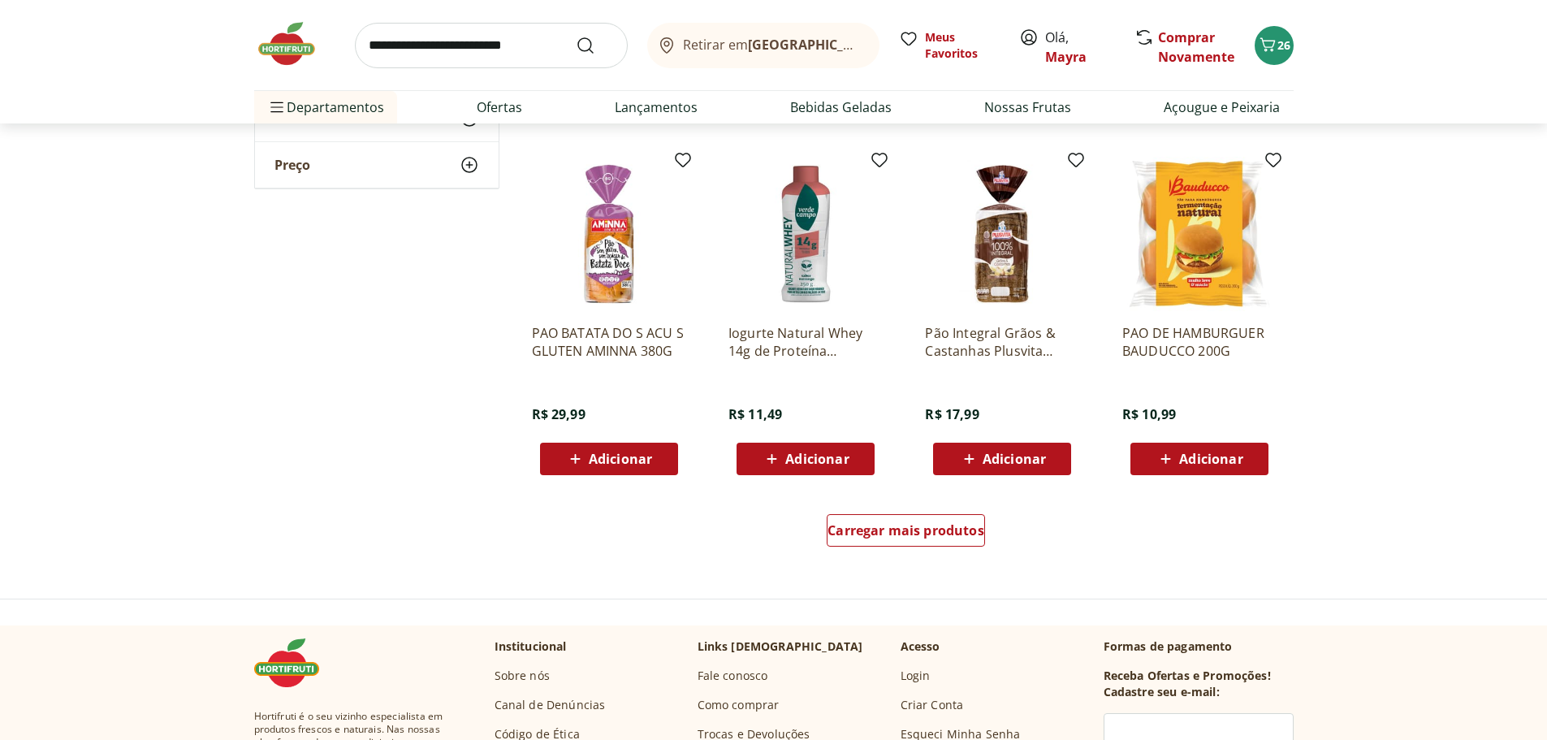
scroll to position [4059, 0]
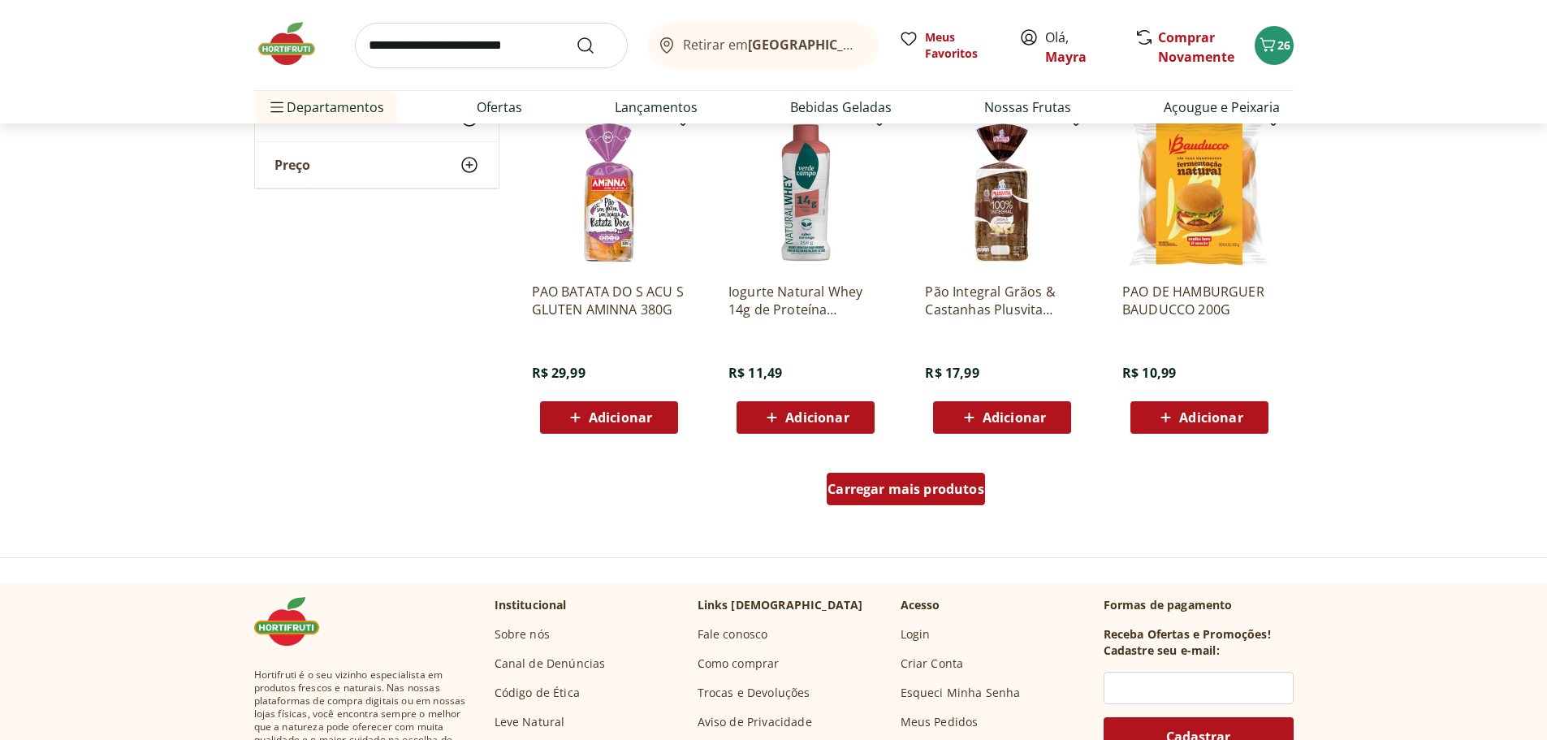
click at [937, 507] on link "Carregar mais produtos" at bounding box center [906, 492] width 158 height 39
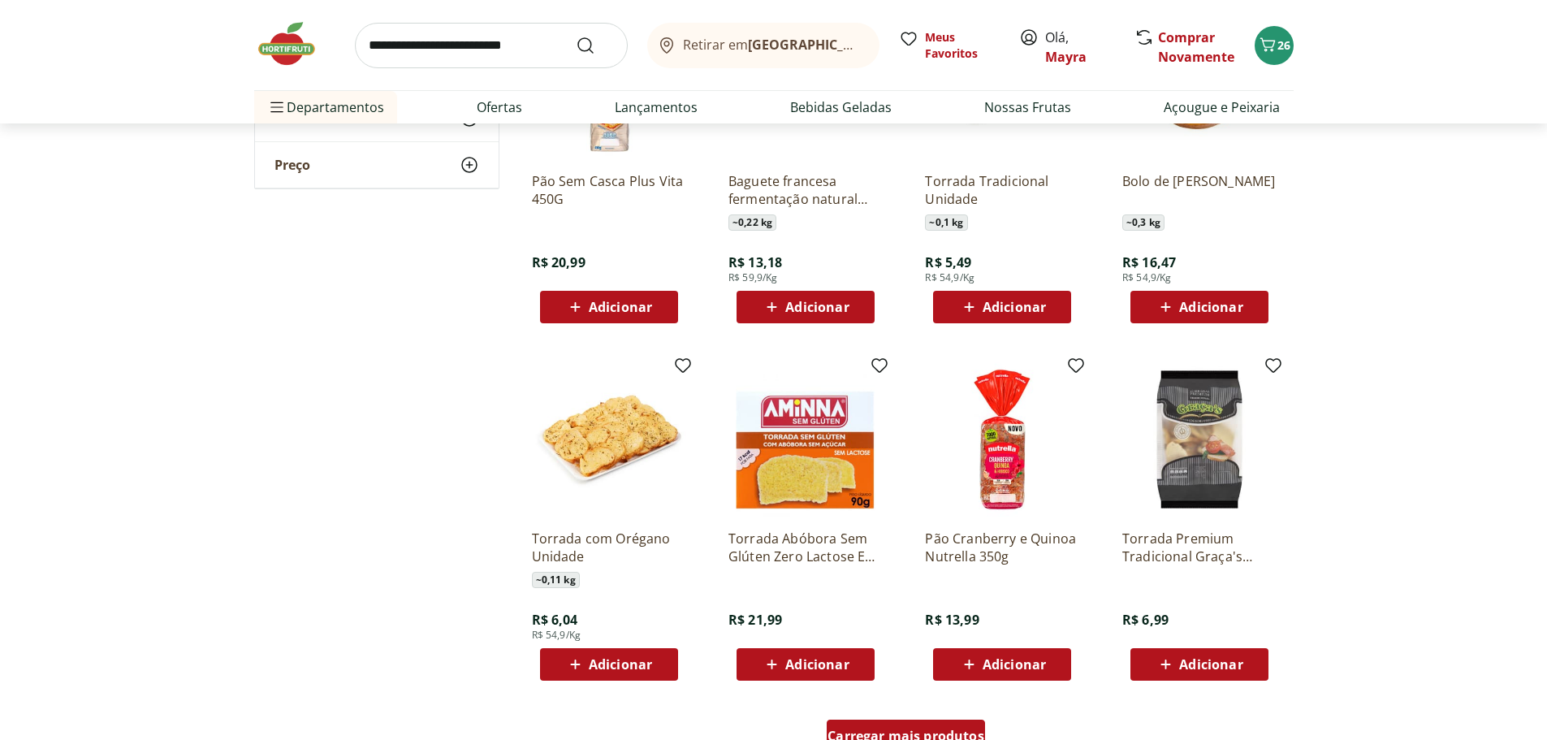
scroll to position [4953, 0]
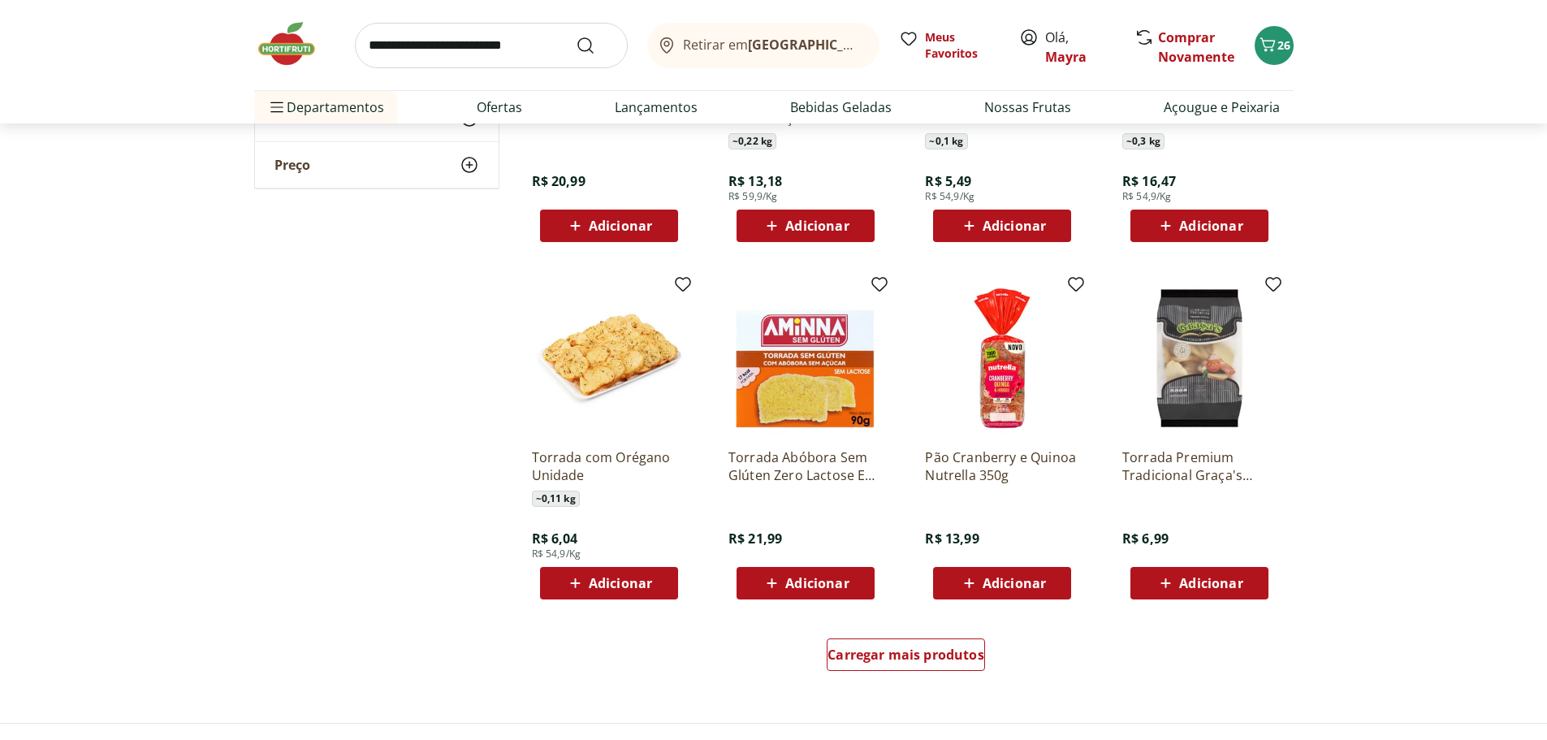
click at [910, 631] on div "Carregar mais produtos" at bounding box center [906, 658] width 788 height 78
click at [900, 660] on span "Carregar mais produtos" at bounding box center [905, 654] width 157 height 13
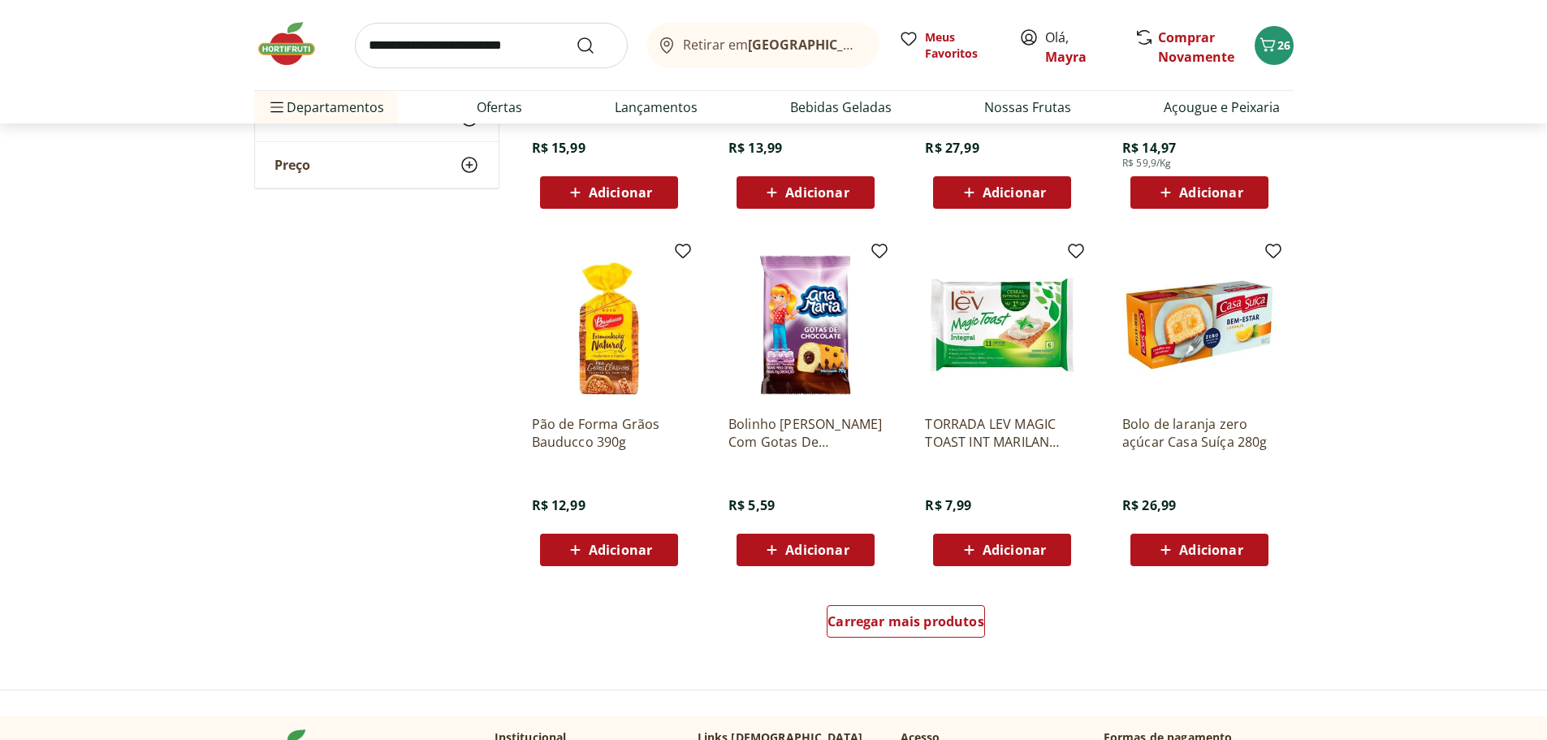
scroll to position [6089, 0]
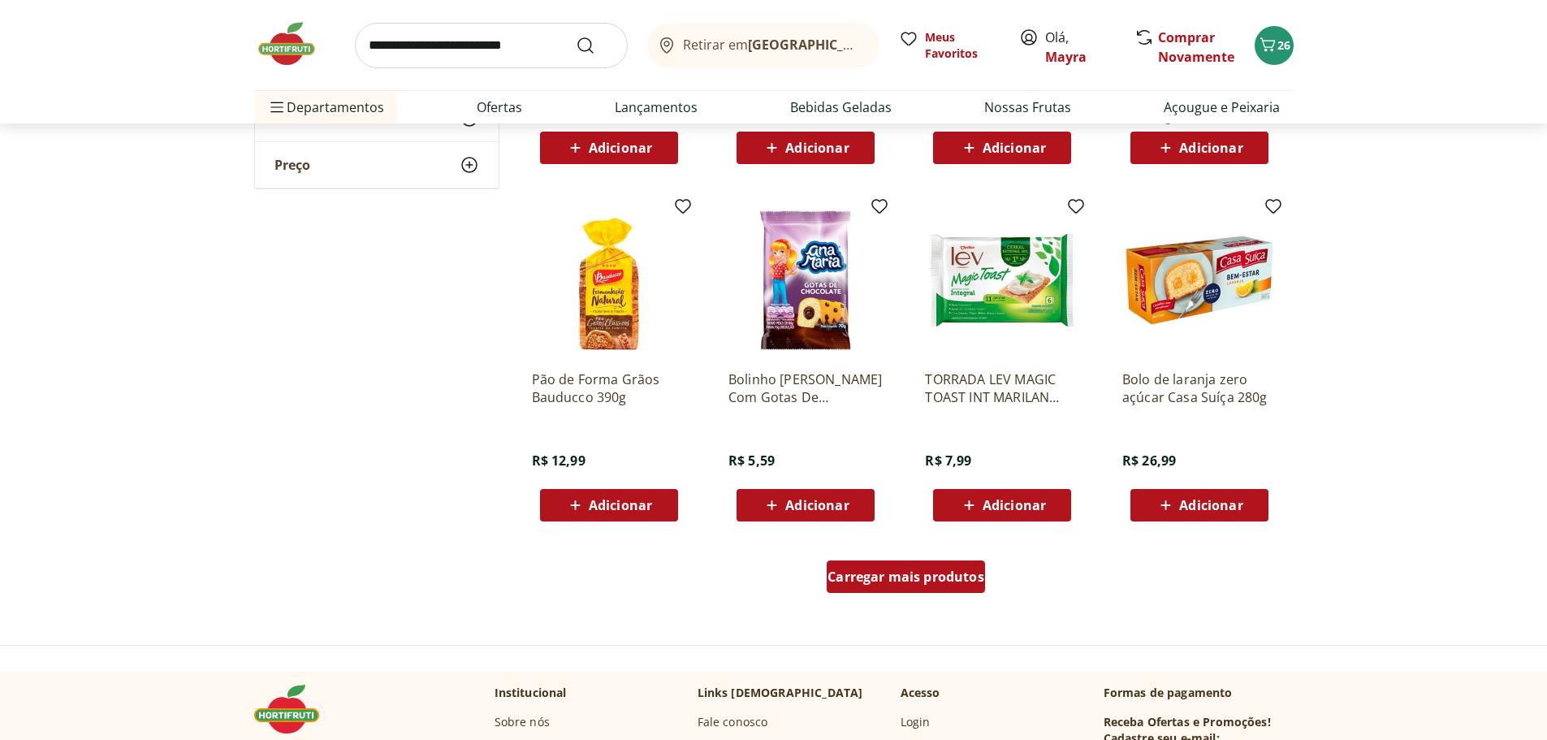
click at [941, 561] on div "Carregar mais produtos" at bounding box center [906, 576] width 158 height 32
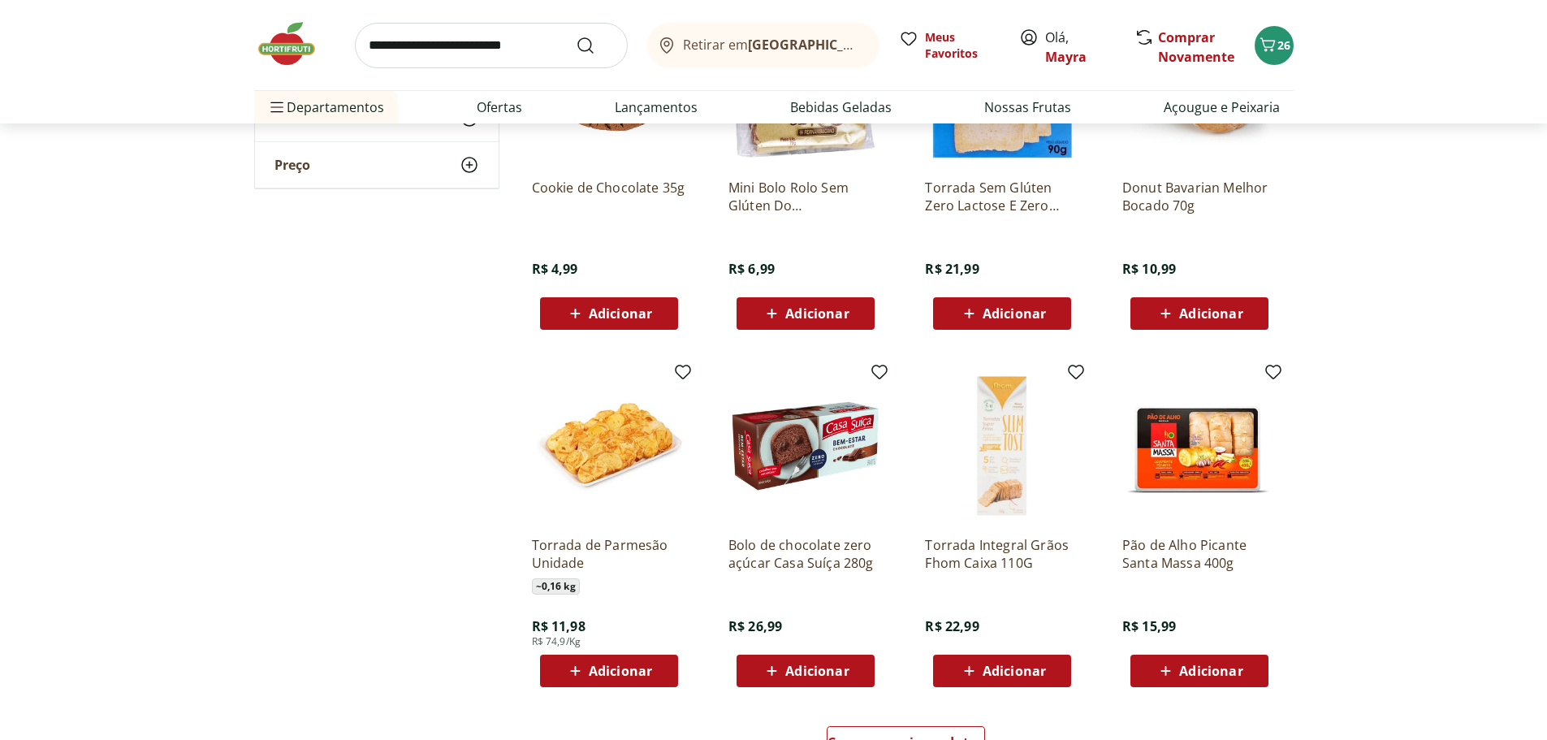
scroll to position [7064, 0]
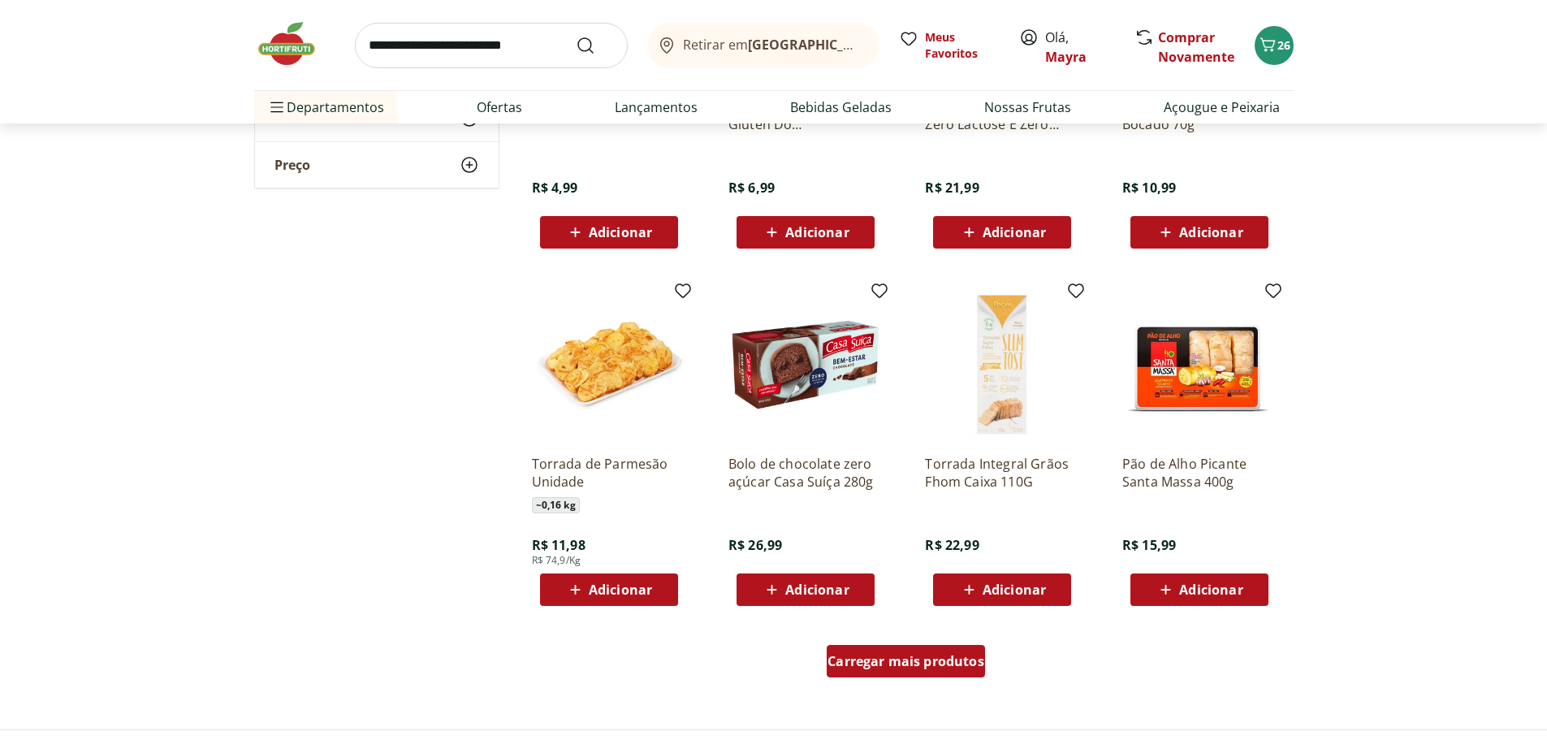
click at [900, 654] on span "Carregar mais produtos" at bounding box center [905, 660] width 157 height 13
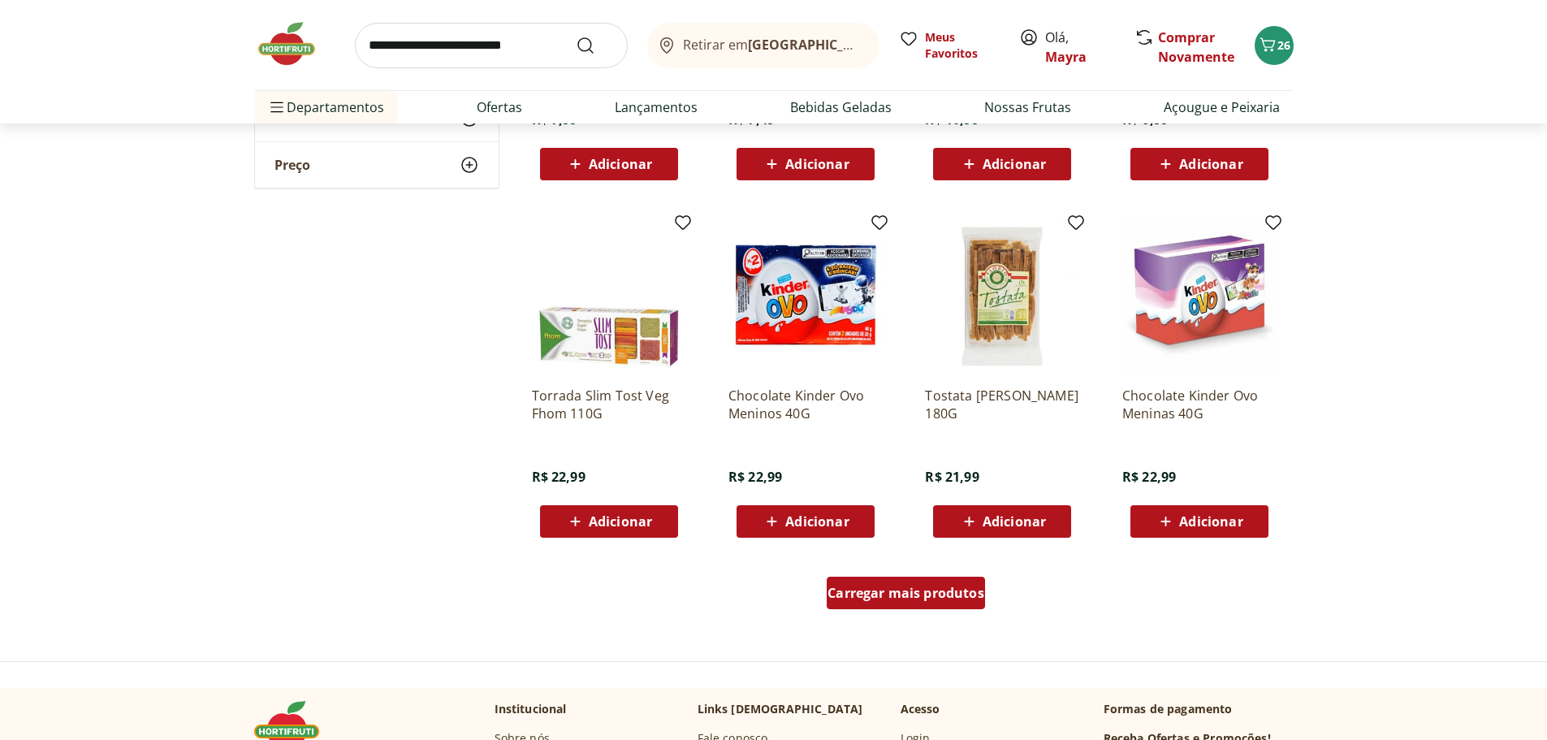
scroll to position [8281, 0]
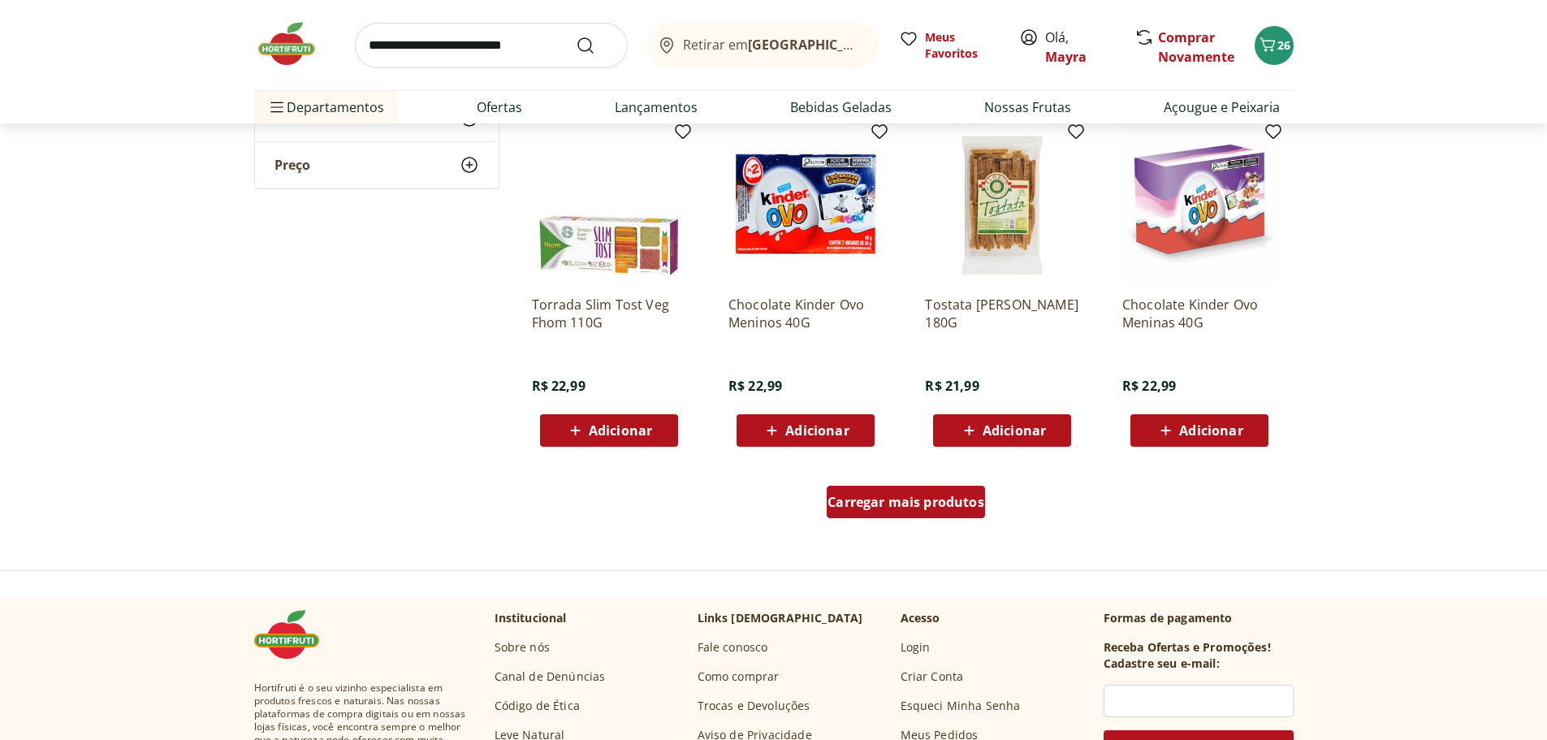
click at [937, 505] on span "Carregar mais produtos" at bounding box center [905, 501] width 157 height 13
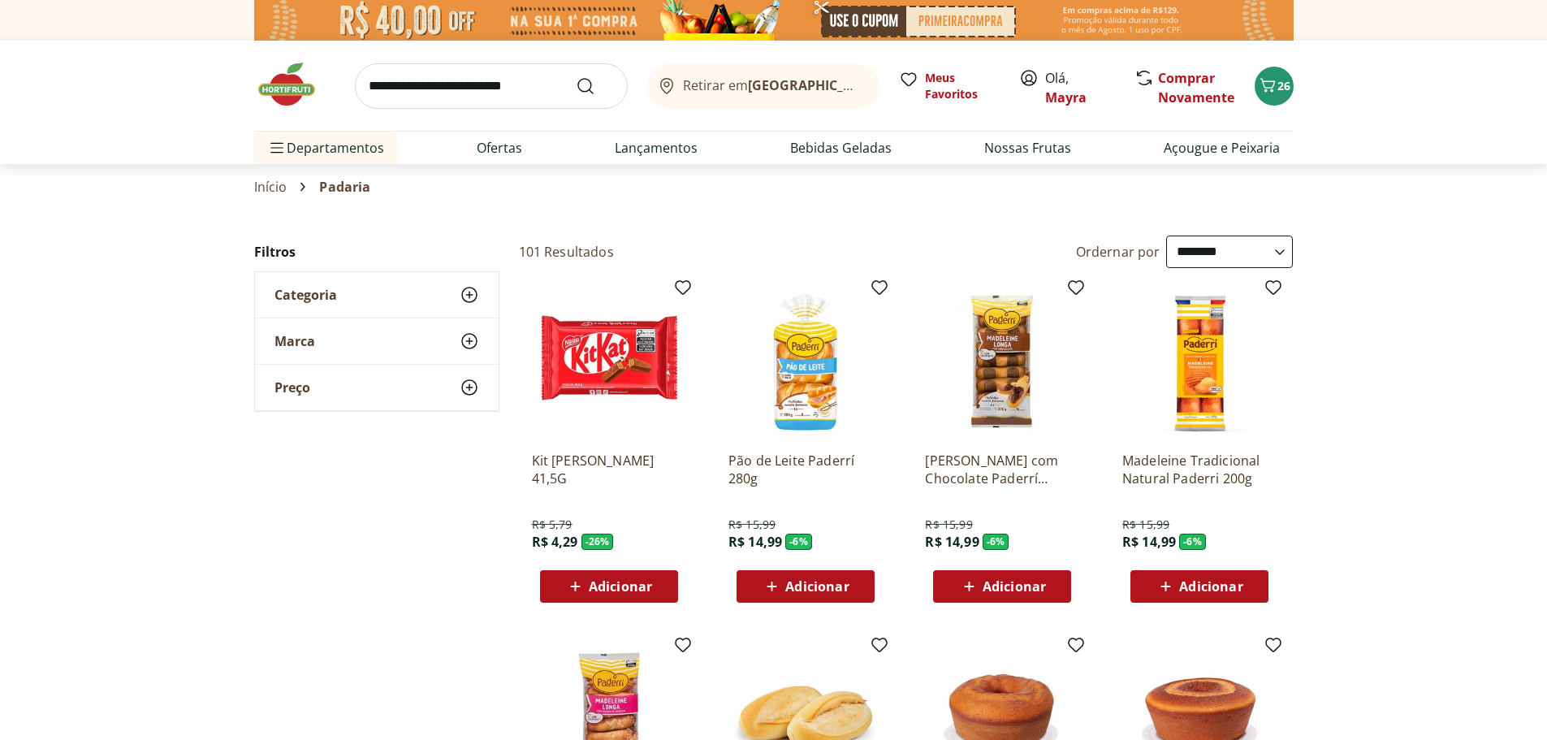
click at [263, 186] on link "Início" at bounding box center [270, 186] width 33 height 15
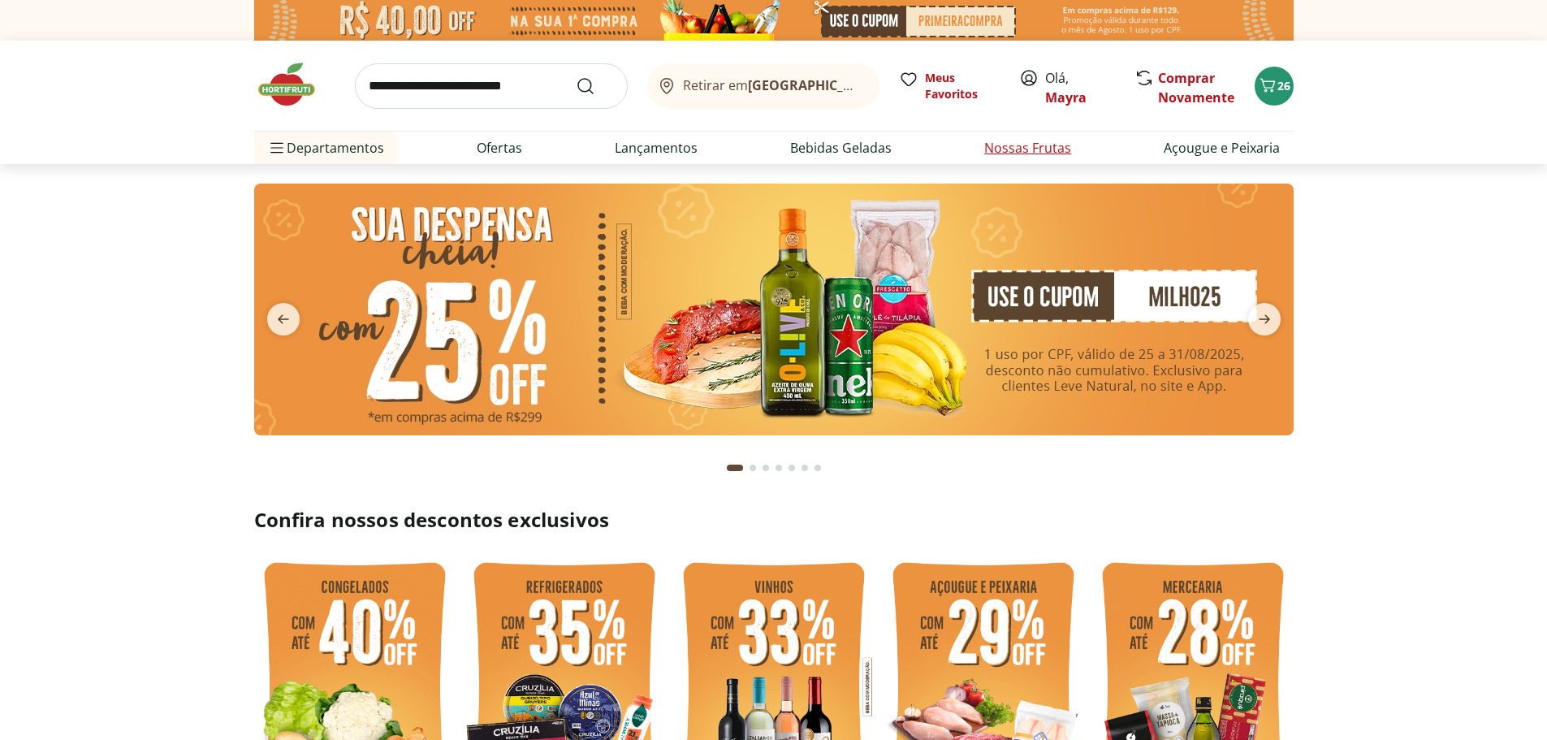
click at [1033, 143] on link "Nossas Frutas" at bounding box center [1027, 147] width 87 height 19
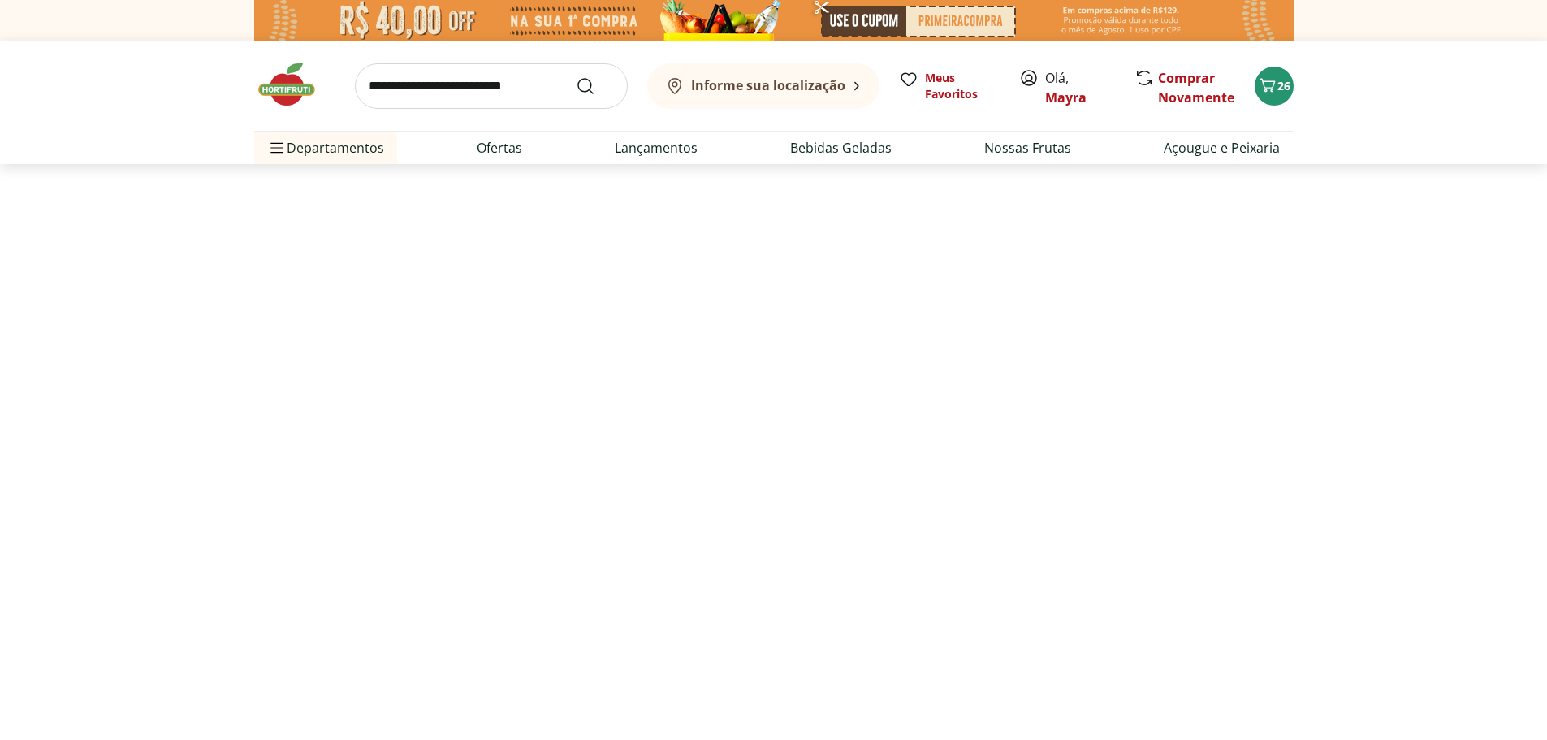
select select "**********"
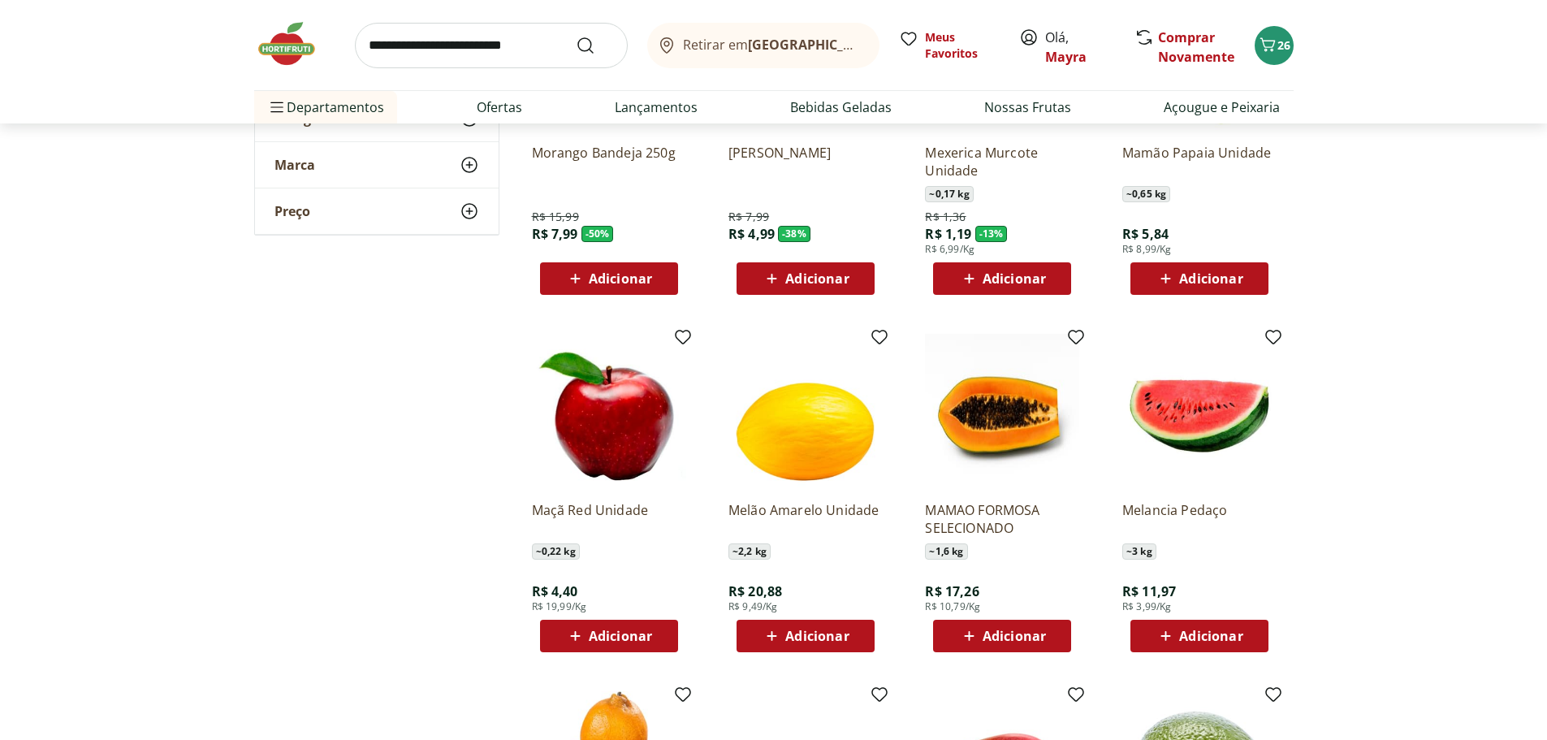
scroll to position [325, 0]
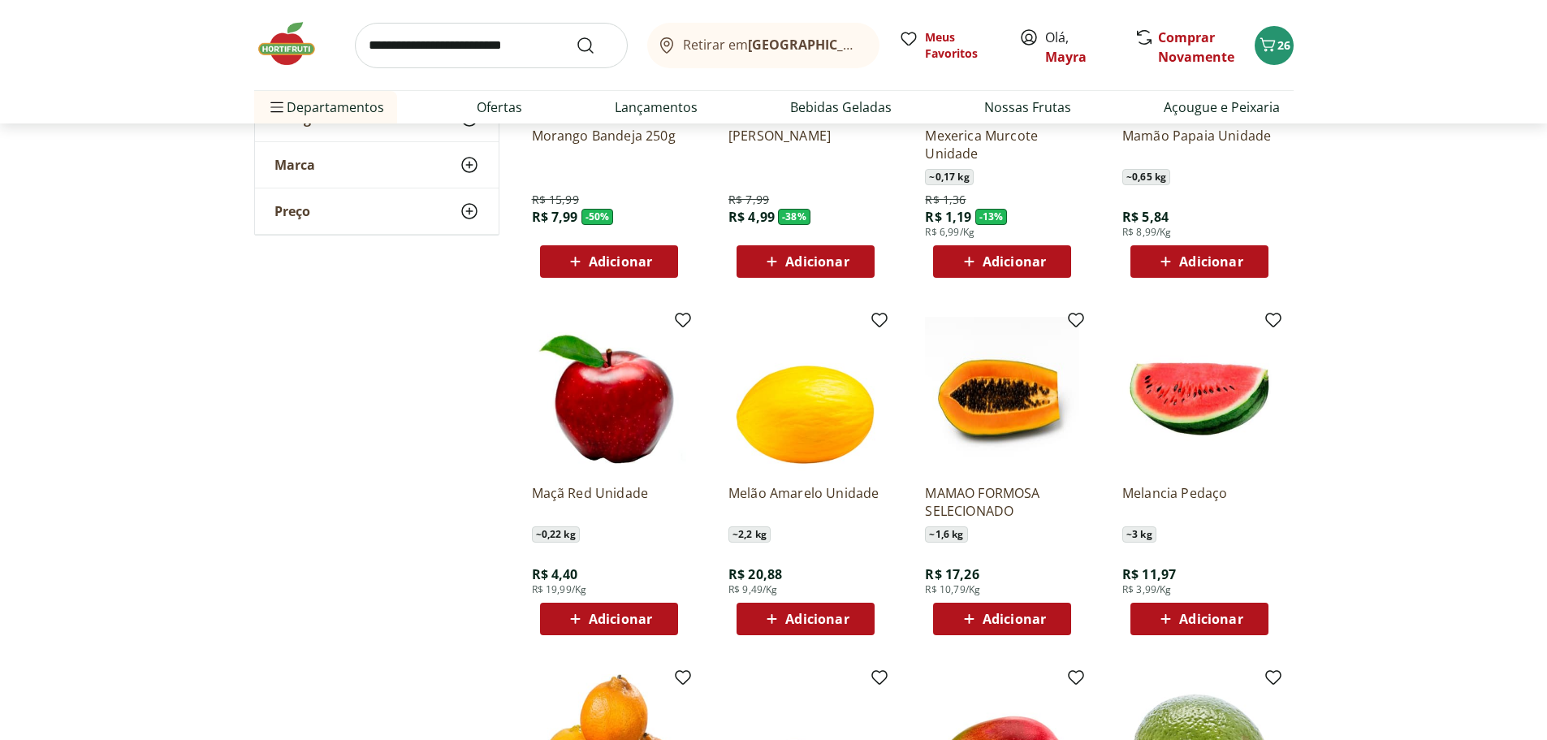
click at [1190, 624] on span "Adicionar" at bounding box center [1210, 618] width 63 height 13
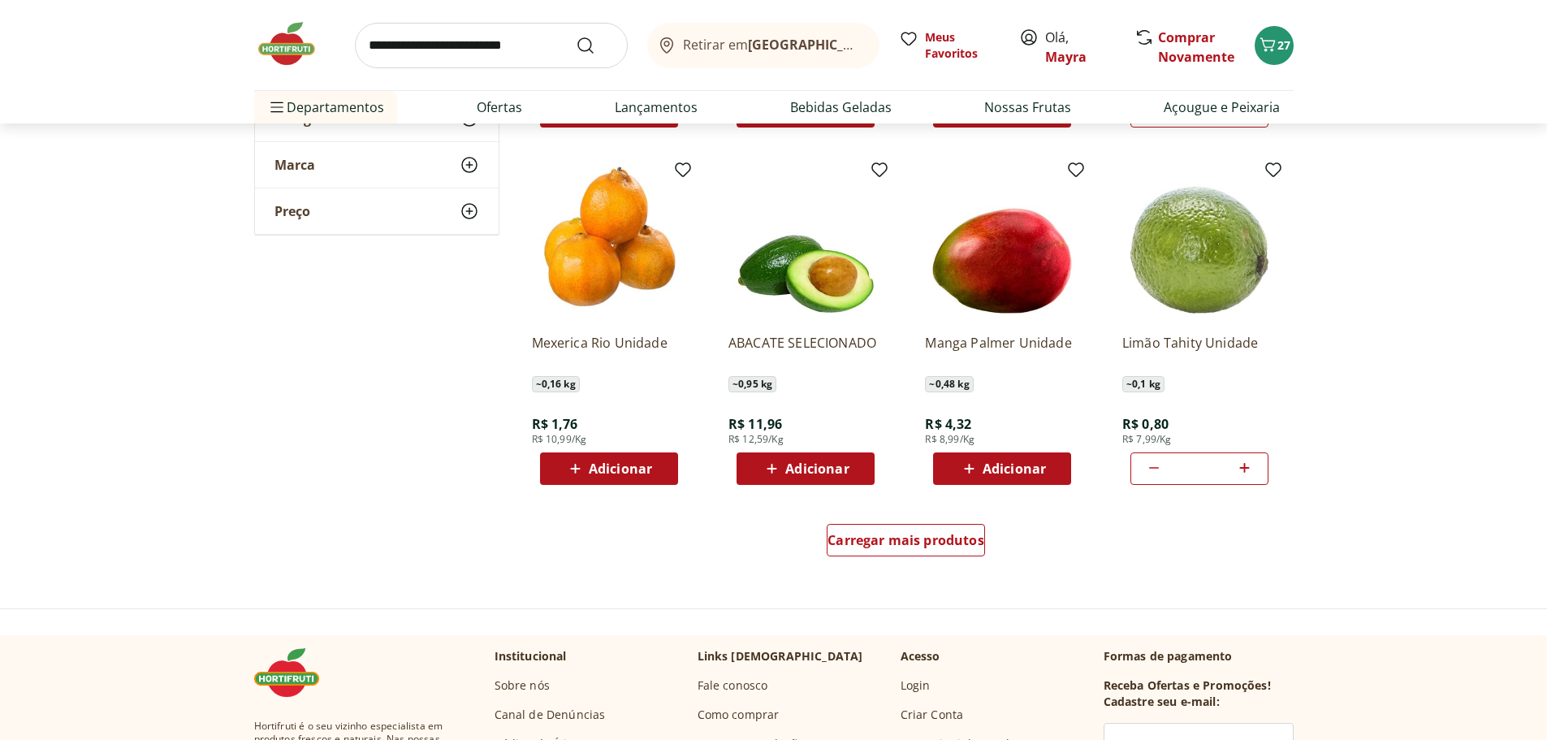
scroll to position [974, 0]
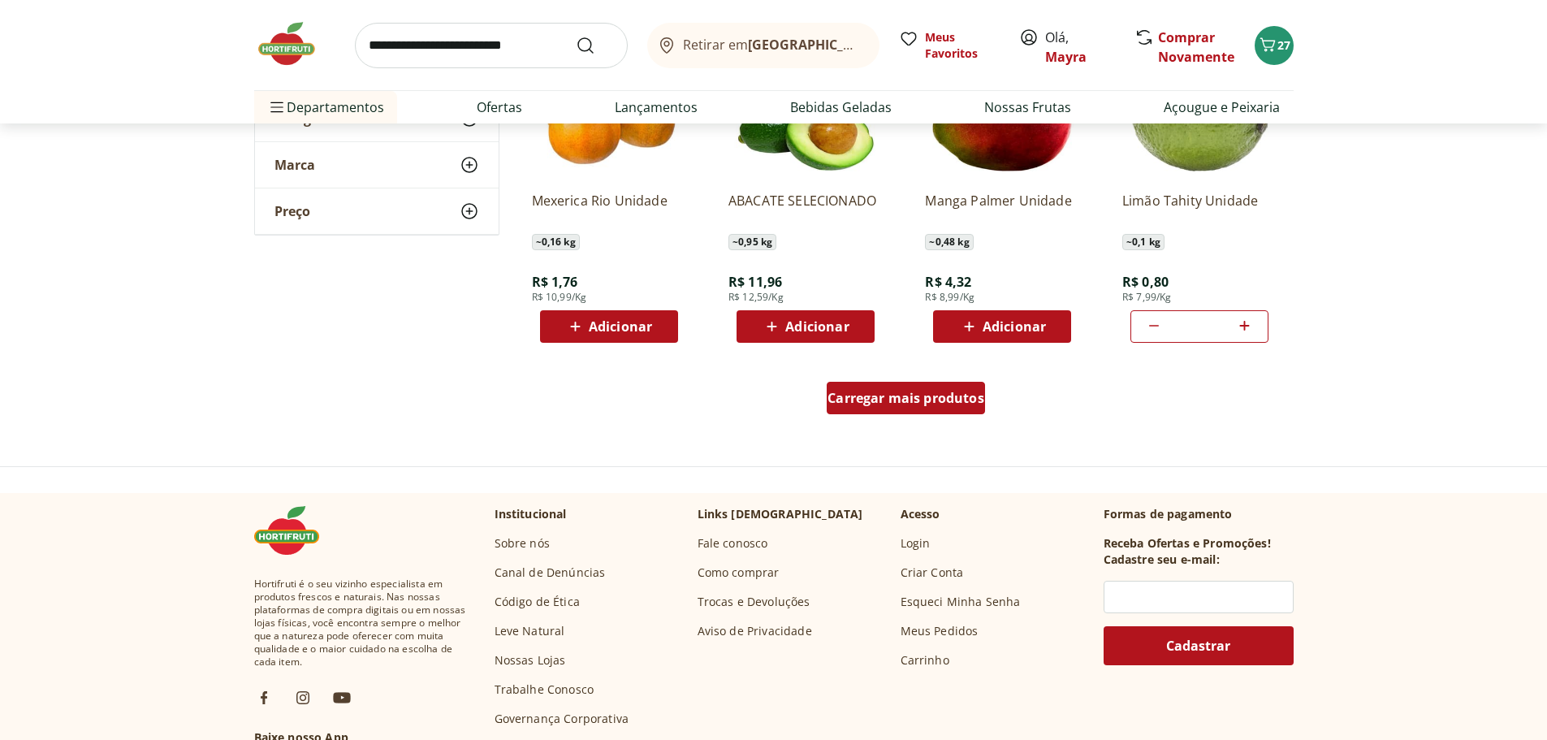
click at [901, 397] on span "Carregar mais produtos" at bounding box center [905, 397] width 157 height 13
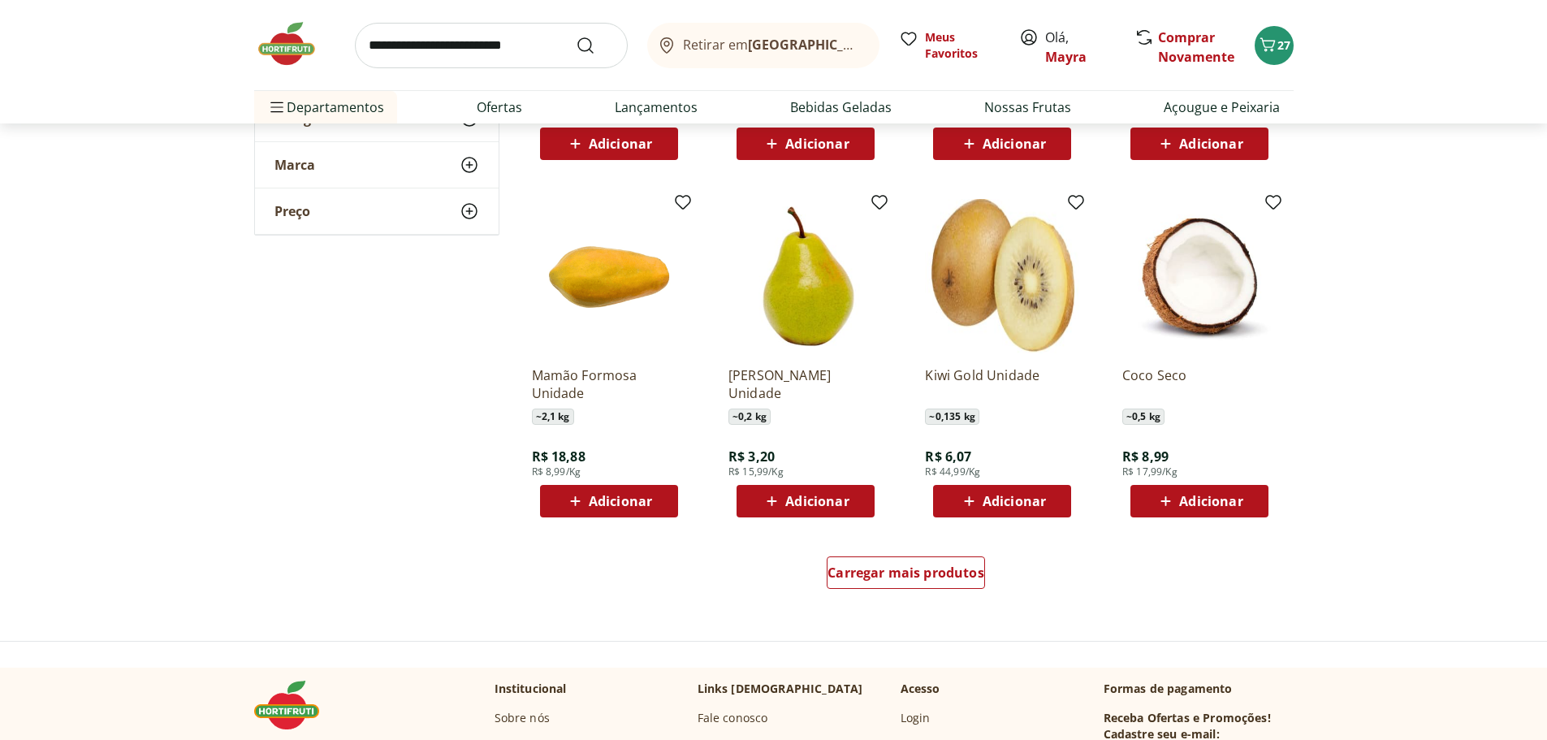
scroll to position [1867, 0]
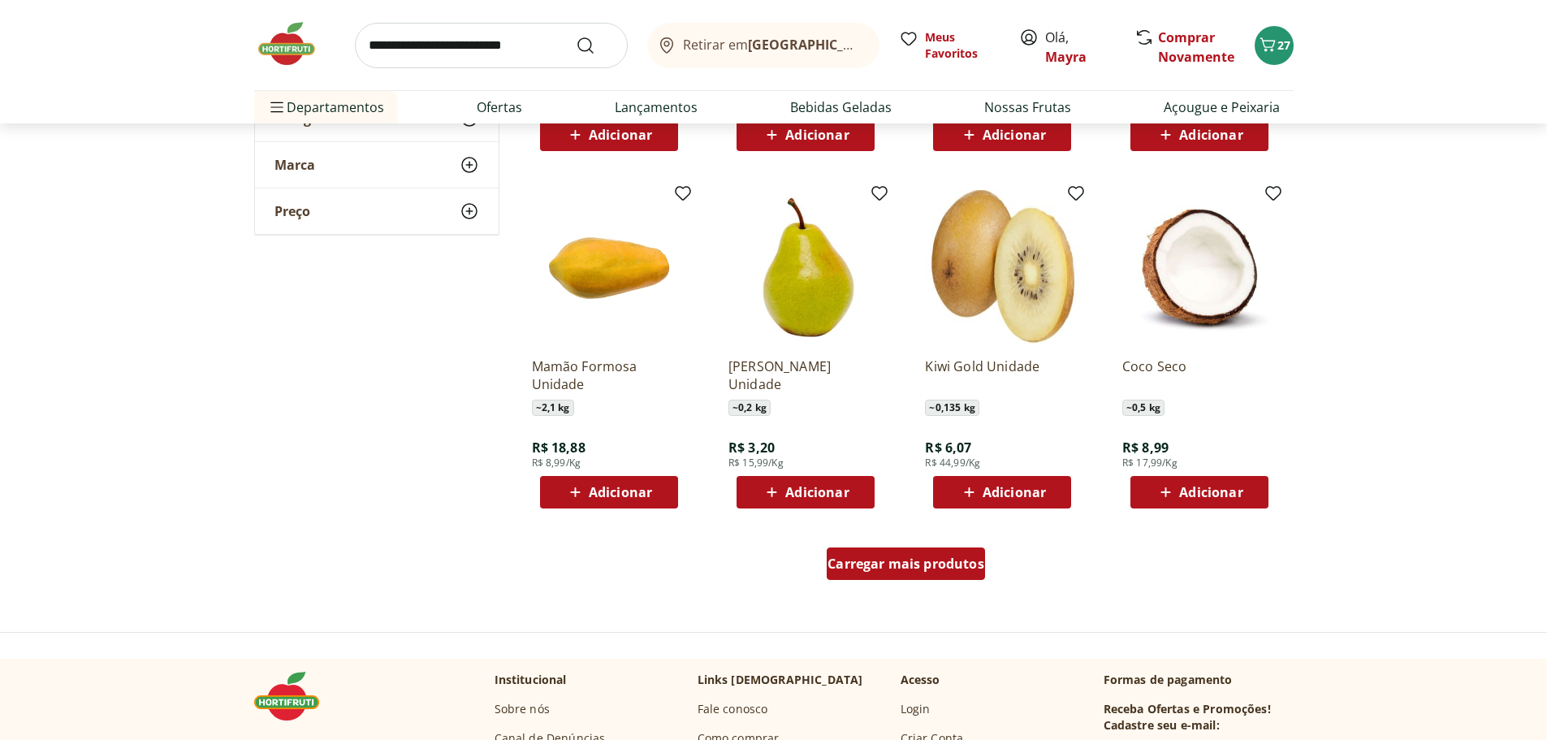
click at [844, 559] on span "Carregar mais produtos" at bounding box center [905, 563] width 157 height 13
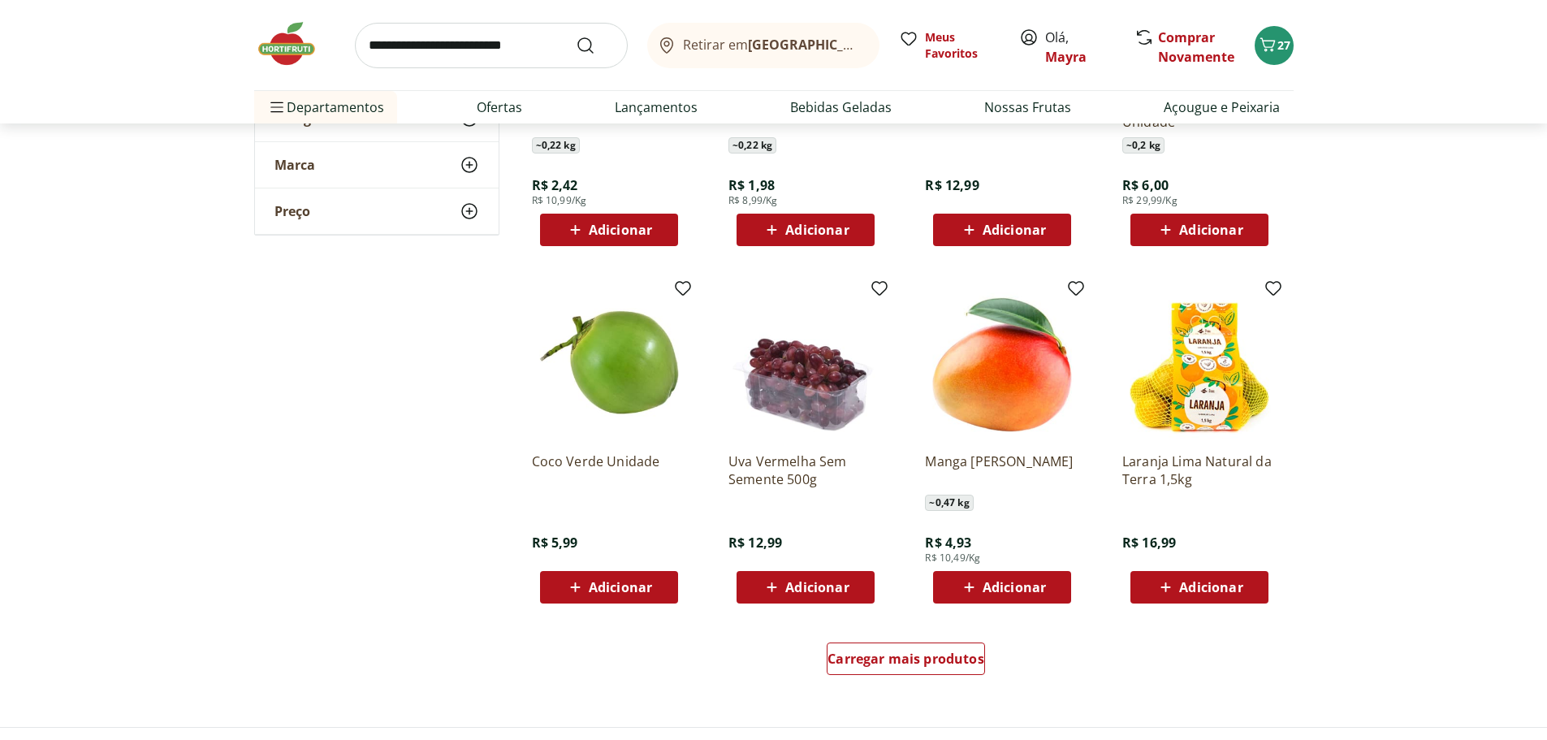
scroll to position [2923, 0]
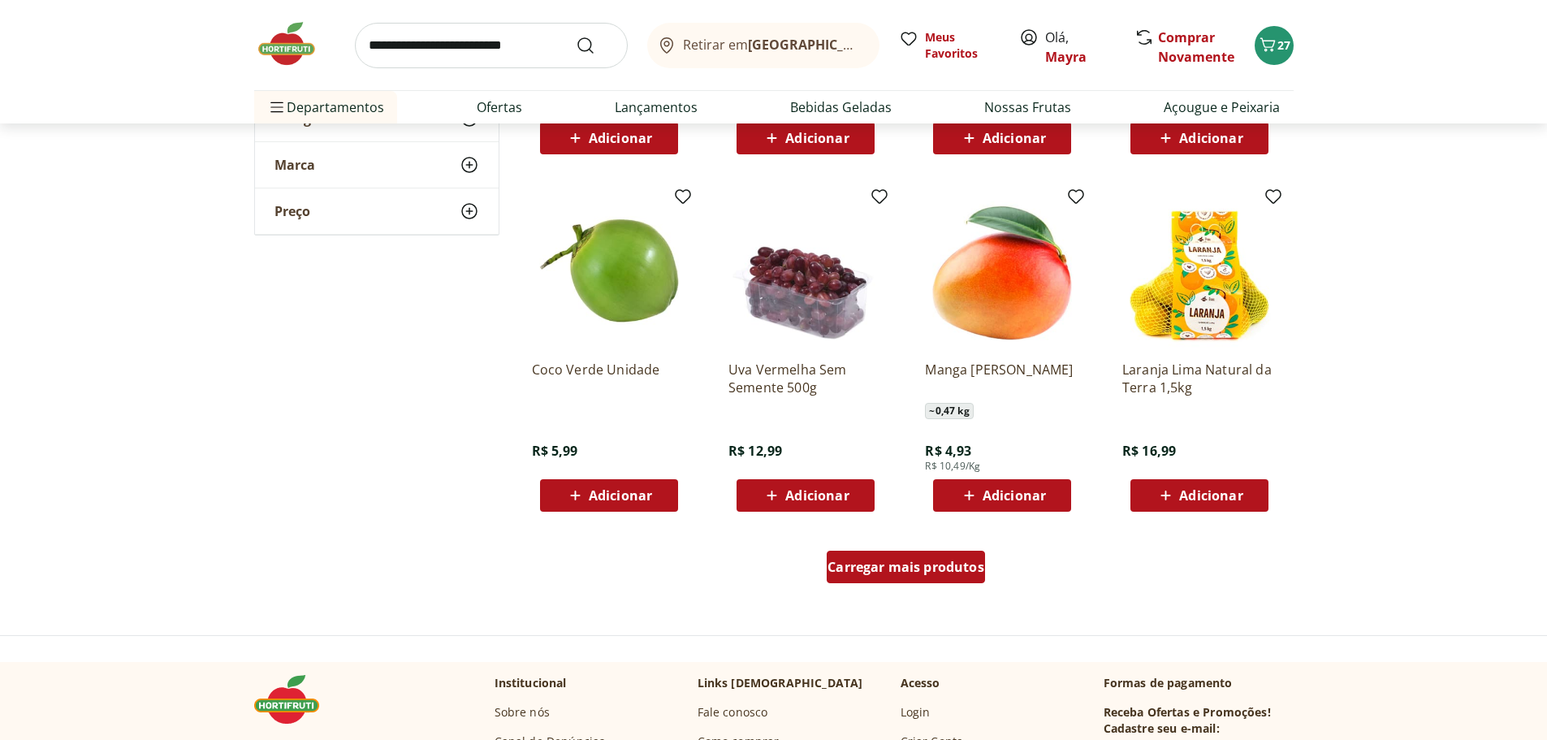
click at [854, 562] on span "Carregar mais produtos" at bounding box center [905, 566] width 157 height 13
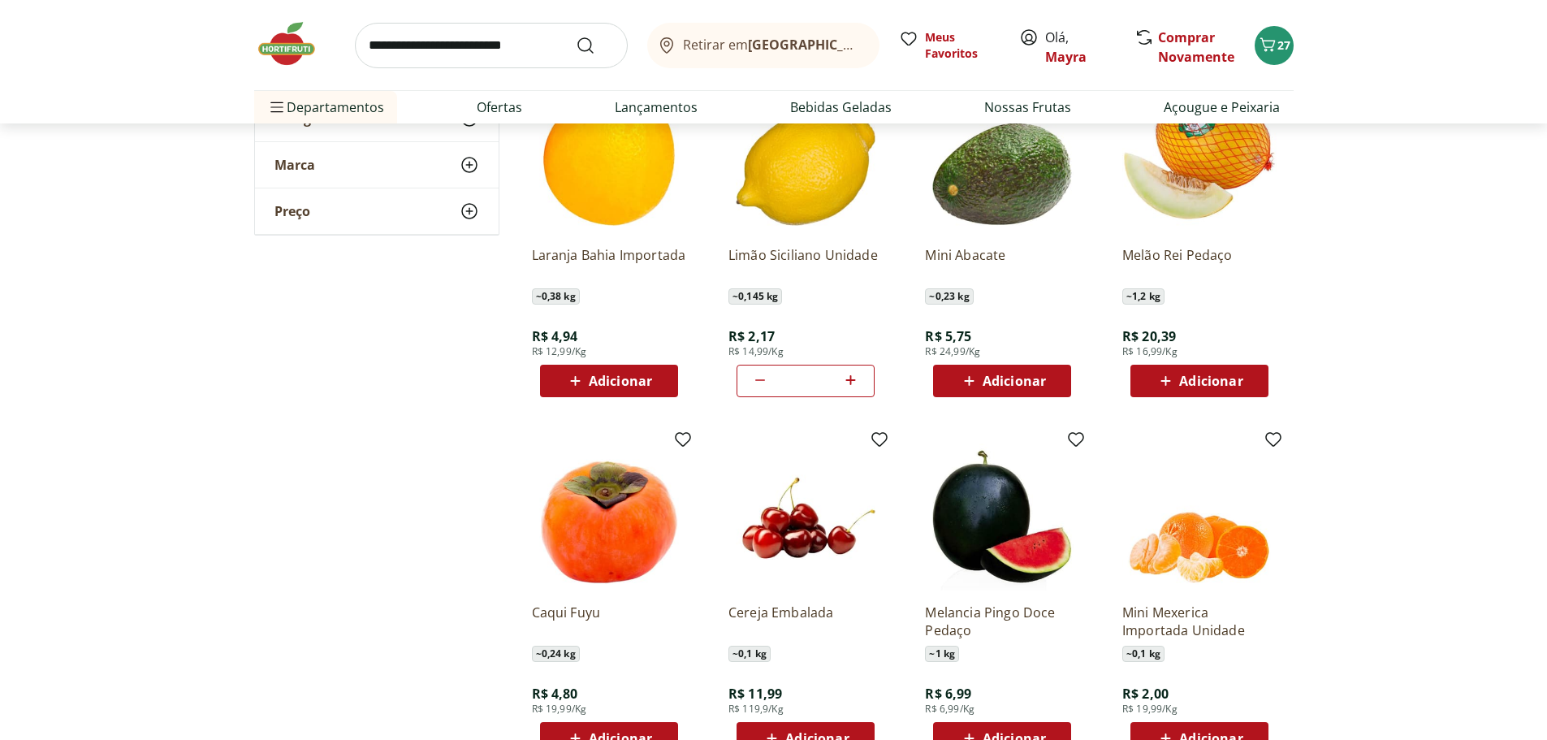
scroll to position [3410, 0]
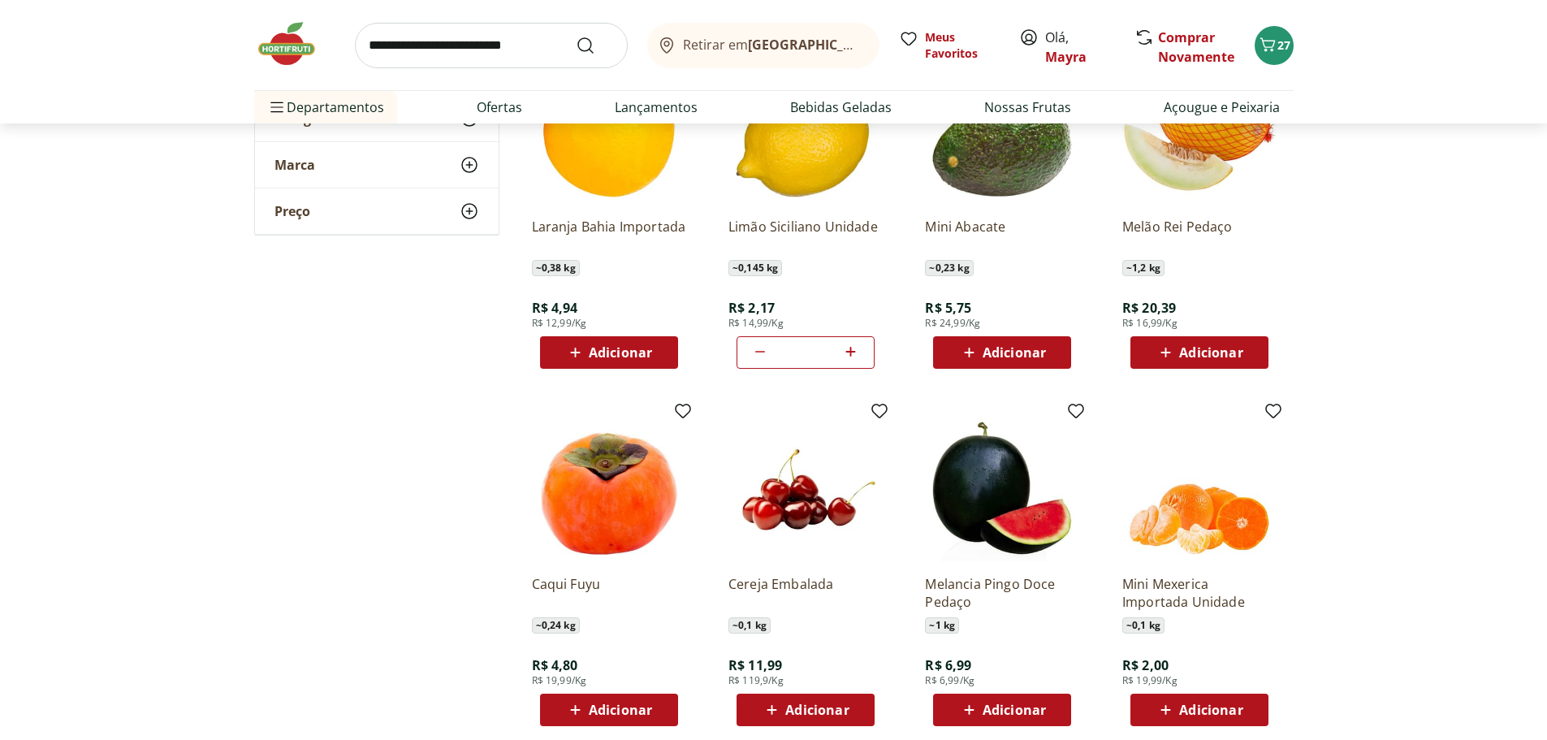
click at [785, 702] on span "Adicionar" at bounding box center [805, 709] width 87 height 19
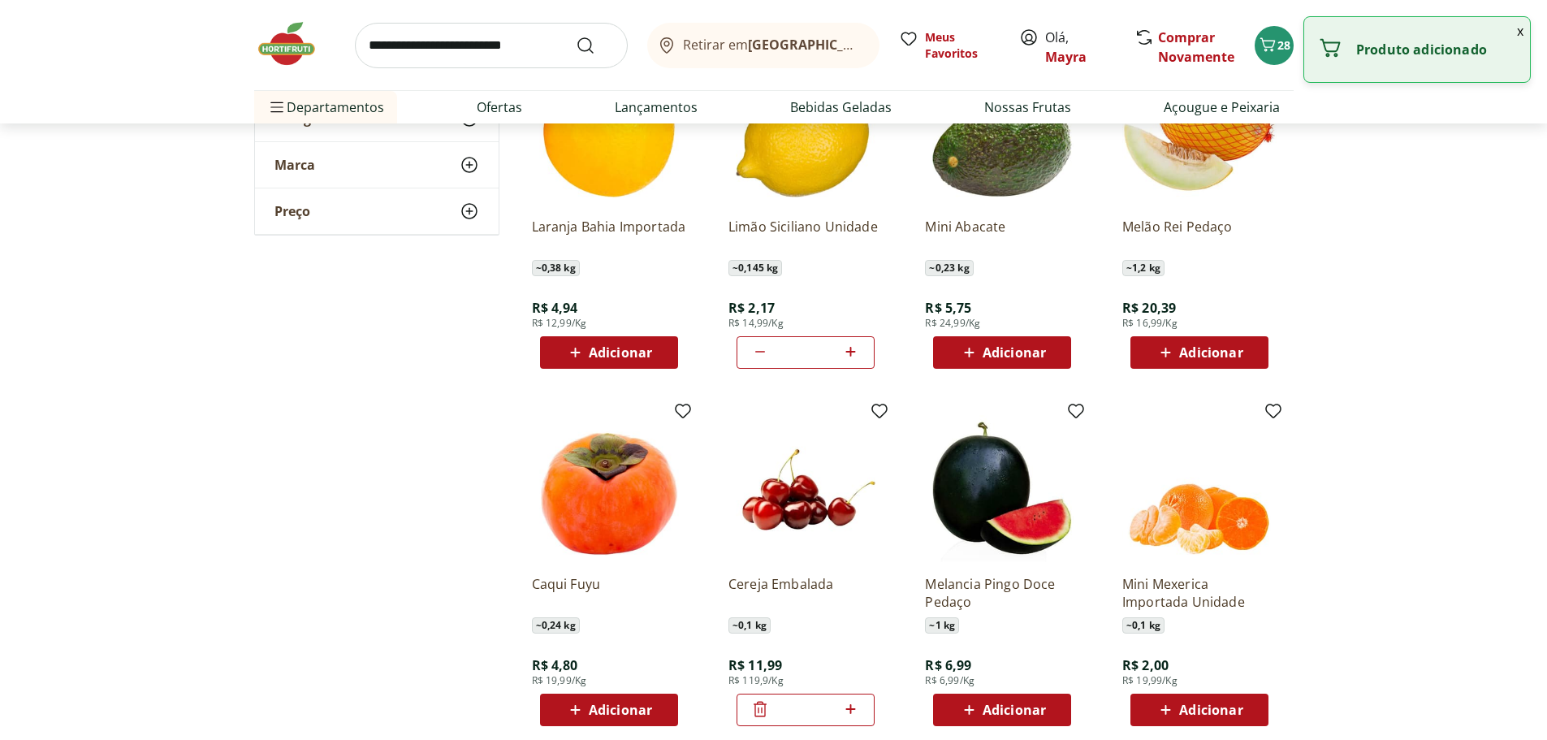
click at [855, 713] on icon at bounding box center [850, 708] width 20 height 19
type input "*"
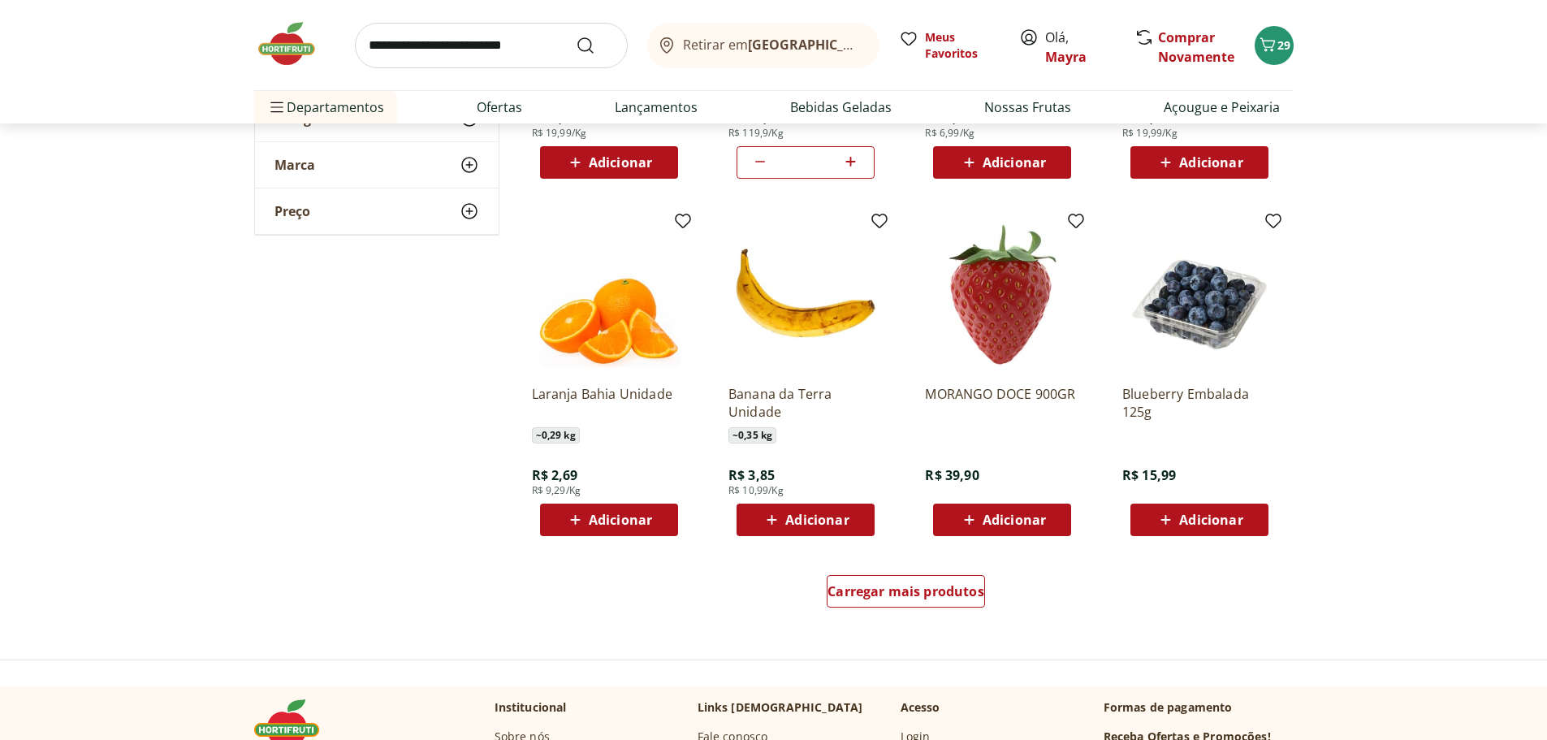
scroll to position [3978, 0]
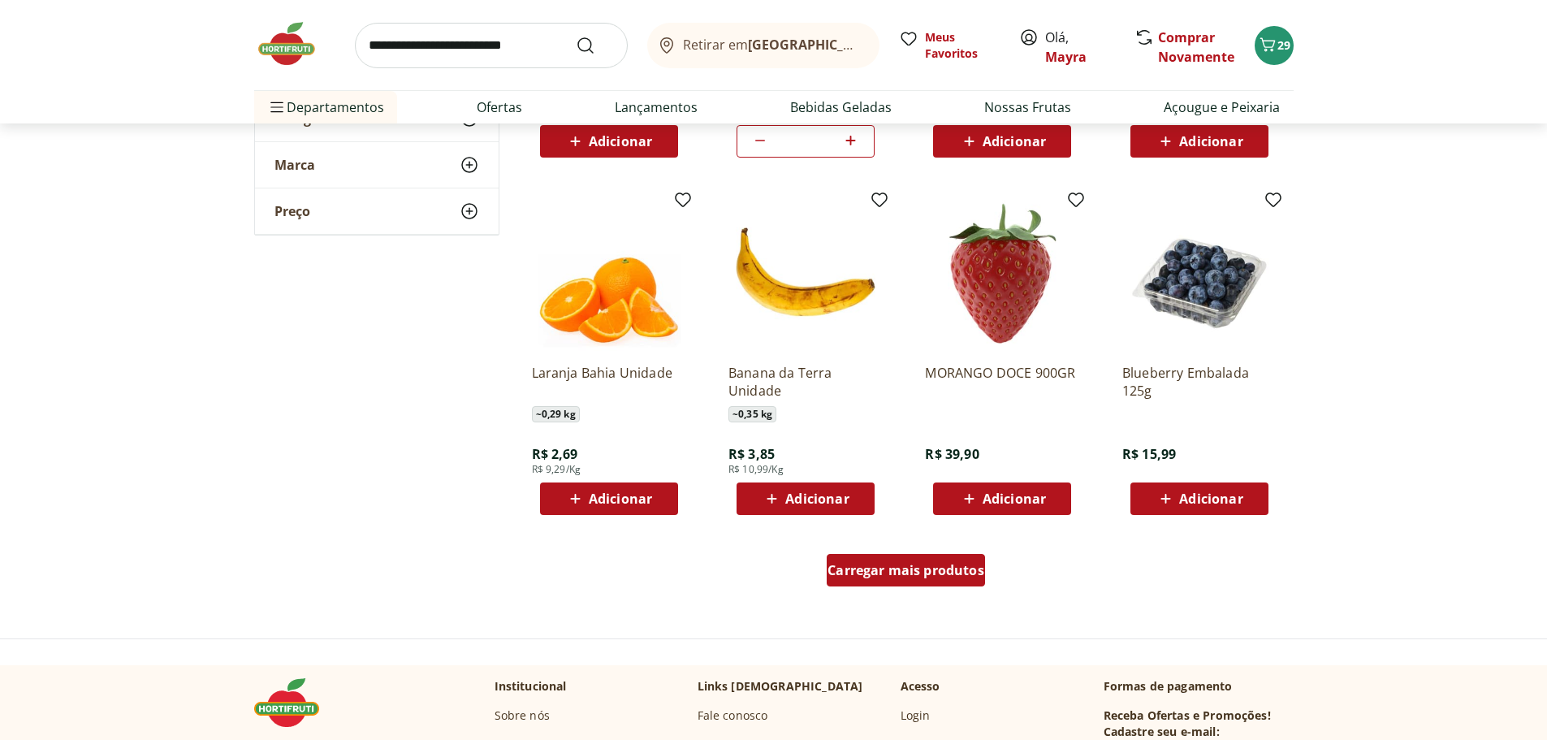
click at [867, 572] on span "Carregar mais produtos" at bounding box center [905, 569] width 157 height 13
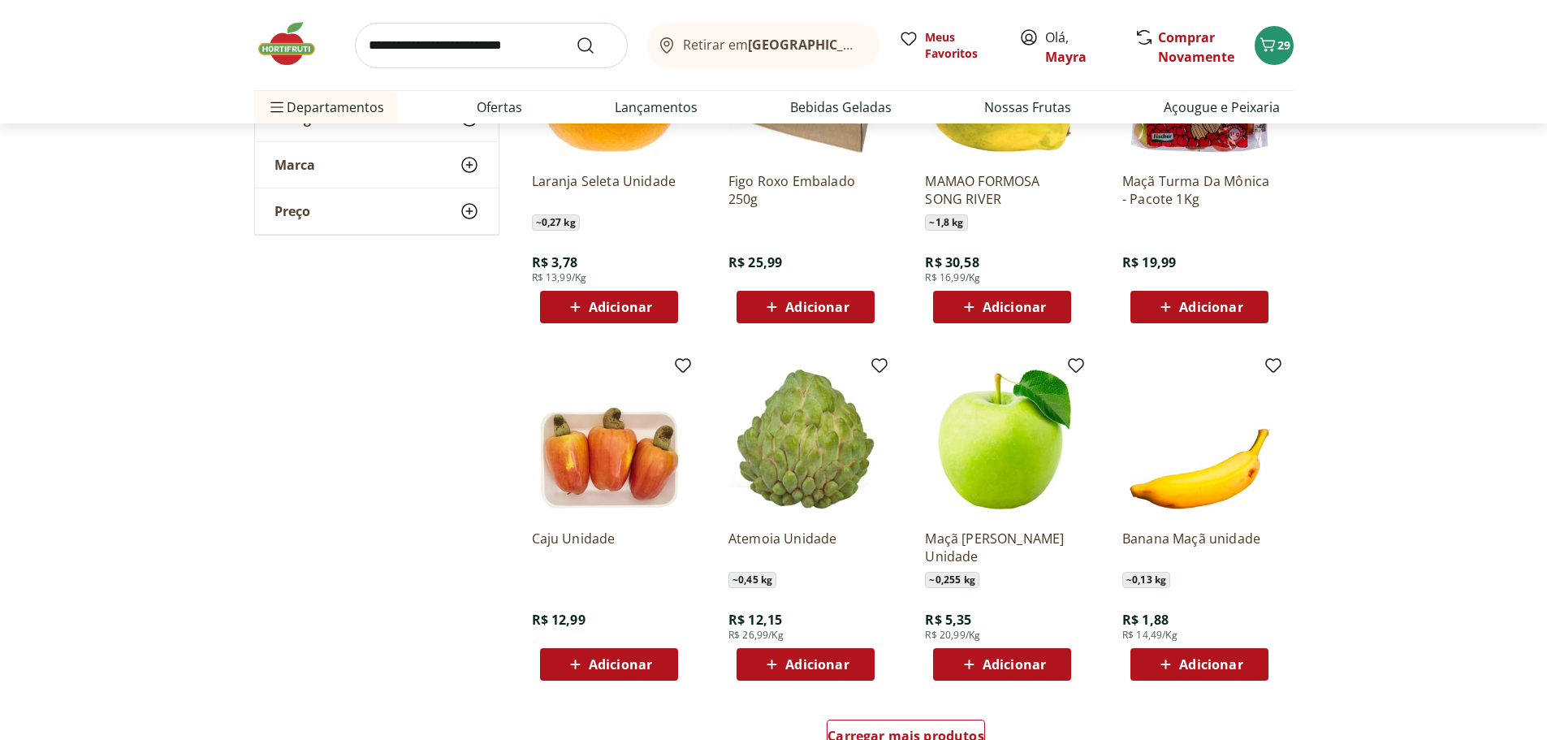
scroll to position [4953, 0]
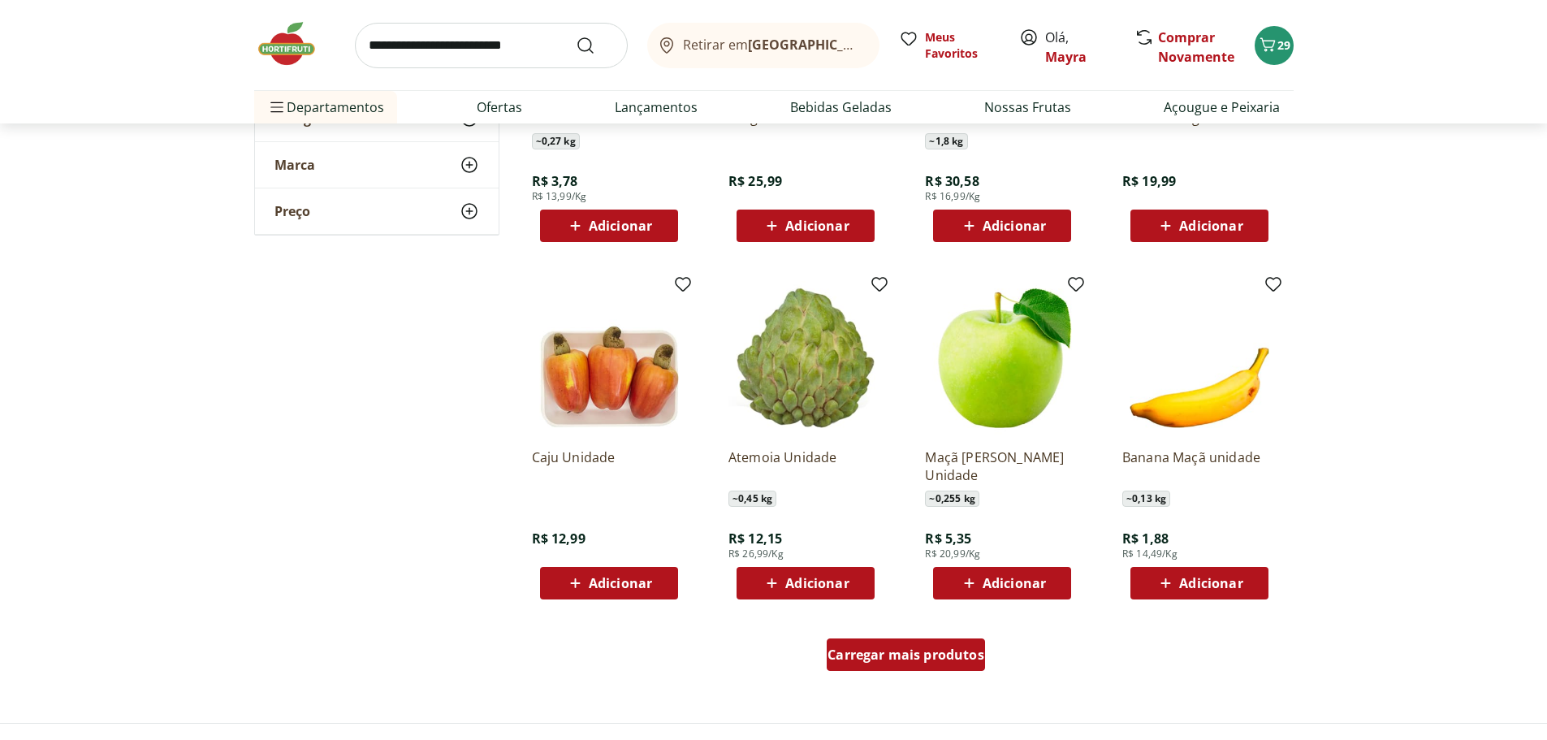
click at [860, 651] on span "Carregar mais produtos" at bounding box center [905, 654] width 157 height 13
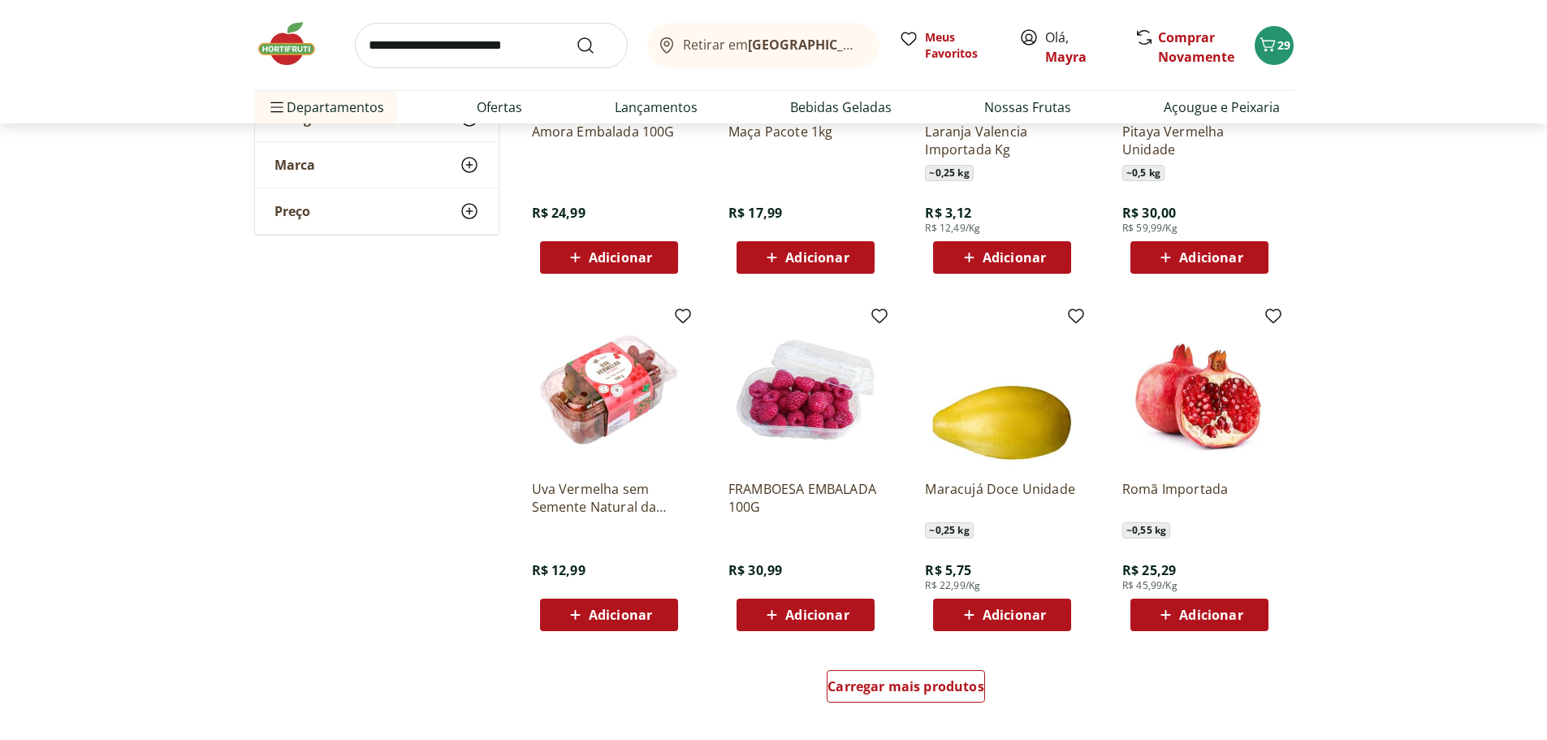
scroll to position [6008, 0]
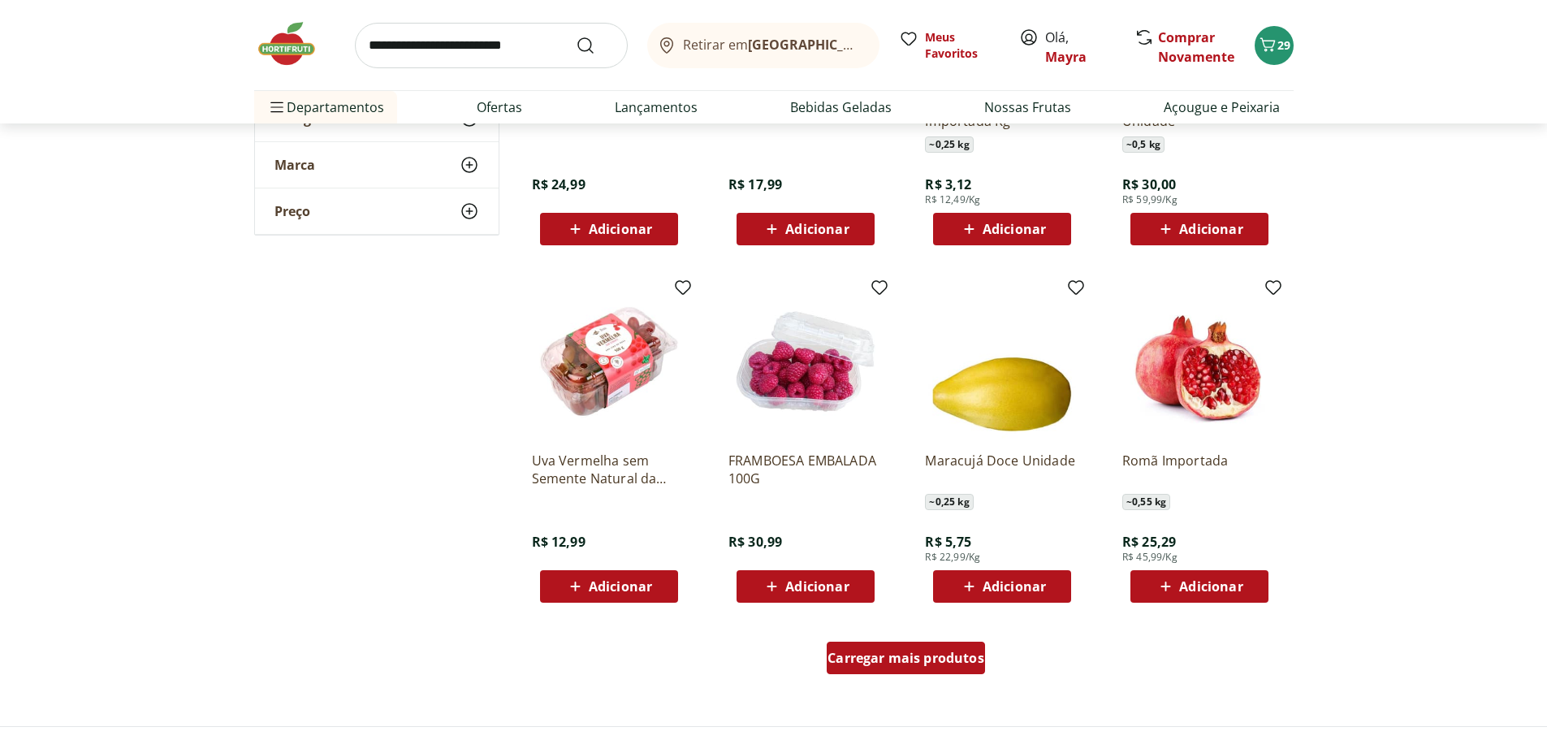
click at [876, 664] on span "Carregar mais produtos" at bounding box center [905, 657] width 157 height 13
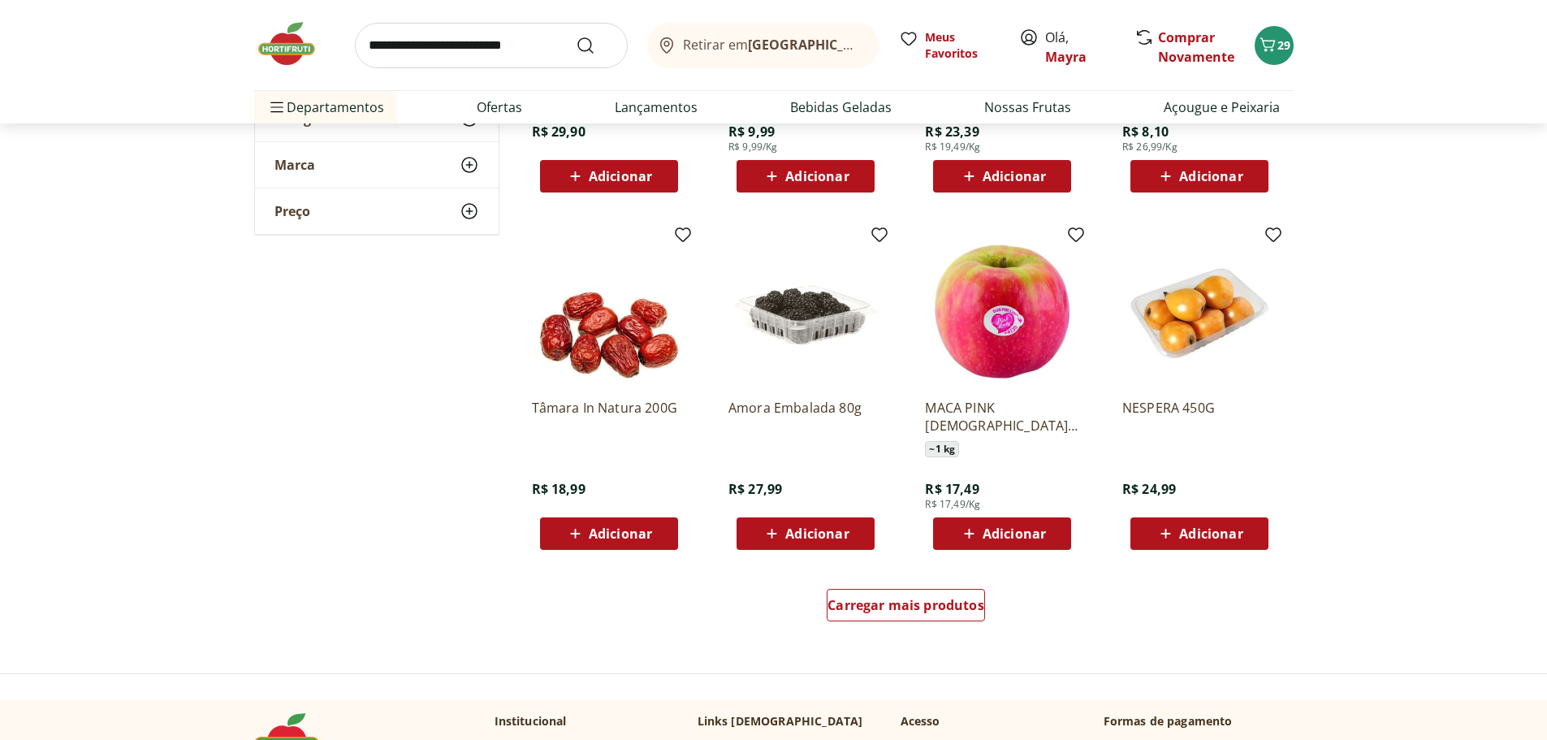
scroll to position [7145, 0]
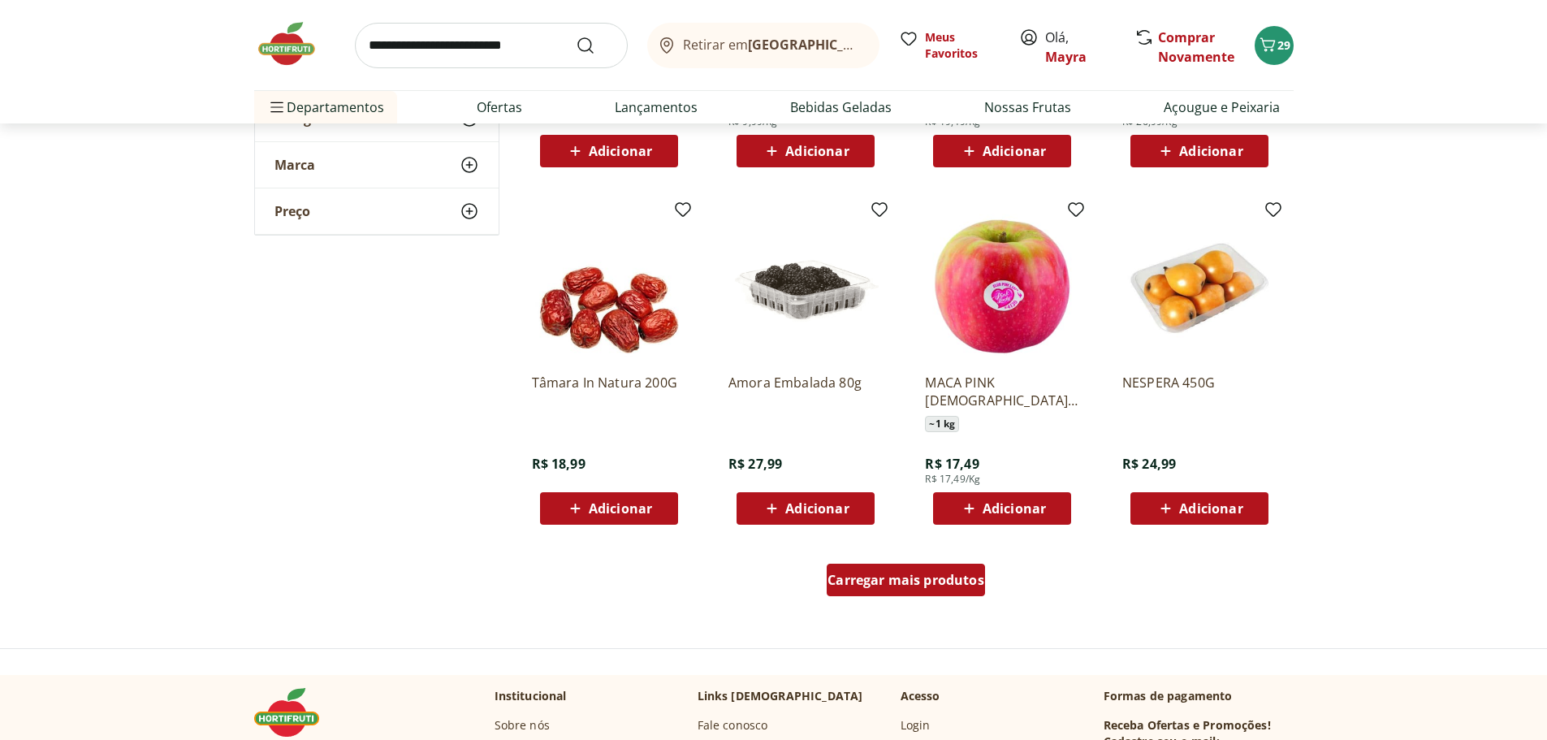
click at [913, 583] on span "Carregar mais produtos" at bounding box center [905, 579] width 157 height 13
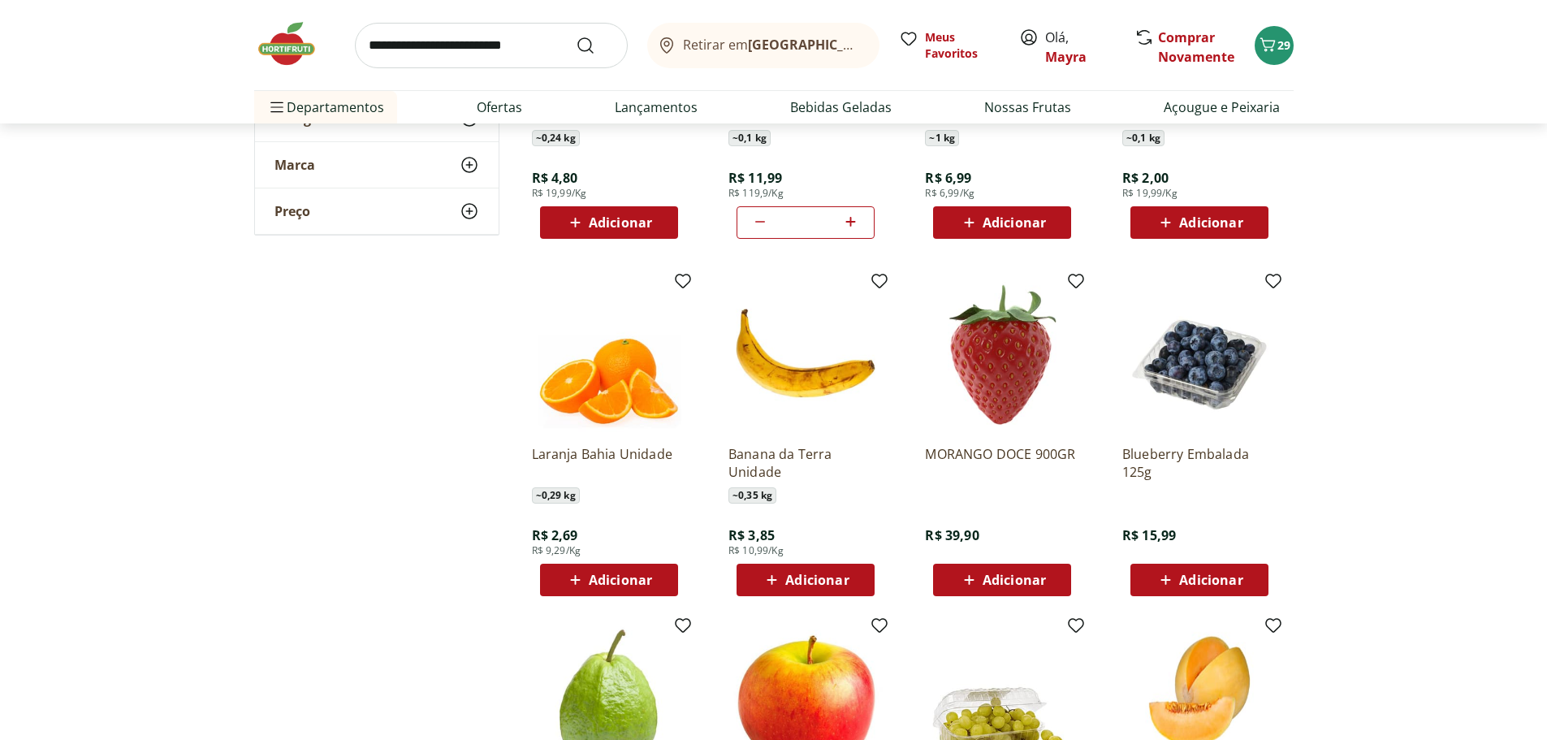
scroll to position [3410, 0]
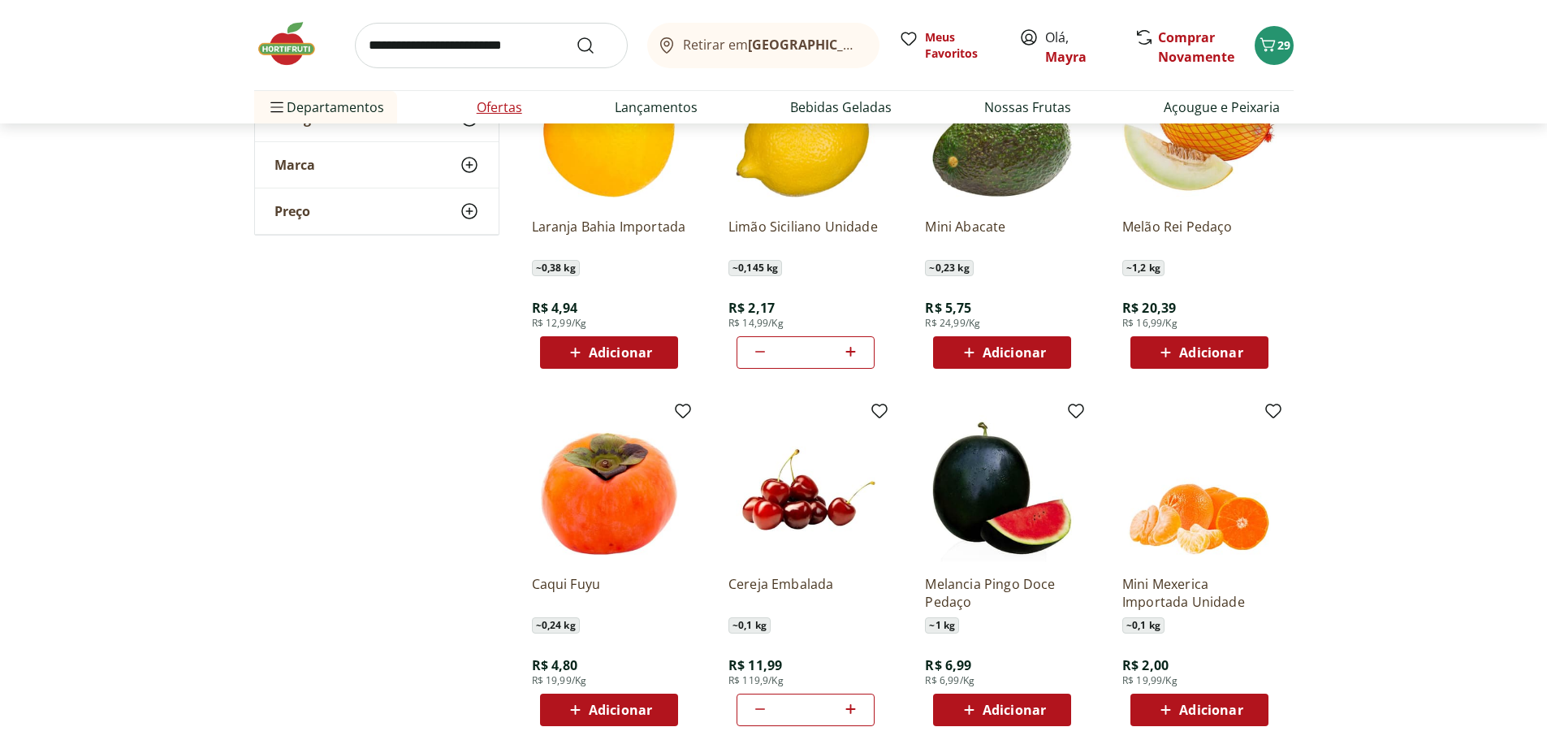
click at [499, 100] on link "Ofertas" at bounding box center [499, 106] width 45 height 19
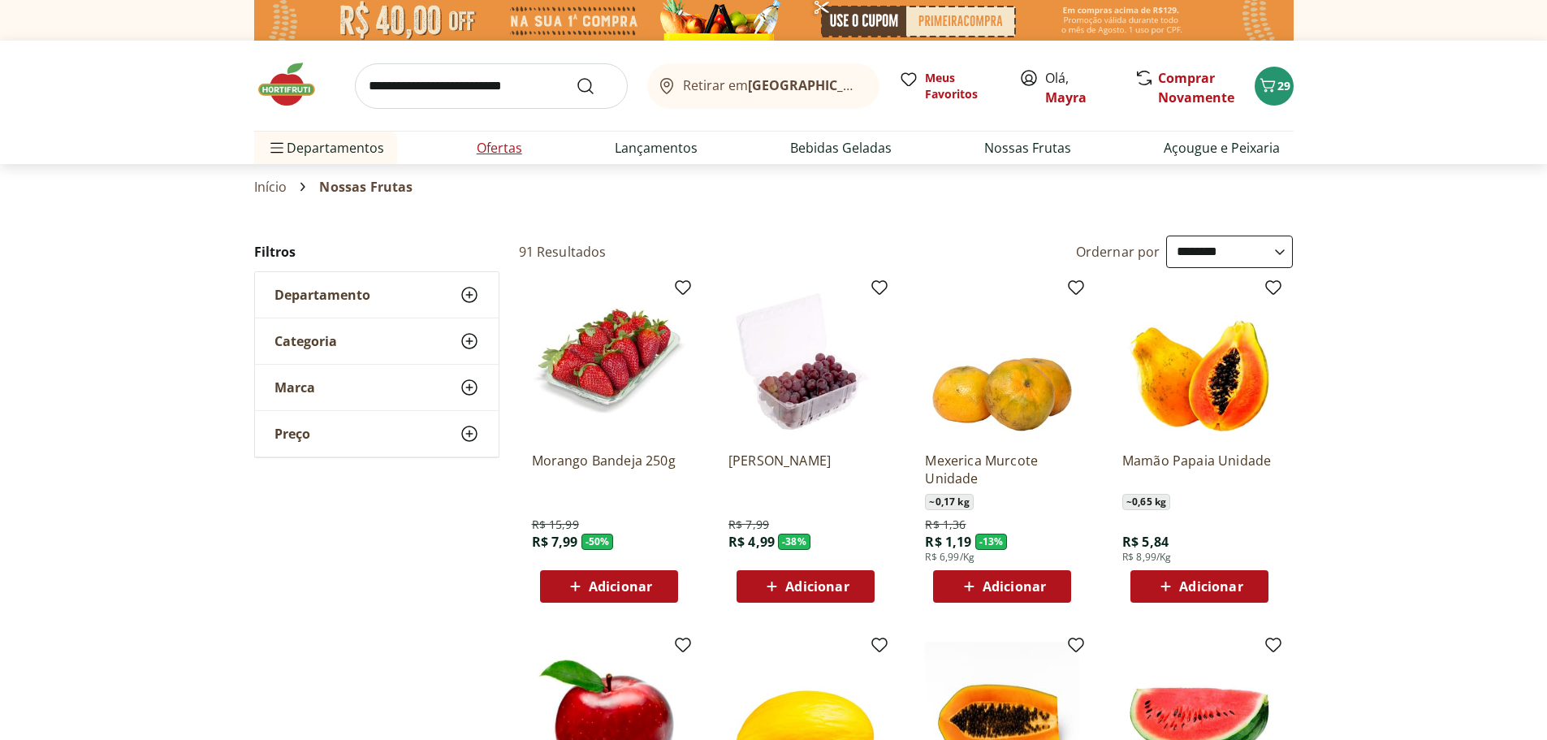
select select "**********"
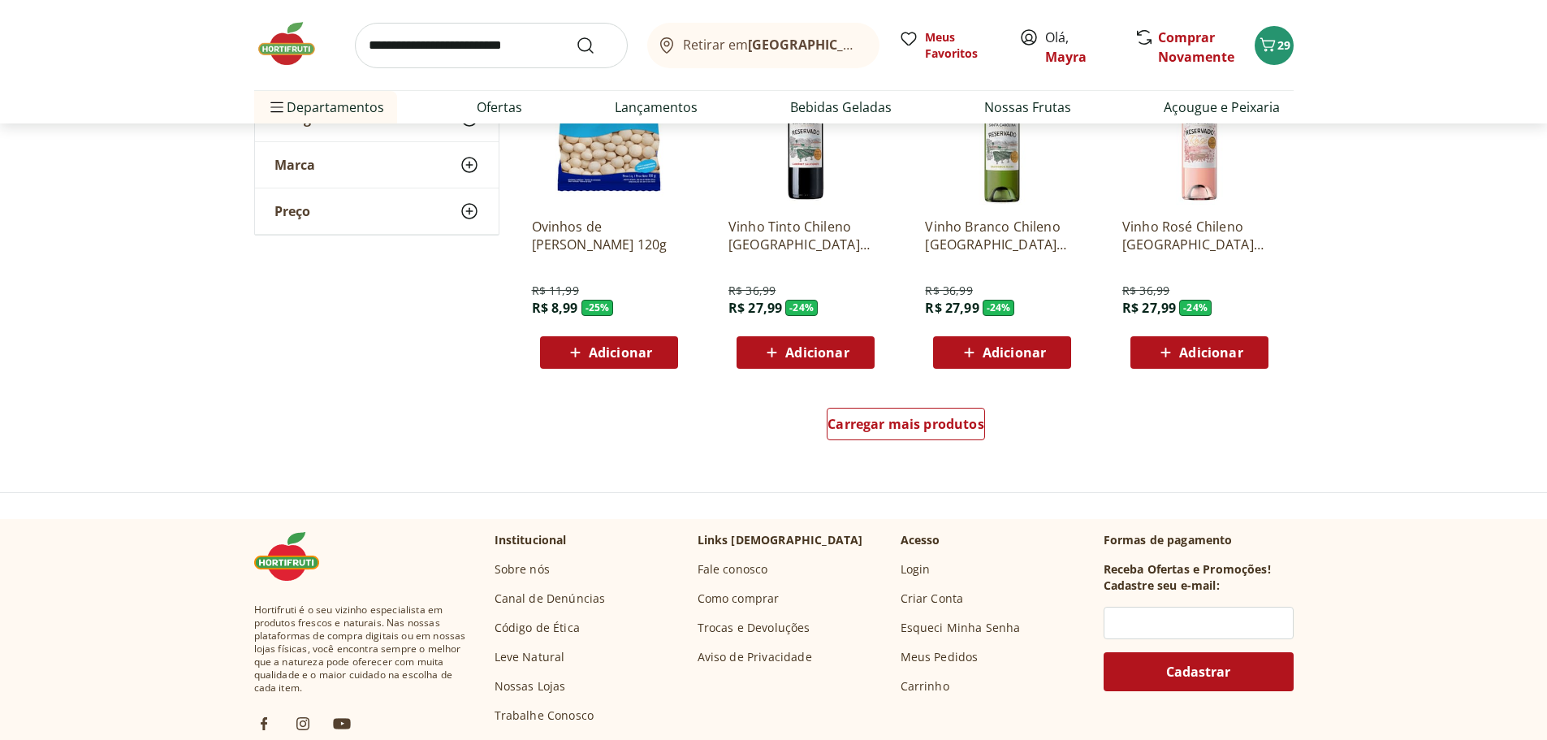
scroll to position [974, 0]
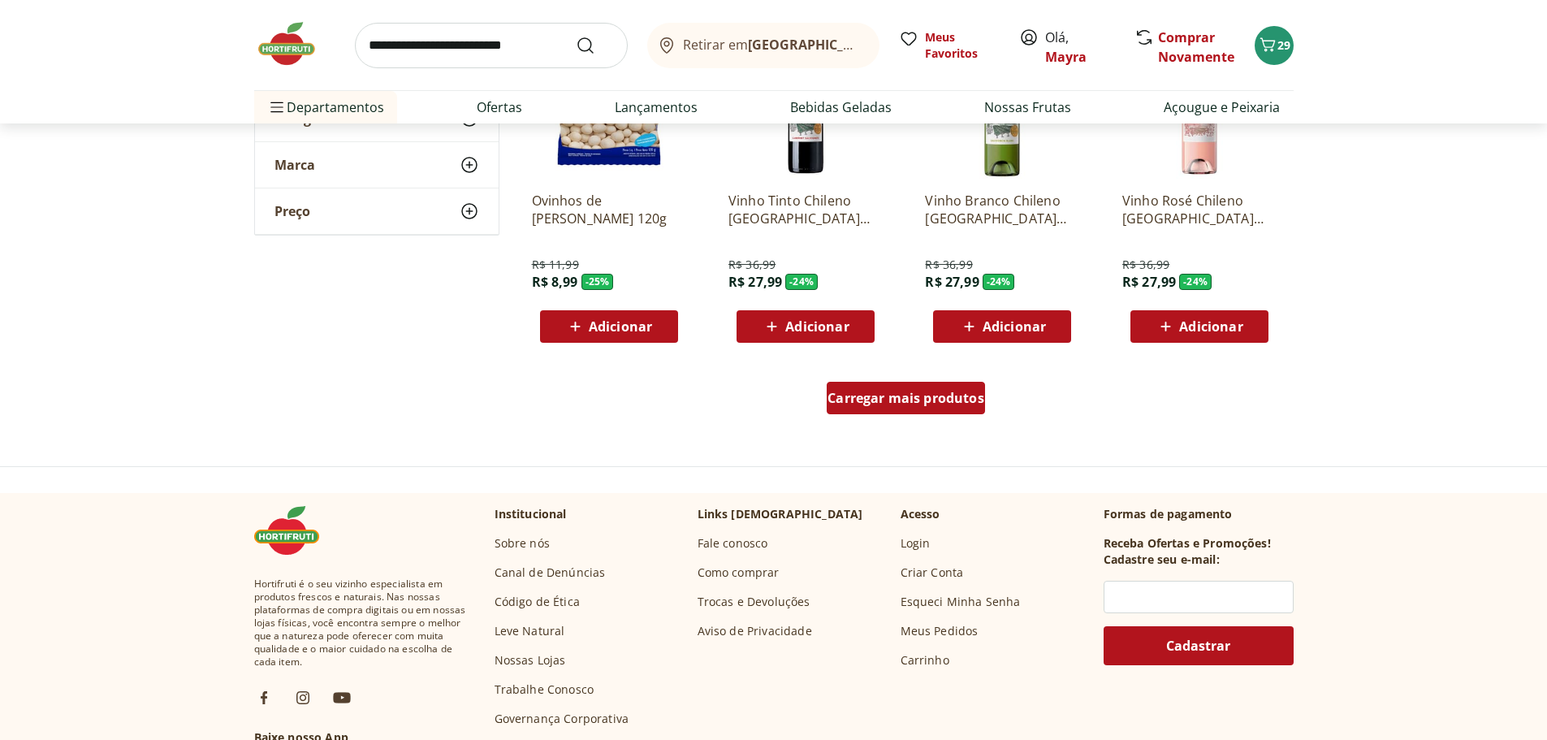
click at [892, 416] on link "Carregar mais produtos" at bounding box center [906, 401] width 158 height 39
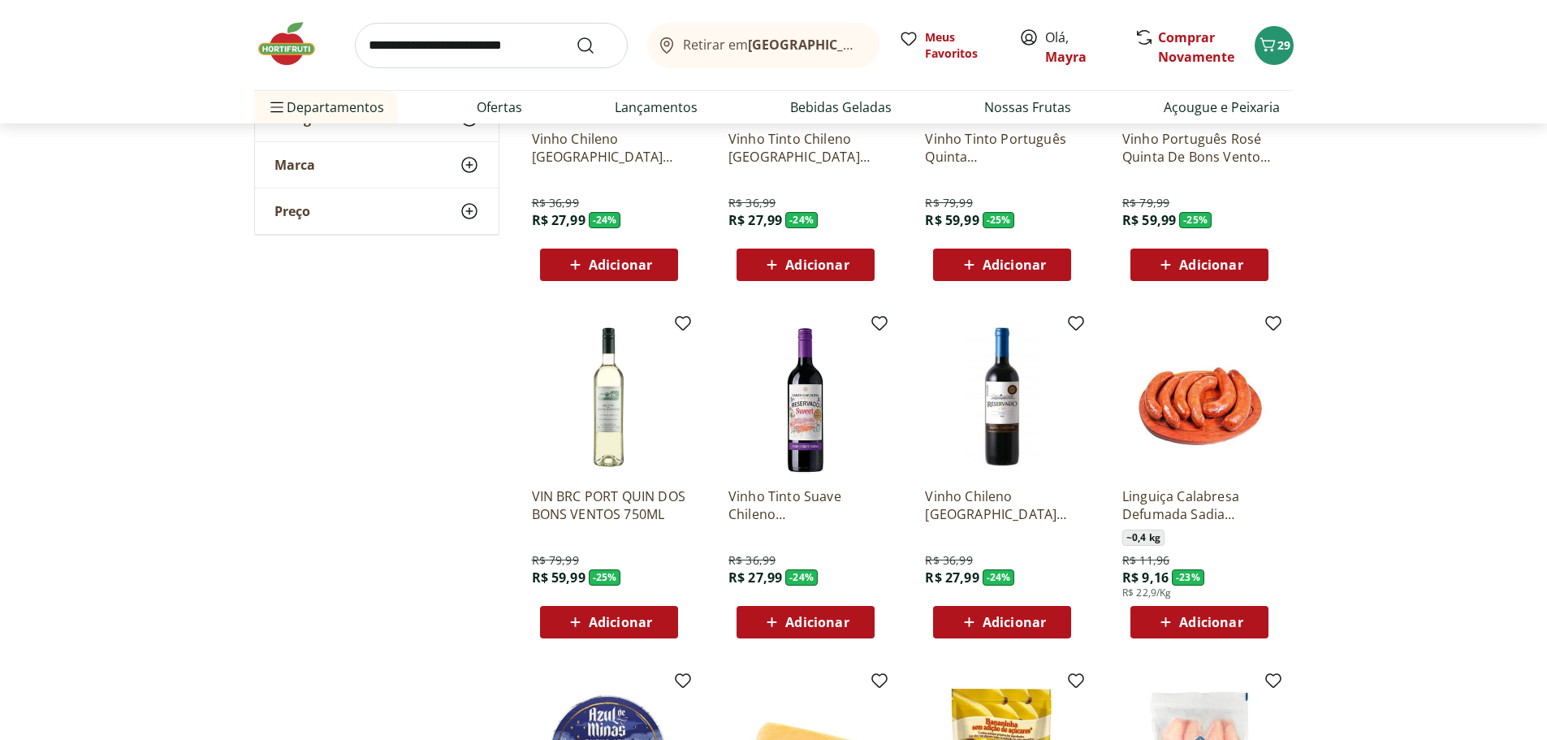
scroll to position [1867, 0]
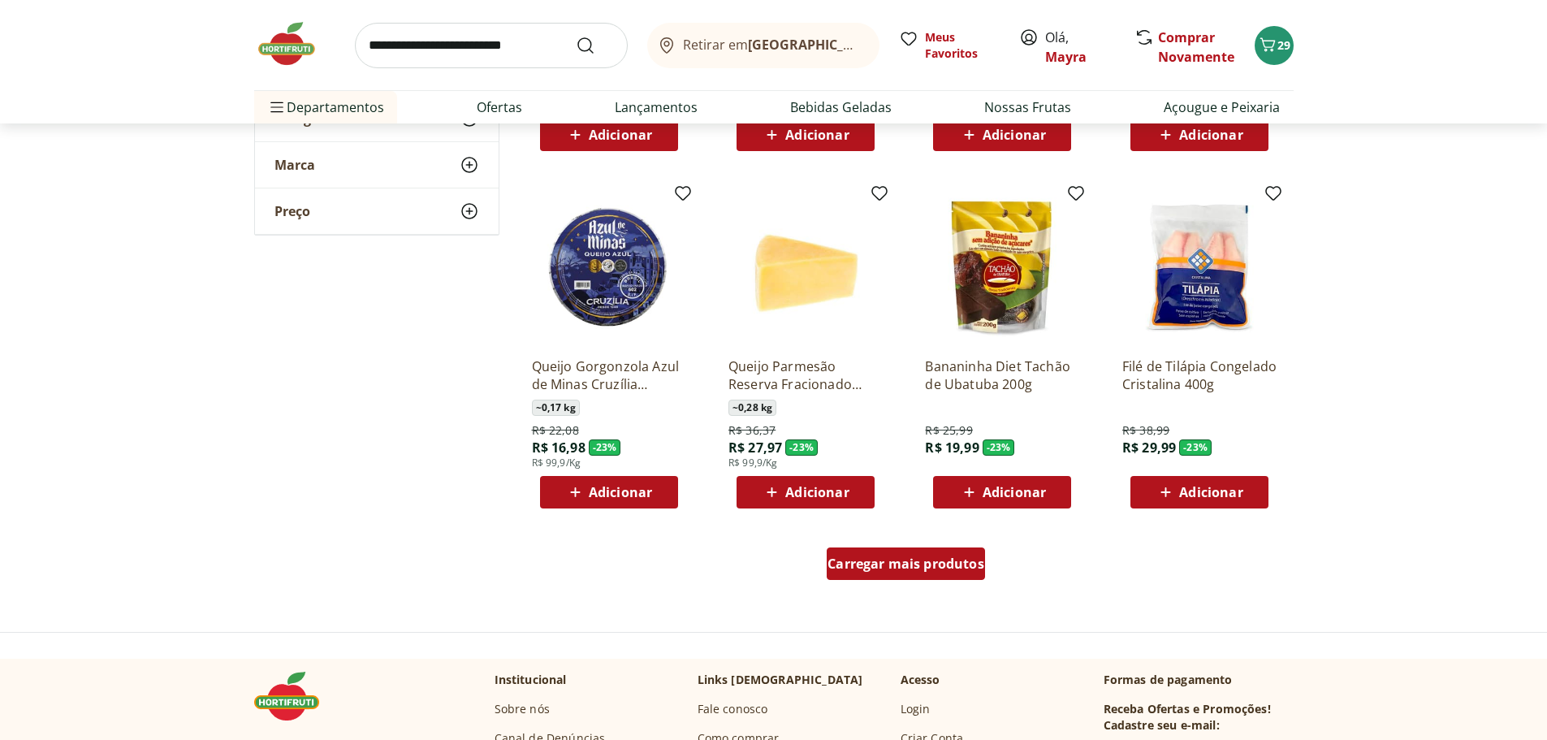
click at [844, 561] on span "Carregar mais produtos" at bounding box center [905, 563] width 157 height 13
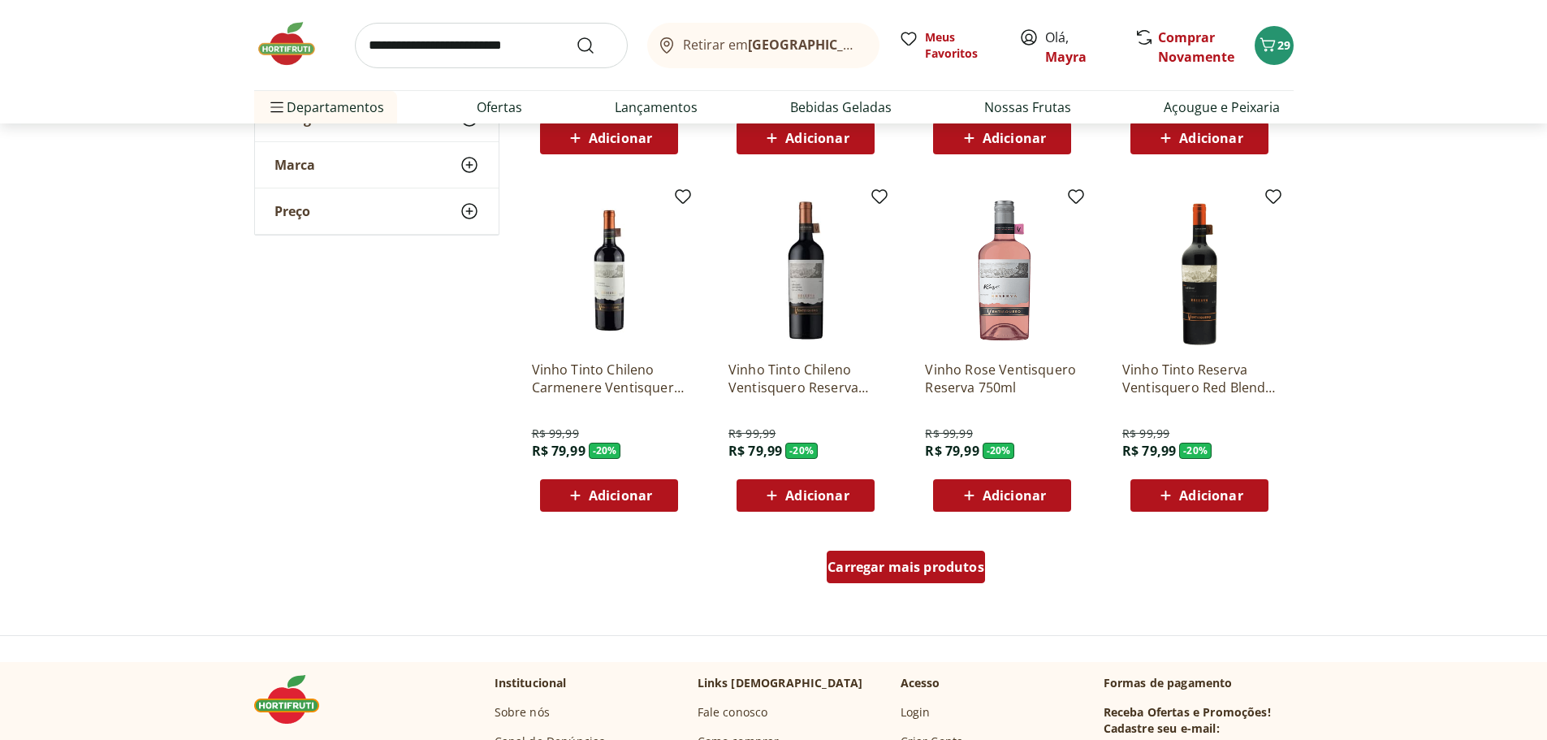
scroll to position [3166, 0]
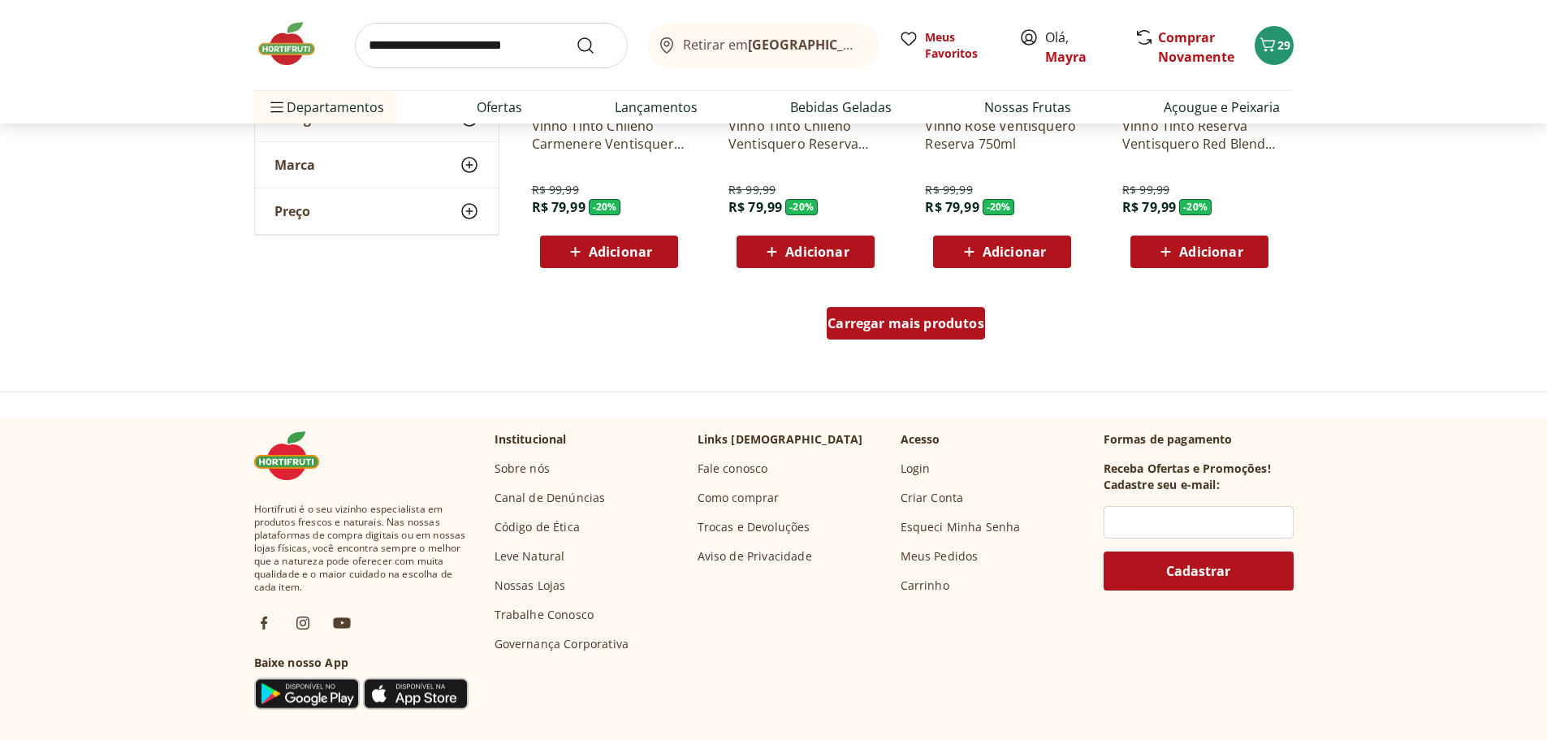
click at [877, 328] on span "Carregar mais produtos" at bounding box center [905, 323] width 157 height 13
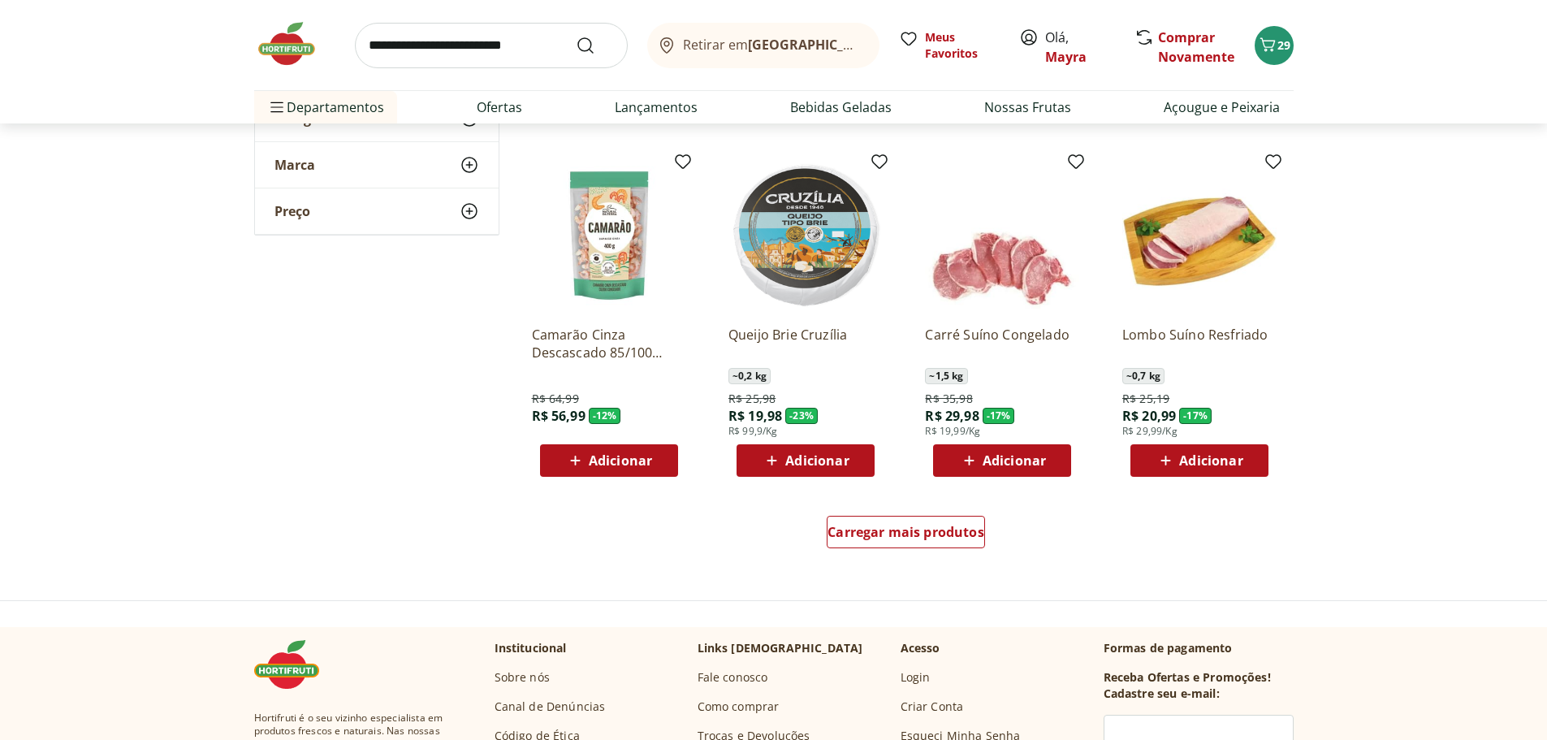
scroll to position [4059, 0]
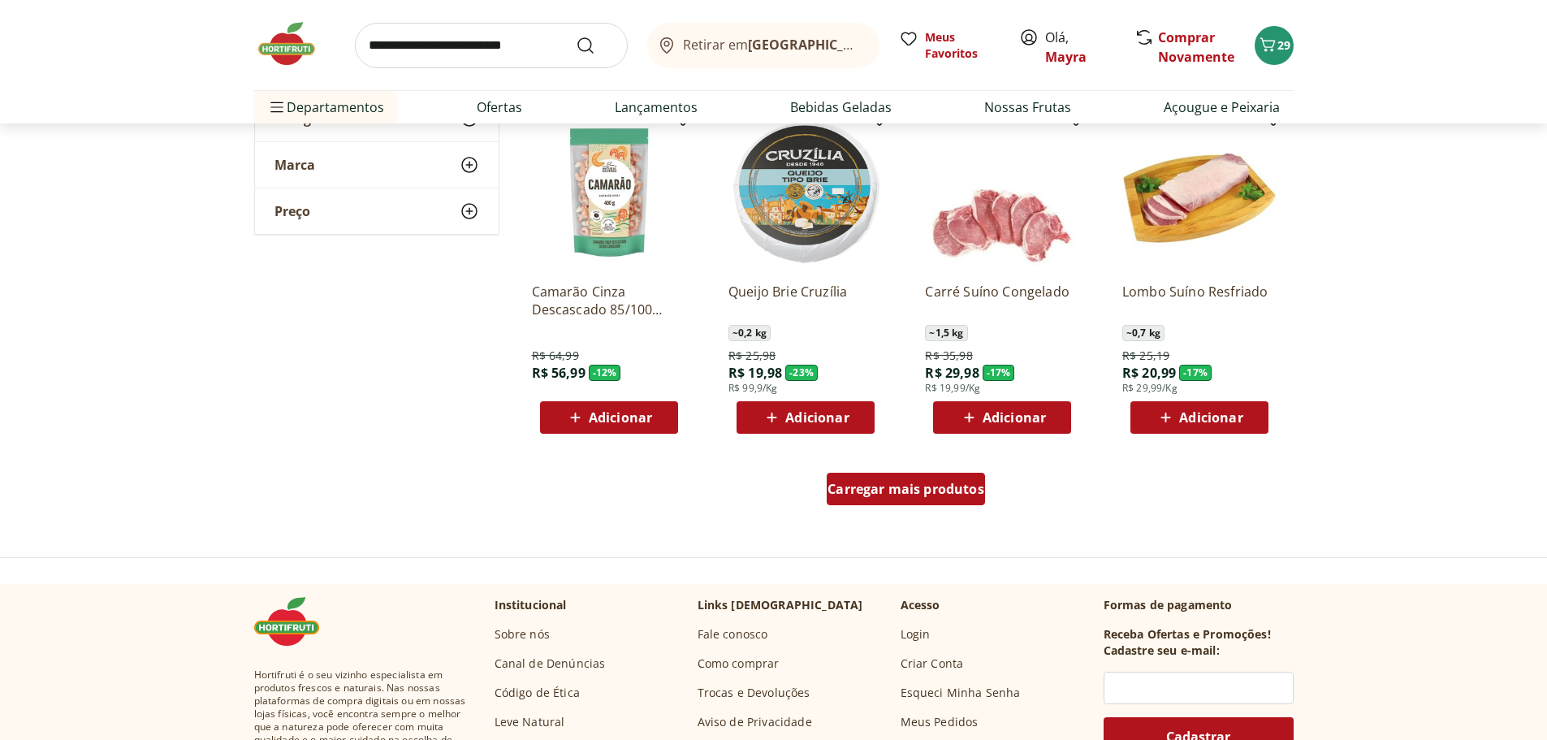
click at [871, 482] on span "Carregar mais produtos" at bounding box center [905, 488] width 157 height 13
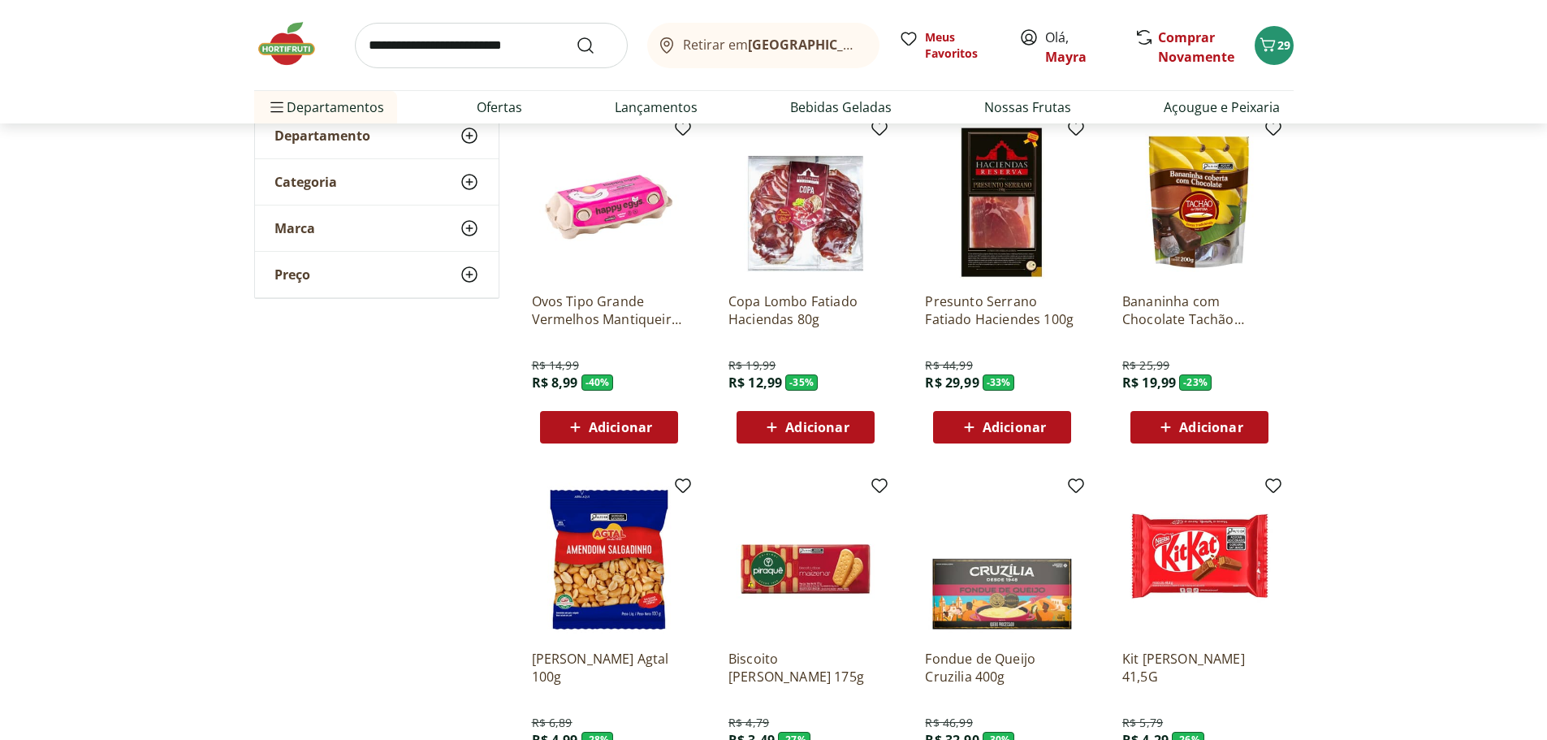
scroll to position [0, 0]
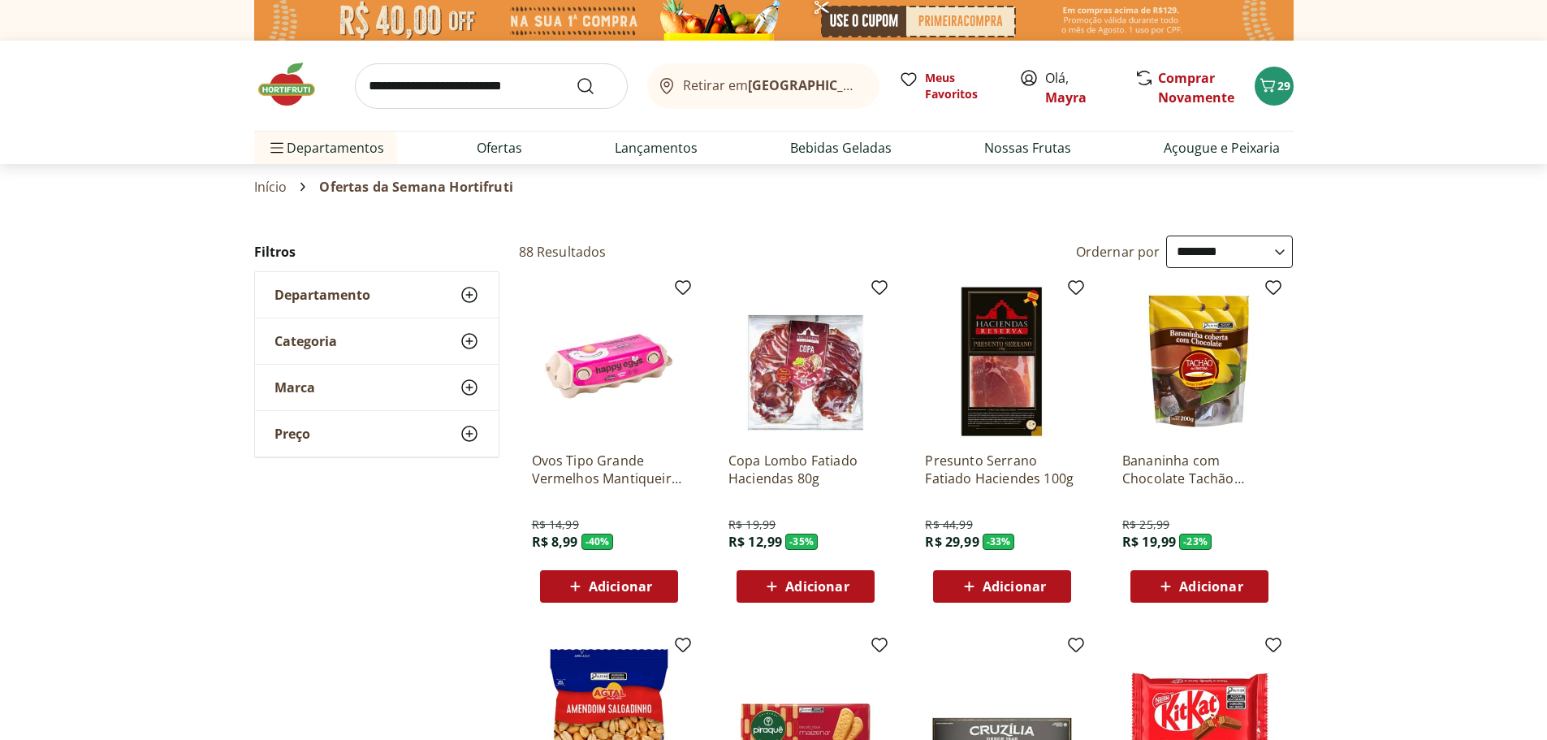
click at [279, 185] on link "Início" at bounding box center [270, 186] width 33 height 15
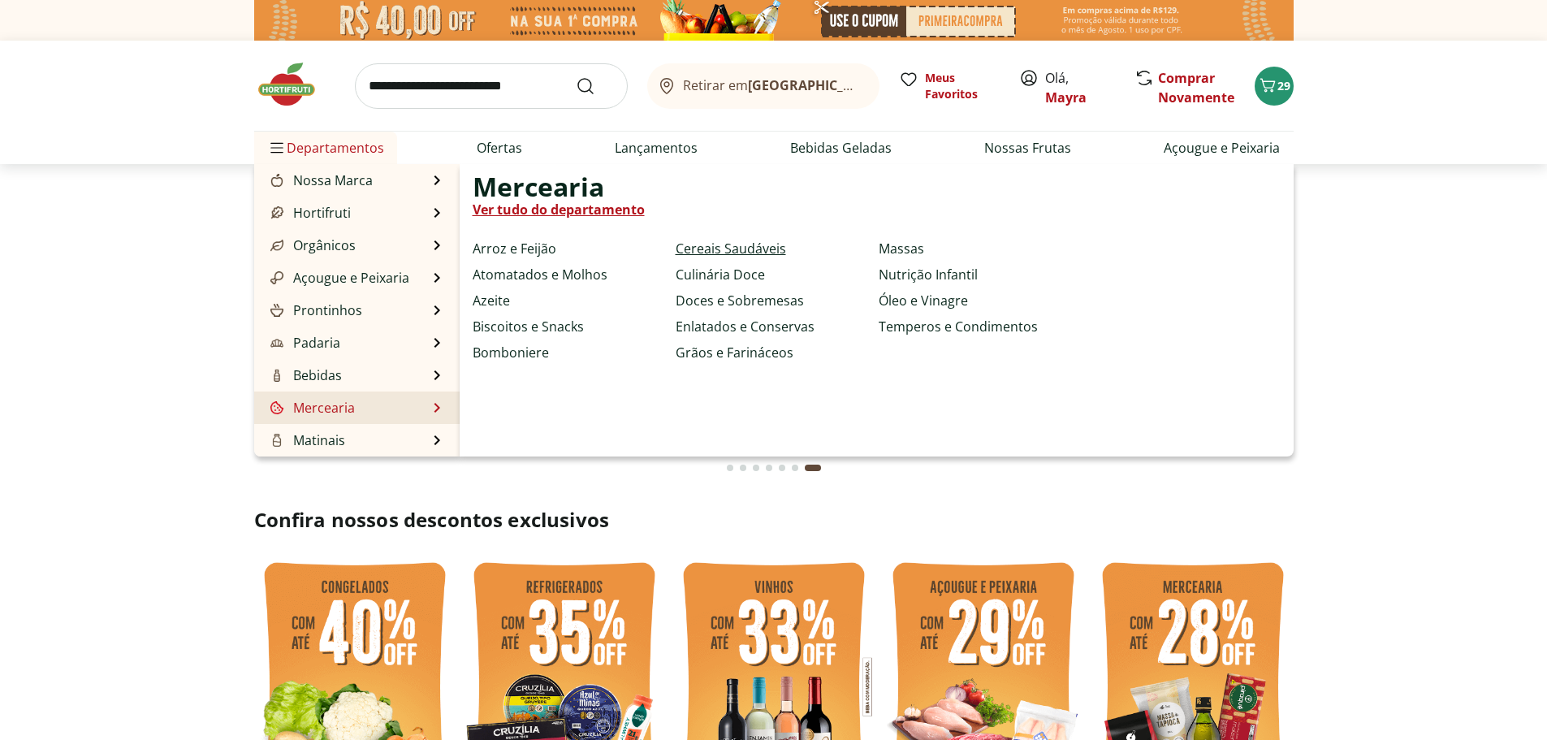
click at [719, 248] on link "Cereais Saudáveis" at bounding box center [731, 248] width 110 height 19
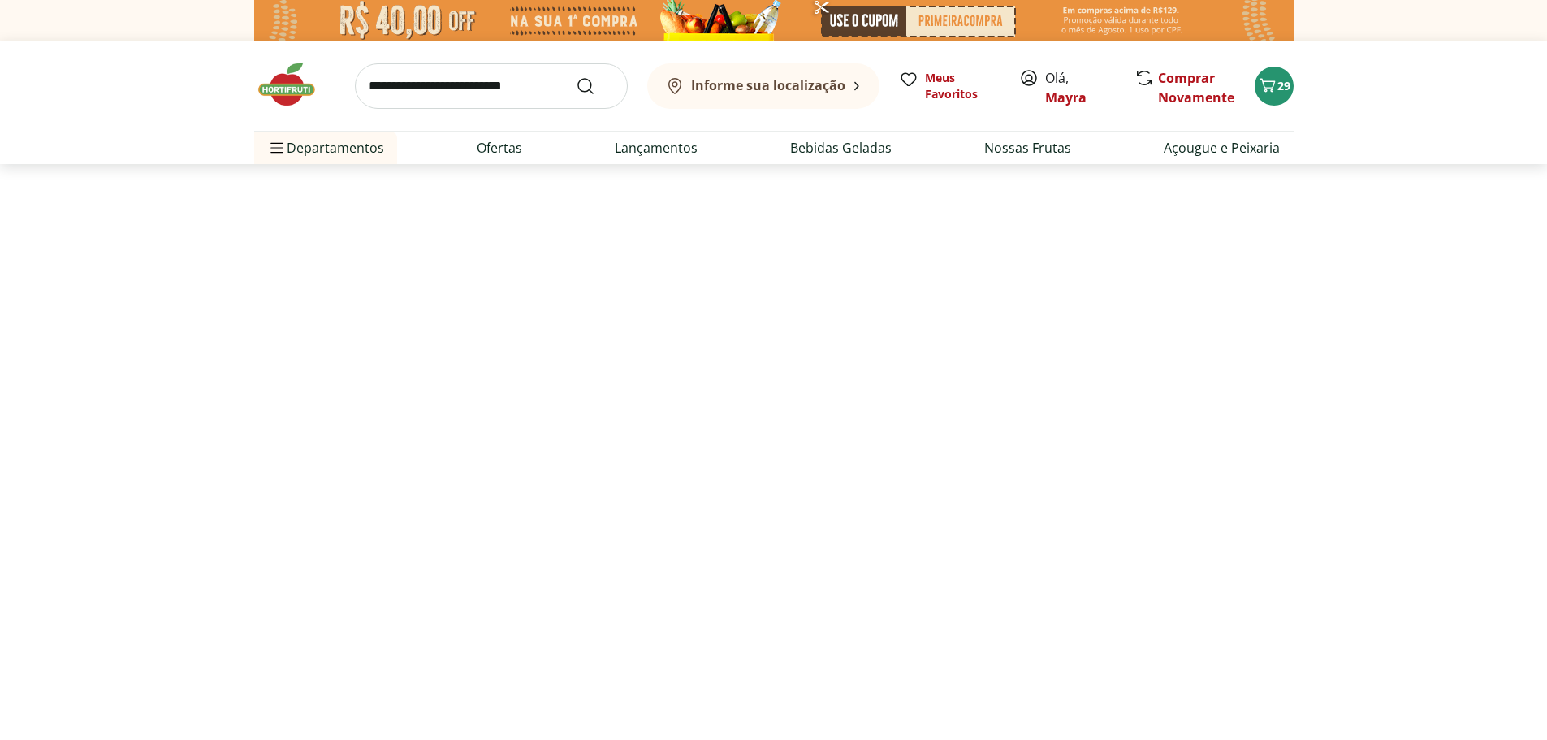
select select "**********"
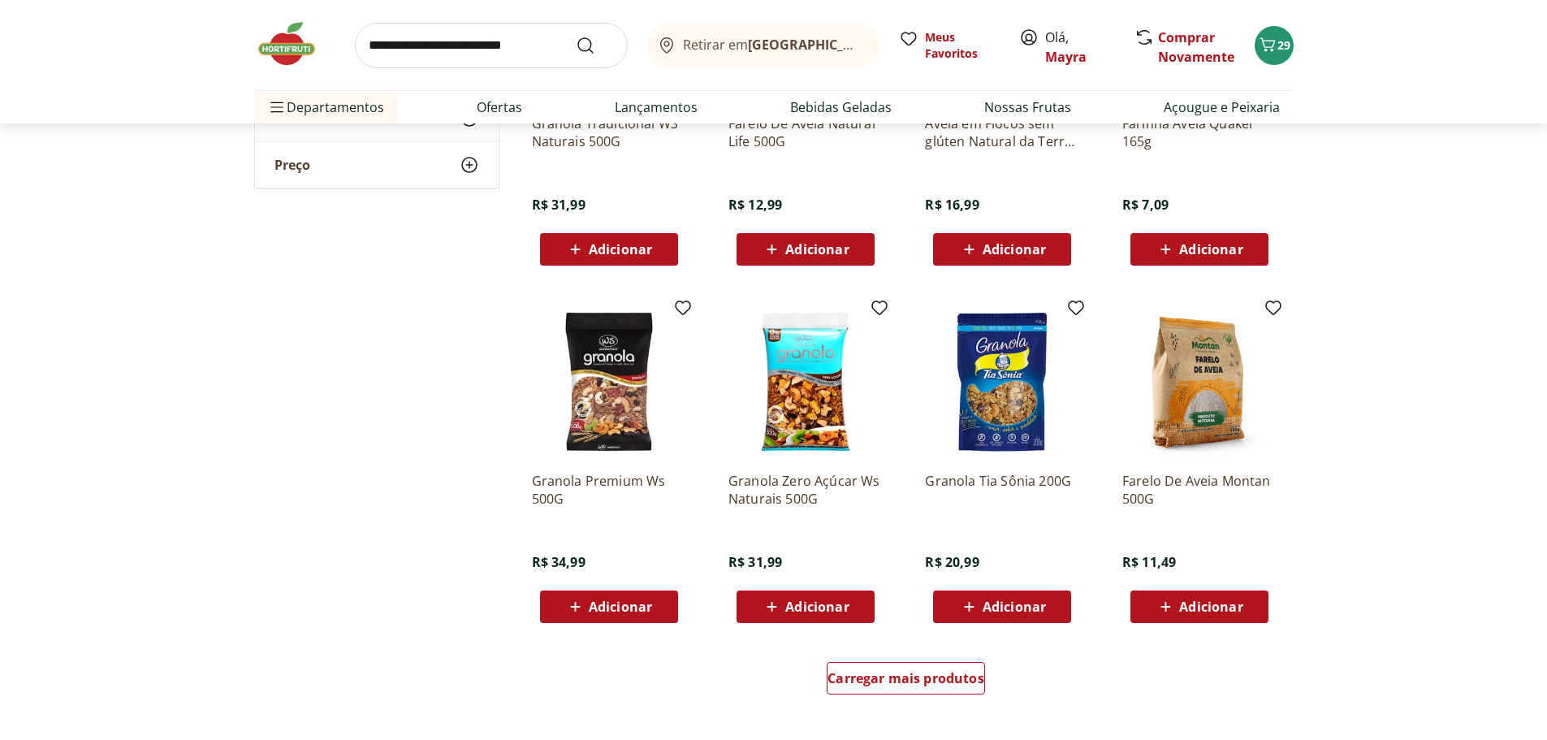
scroll to position [731, 0]
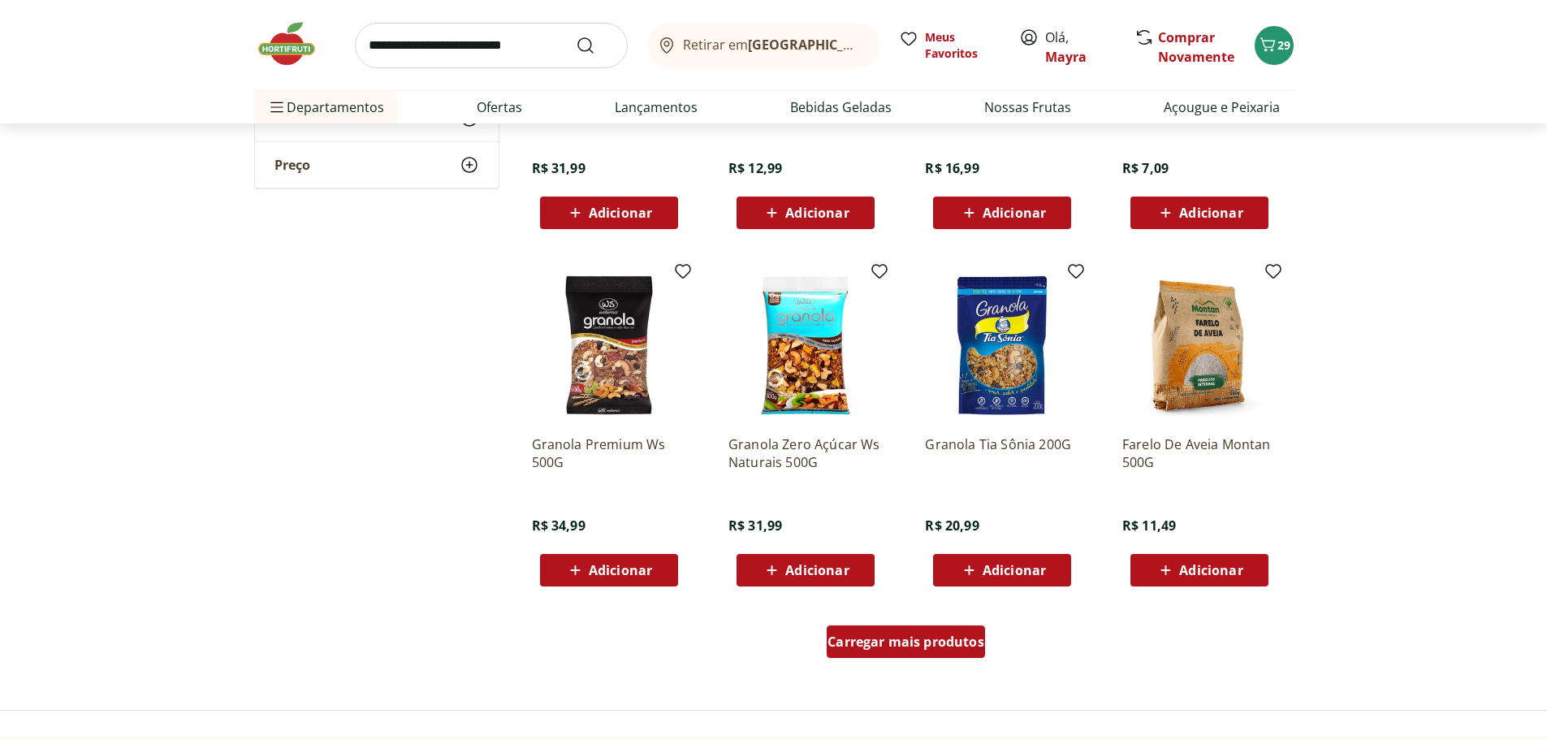
click at [889, 652] on div "Carregar mais produtos" at bounding box center [906, 641] width 158 height 32
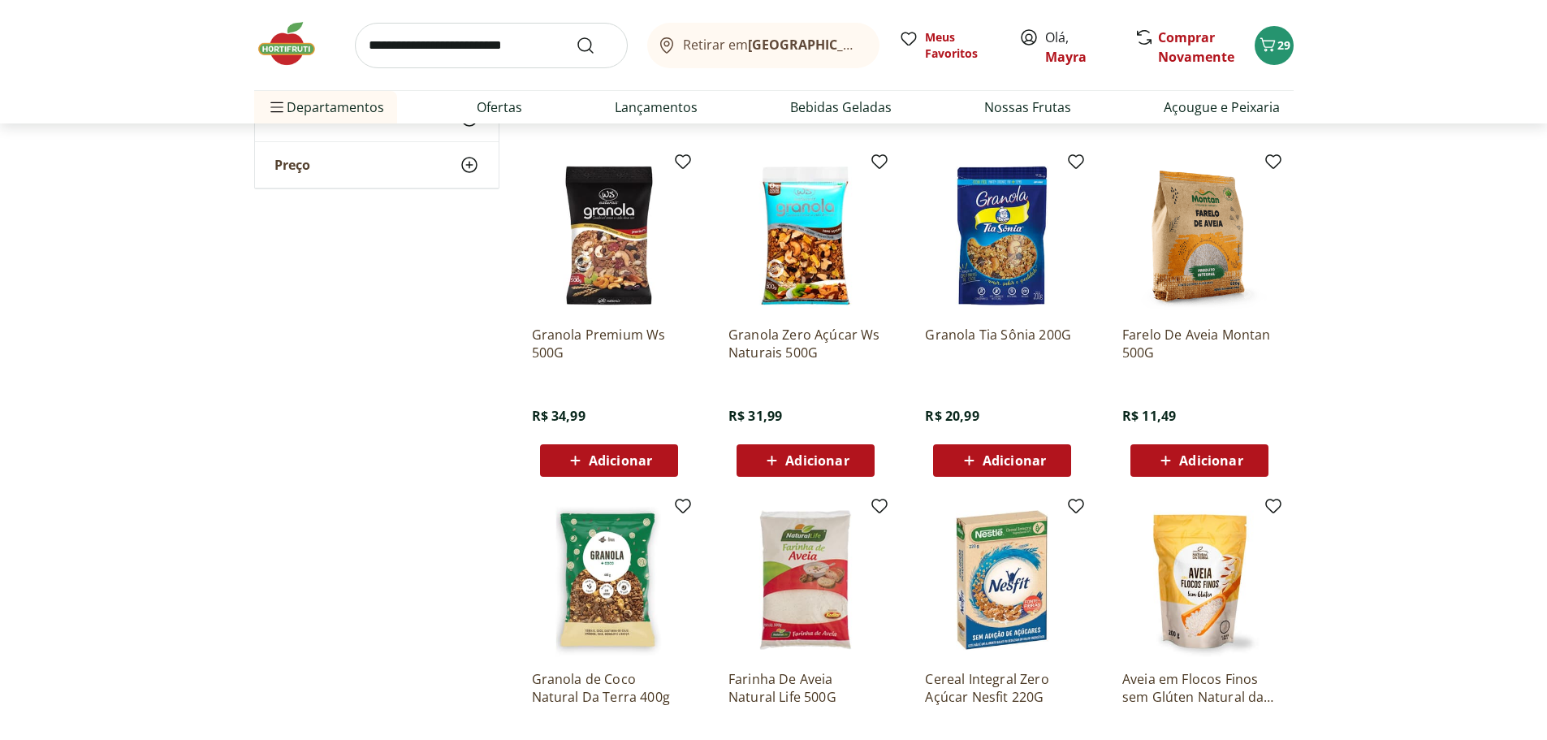
scroll to position [812, 0]
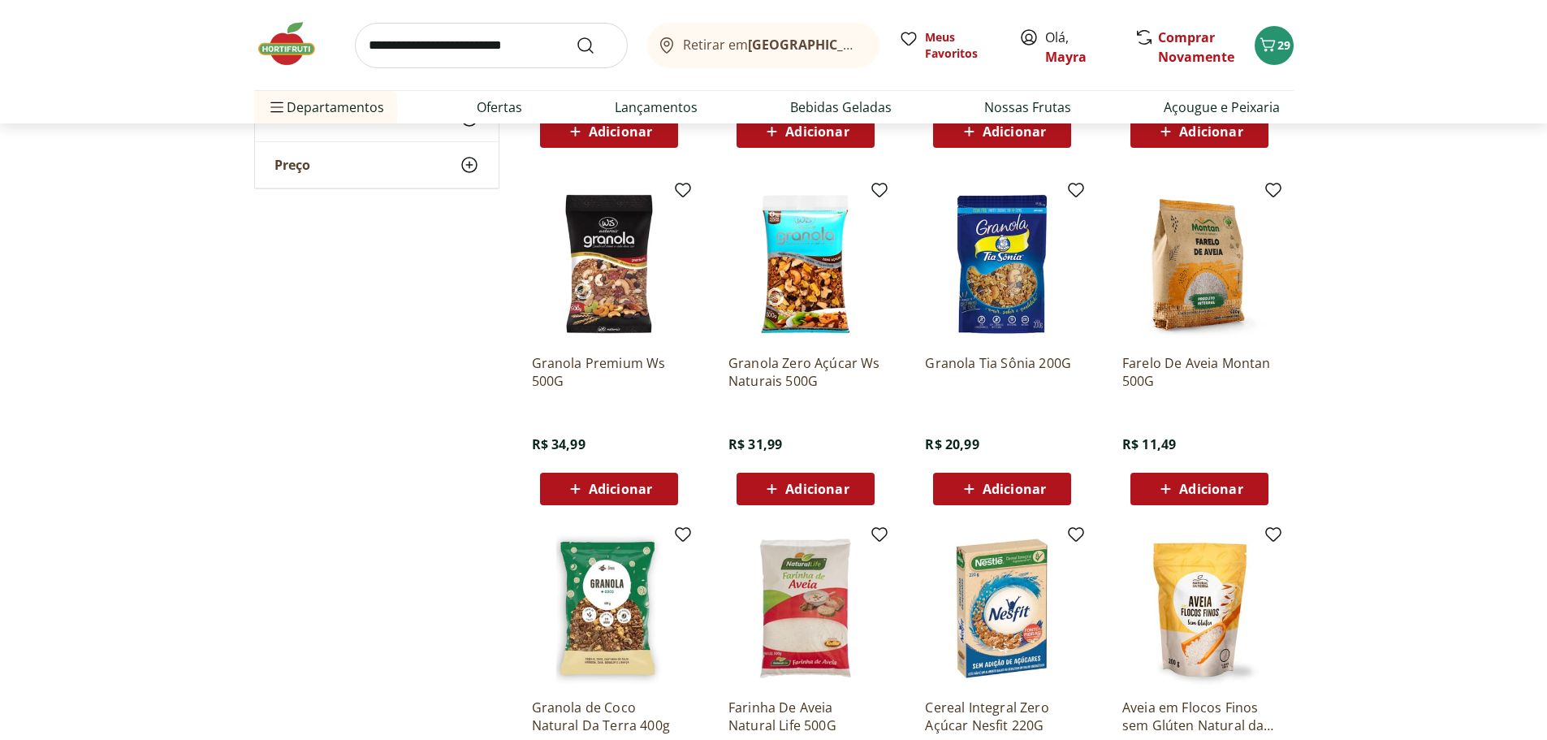
click at [799, 487] on span "Adicionar" at bounding box center [816, 488] width 63 height 13
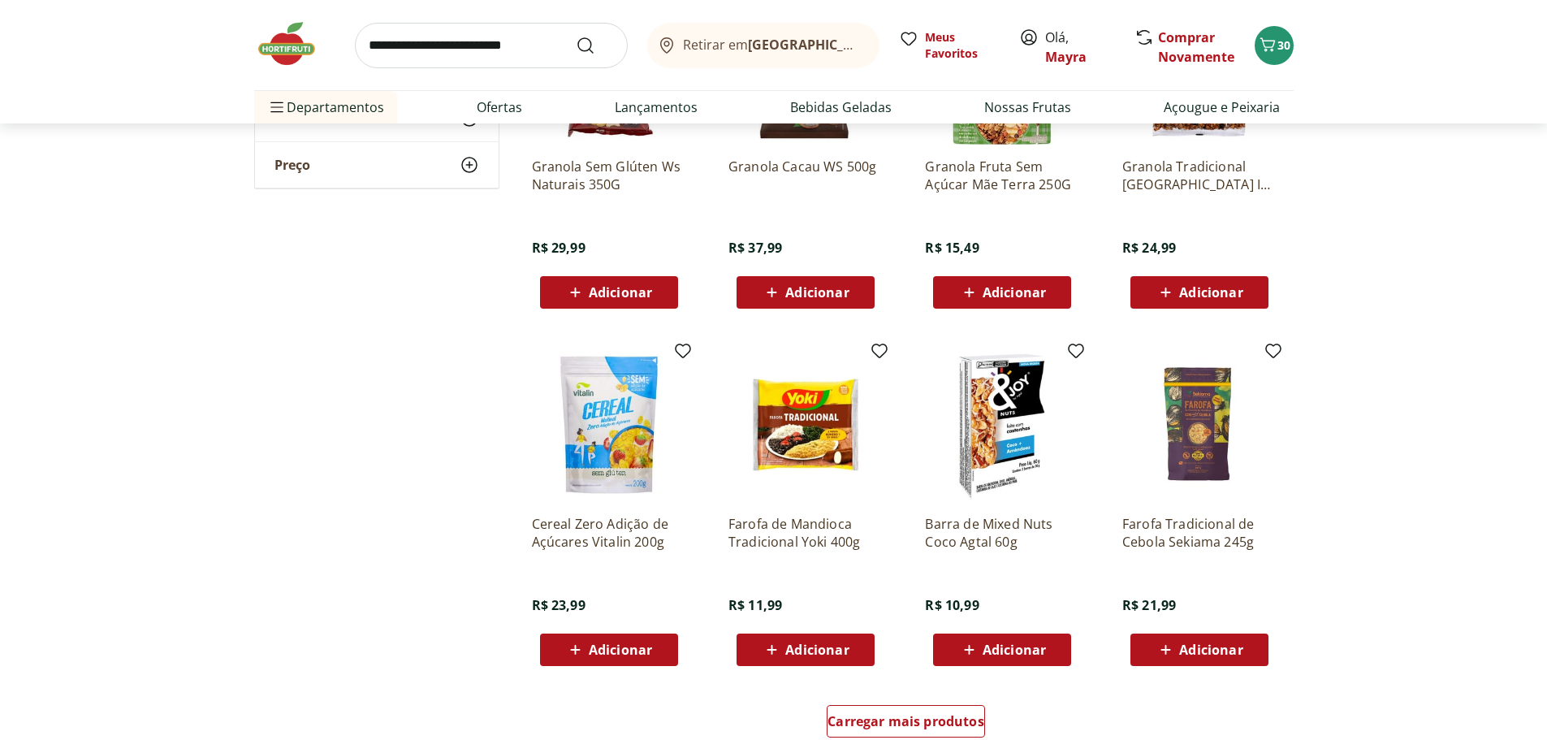
scroll to position [1786, 0]
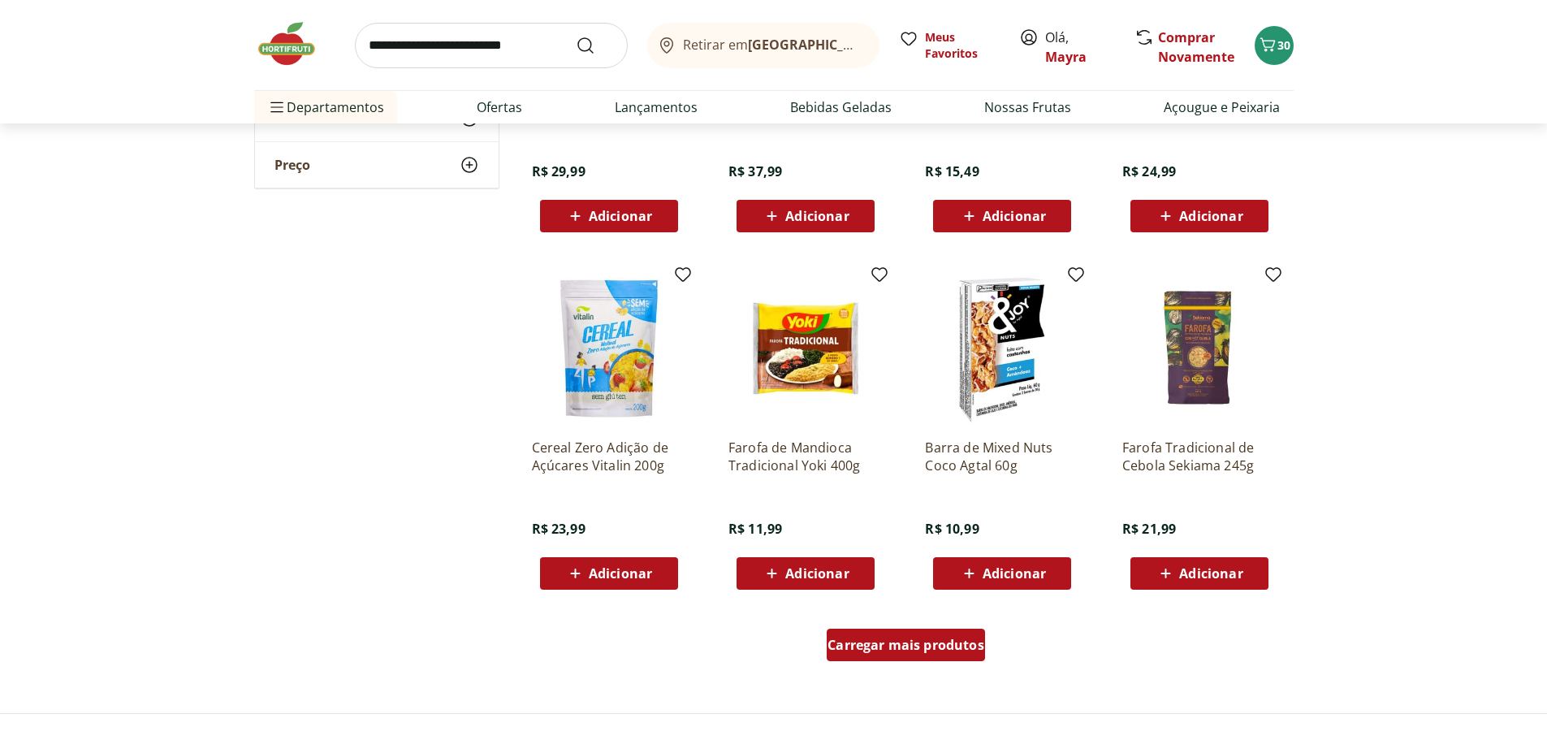
click at [925, 654] on div "Carregar mais produtos" at bounding box center [906, 644] width 158 height 32
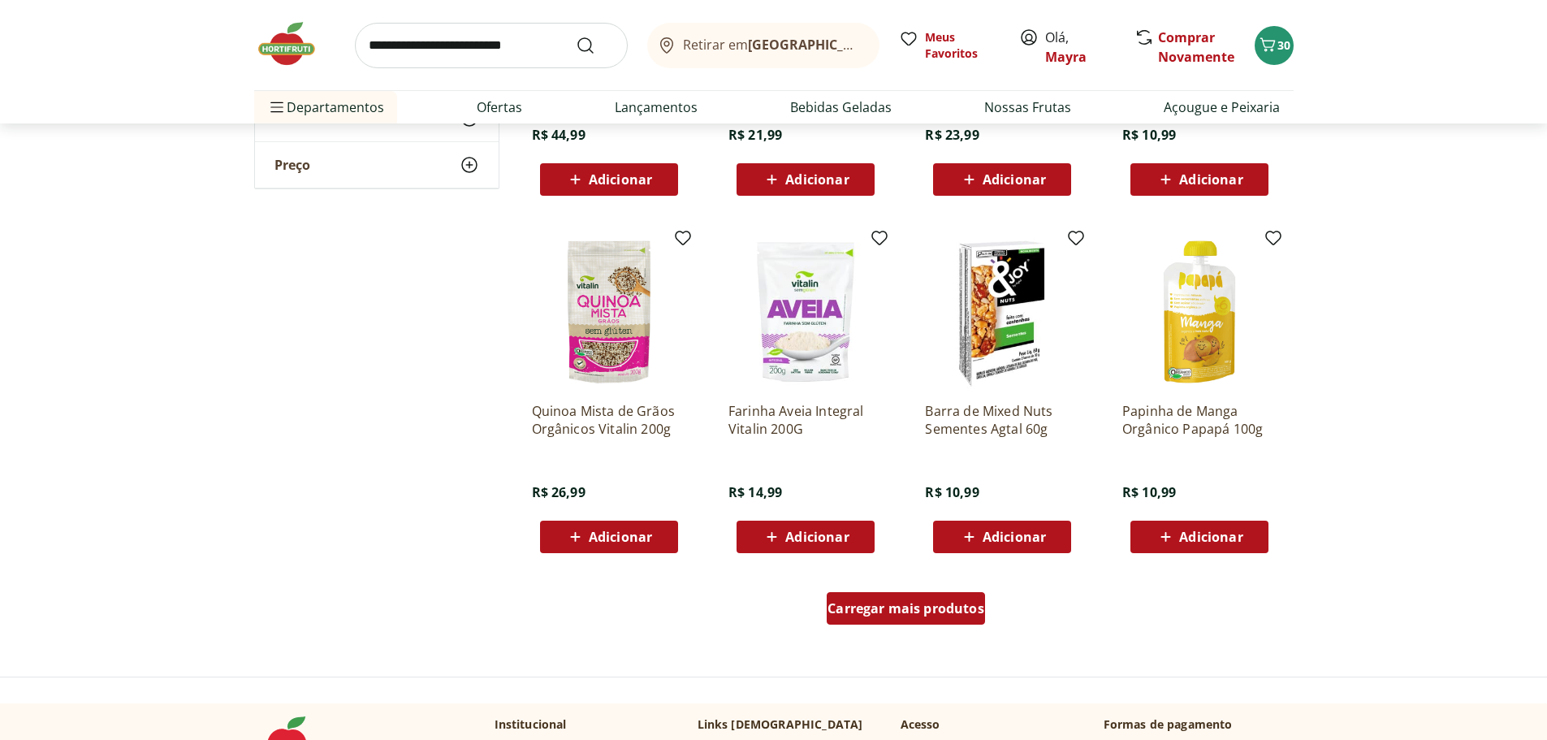
scroll to position [2923, 0]
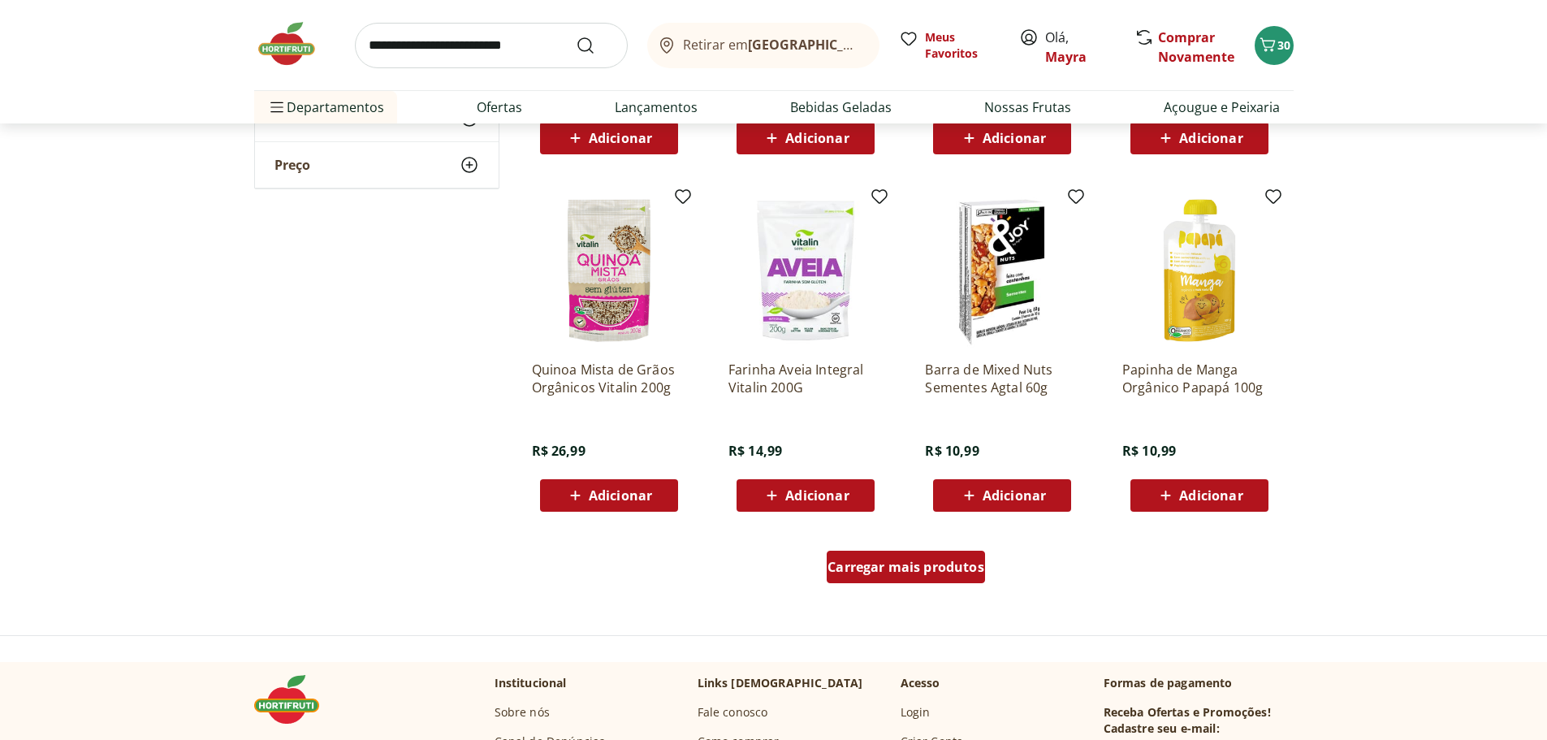
click at [940, 576] on div "Carregar mais produtos" at bounding box center [906, 566] width 158 height 32
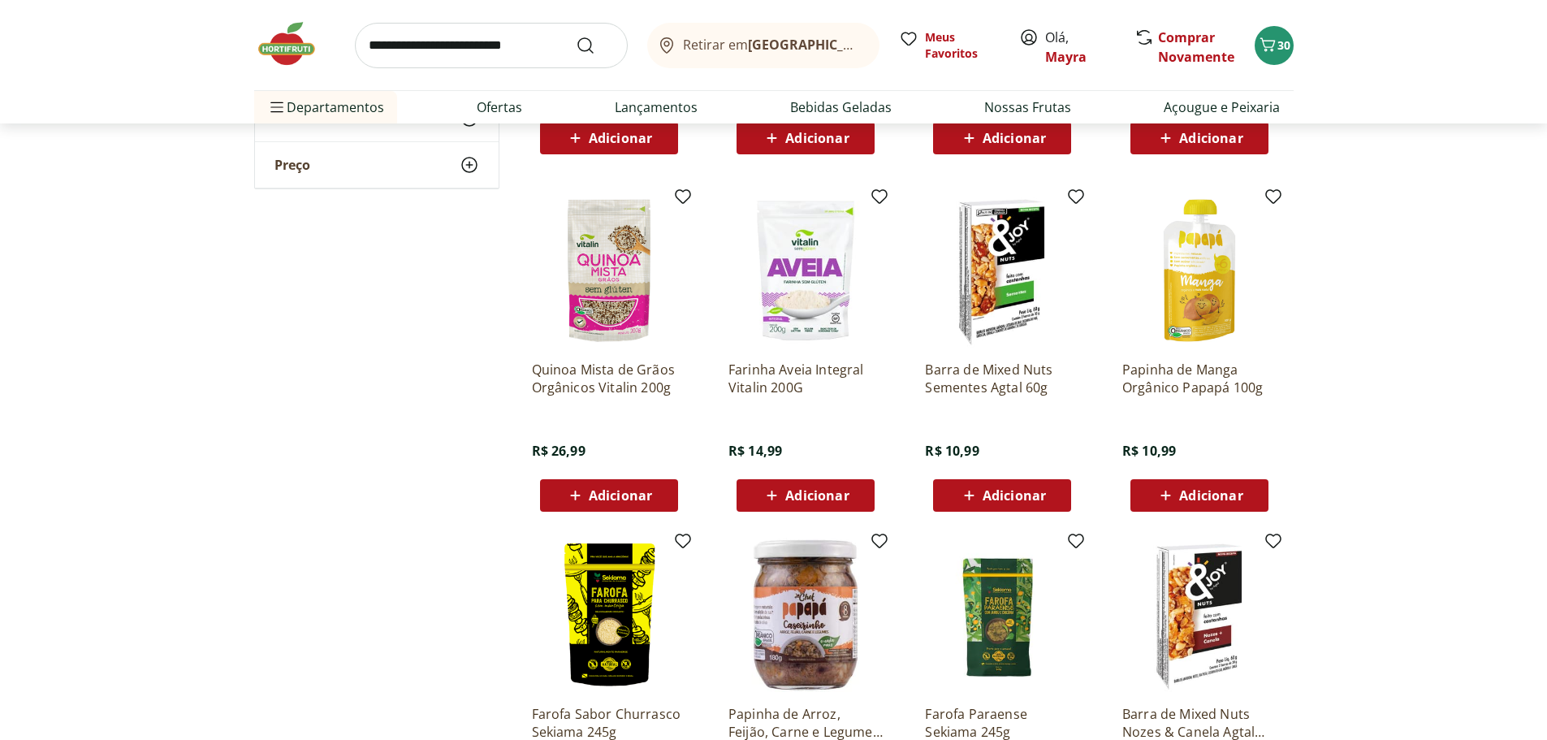
scroll to position [3004, 0]
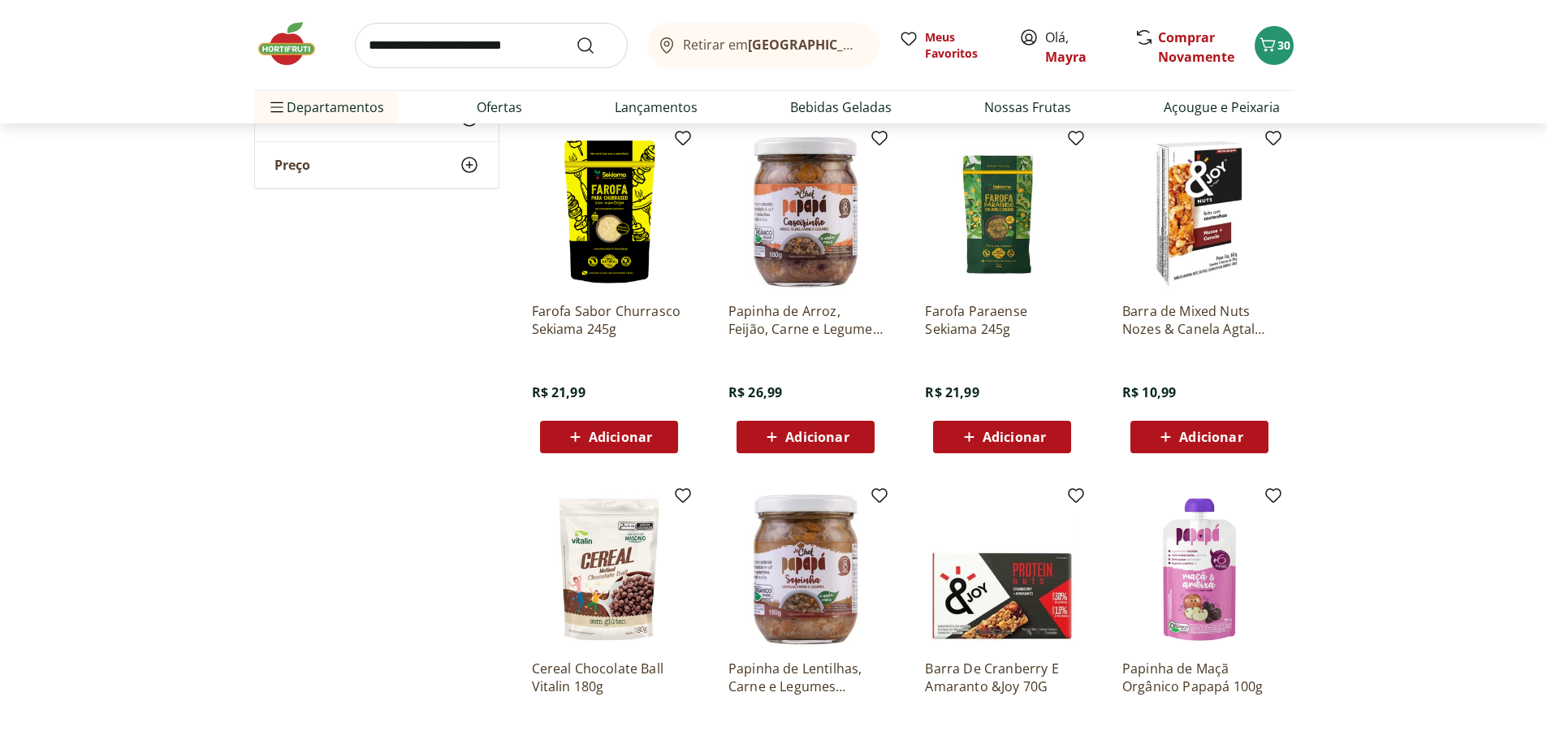
scroll to position [3329, 0]
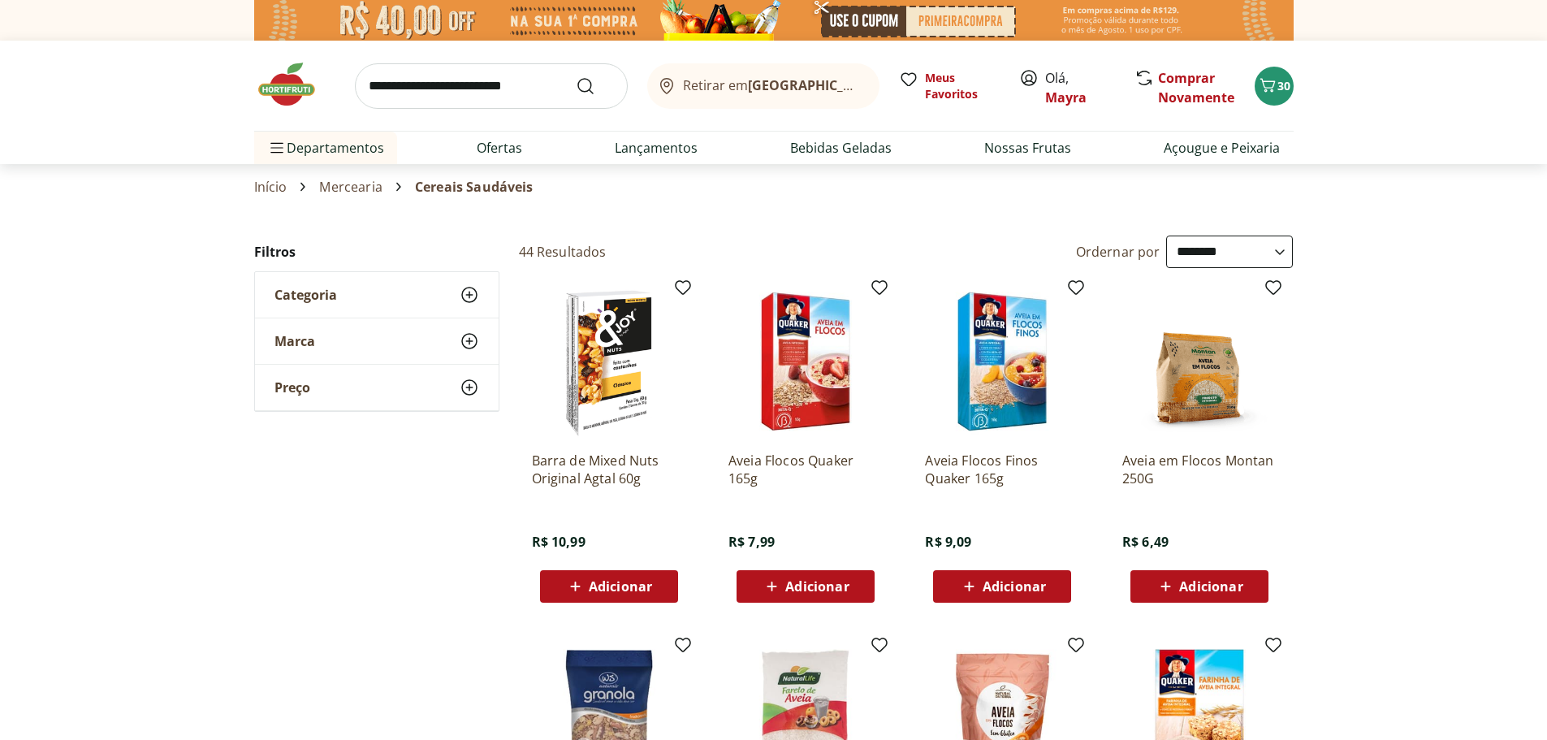
select select "**********"
click at [465, 293] on icon at bounding box center [469, 294] width 19 height 19
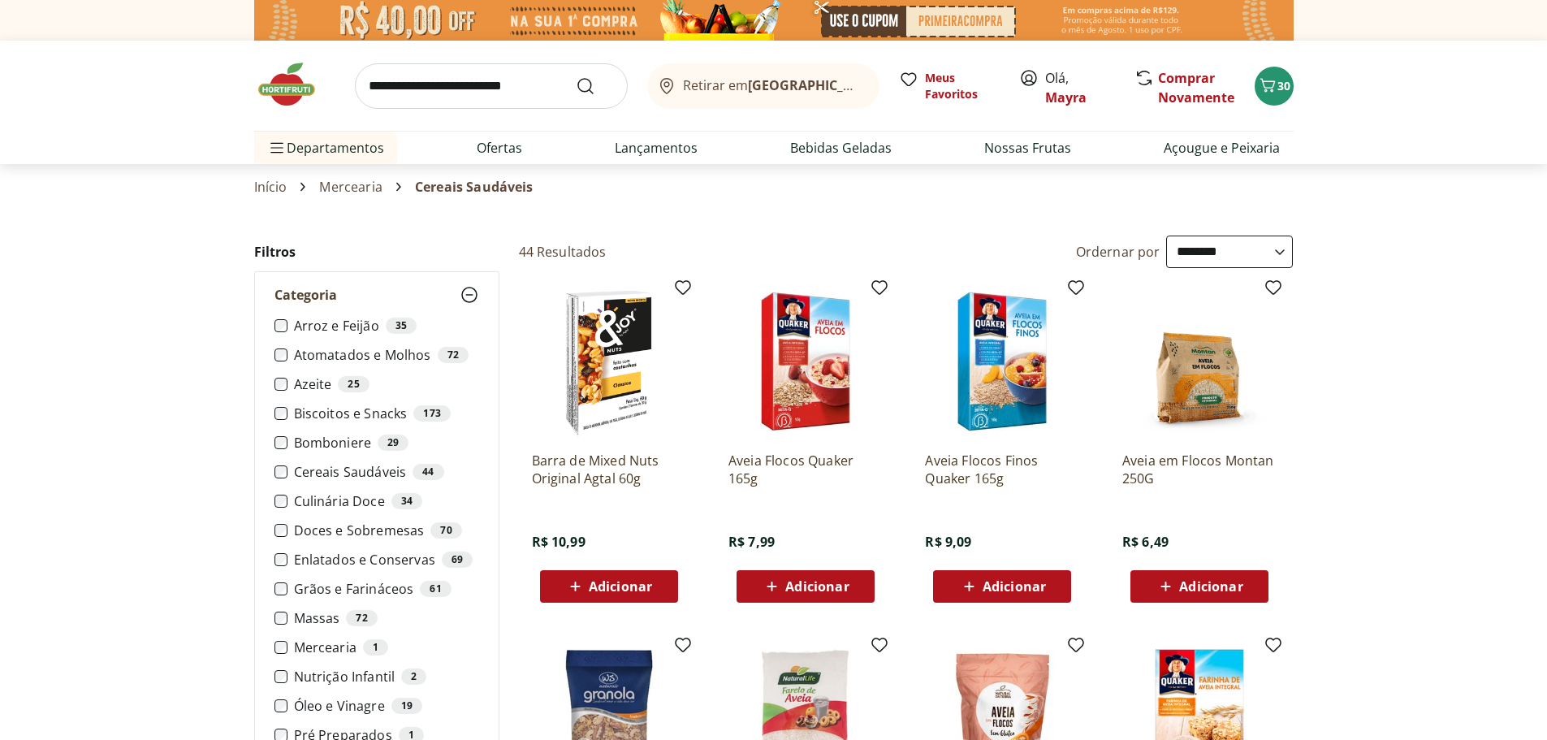
click at [286, 185] on link "Início" at bounding box center [270, 186] width 33 height 15
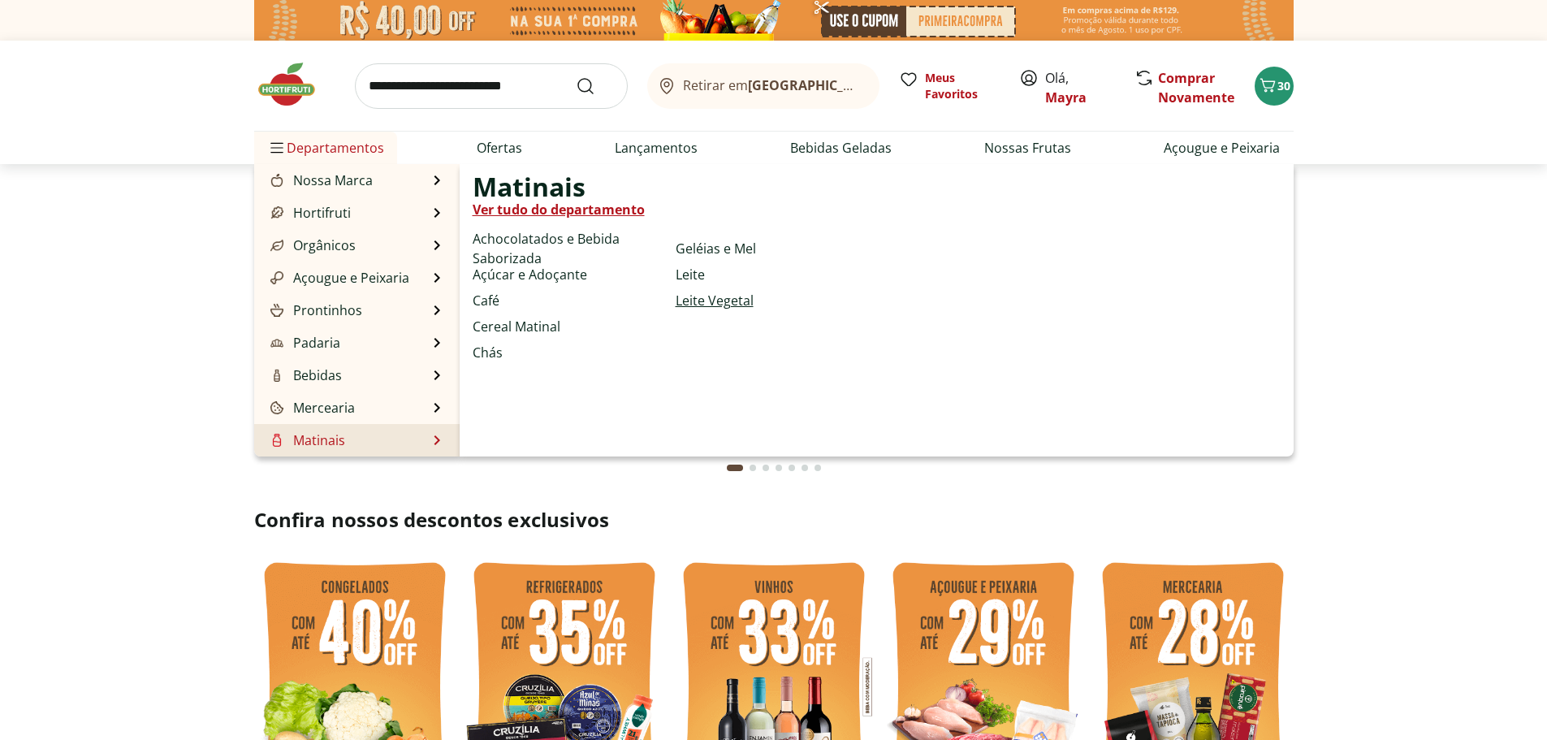
click at [691, 299] on link "Leite Vegetal" at bounding box center [715, 300] width 78 height 19
select select "**********"
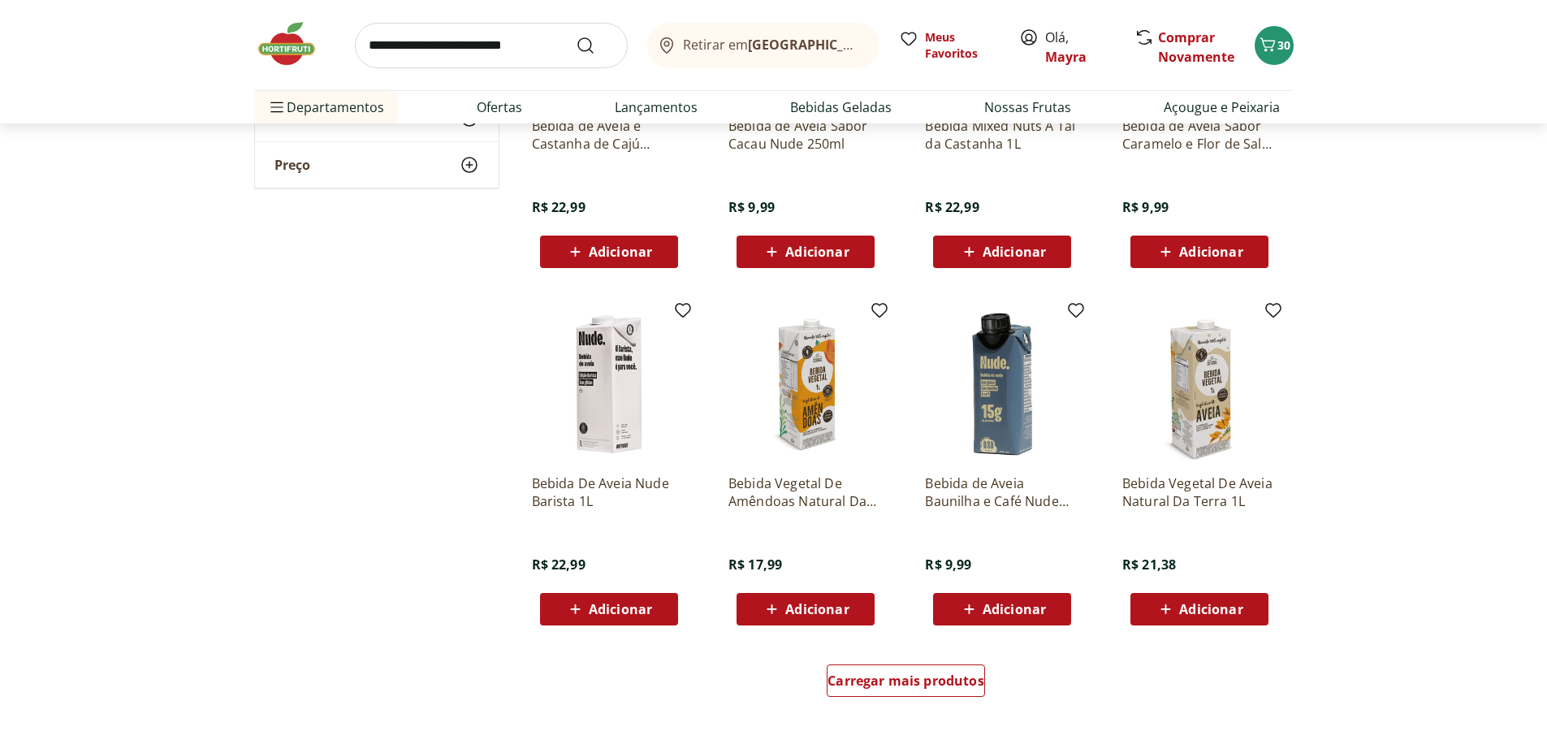
scroll to position [731, 0]
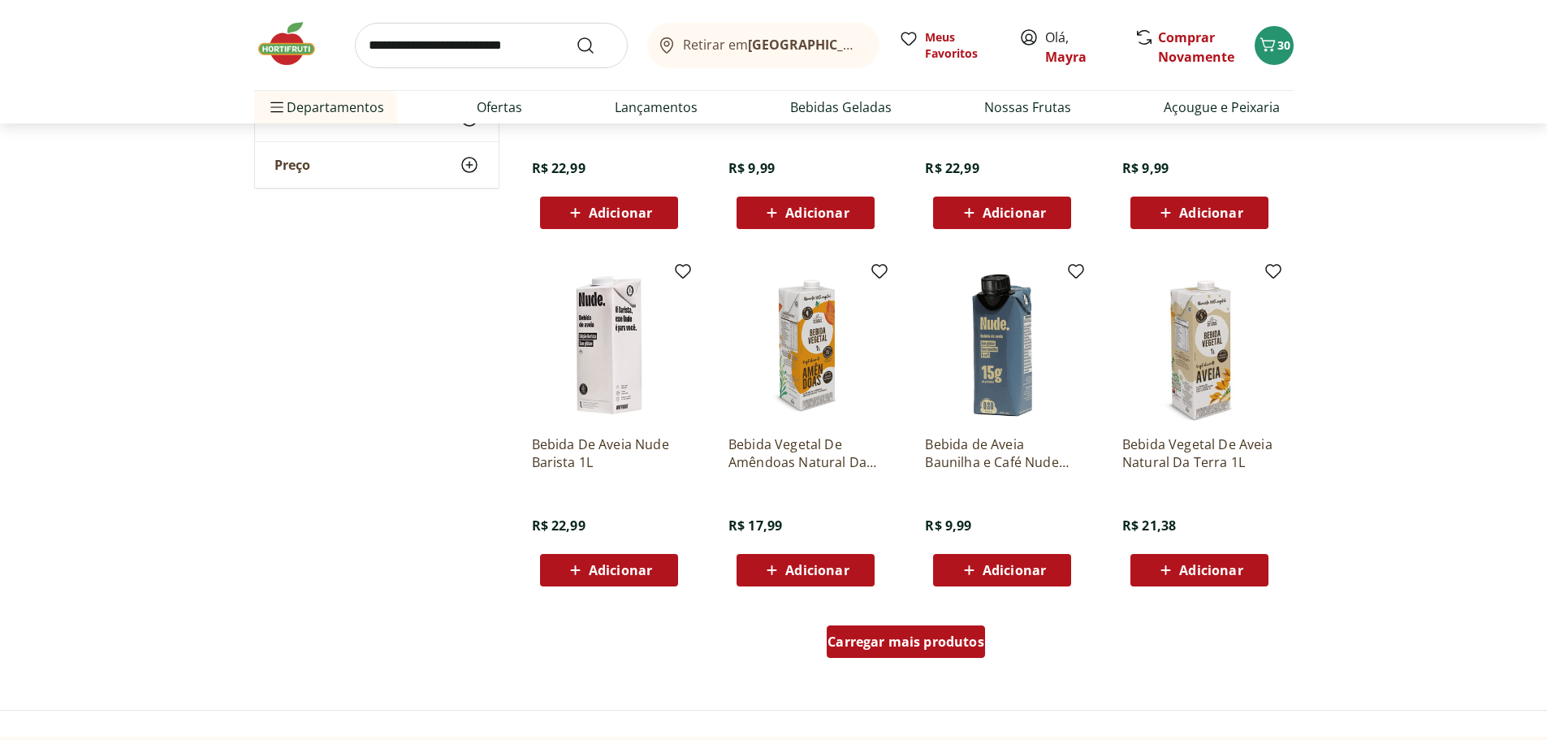
click at [896, 637] on span "Carregar mais produtos" at bounding box center [905, 641] width 157 height 13
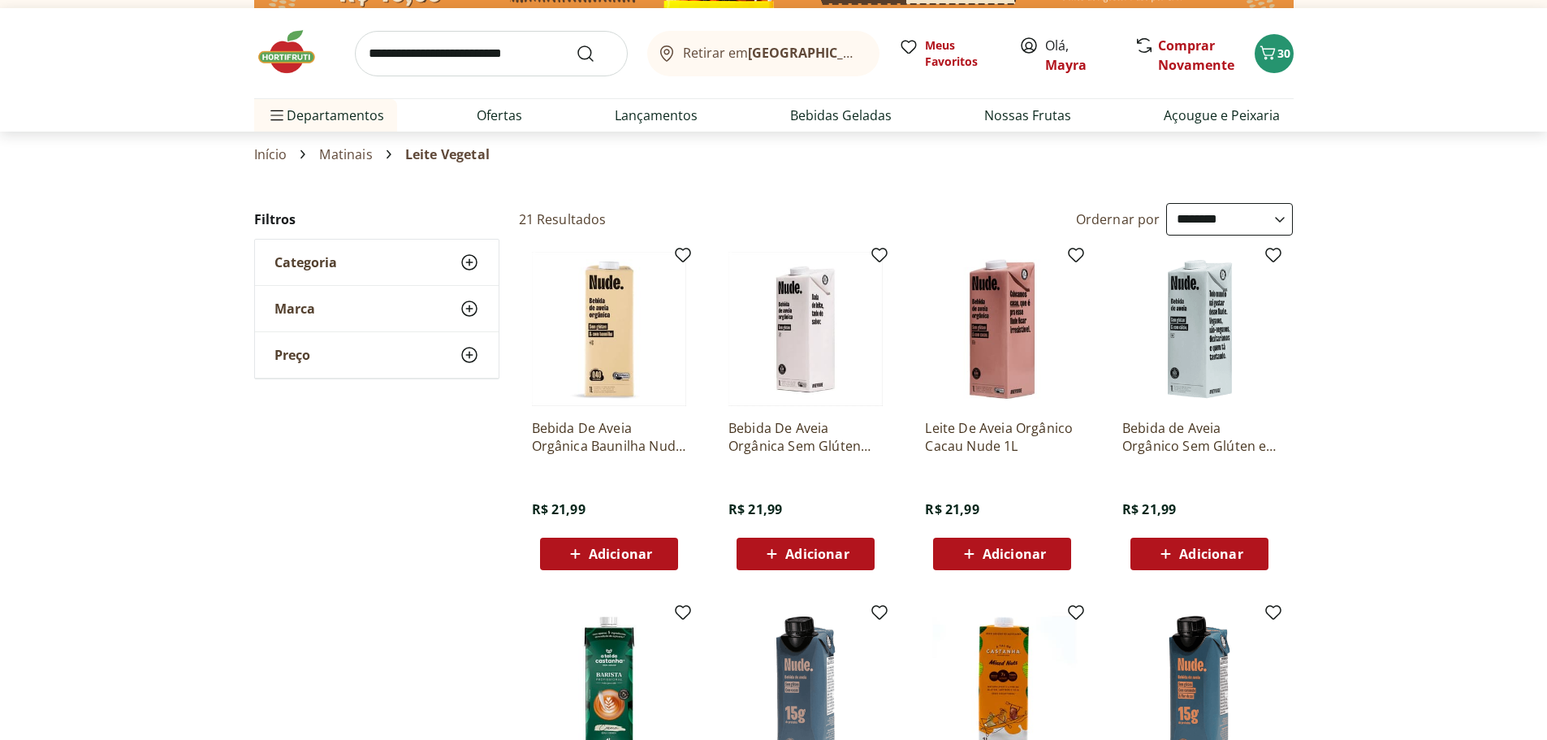
scroll to position [0, 0]
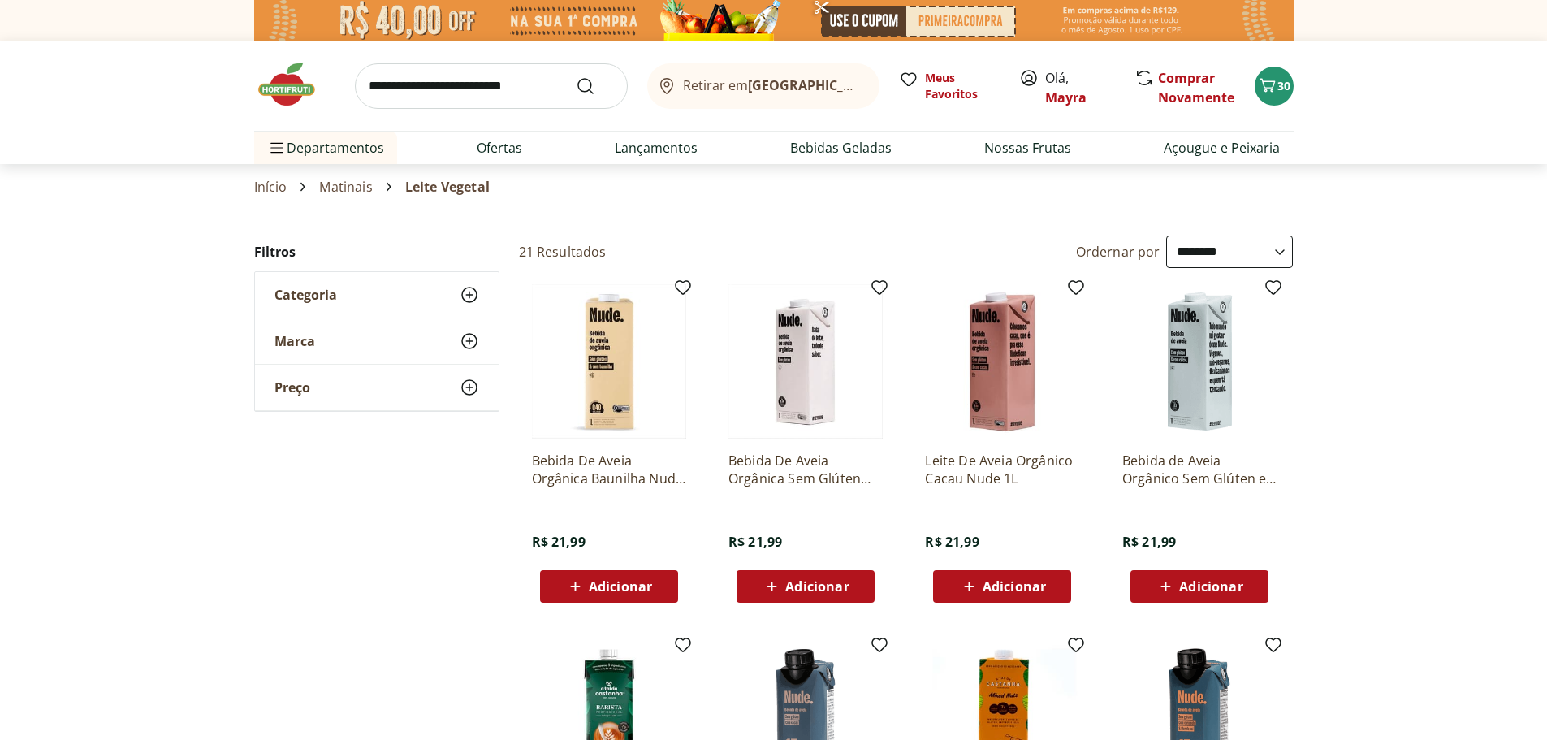
click at [342, 191] on link "Matinais" at bounding box center [345, 186] width 53 height 15
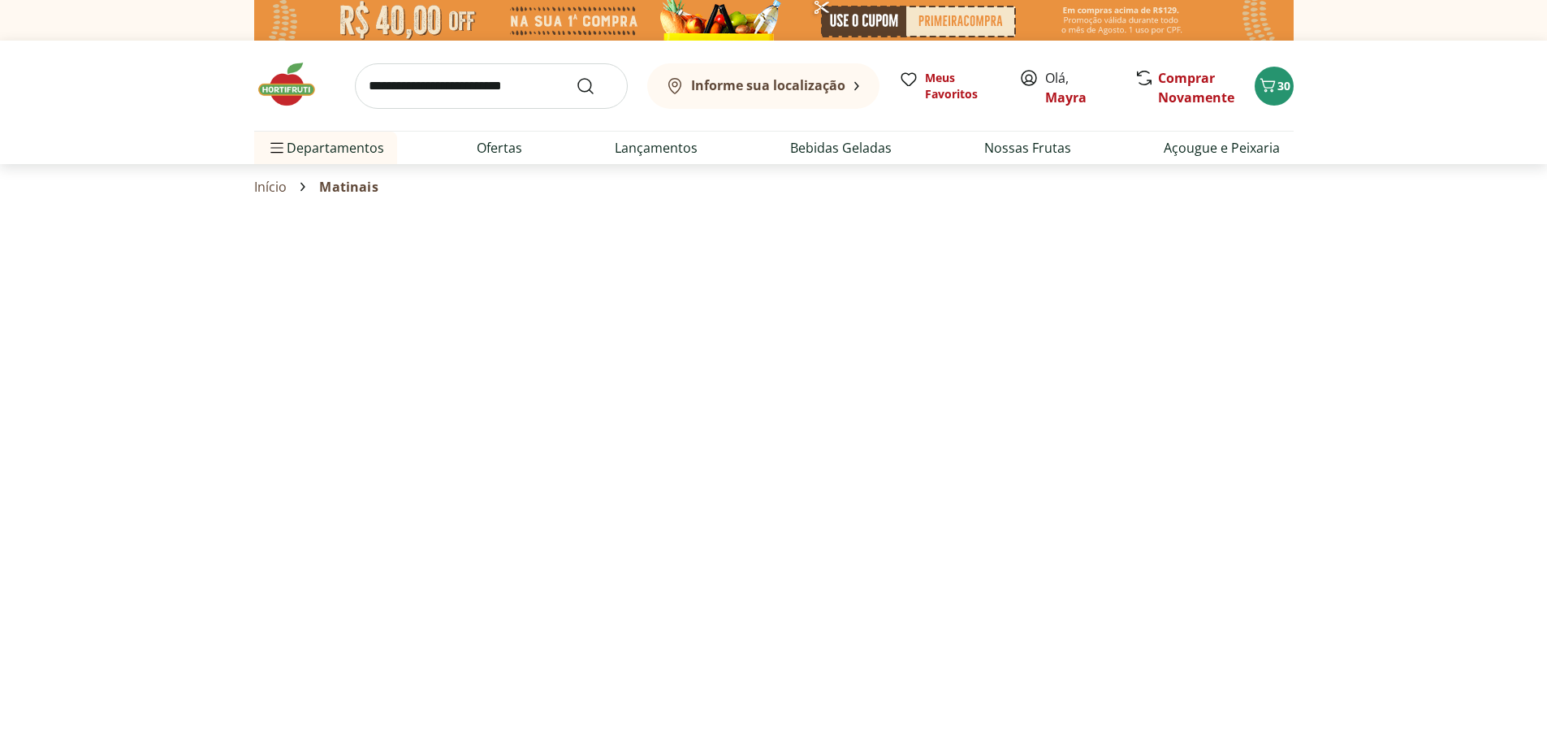
select select "**********"
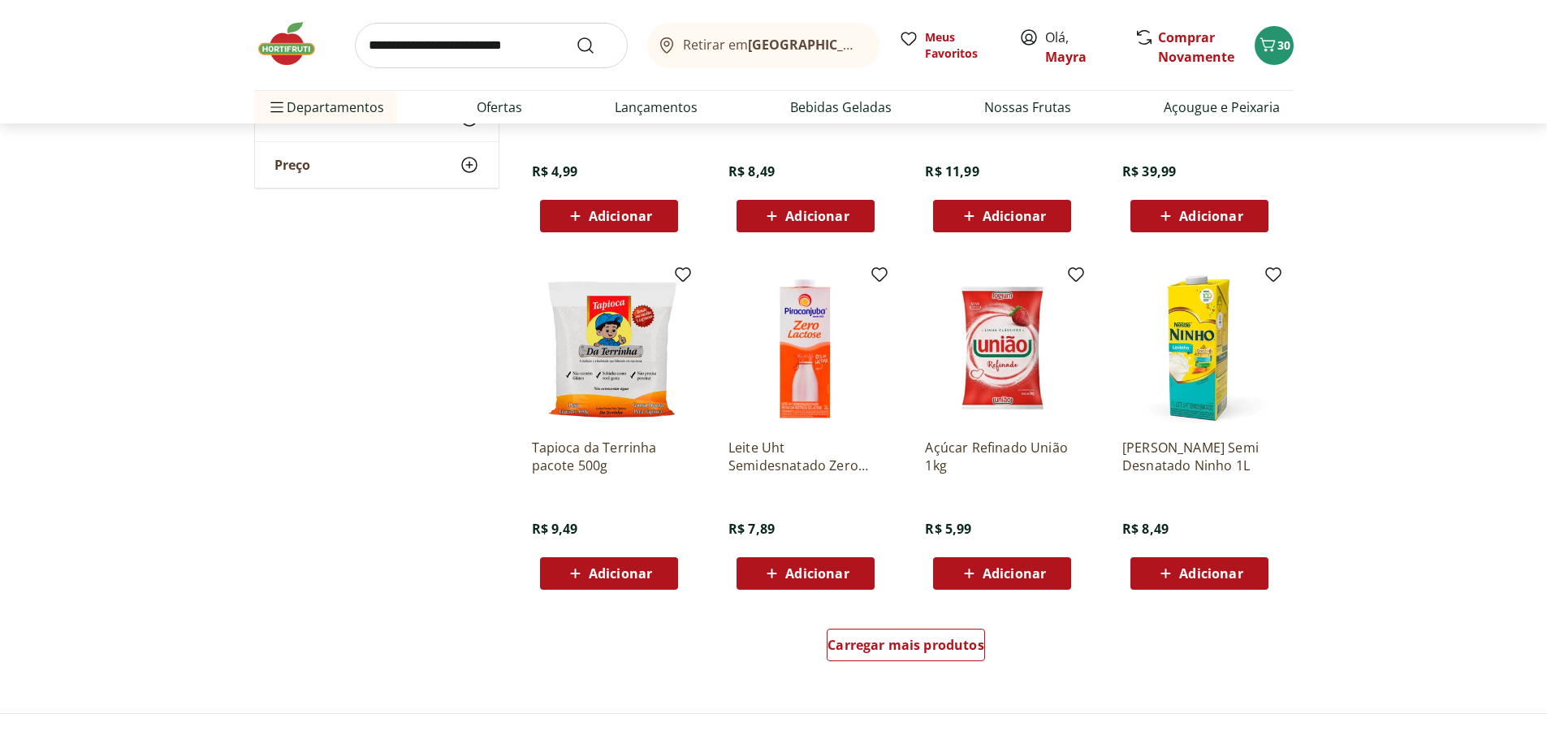
scroll to position [731, 0]
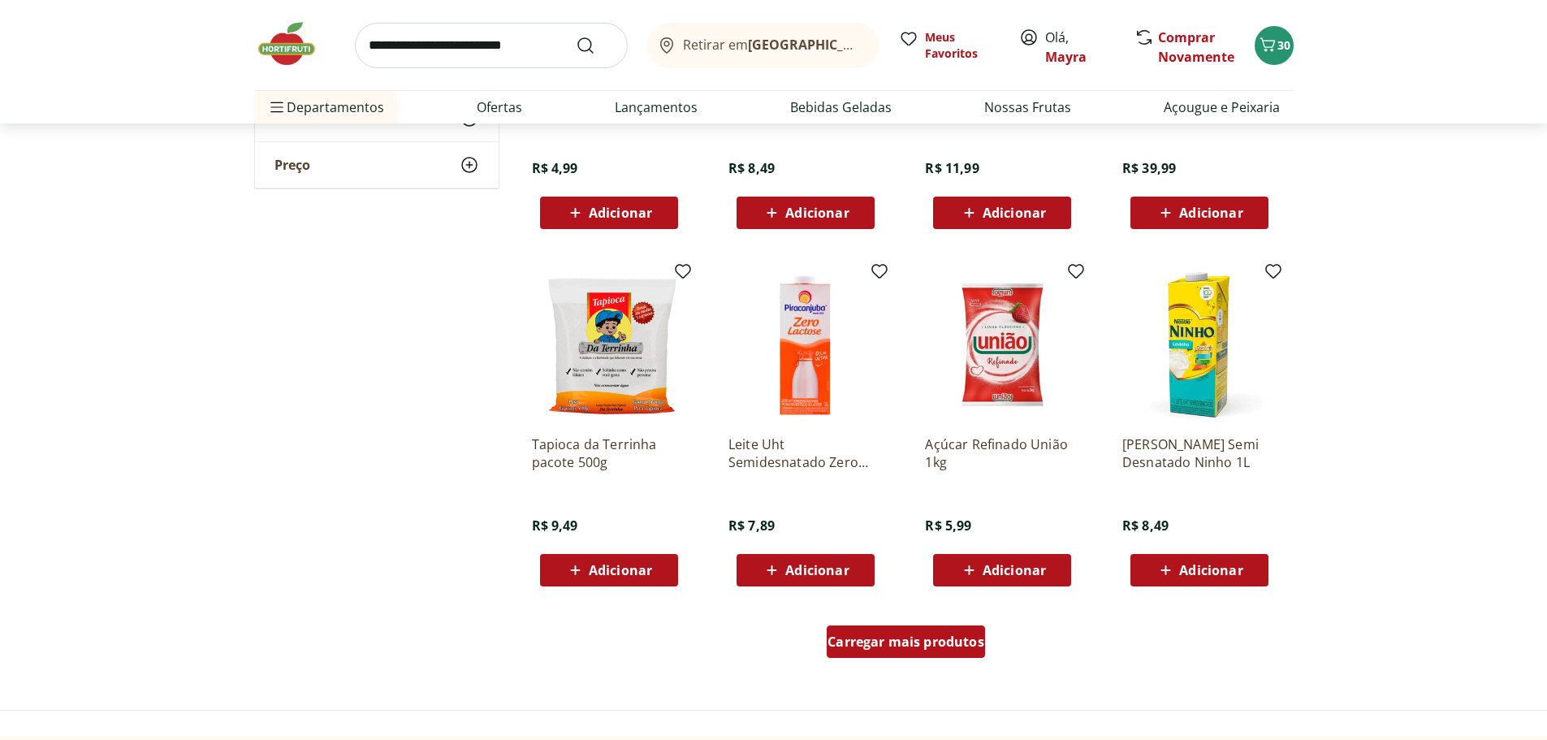
click at [922, 647] on span "Carregar mais produtos" at bounding box center [905, 641] width 157 height 13
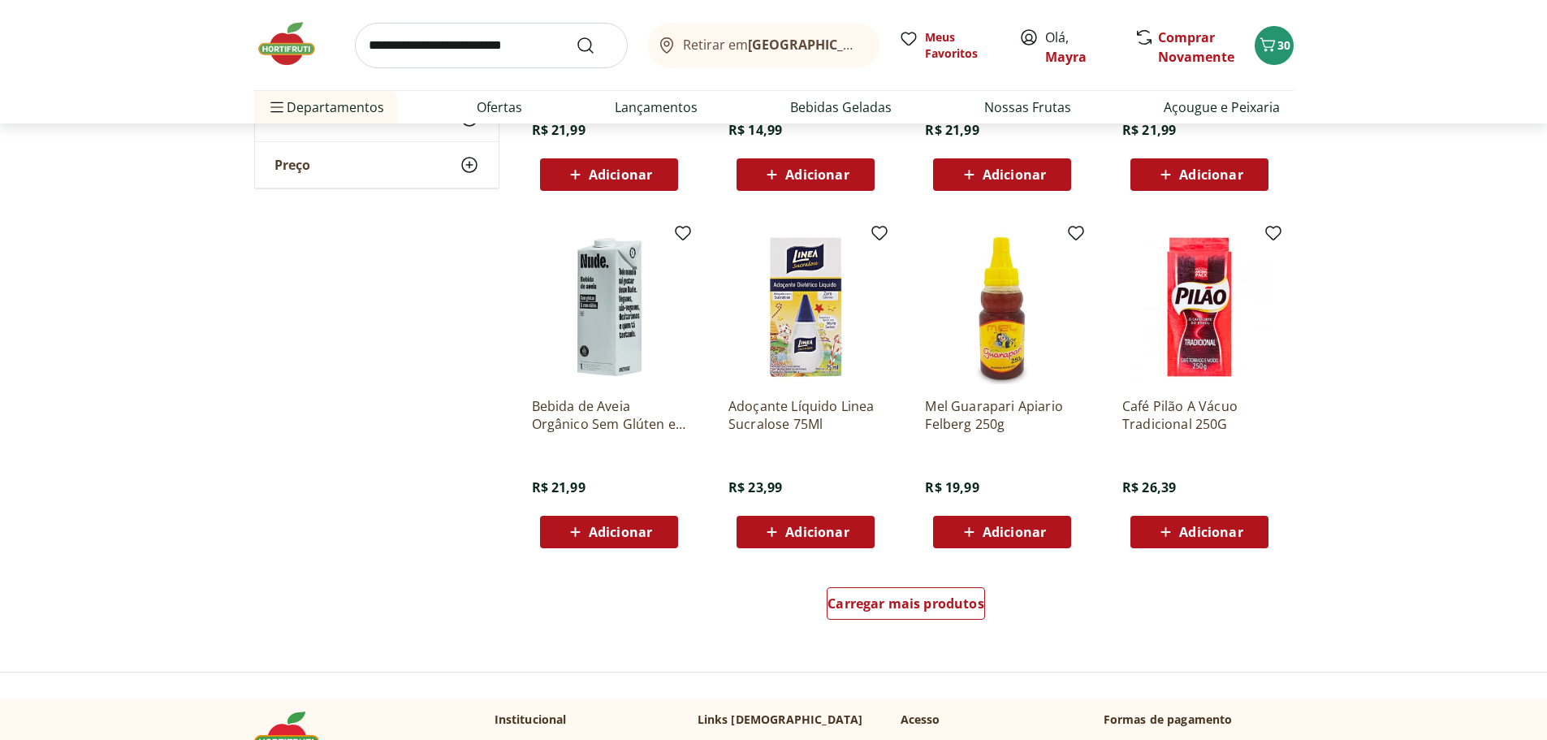
scroll to position [1867, 0]
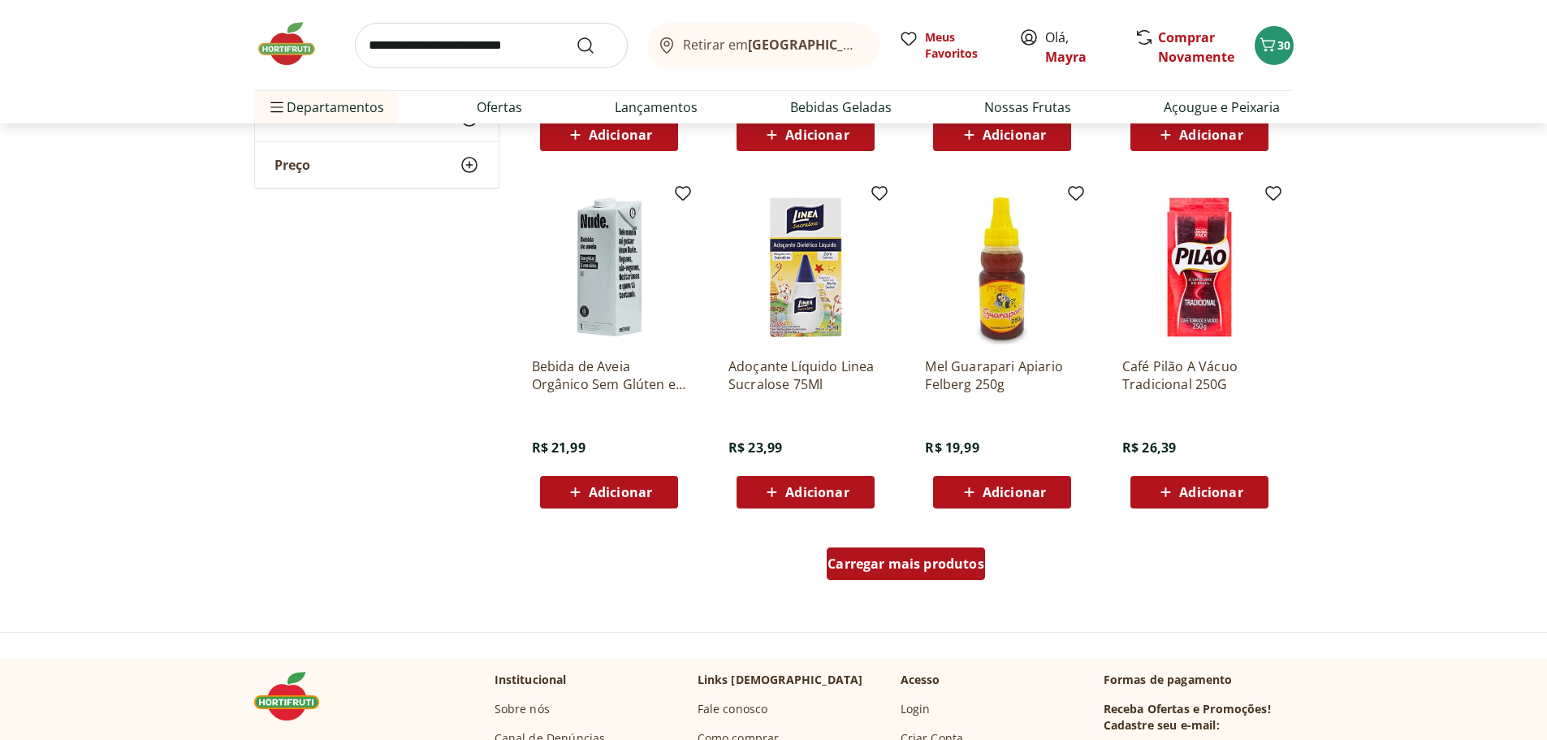
click at [924, 548] on div "Carregar mais produtos" at bounding box center [906, 563] width 158 height 32
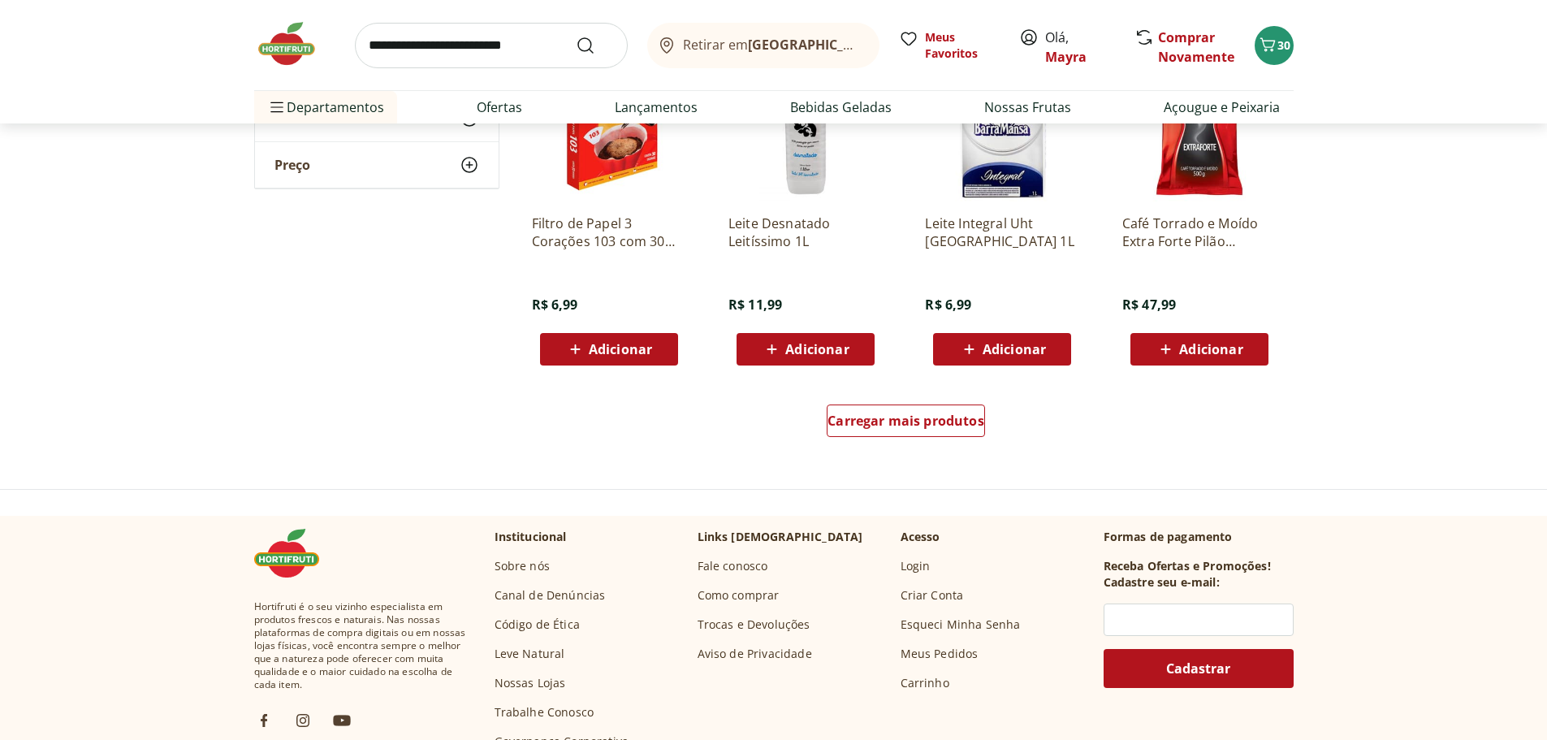
scroll to position [2842, 0]
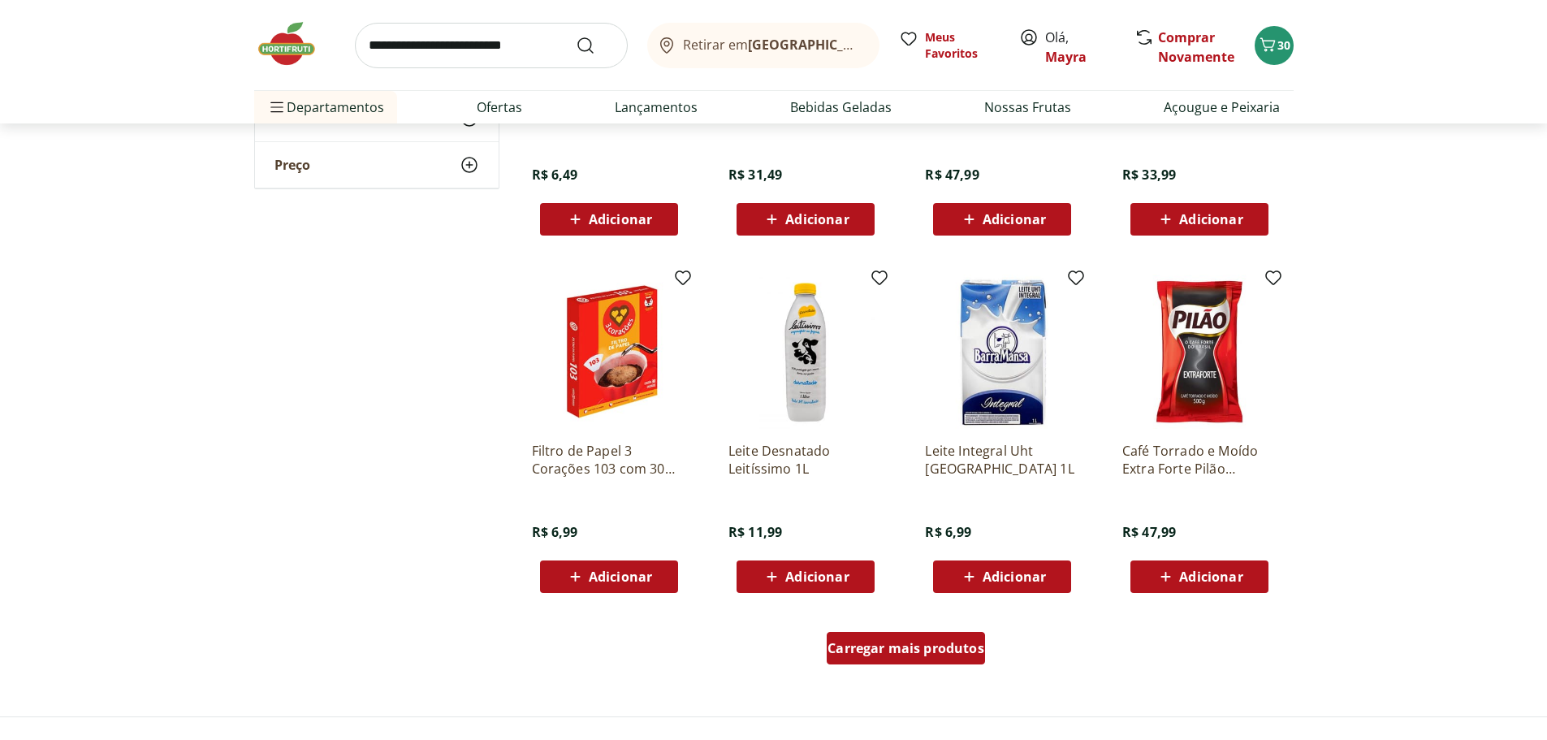
click at [904, 646] on span "Carregar mais produtos" at bounding box center [905, 647] width 157 height 13
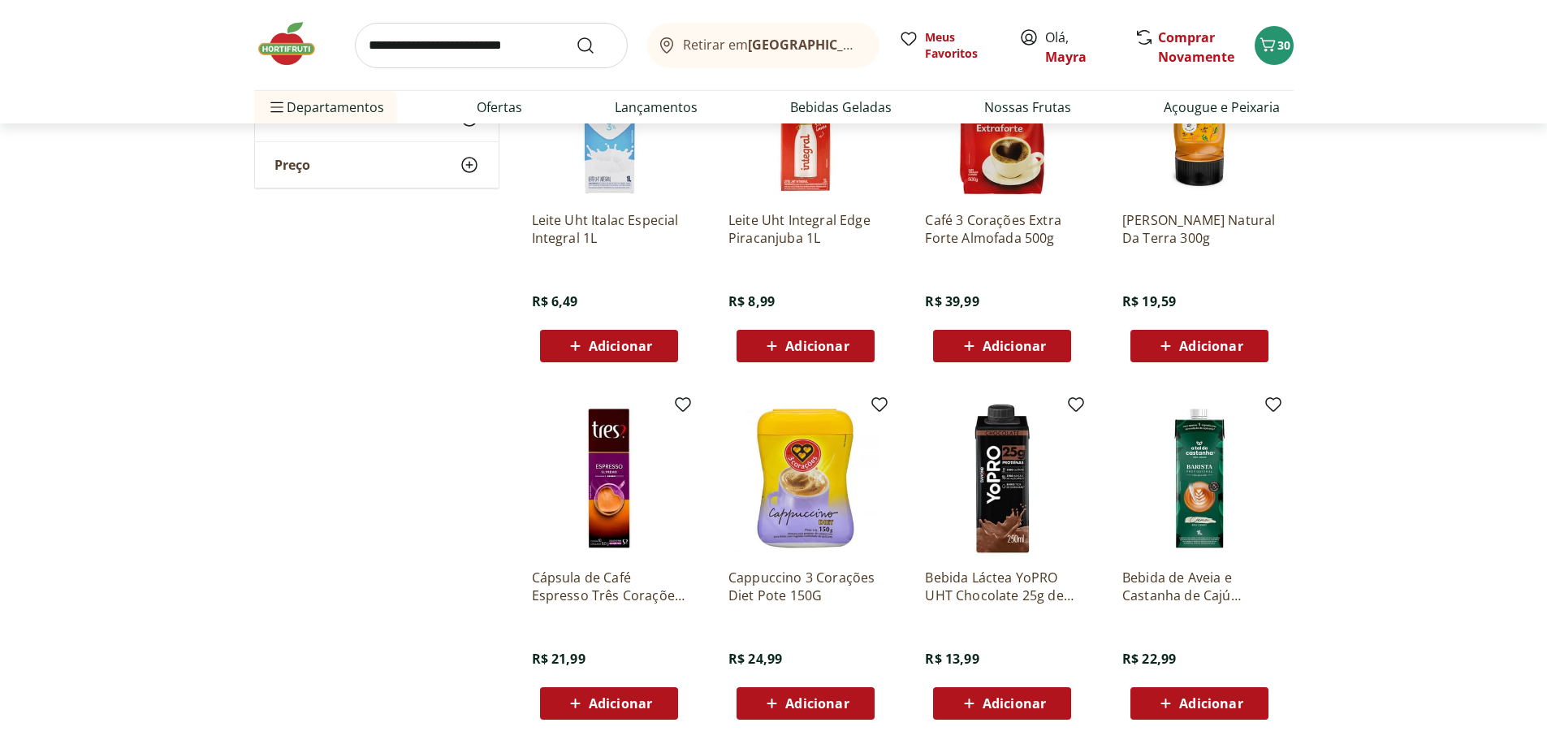
scroll to position [3491, 0]
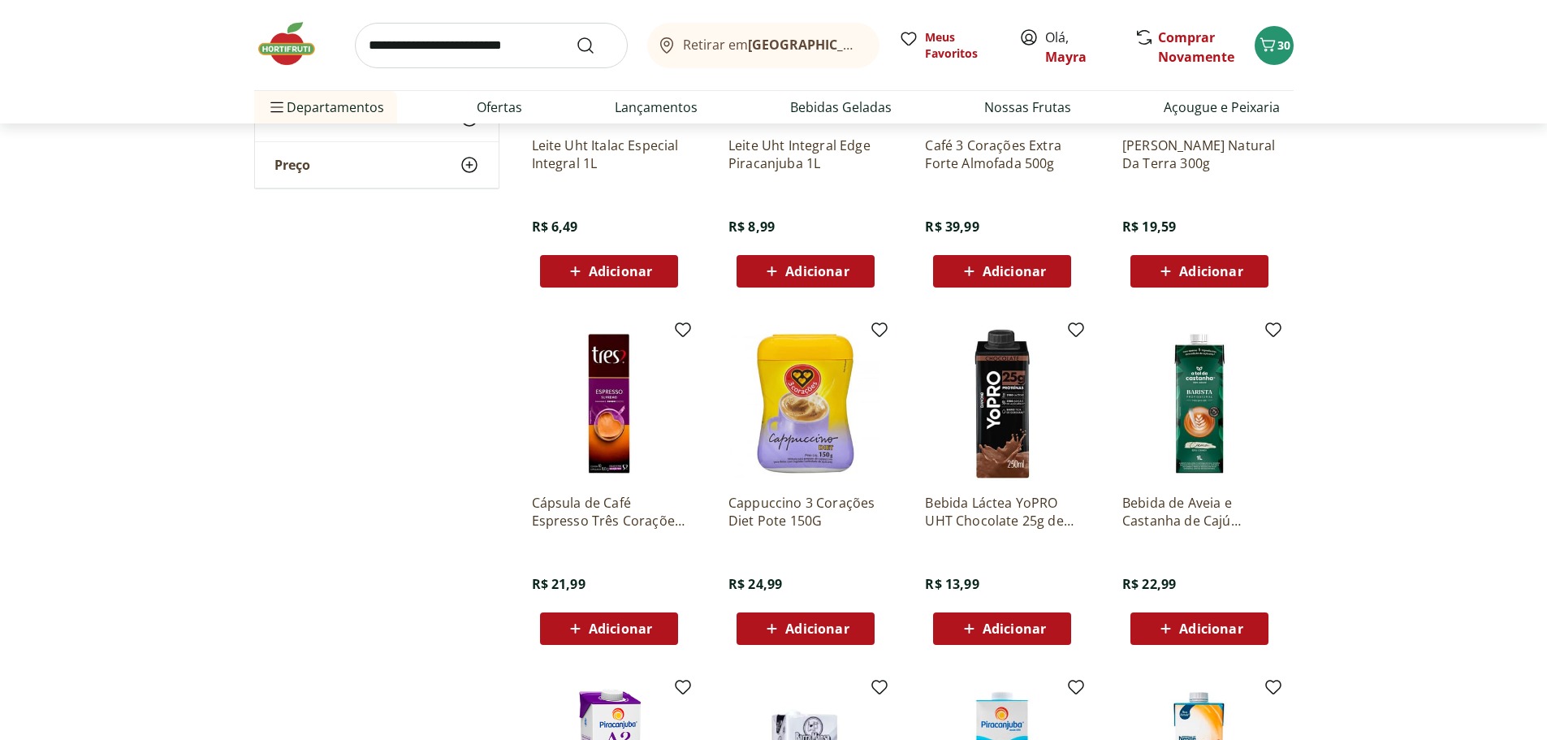
click at [1006, 424] on img at bounding box center [1002, 403] width 154 height 154
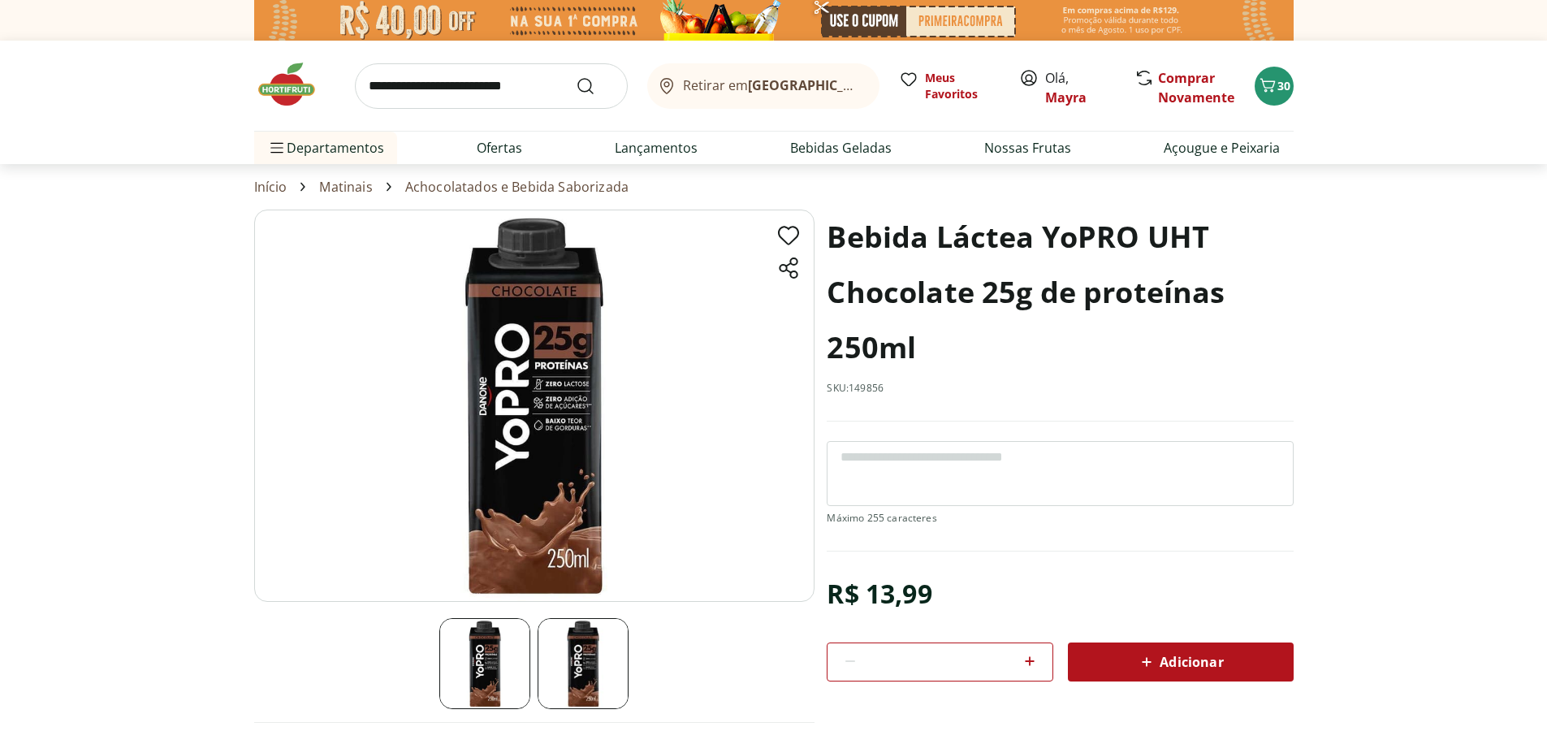
click at [497, 80] on input "search" at bounding box center [491, 85] width 273 height 45
type input "**********"
click at [576, 76] on button "Submit Search" at bounding box center [595, 85] width 39 height 19
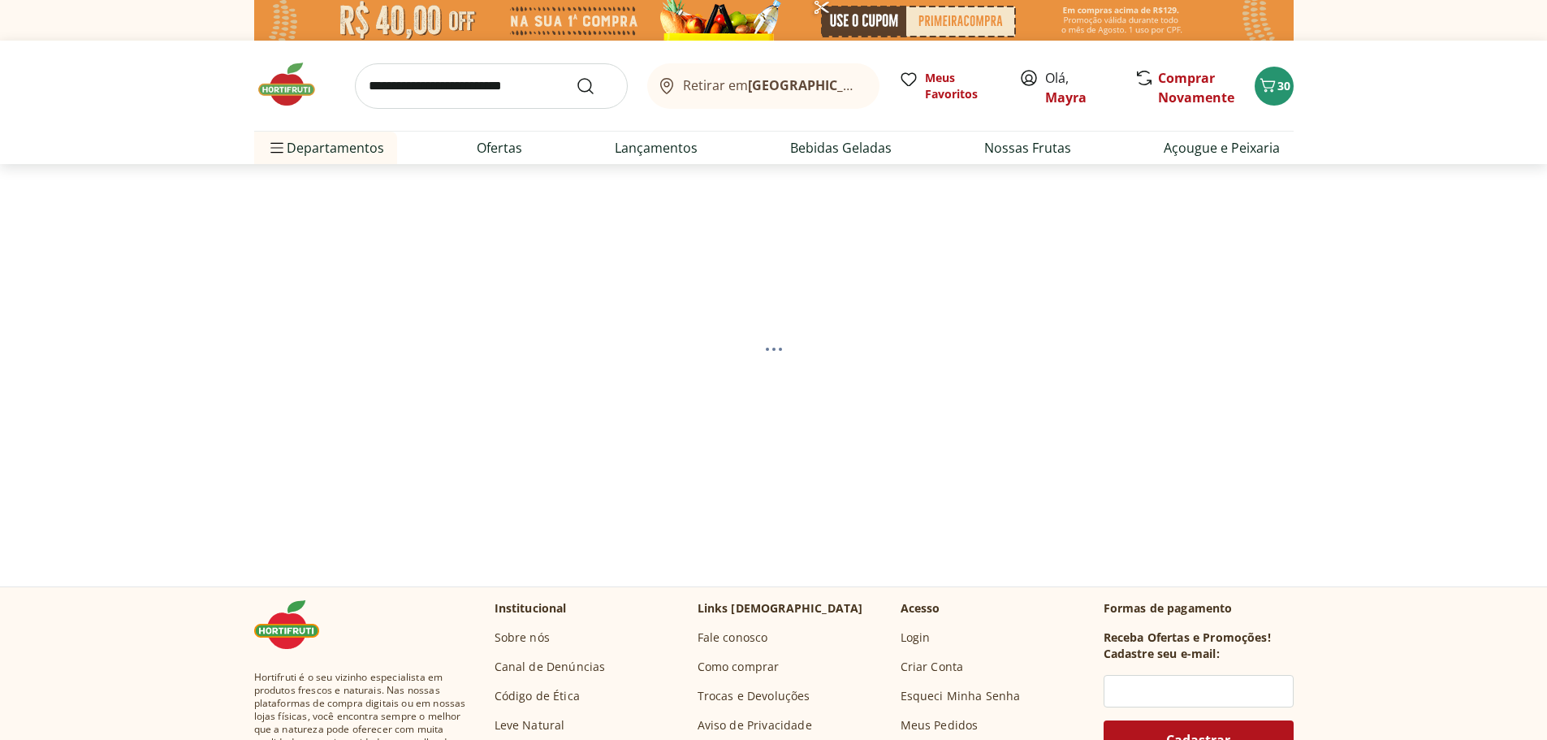
select select "**********"
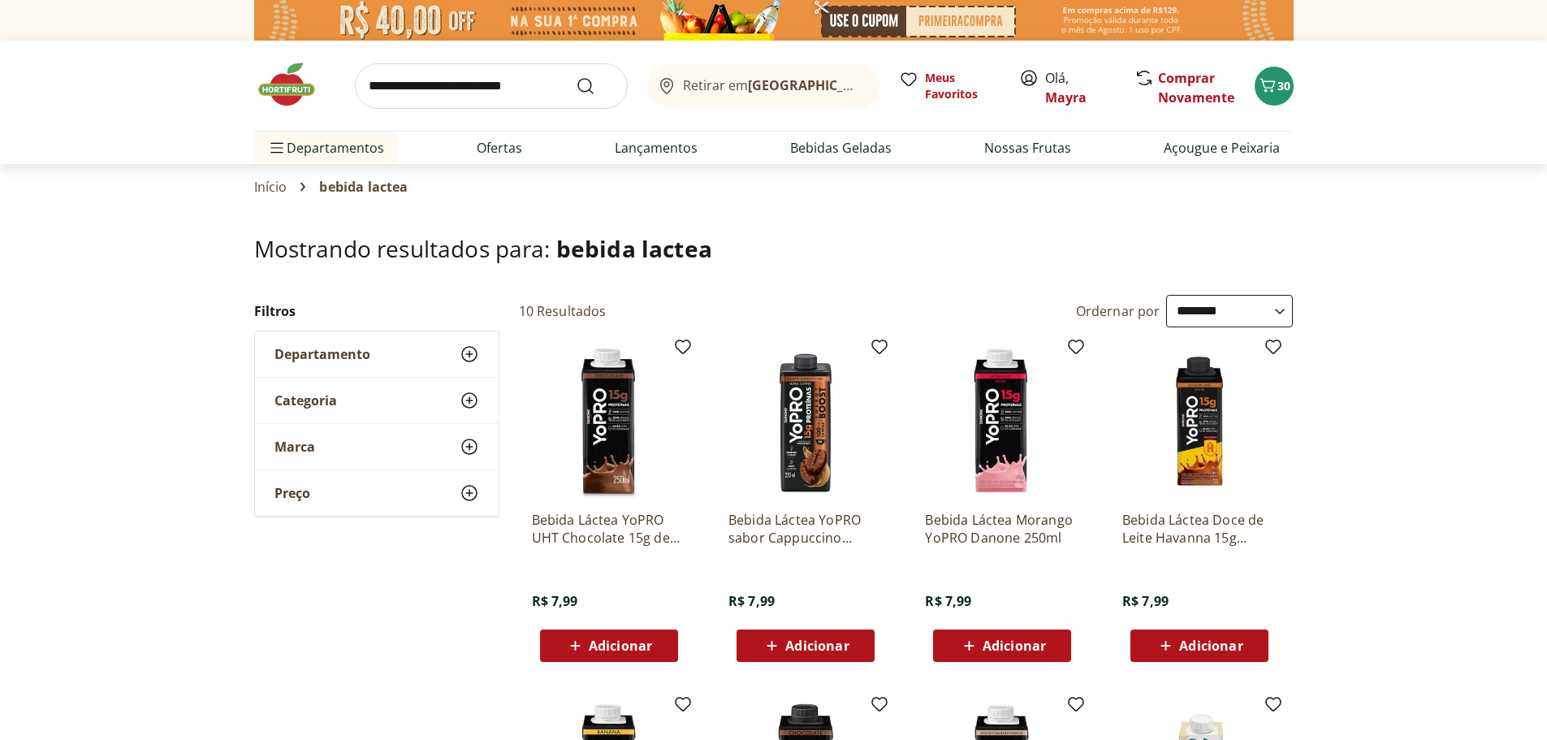
click at [602, 634] on div "Adicionar" at bounding box center [609, 645] width 112 height 29
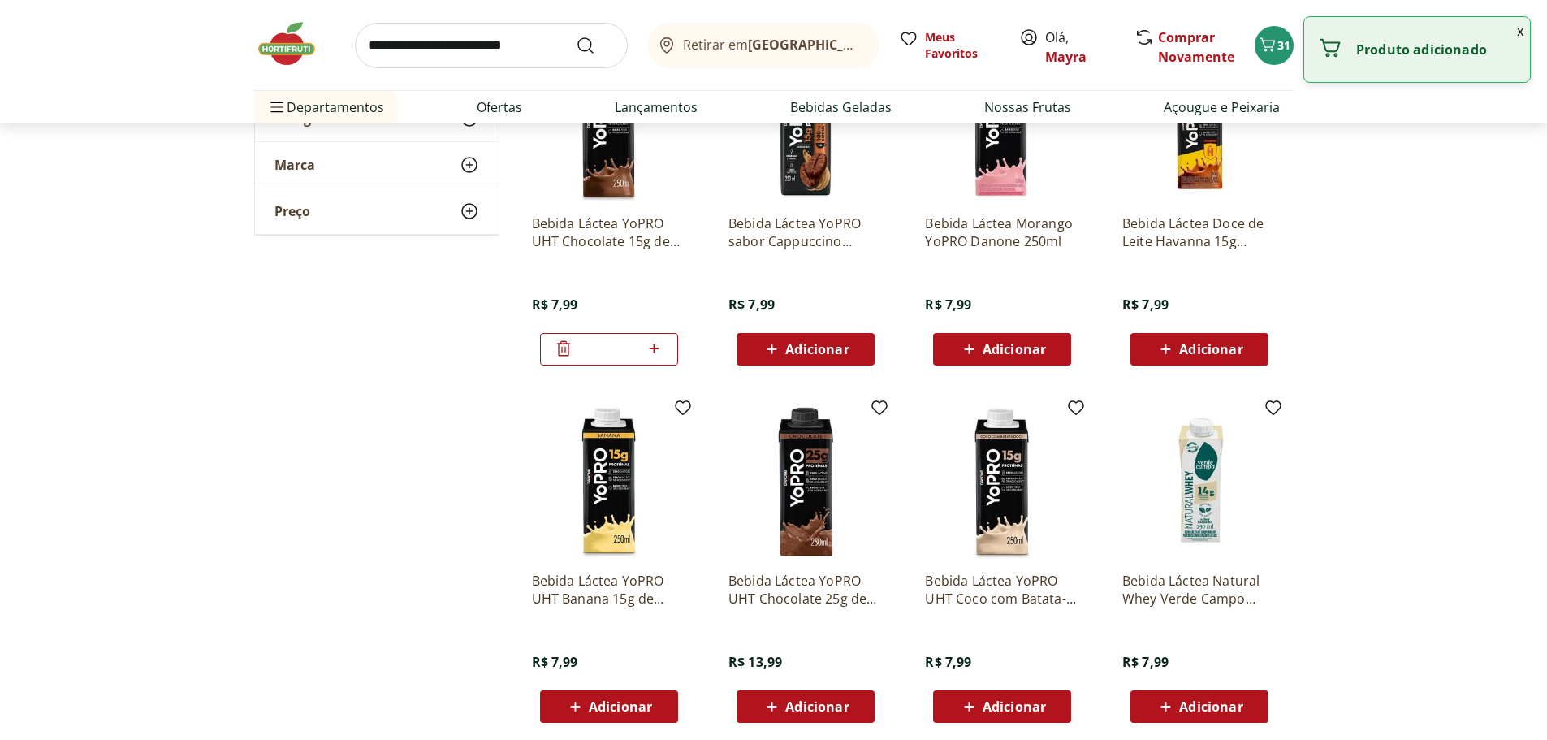
scroll to position [325, 0]
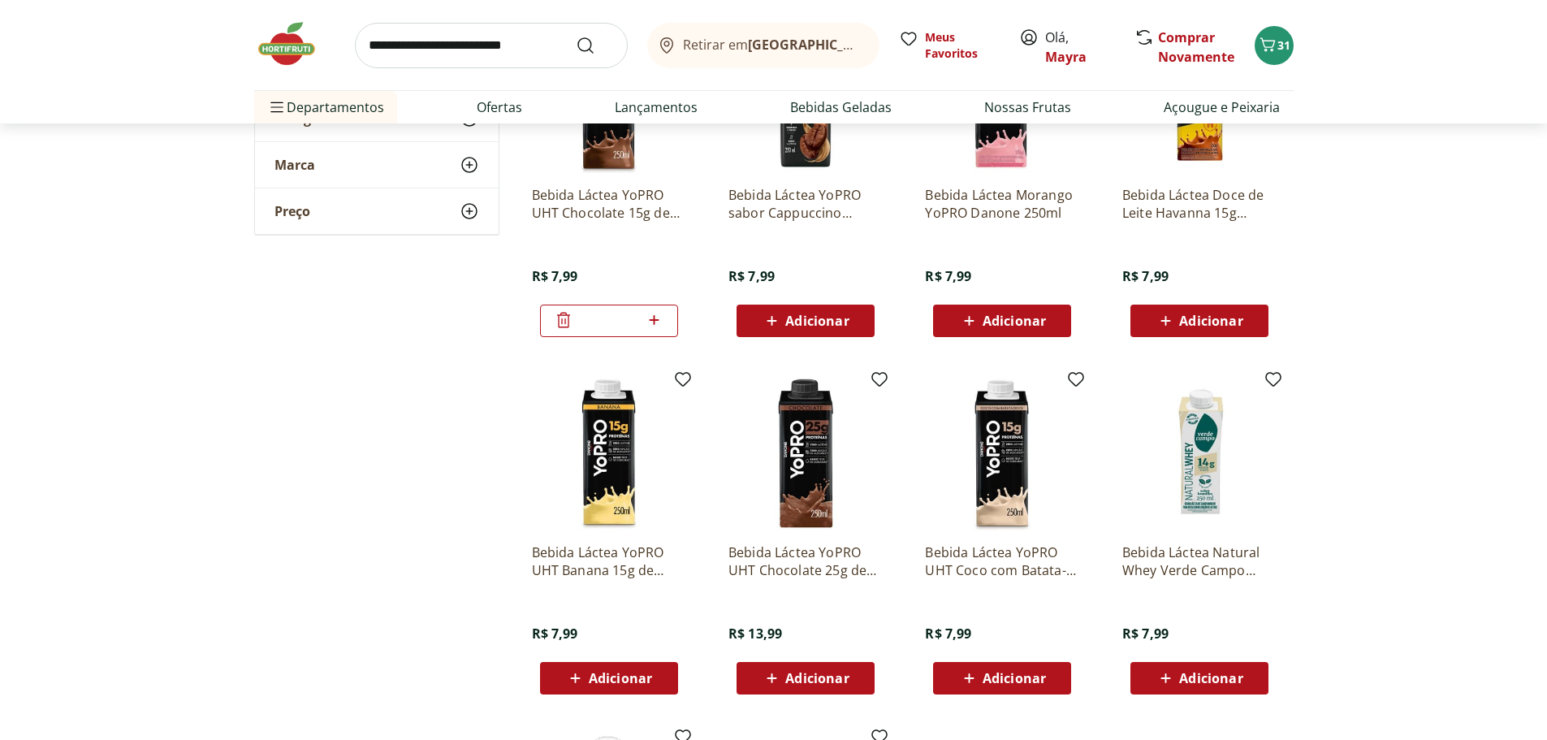
click at [598, 671] on span "Adicionar" at bounding box center [620, 677] width 63 height 13
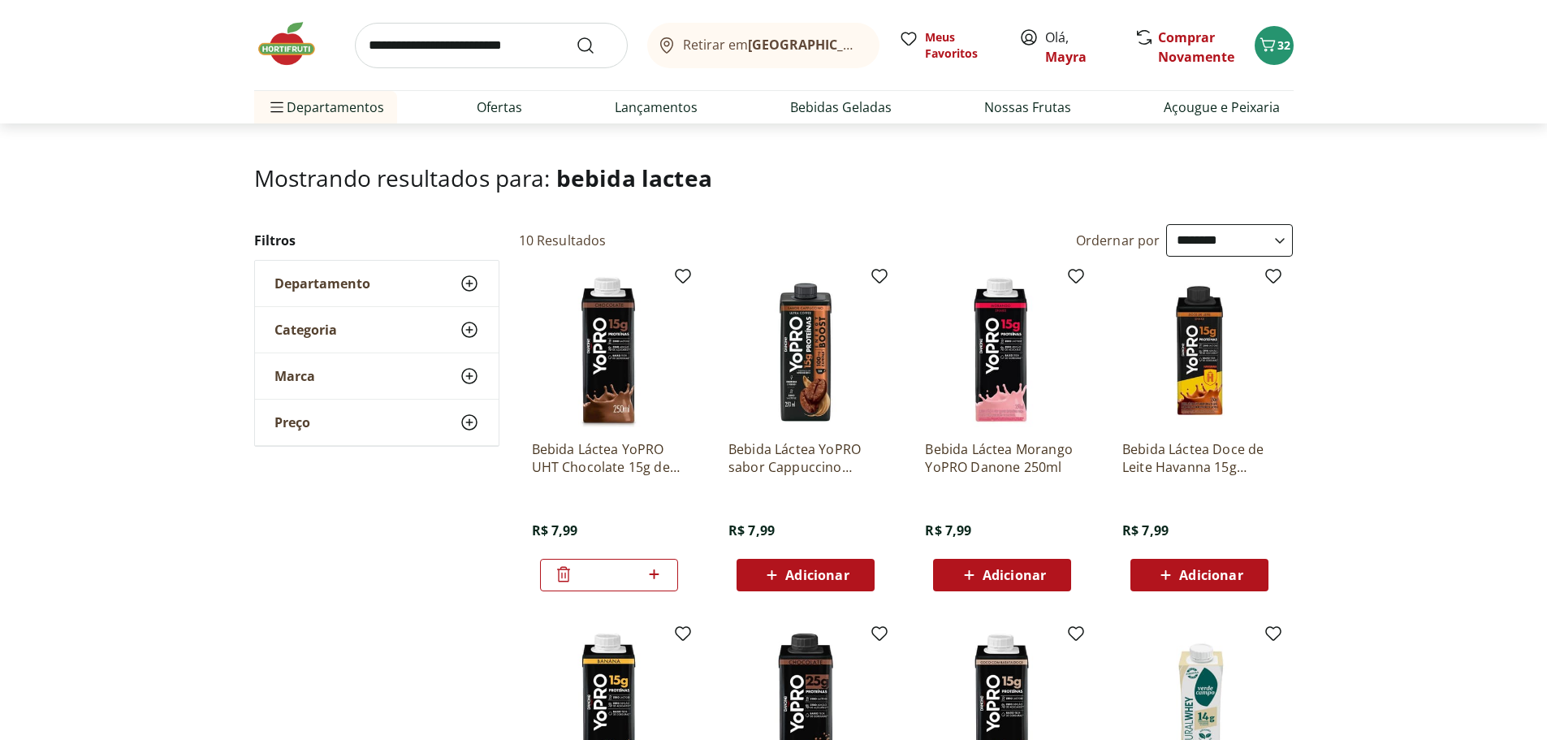
scroll to position [0, 0]
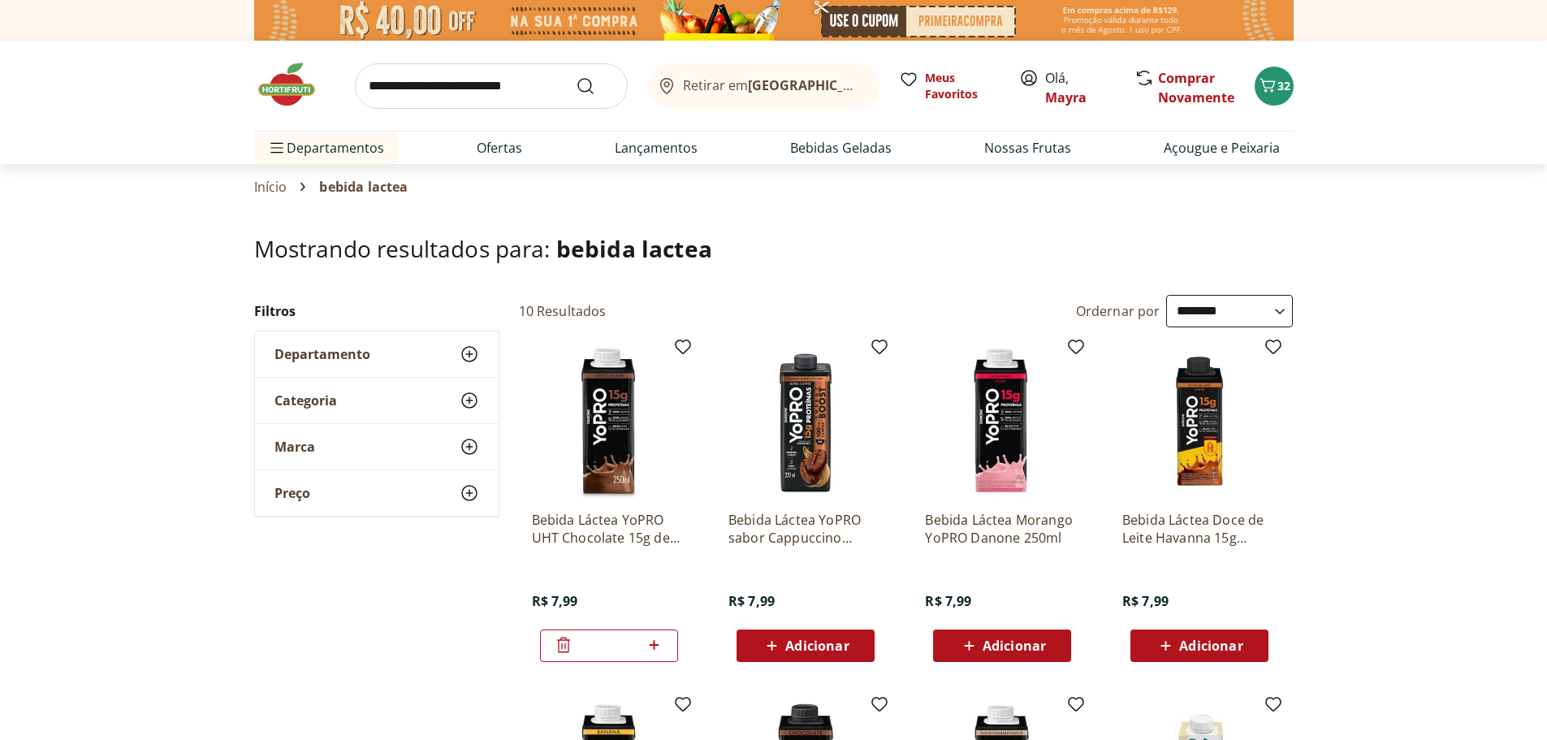
click at [521, 91] on input "search" at bounding box center [491, 85] width 273 height 45
click at [972, 249] on h1 "Mostrando resultados para: bebida lactea" at bounding box center [773, 248] width 1039 height 26
click at [283, 190] on link "Início" at bounding box center [270, 186] width 33 height 15
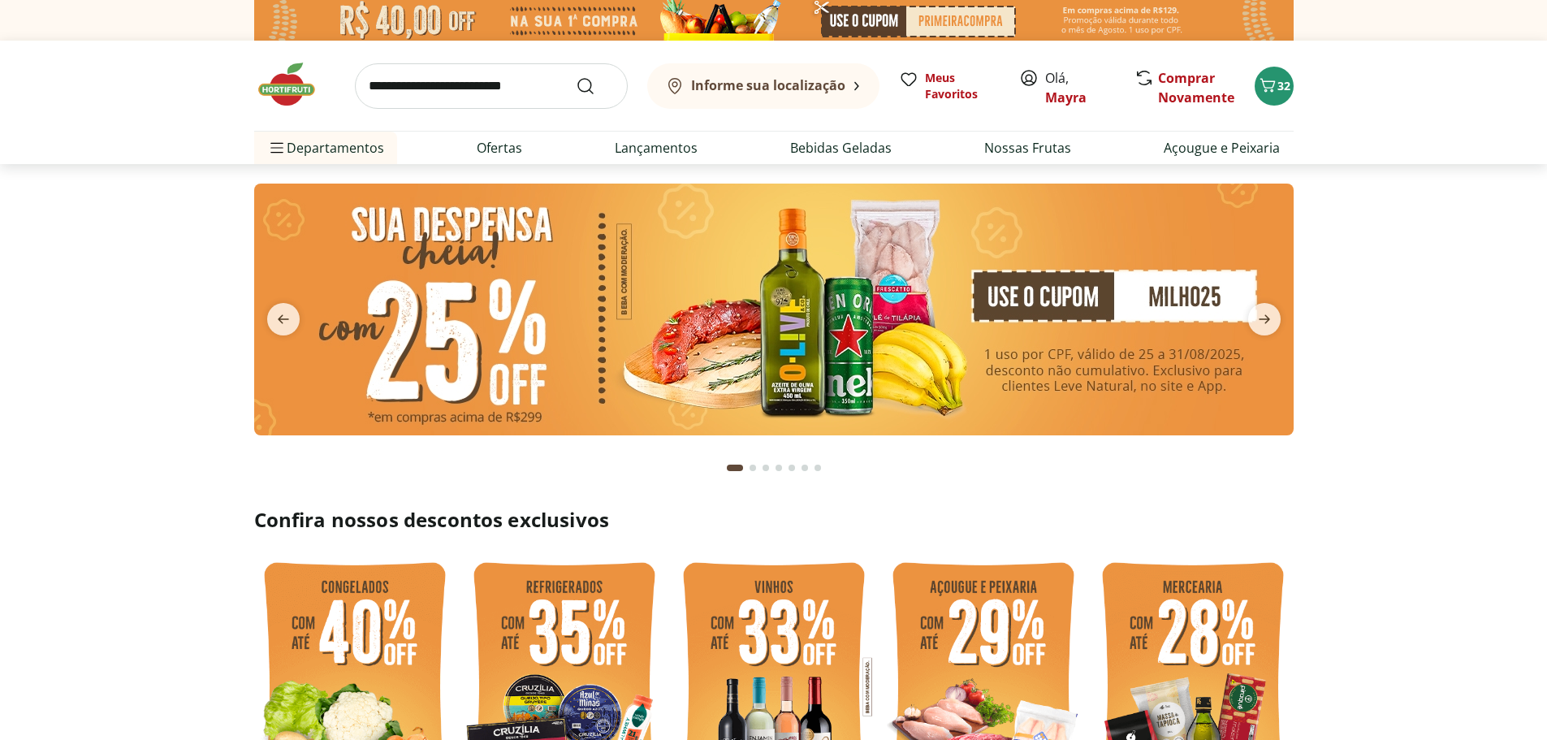
type input "*"
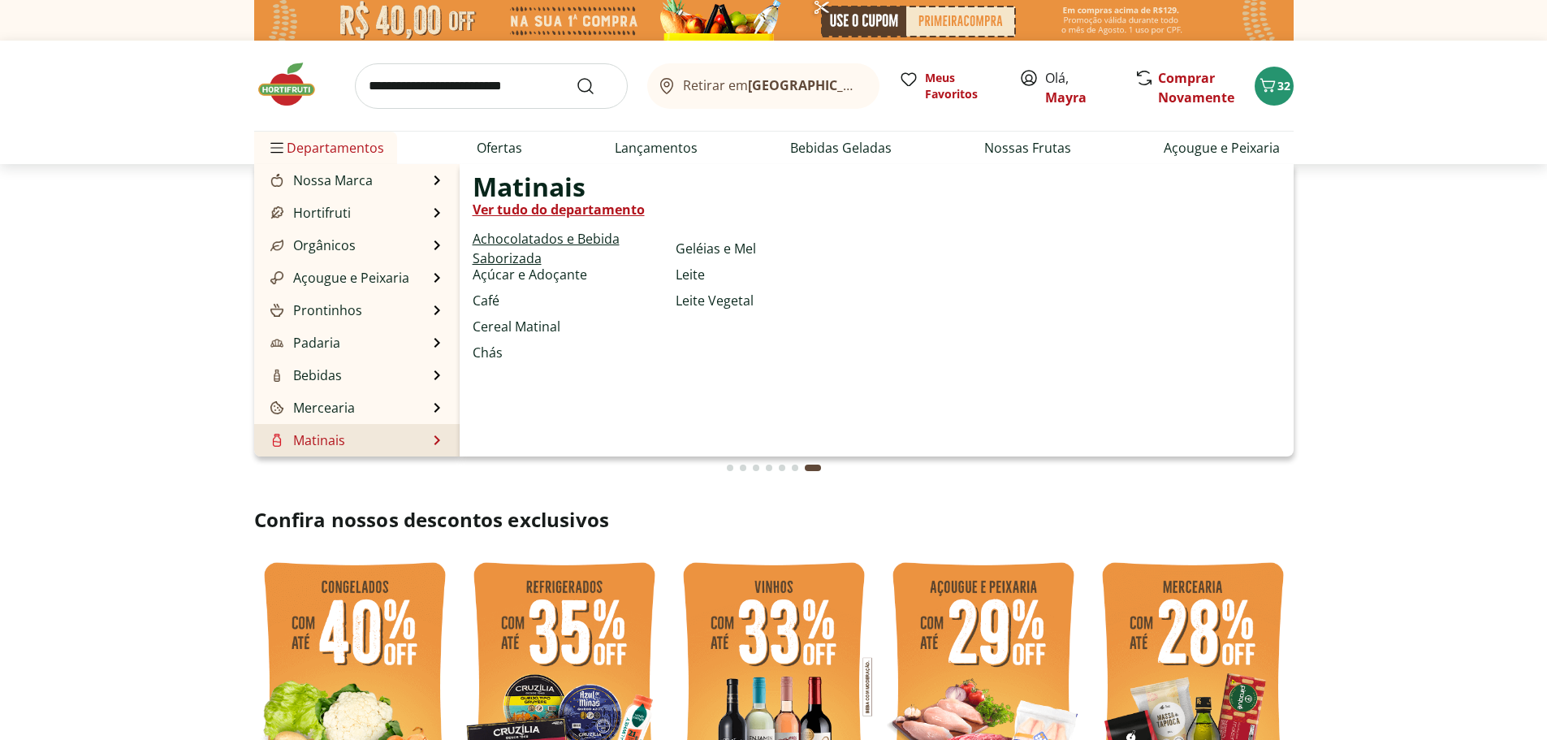
click at [541, 244] on link "Achocolatados e Bebida Saborizada" at bounding box center [571, 248] width 196 height 39
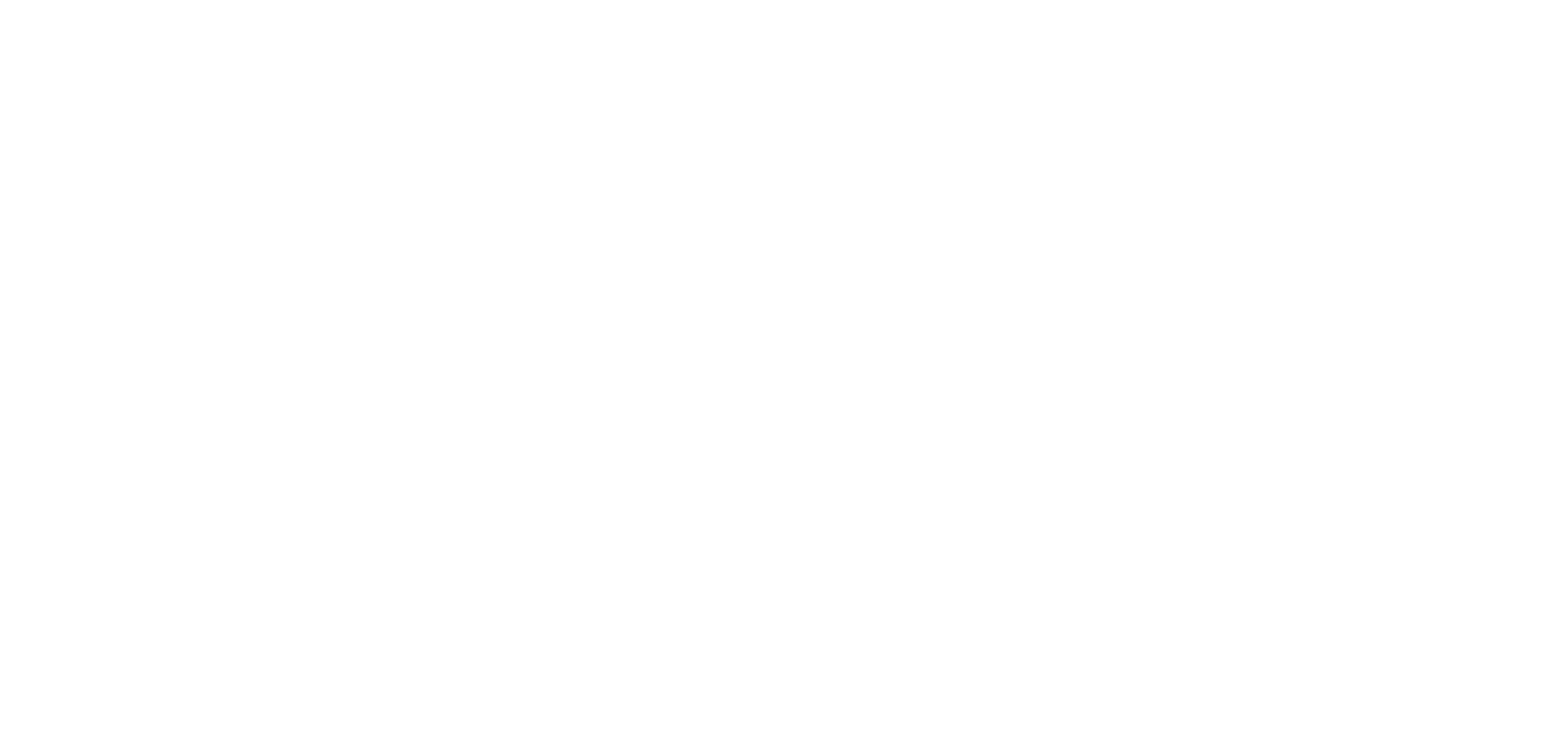
select select "**********"
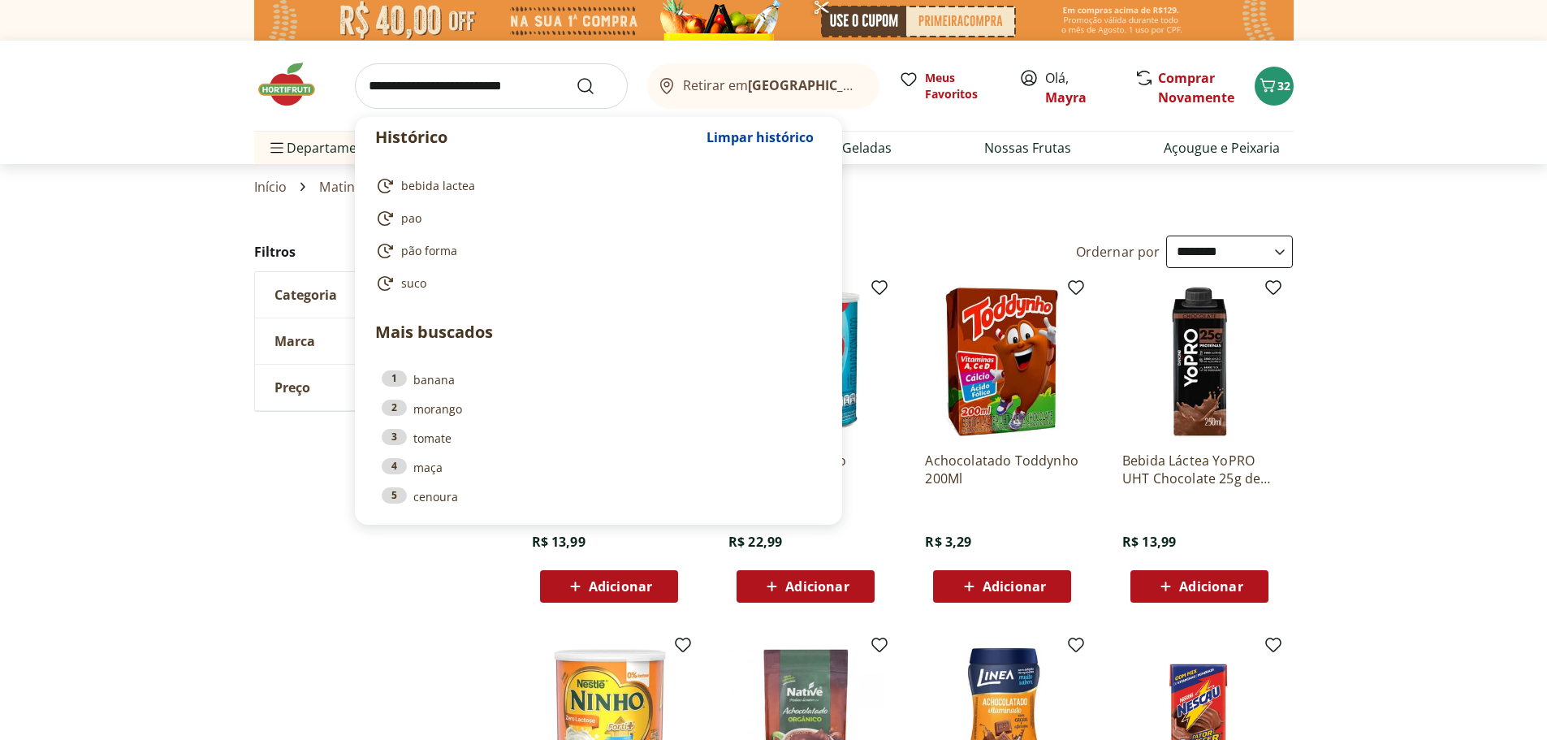
click at [489, 88] on input "search" at bounding box center [491, 85] width 273 height 45
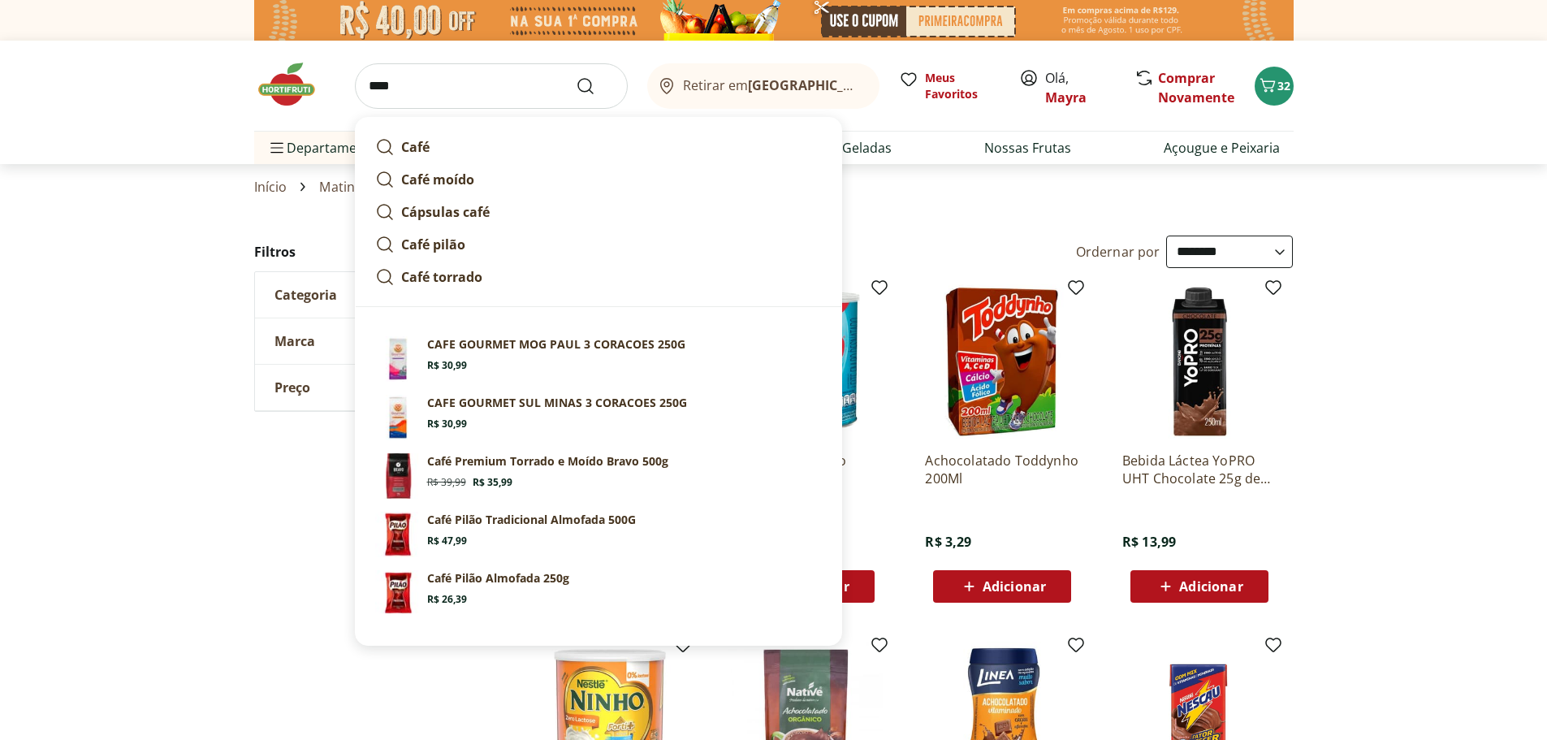
type input "****"
click at [576, 76] on button "Submit Search" at bounding box center [595, 85] width 39 height 19
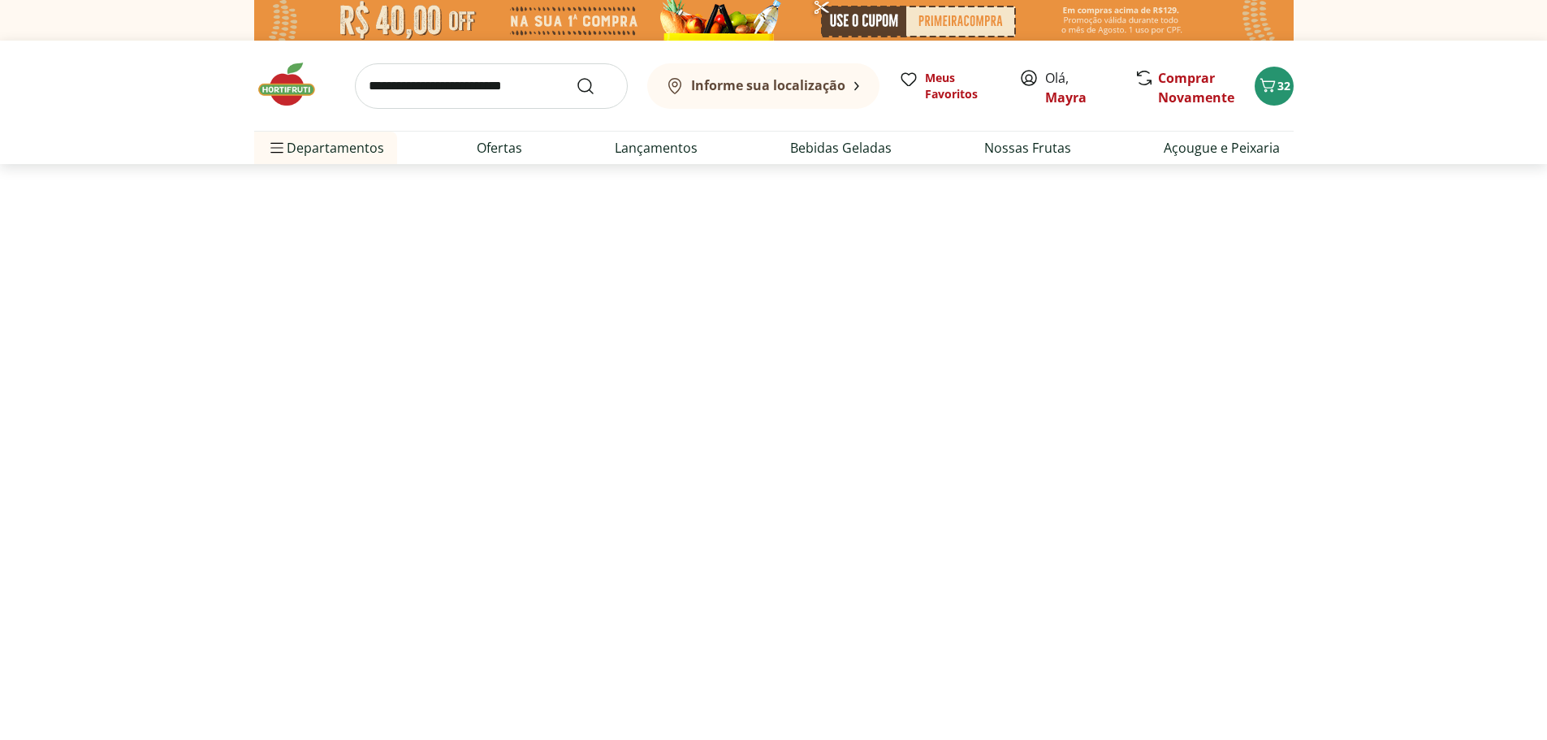
select select "**********"
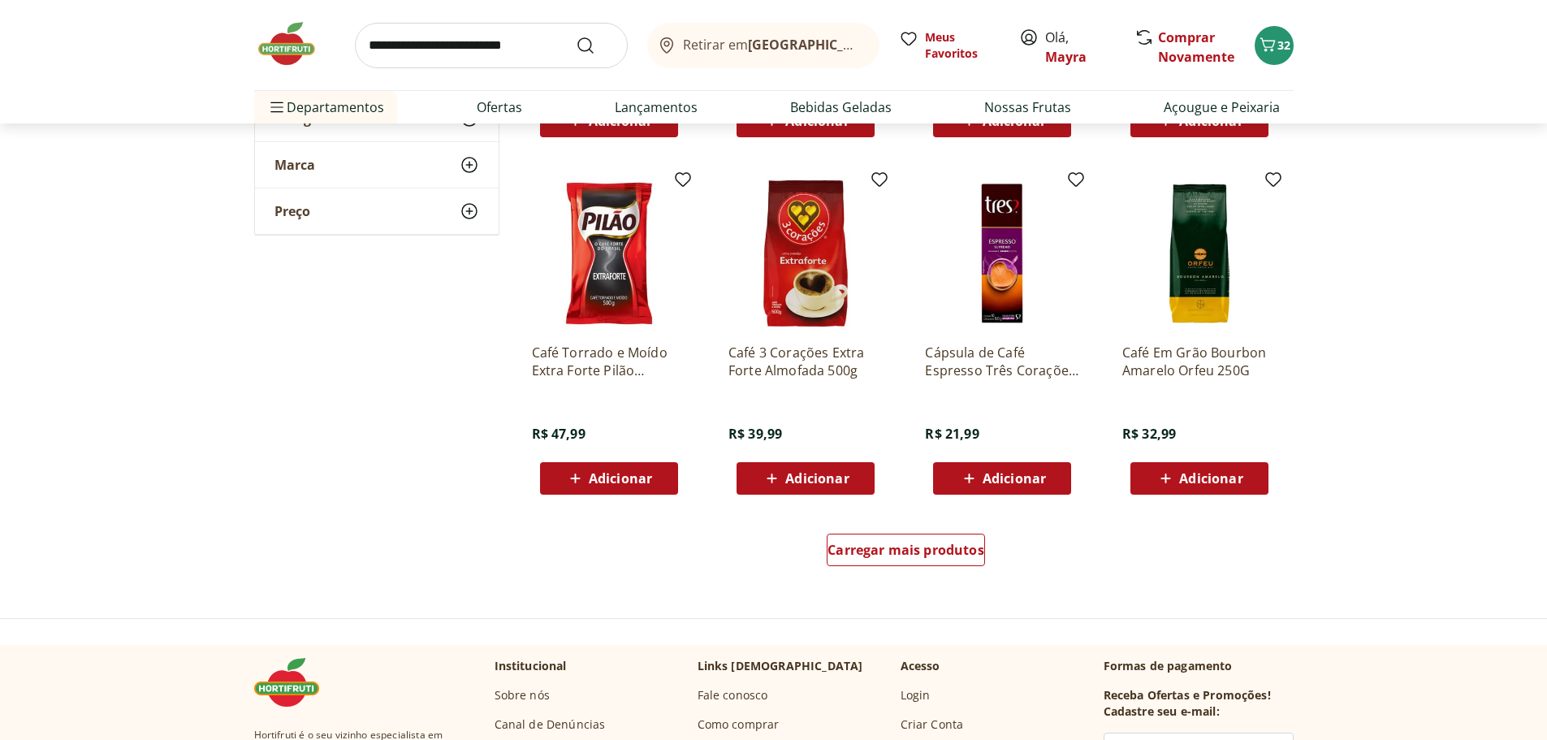
scroll to position [1055, 0]
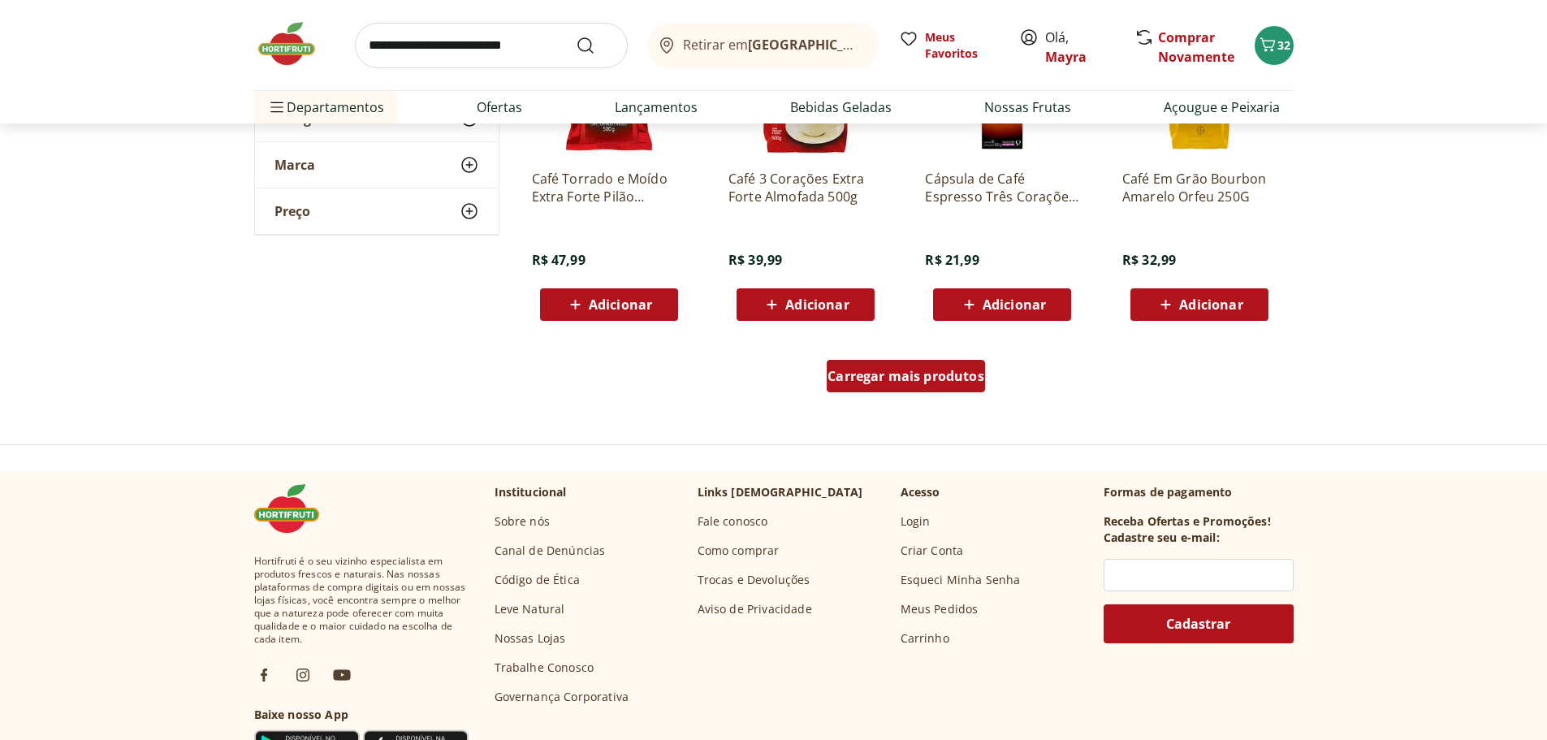
click at [904, 365] on div "Carregar mais produtos" at bounding box center [906, 376] width 158 height 32
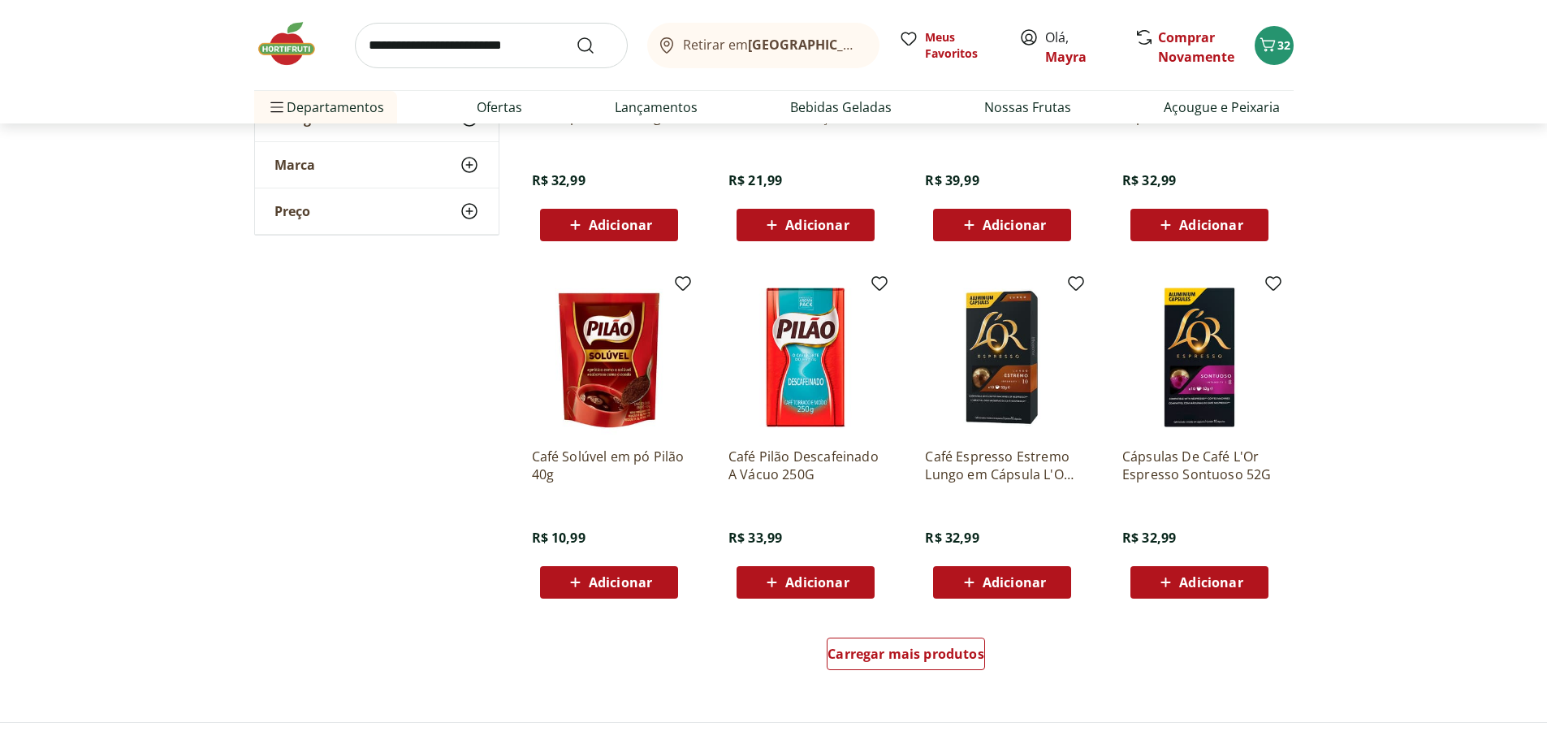
scroll to position [1867, 0]
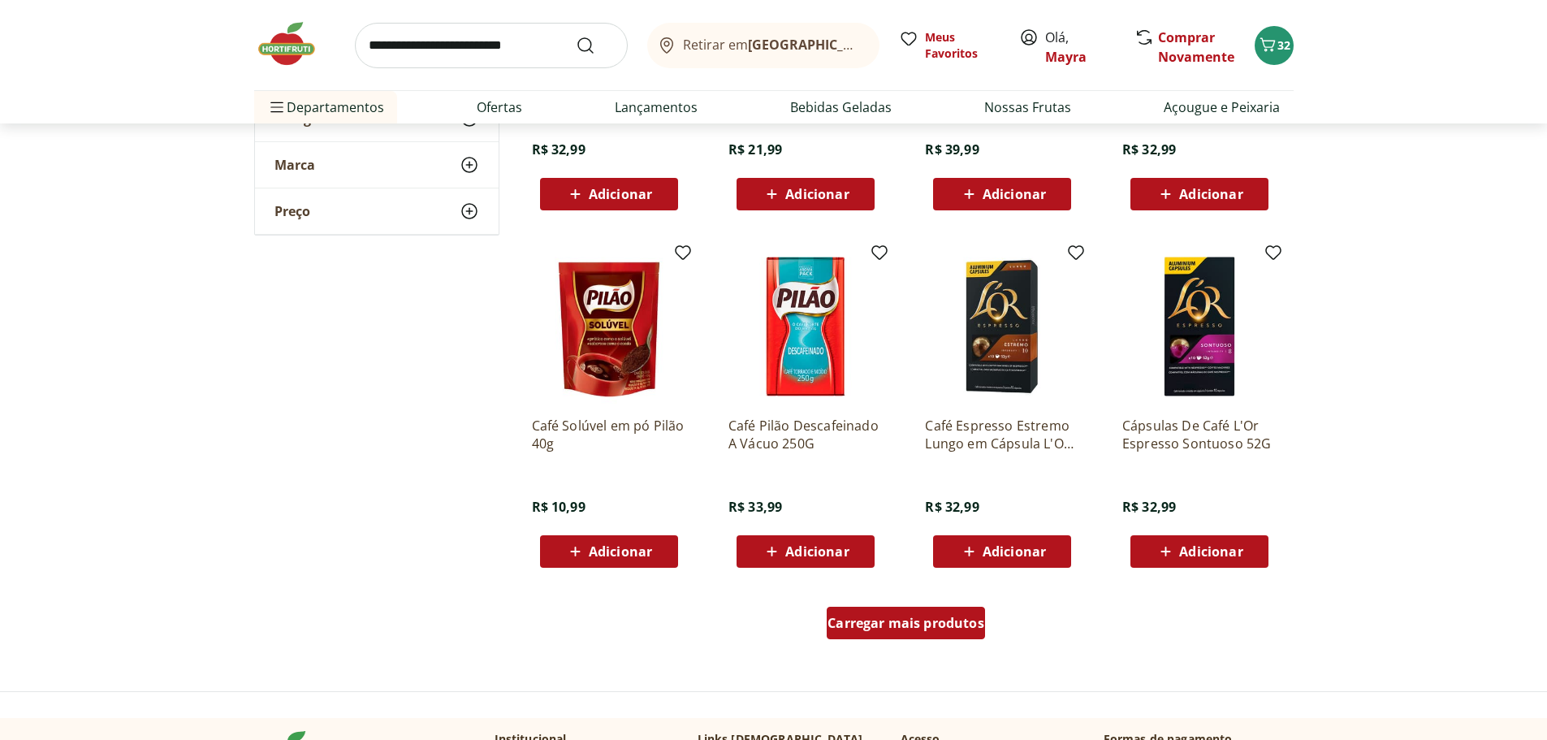
click at [870, 613] on div "Carregar mais produtos" at bounding box center [906, 622] width 158 height 32
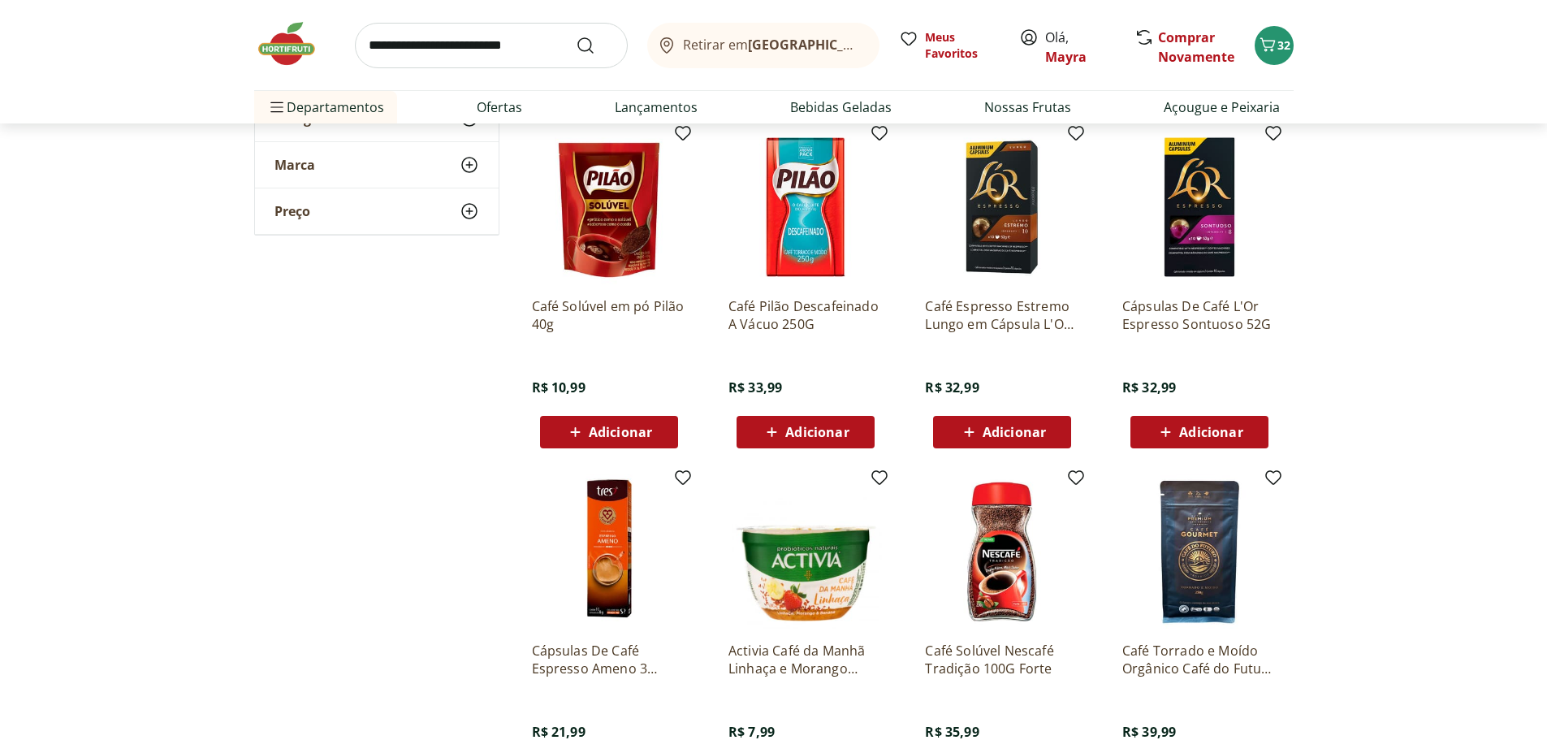
scroll to position [2030, 0]
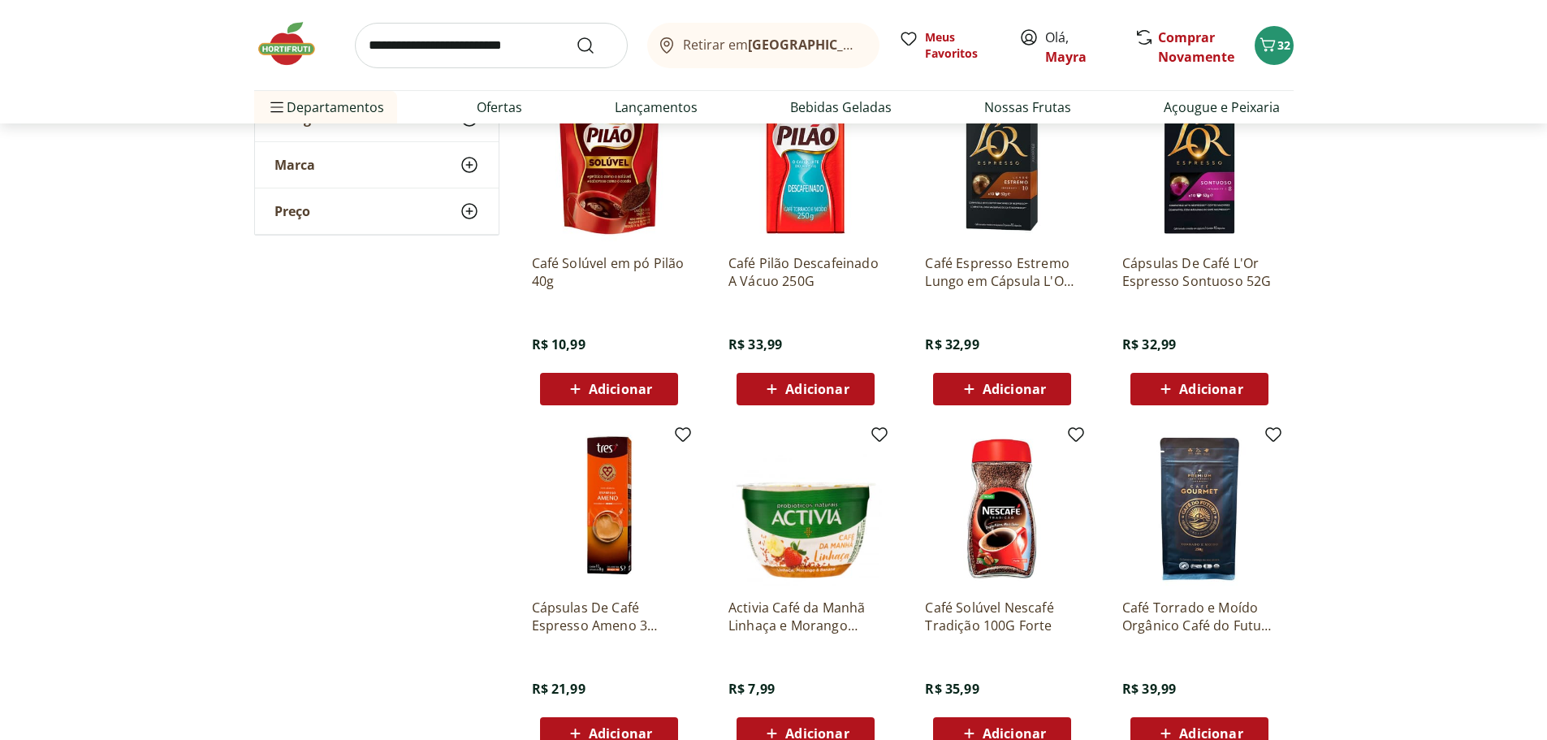
click at [589, 537] on img at bounding box center [609, 508] width 154 height 154
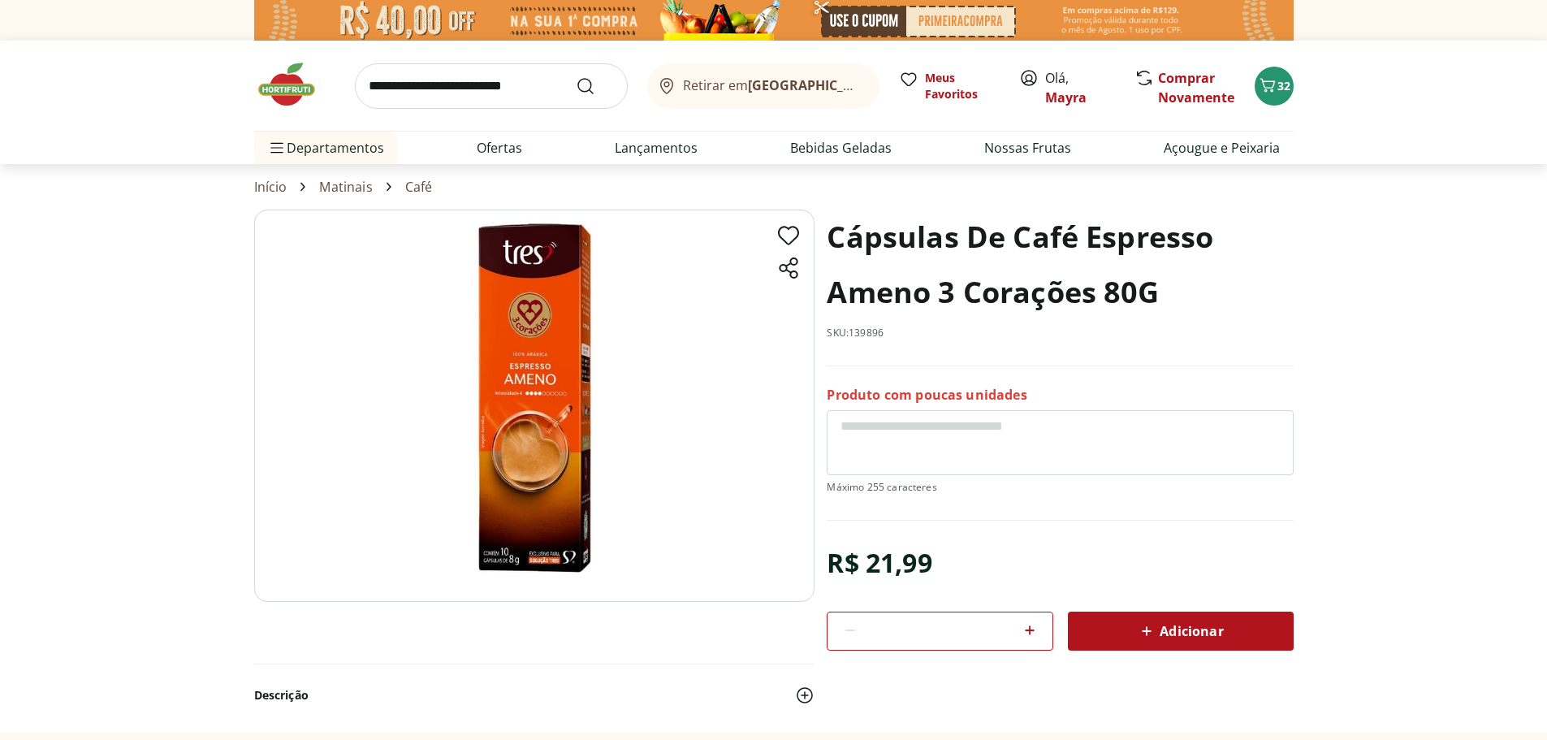
click at [544, 450] on img at bounding box center [534, 405] width 560 height 392
click at [416, 185] on link "Café" at bounding box center [419, 186] width 28 height 15
select select "**********"
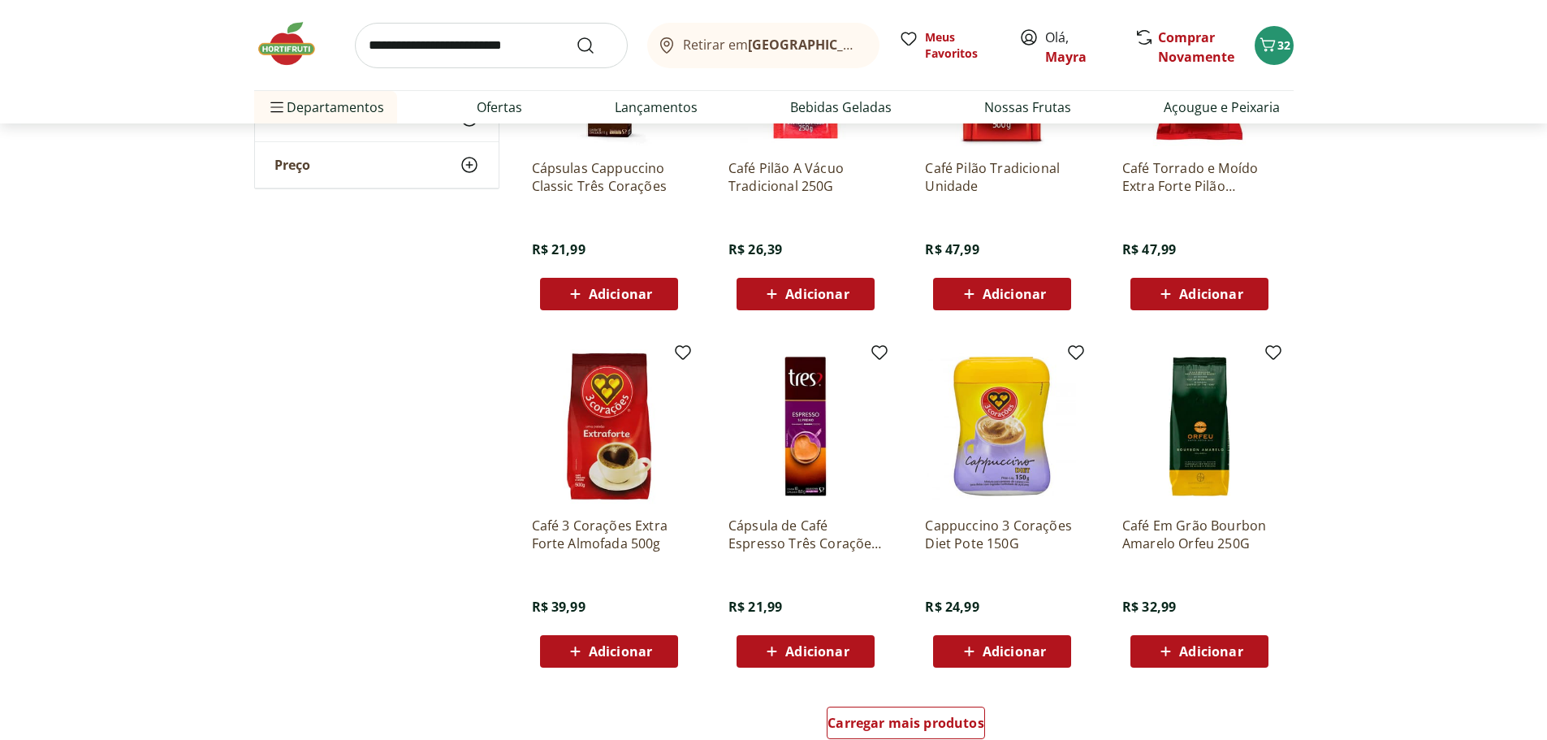
scroll to position [731, 0]
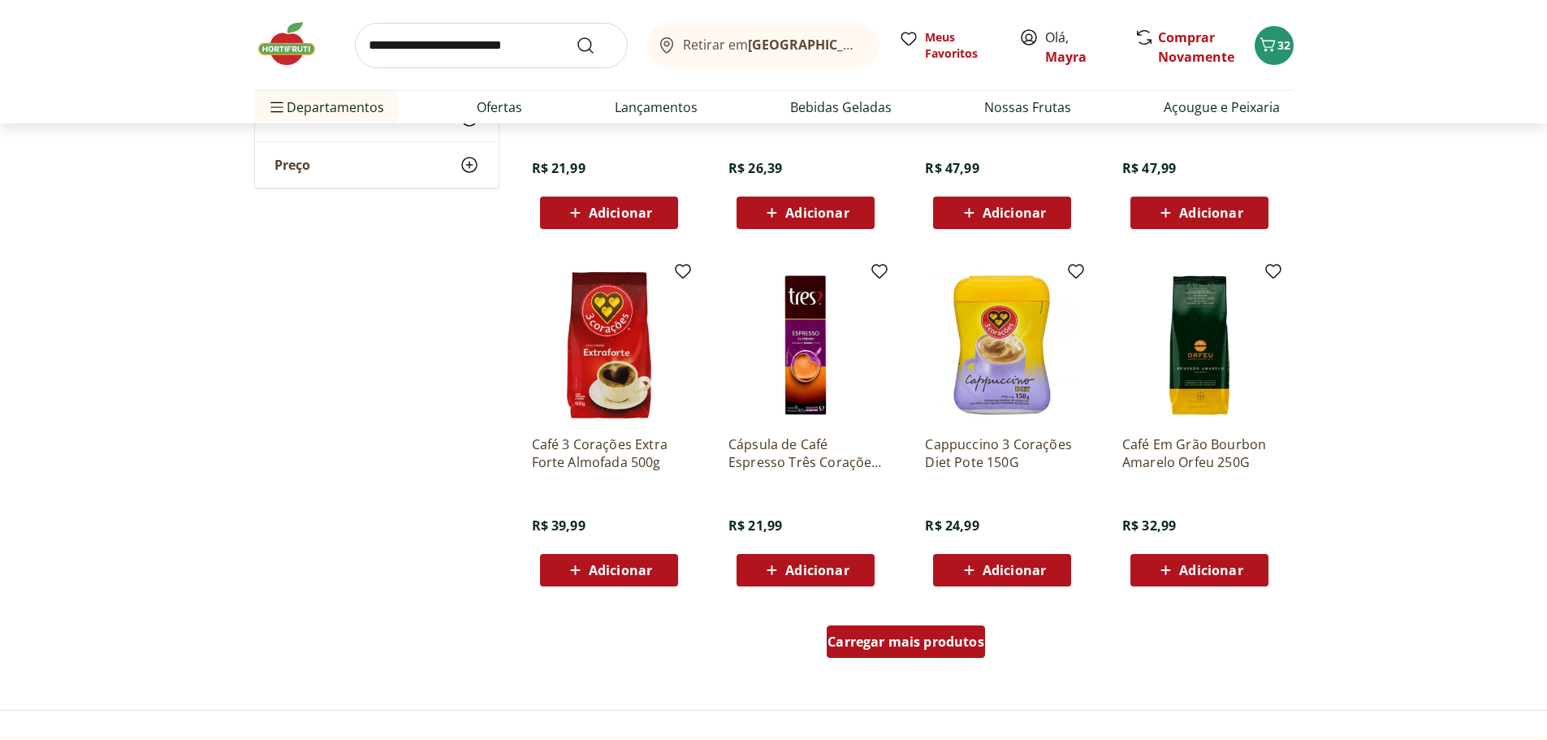
click at [881, 643] on span "Carregar mais produtos" at bounding box center [905, 641] width 157 height 13
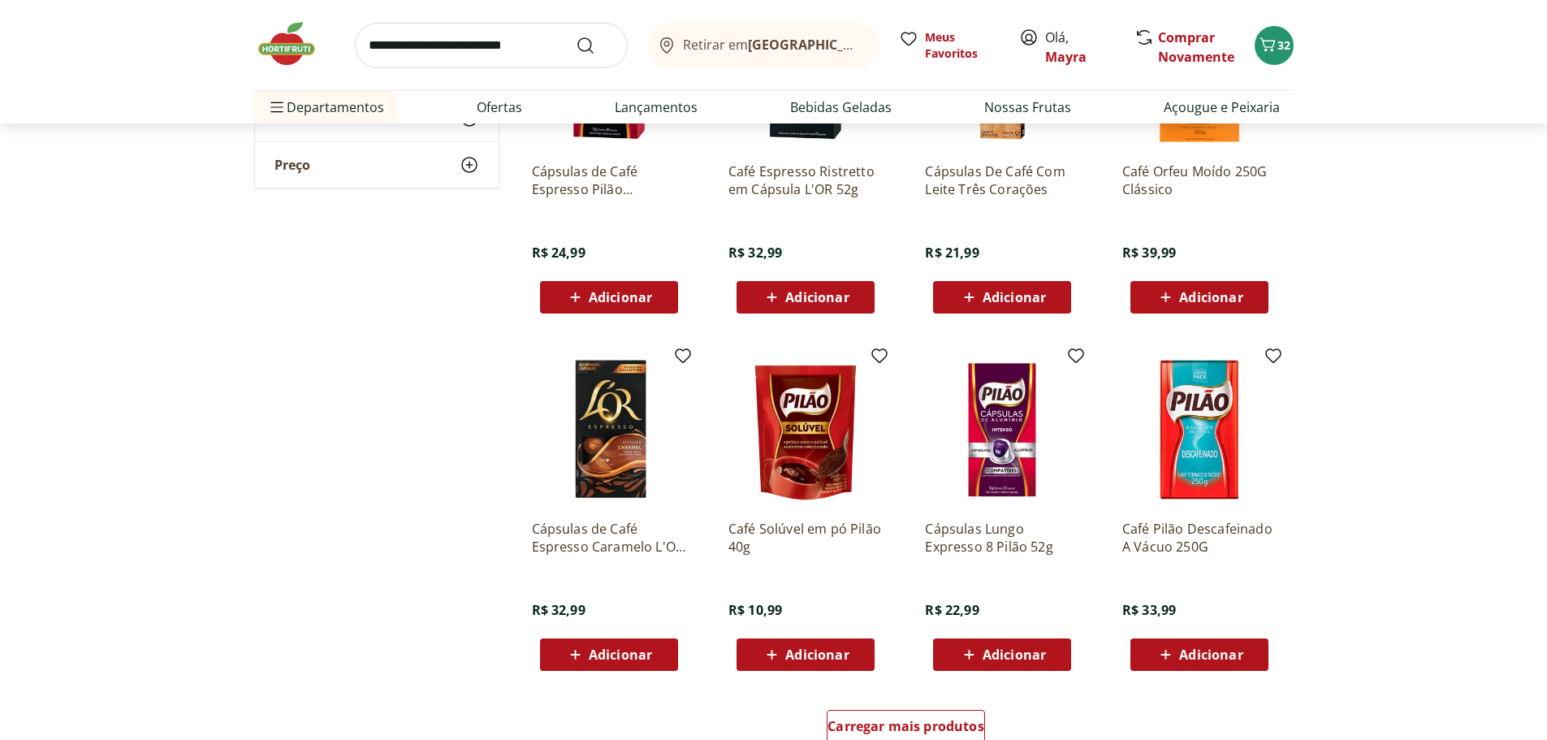
scroll to position [1786, 0]
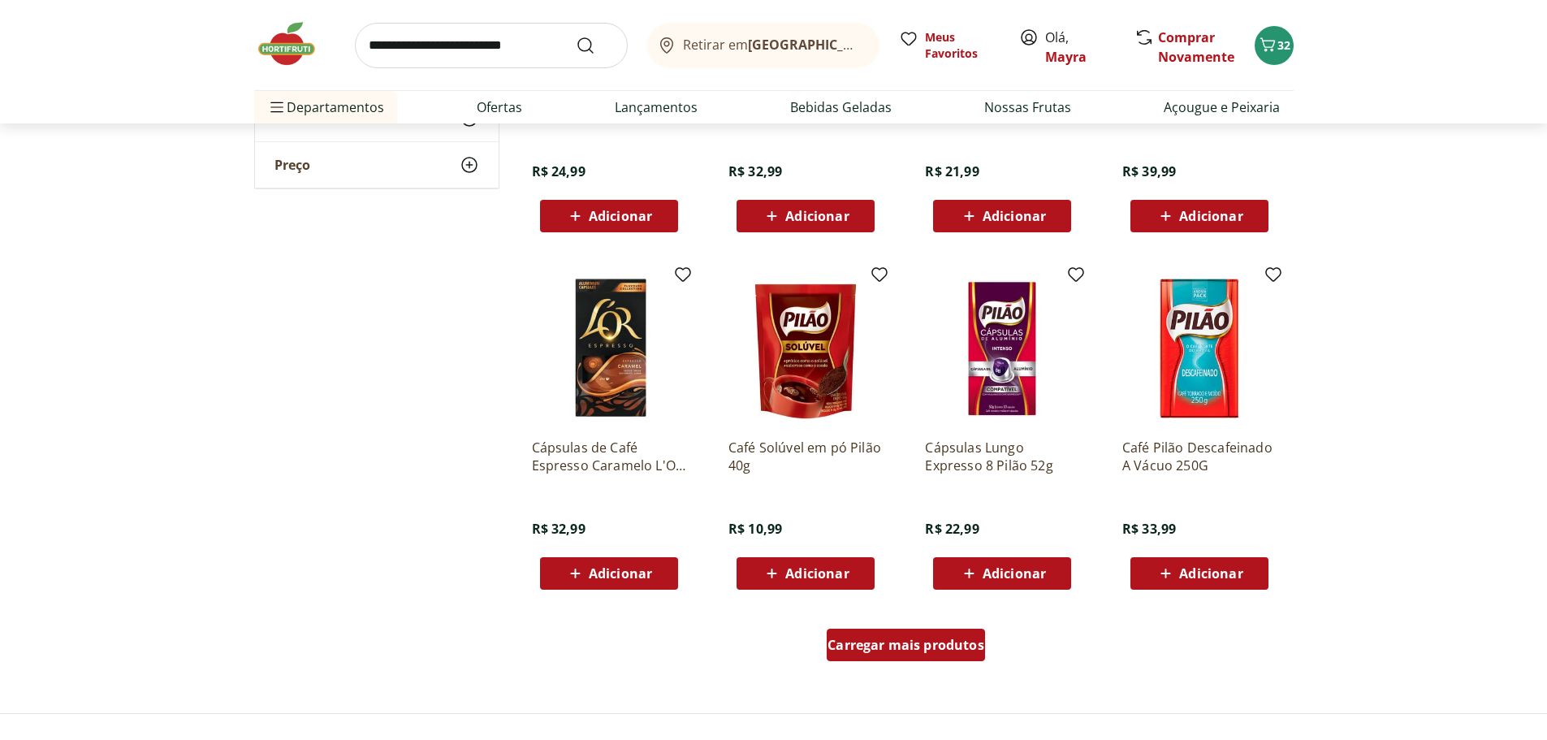
click at [875, 639] on span "Carregar mais produtos" at bounding box center [905, 644] width 157 height 13
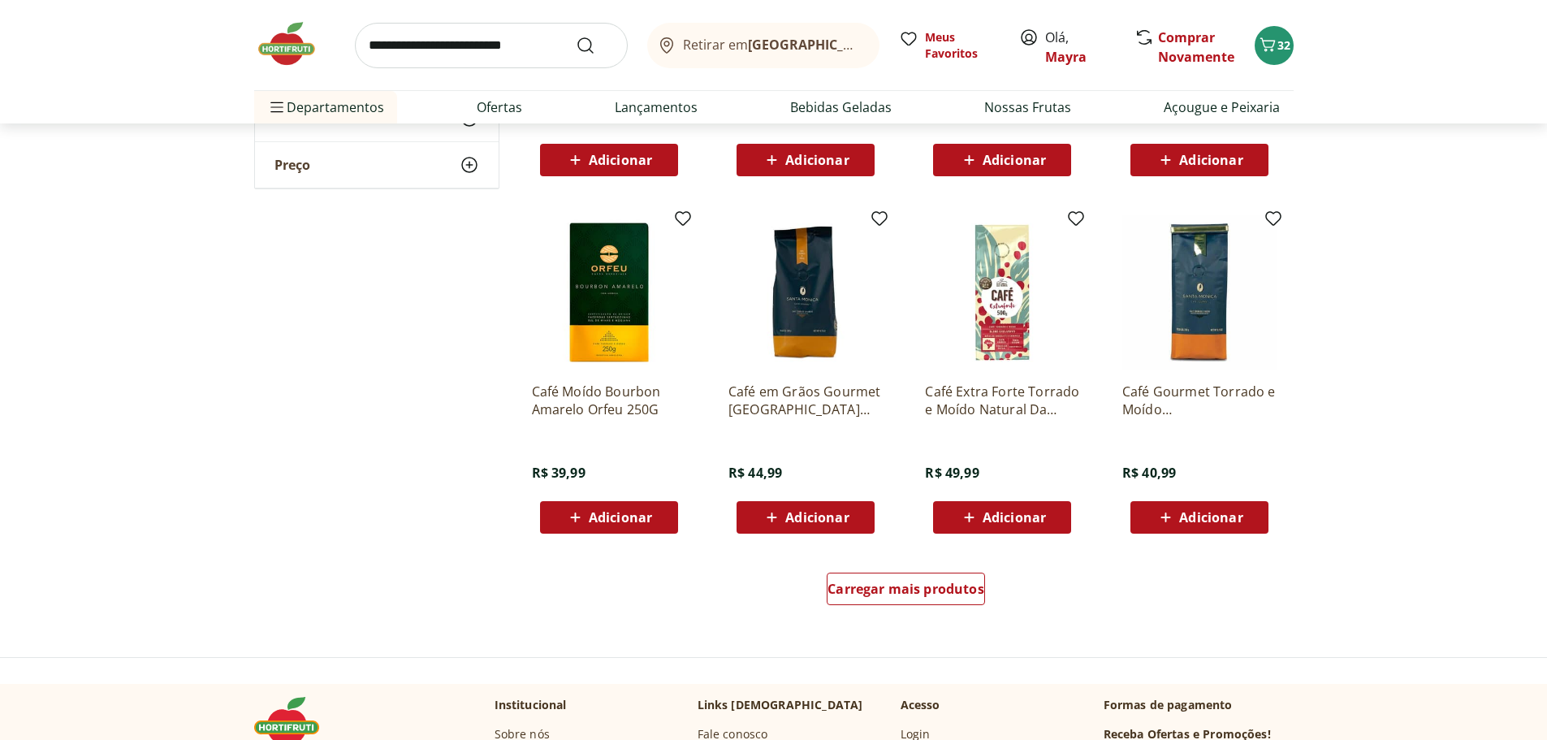
scroll to position [2923, 0]
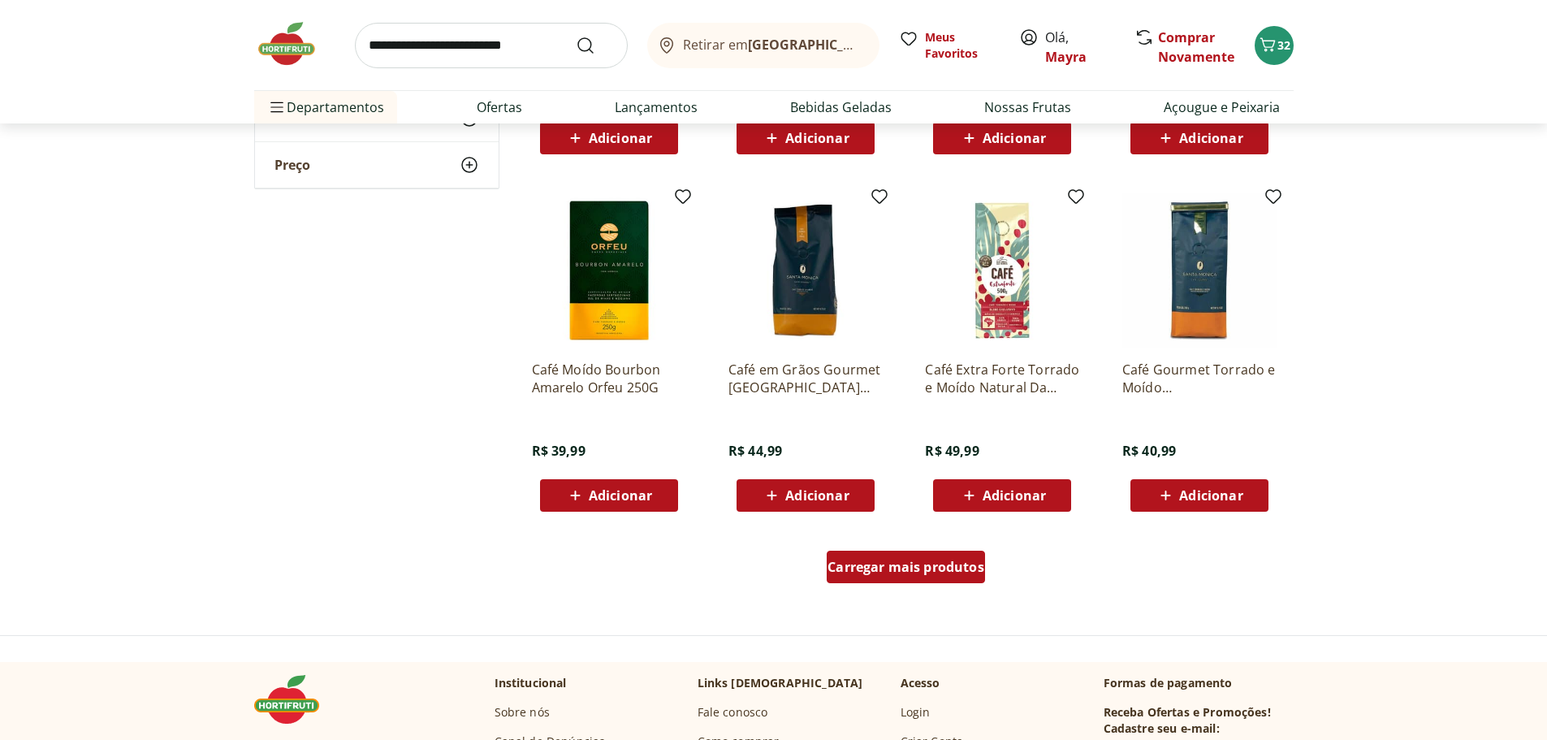
click at [957, 563] on span "Carregar mais produtos" at bounding box center [905, 566] width 157 height 13
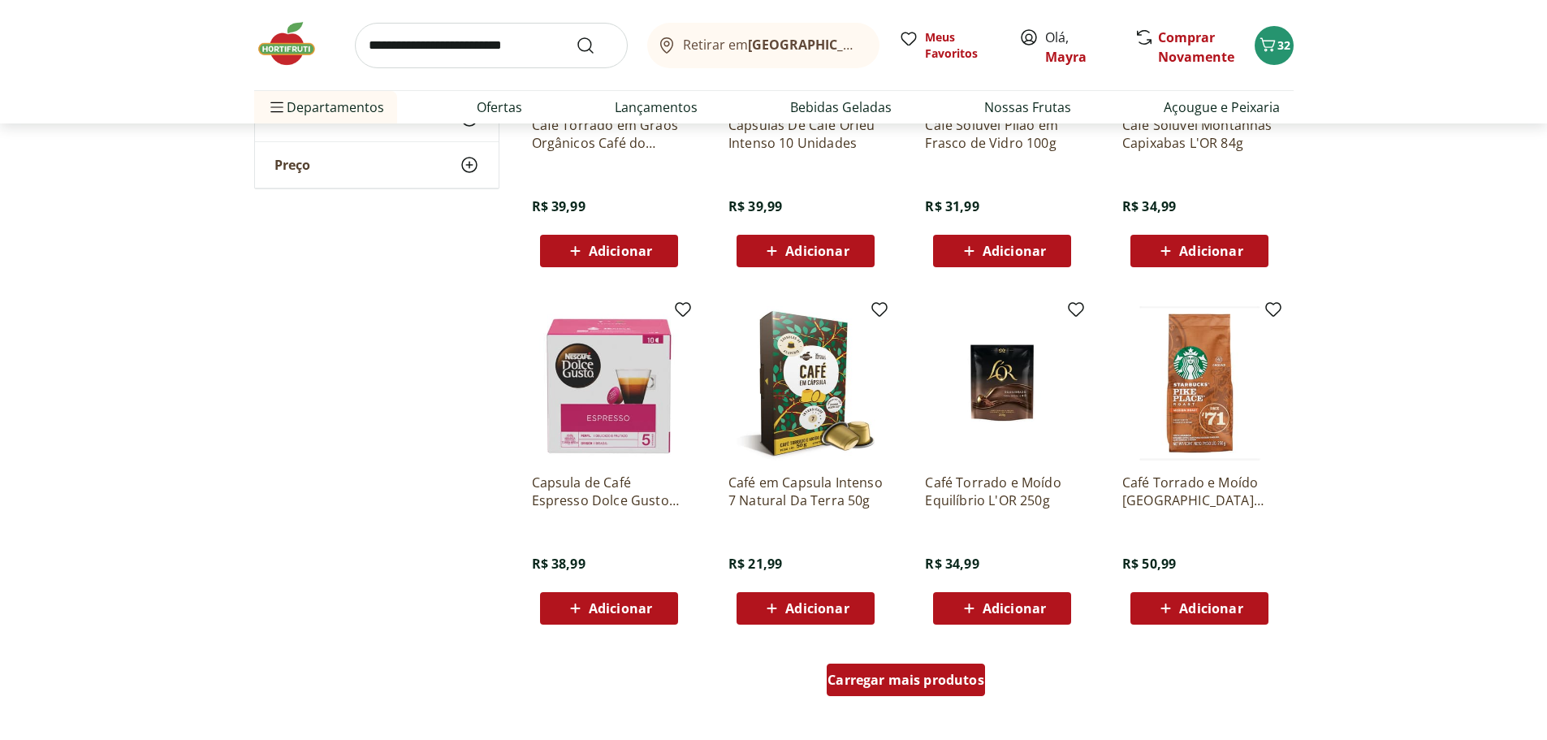
scroll to position [3897, 0]
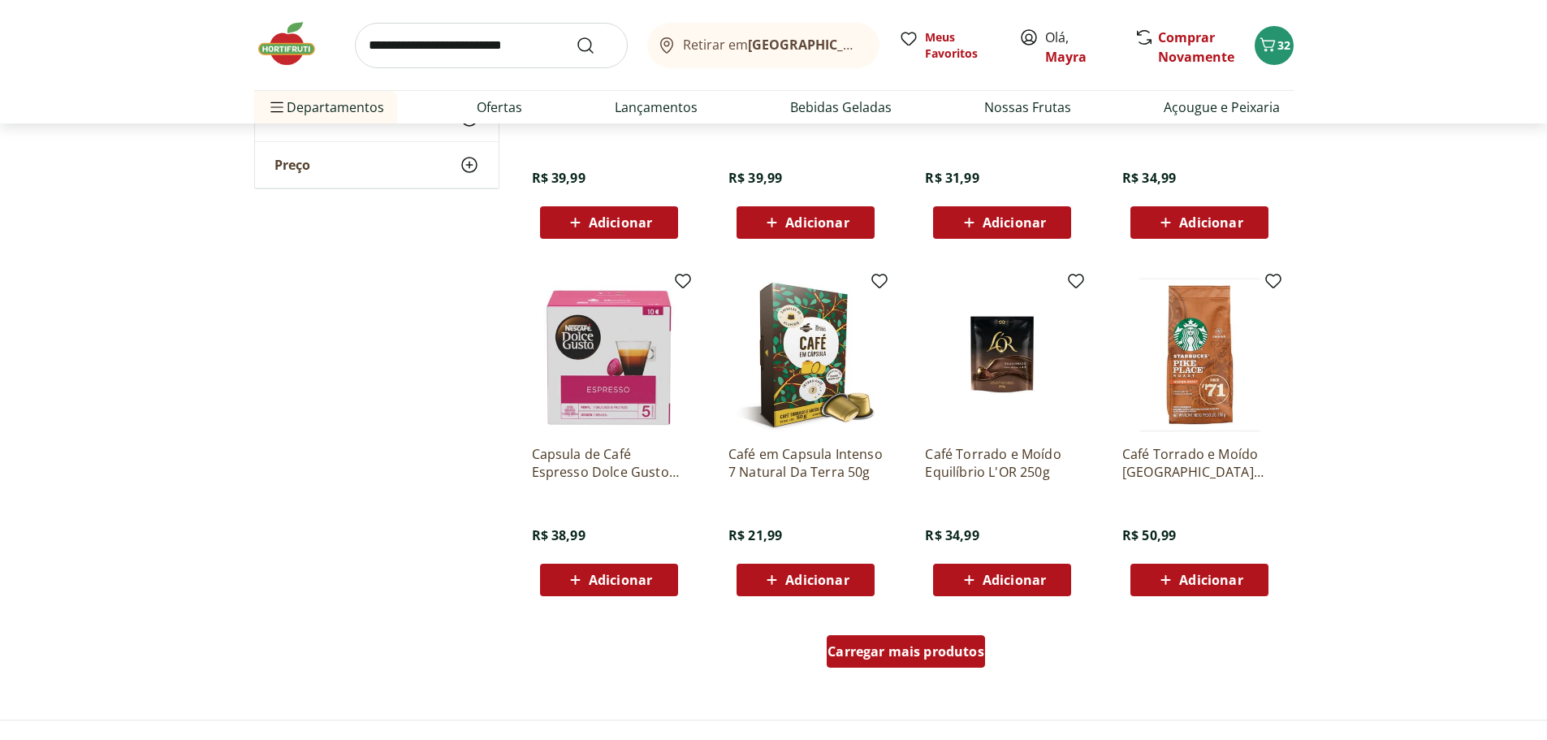
click at [932, 645] on span "Carregar mais produtos" at bounding box center [905, 651] width 157 height 13
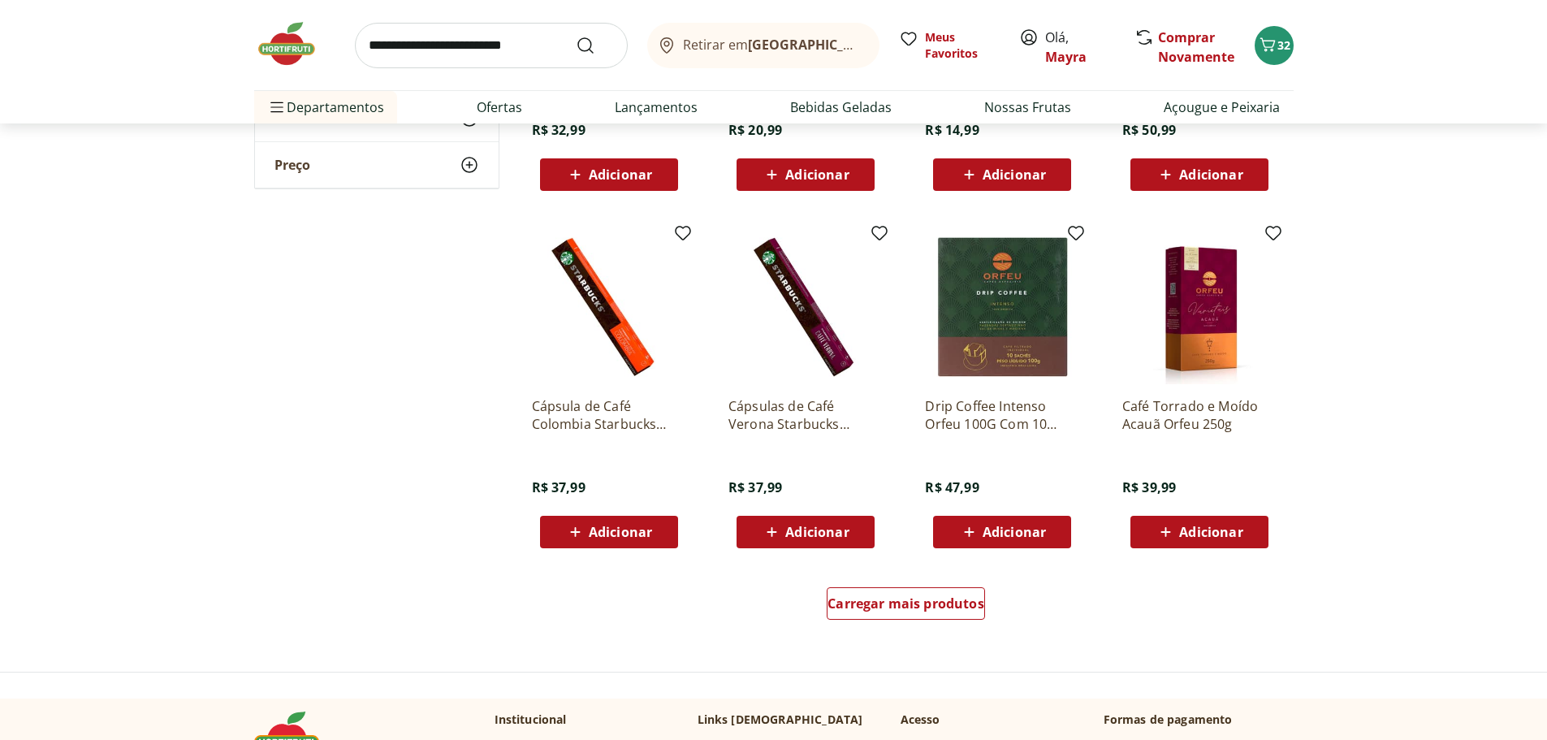
scroll to position [5034, 0]
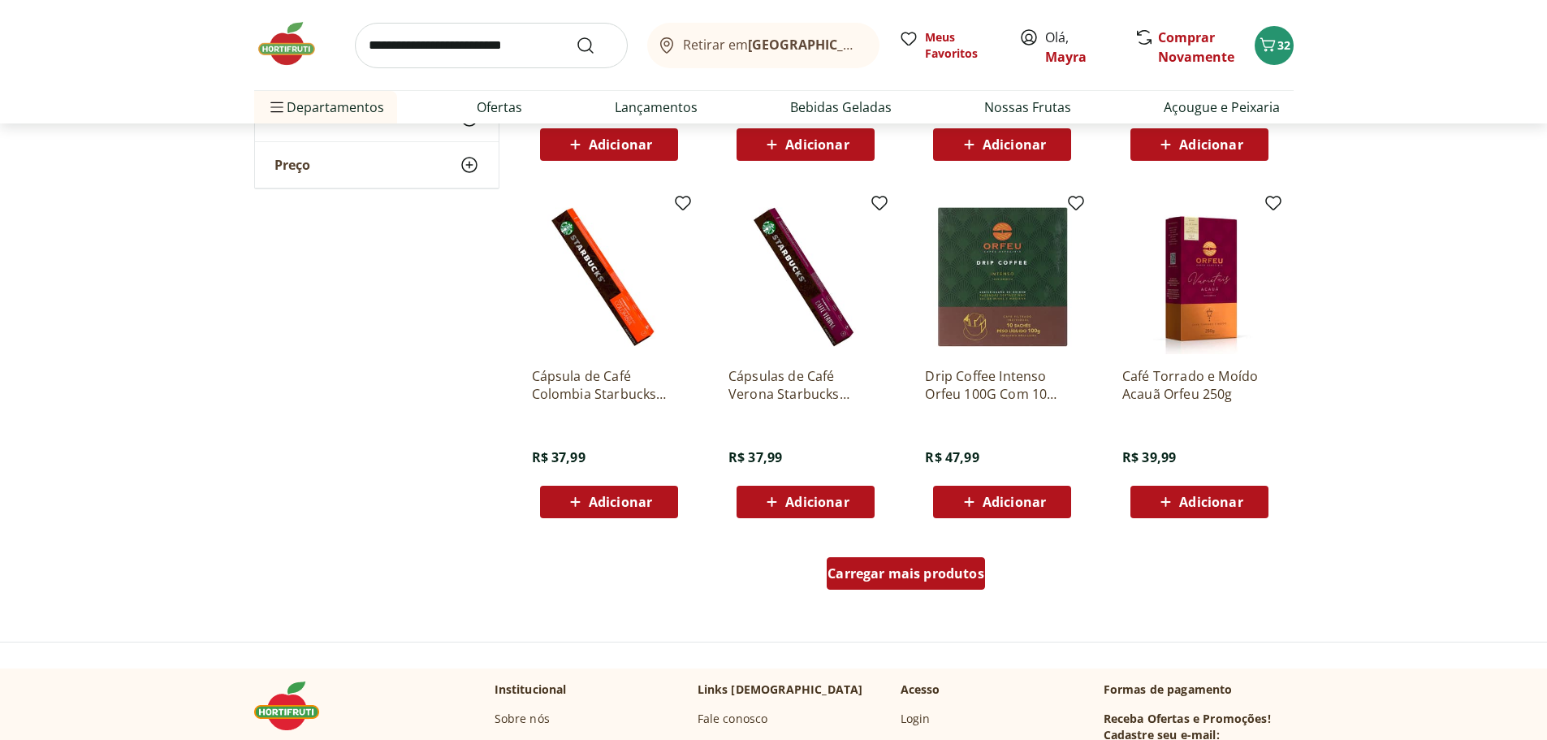
click at [943, 559] on div "Carregar mais produtos" at bounding box center [906, 573] width 158 height 32
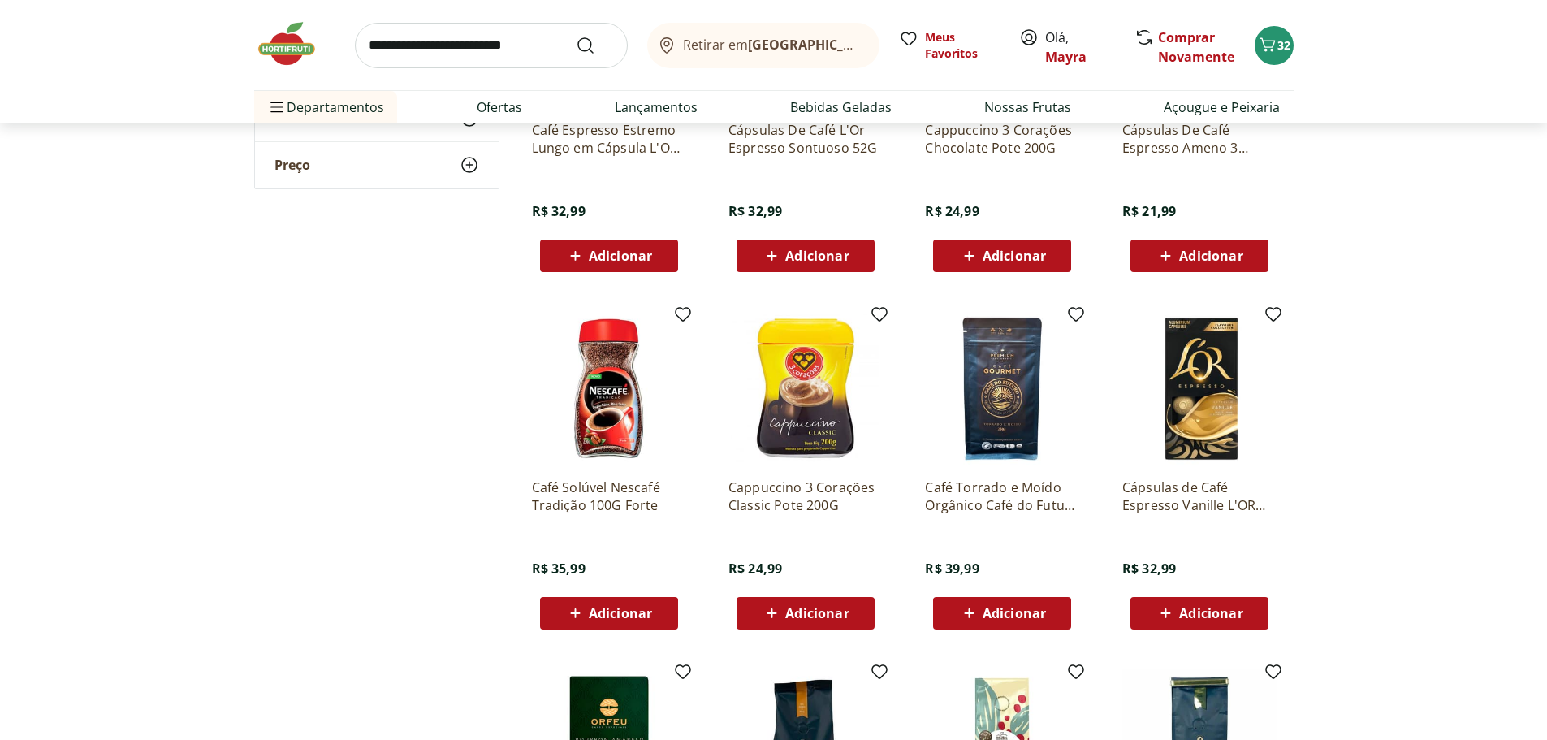
scroll to position [2436, 0]
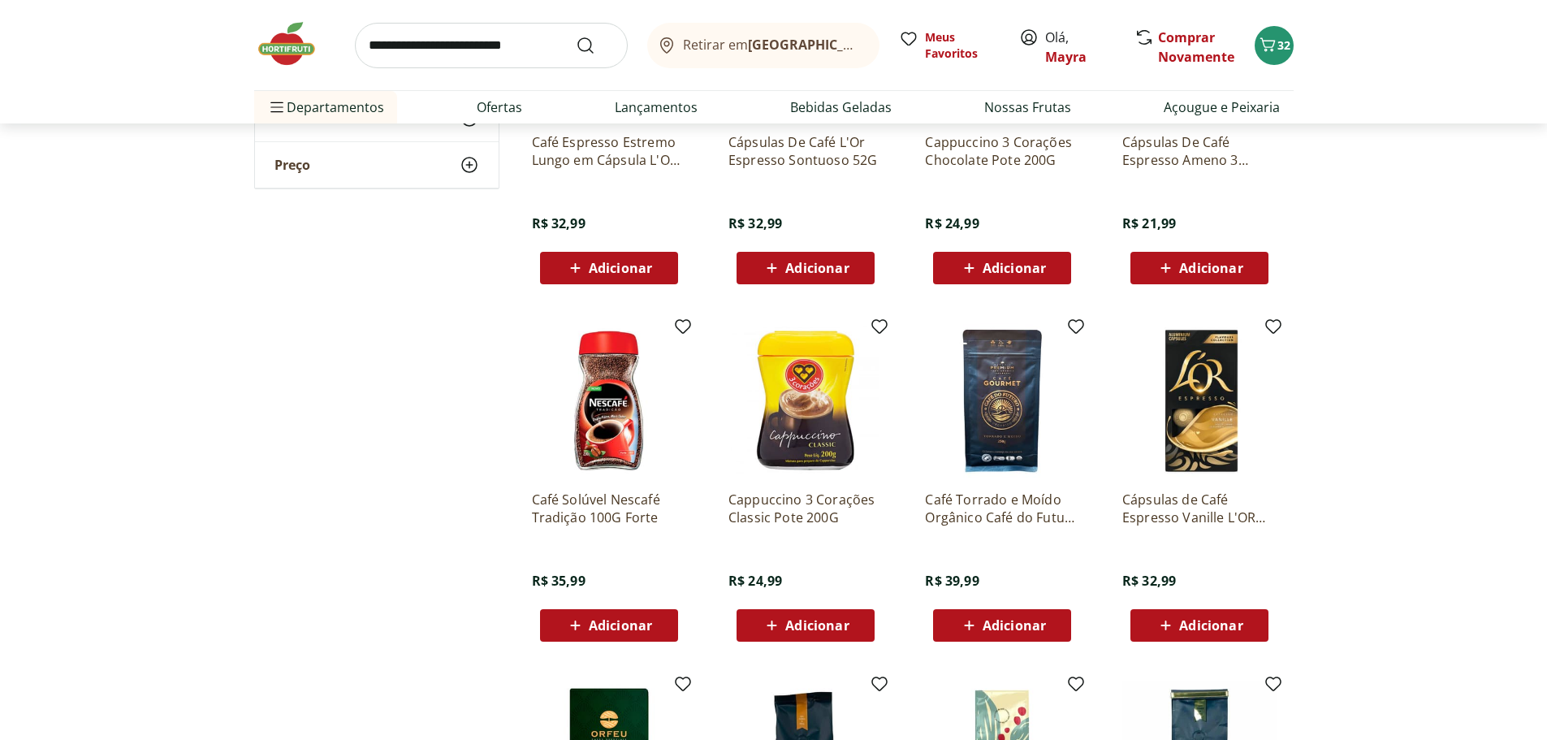
click at [1189, 405] on img at bounding box center [1199, 400] width 154 height 154
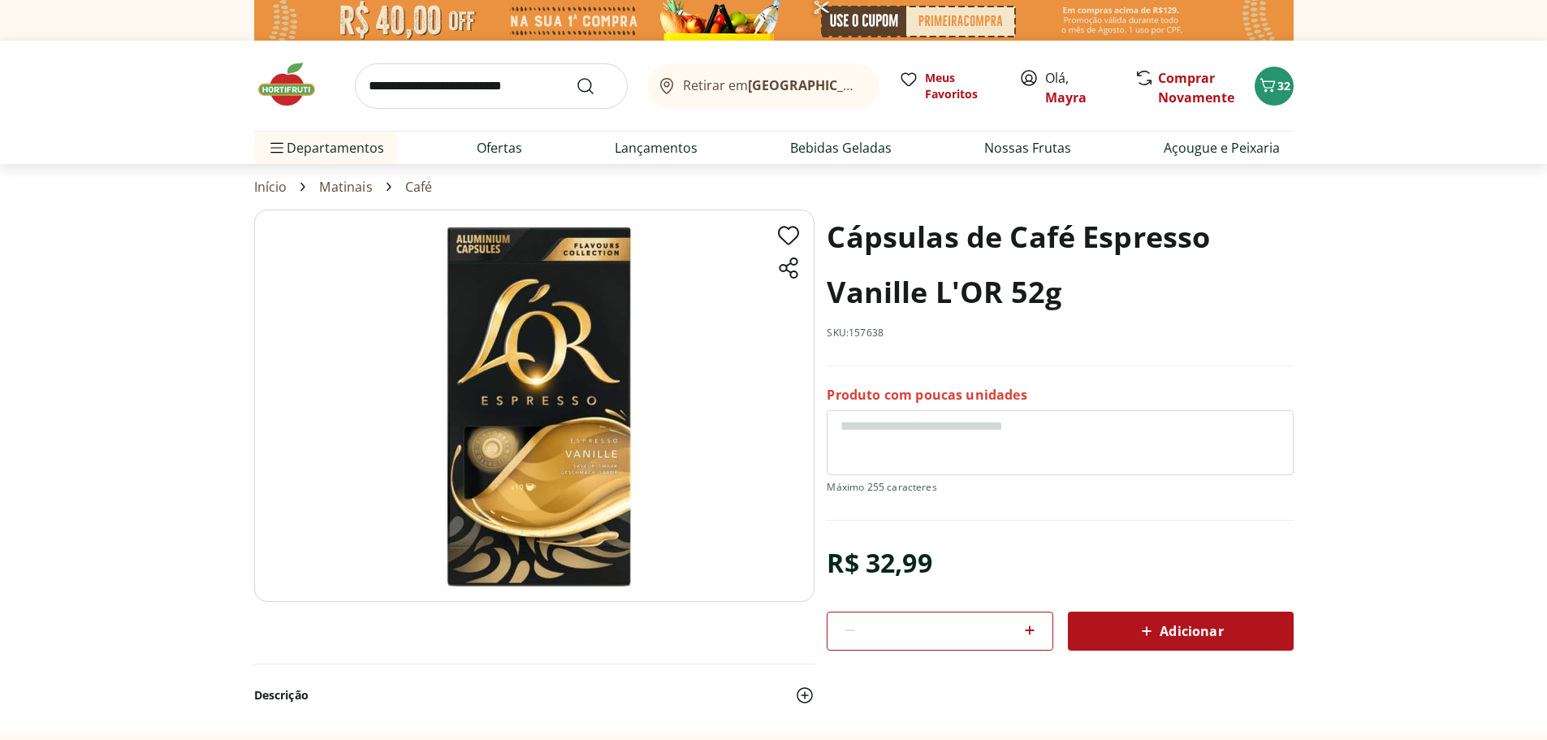
click at [607, 387] on img at bounding box center [534, 405] width 560 height 392
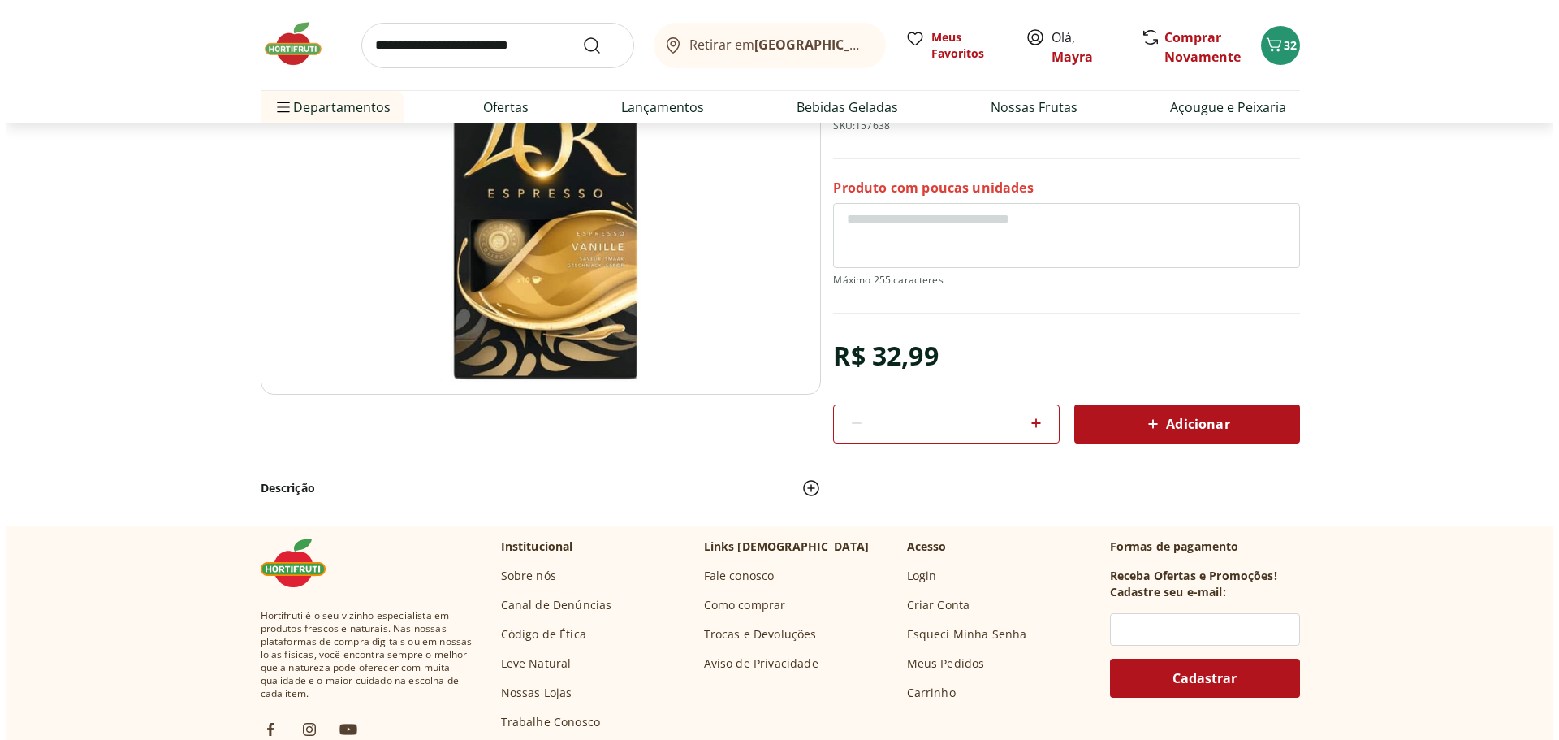
scroll to position [244, 0]
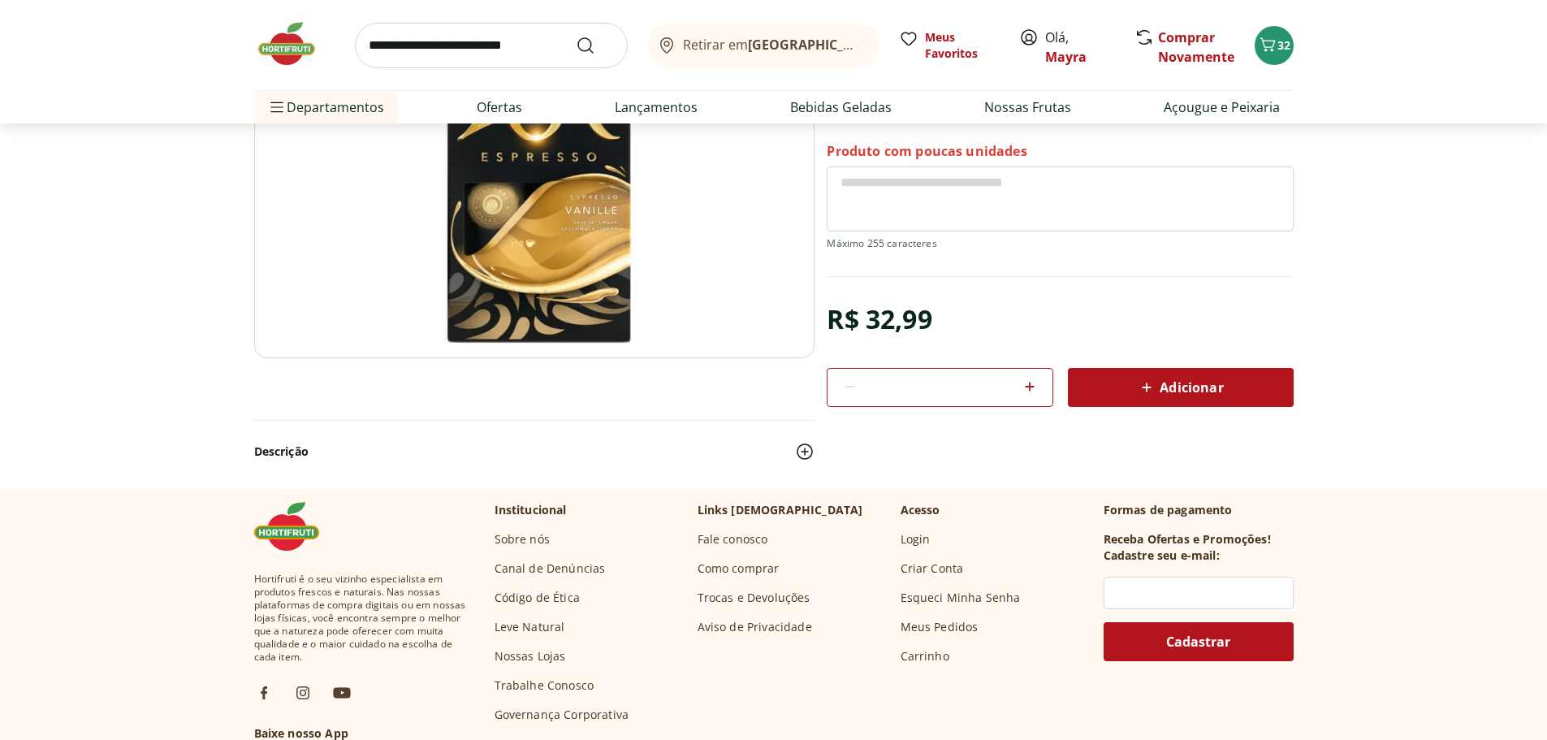
click at [287, 451] on button "Descrição" at bounding box center [534, 452] width 560 height 36
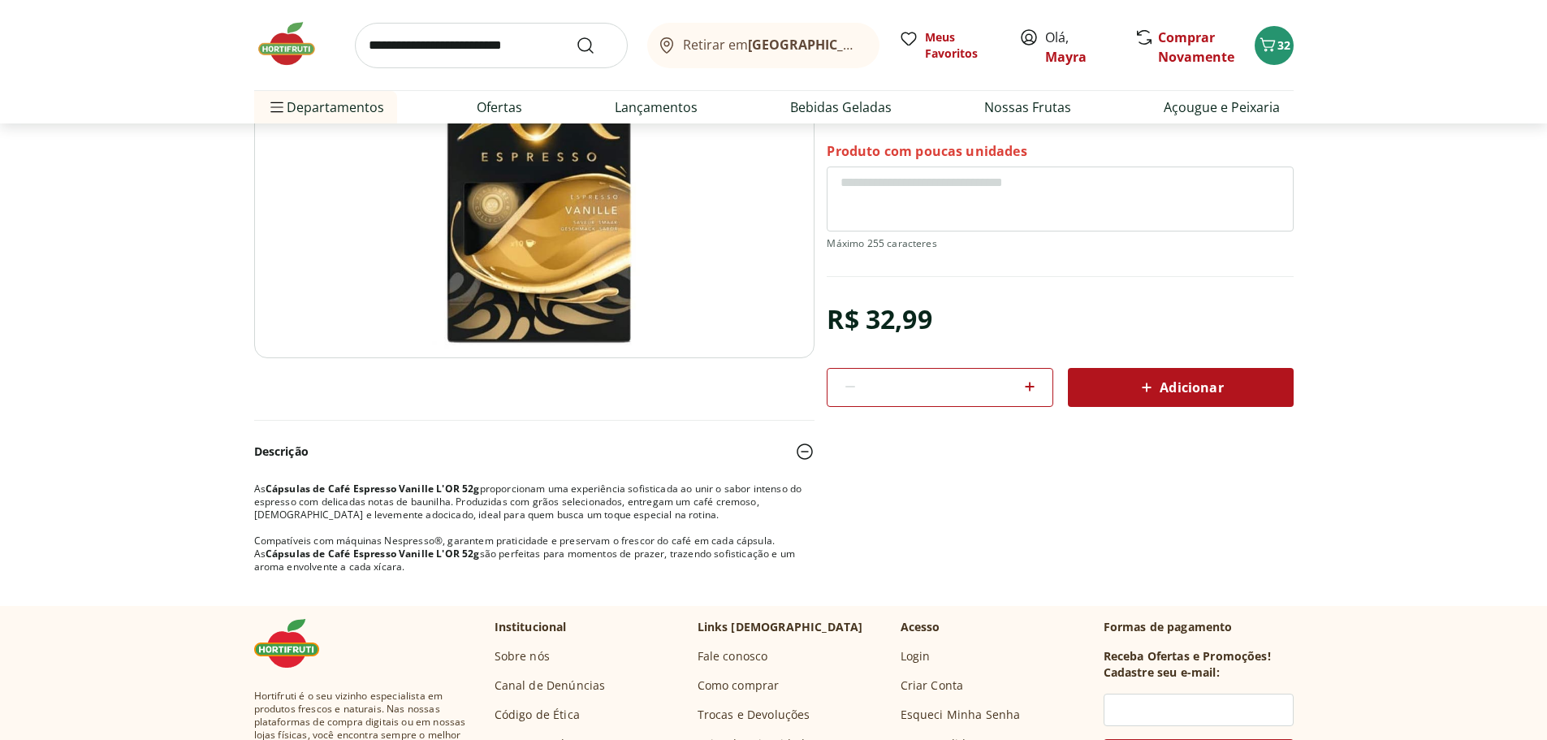
click at [1210, 386] on span "Adicionar" at bounding box center [1180, 387] width 86 height 19
click at [1273, 37] on icon "Carrinho" at bounding box center [1267, 44] width 19 height 19
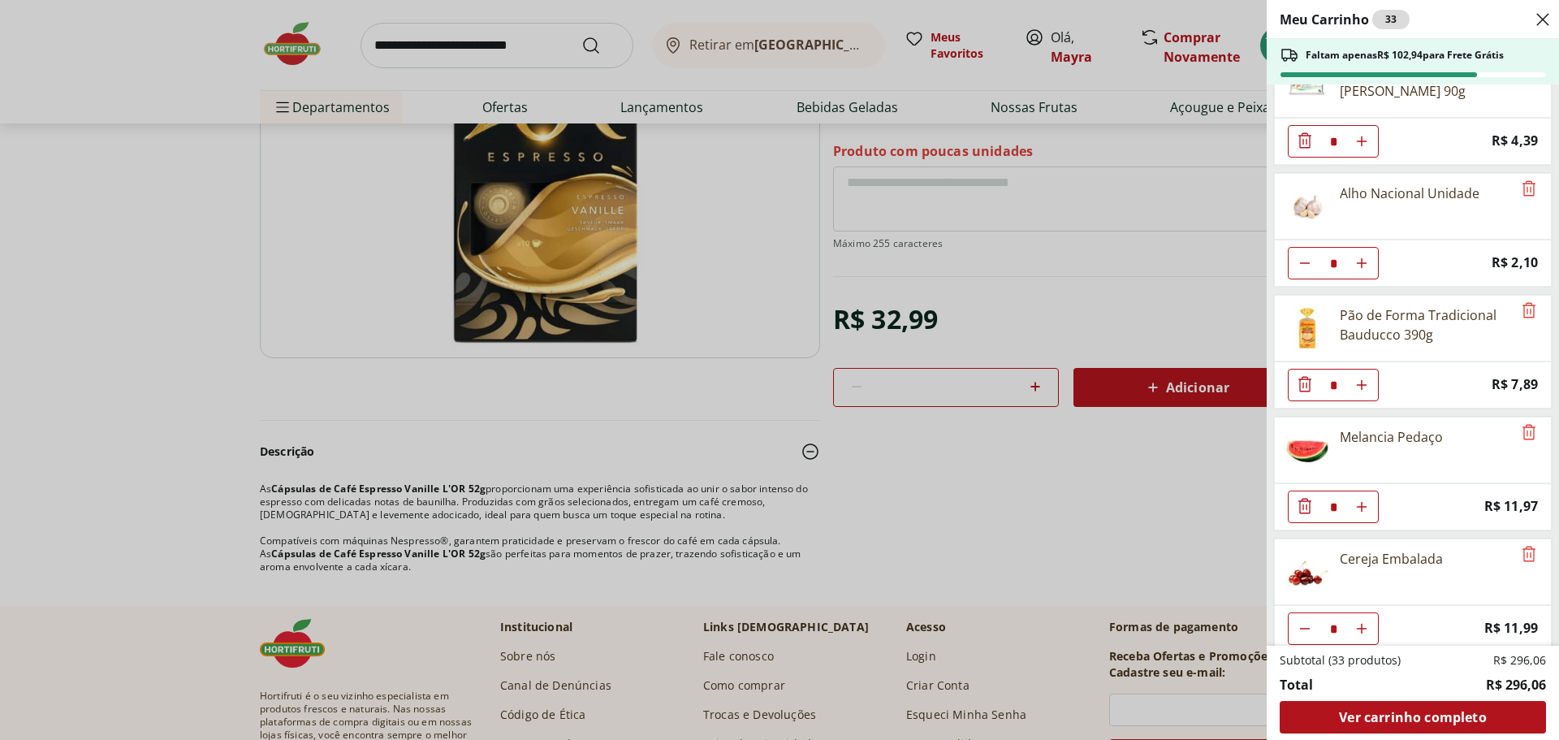
scroll to position [1881, 0]
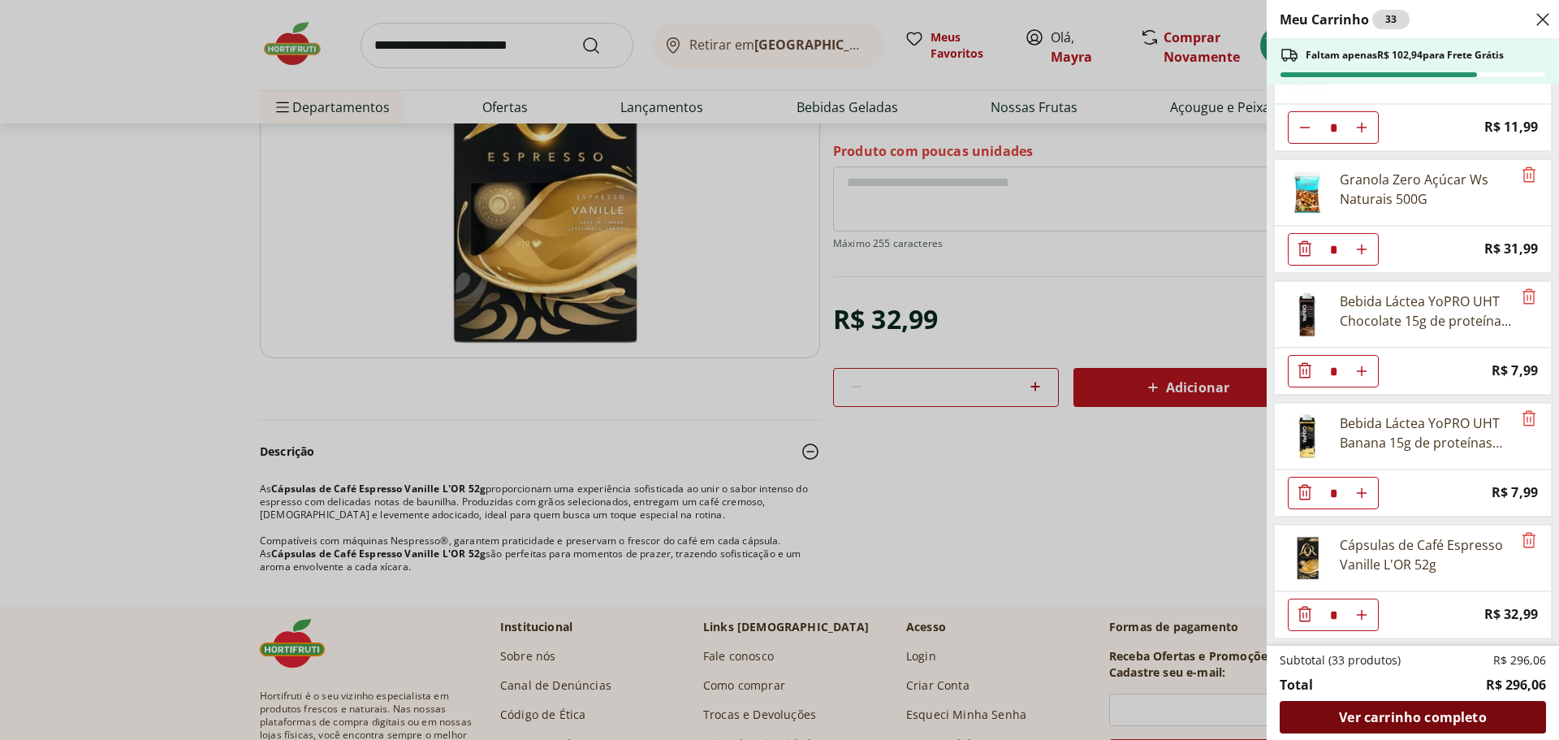
click at [1377, 710] on span "Ver carrinho completo" at bounding box center [1412, 716] width 147 height 13
